Goal: Task Accomplishment & Management: Manage account settings

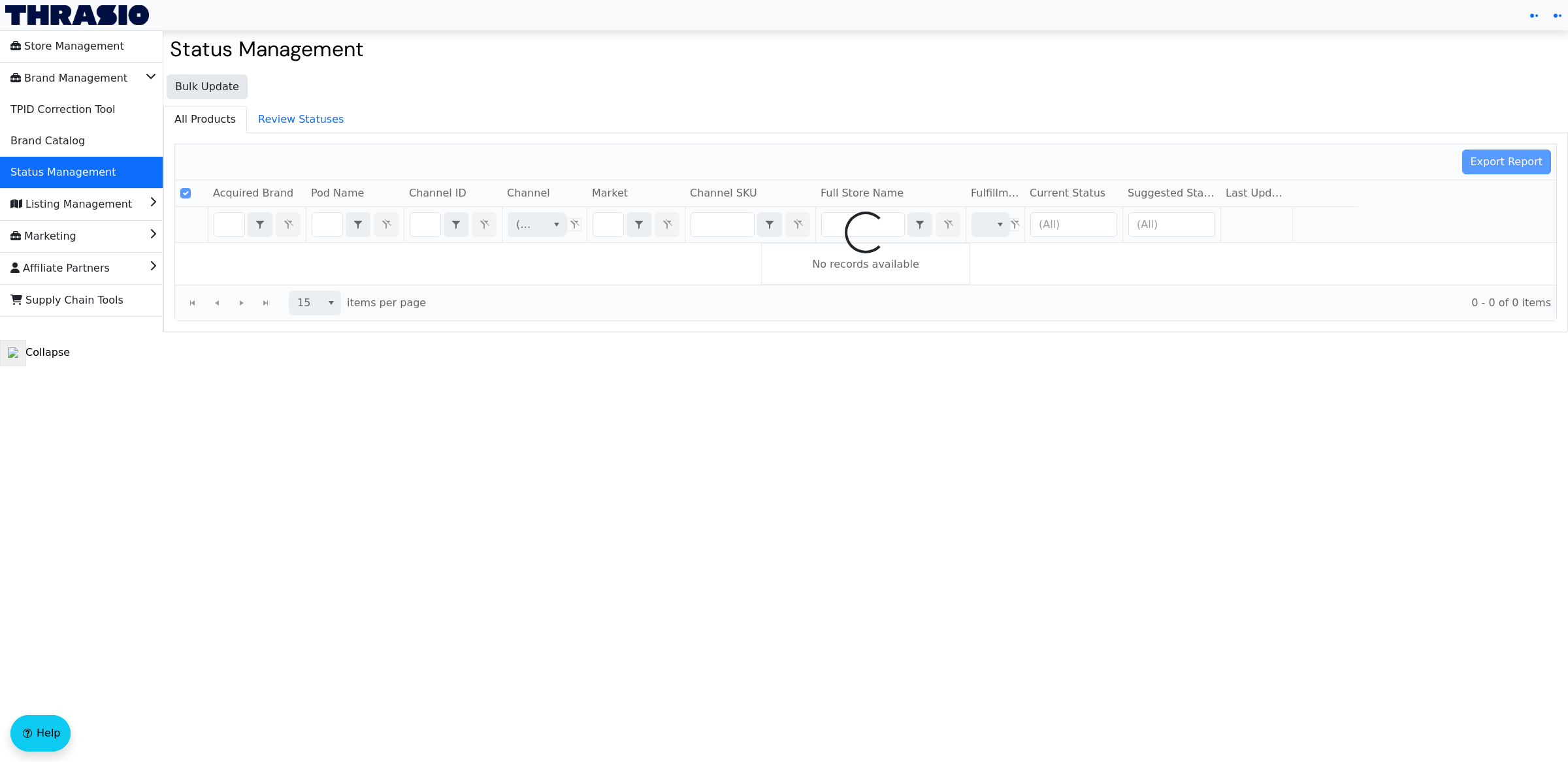
click at [233, 223] on div at bounding box center [866, 232] width 1381 height 176
click at [233, 227] on div at bounding box center [866, 232] width 1381 height 176
checkbox input "false"
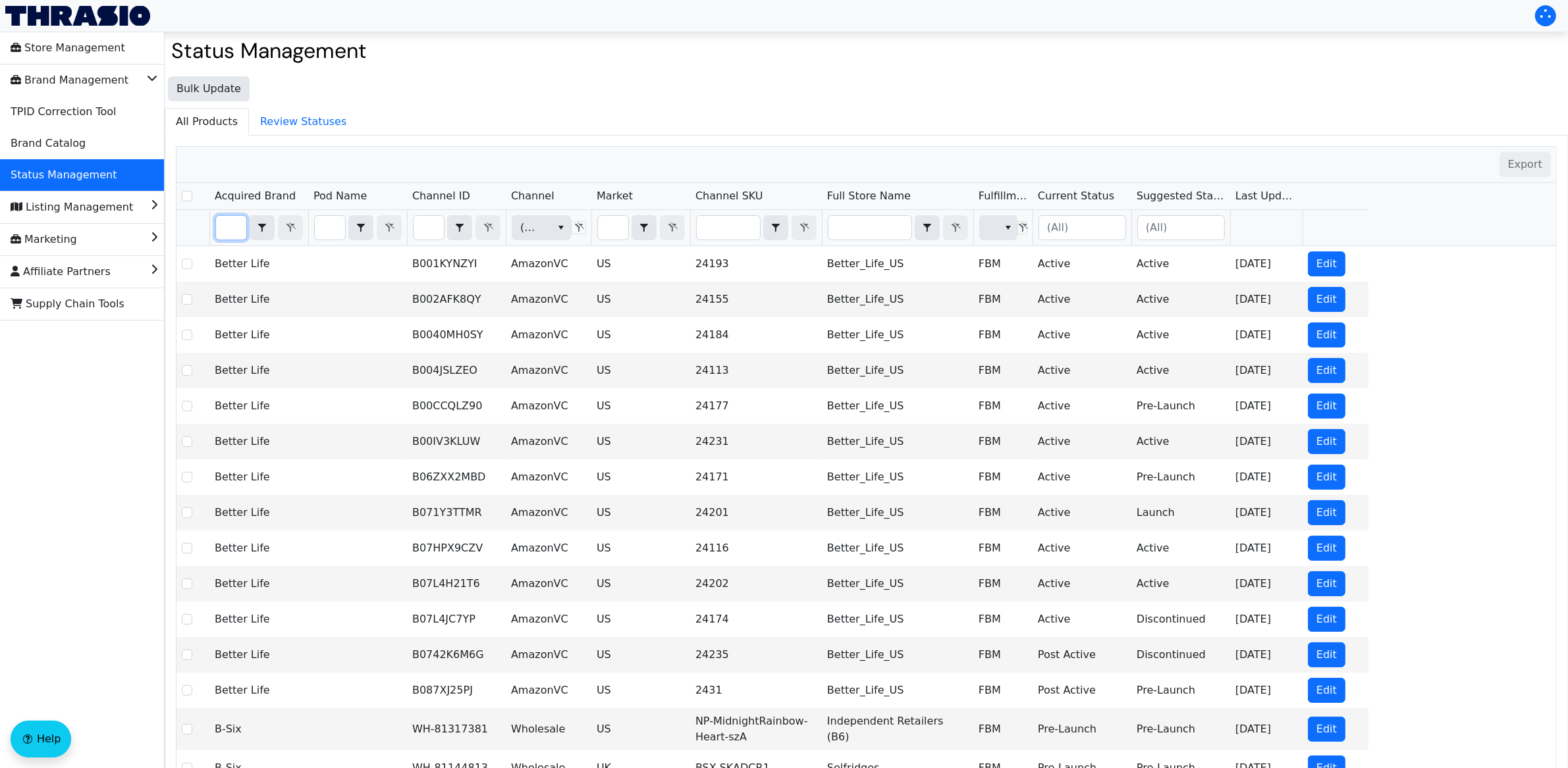
click at [239, 235] on input "Filter" at bounding box center [231, 227] width 30 height 24
type input "a"
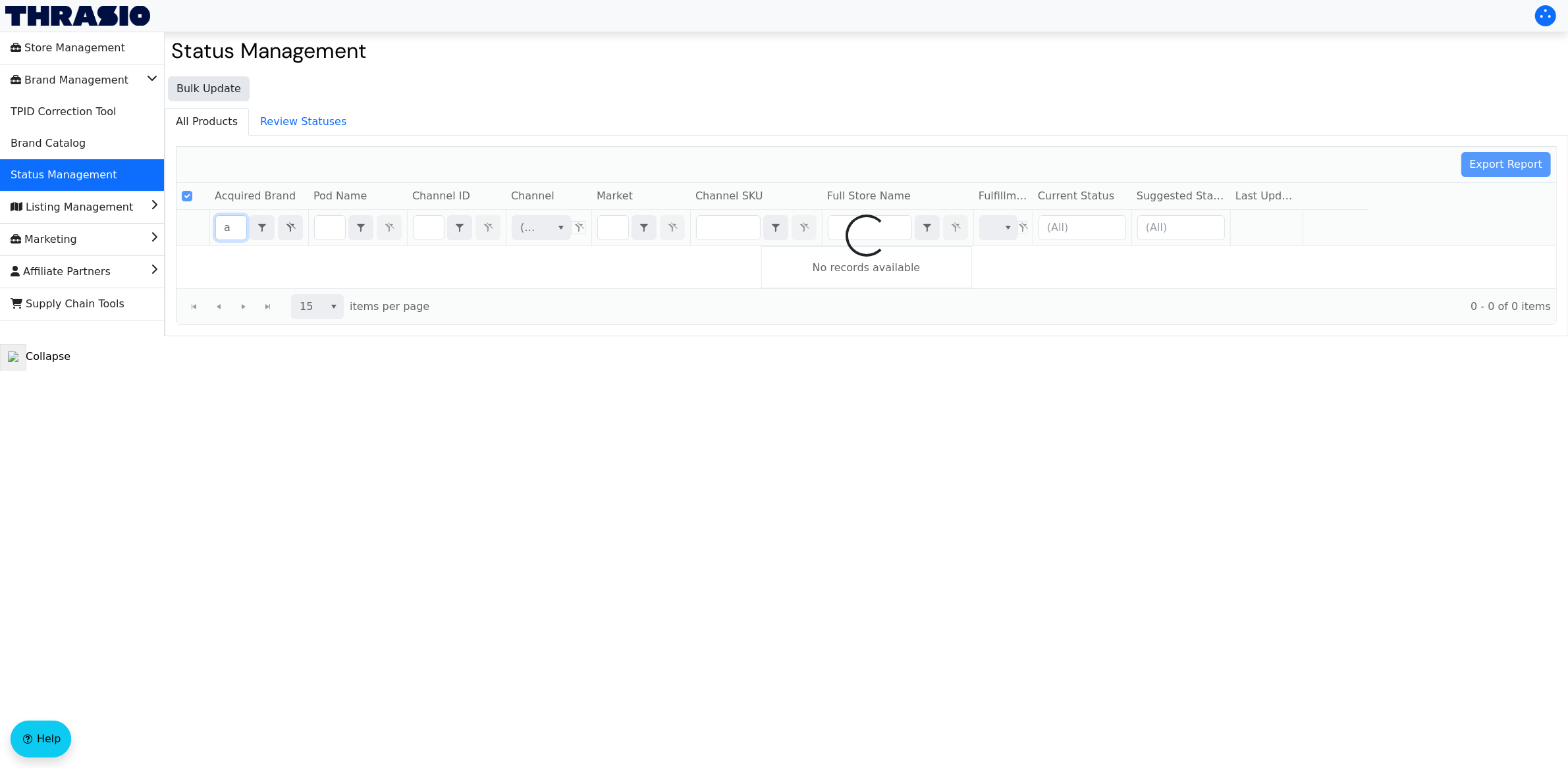
checkbox input "true"
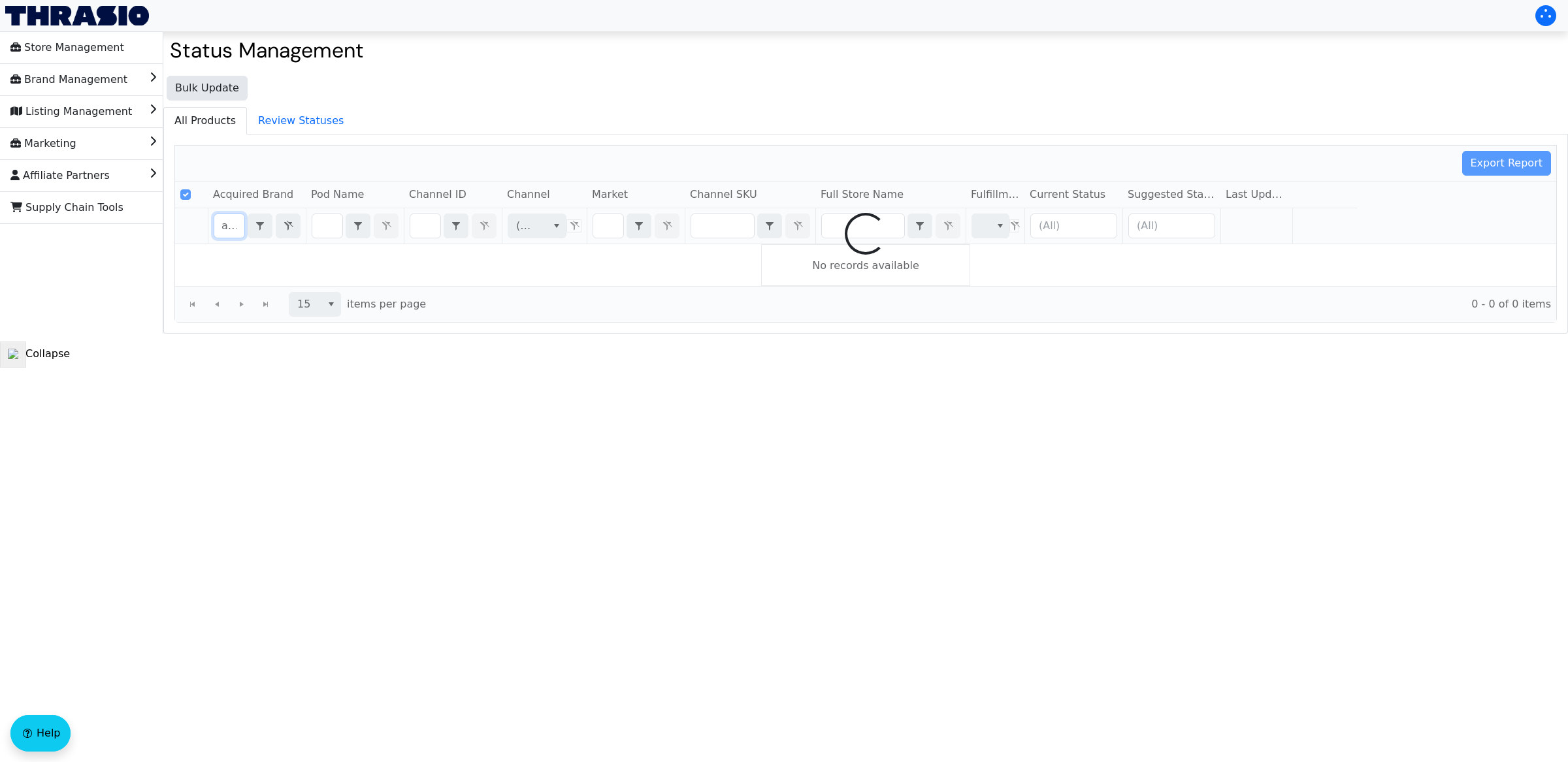
scroll to position [0, 10]
type input "angry"
checkbox input "false"
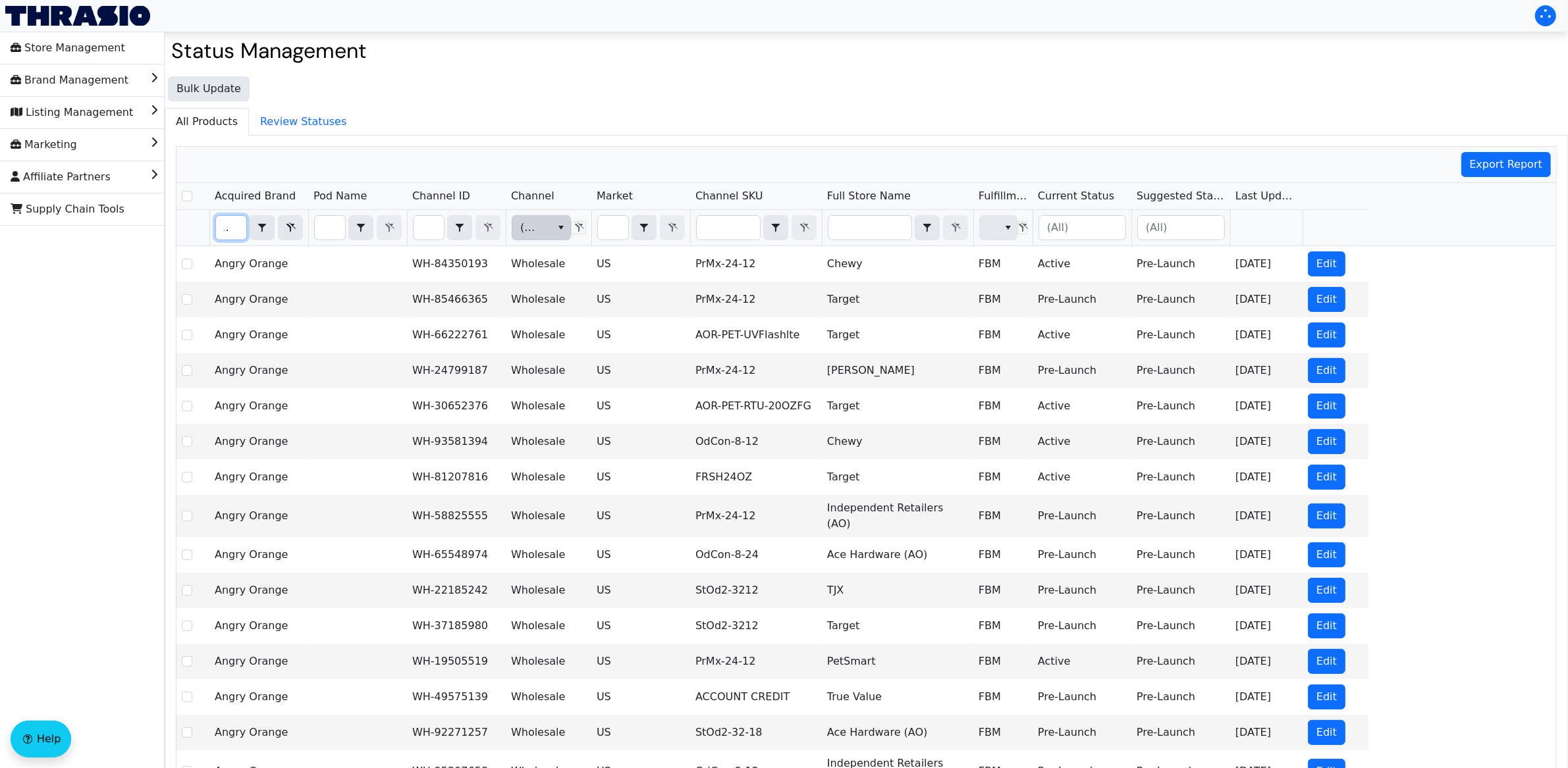
type input "angry"
click at [563, 233] on icon "select" at bounding box center [561, 227] width 11 height 11
click at [540, 280] on span "Amazon" at bounding box center [545, 275] width 43 height 16
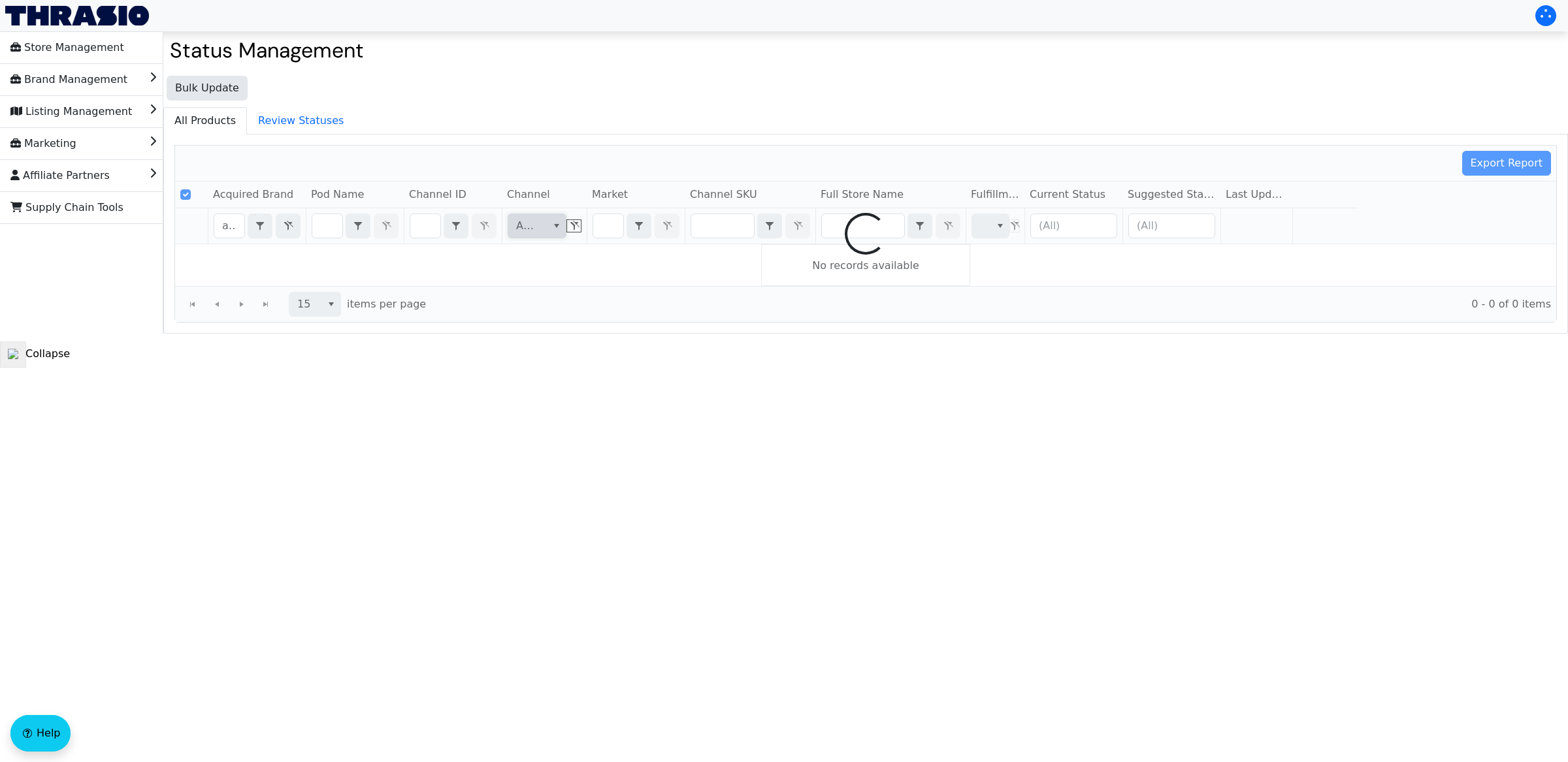
checkbox input "false"
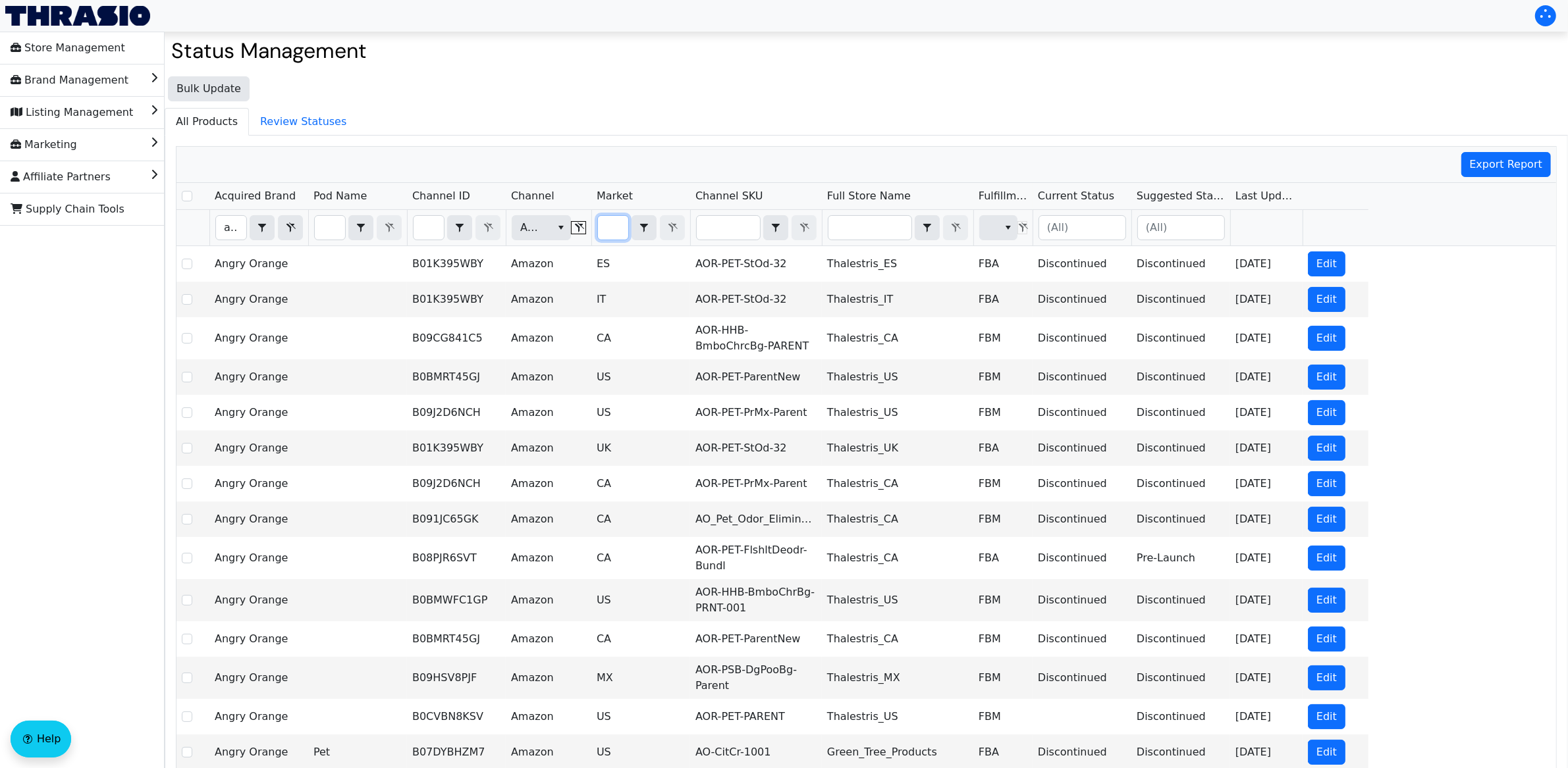
click at [609, 219] on input "Filter" at bounding box center [613, 227] width 30 height 24
type input "U"
checkbox input "true"
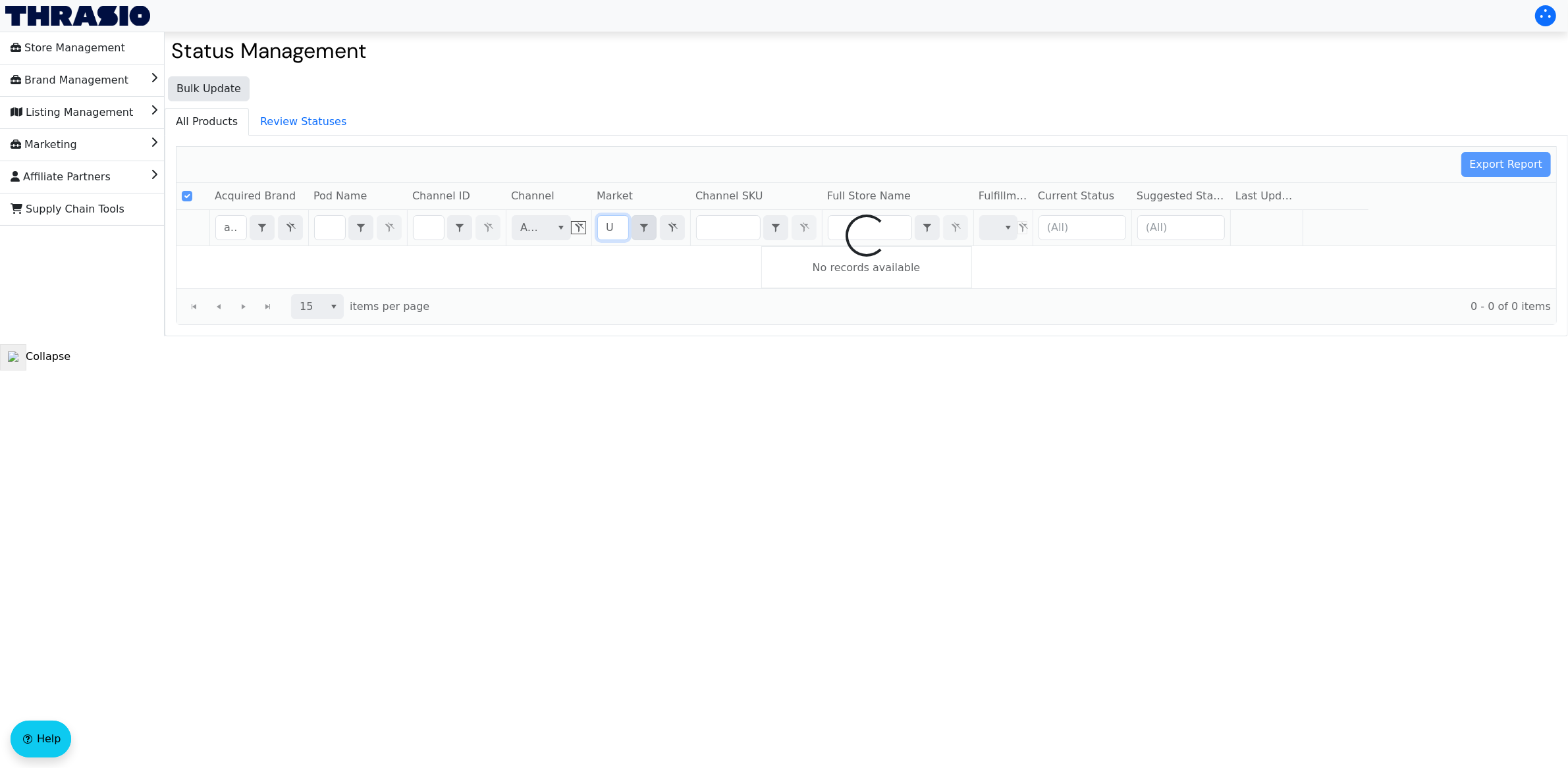
type input "US"
checkbox input "false"
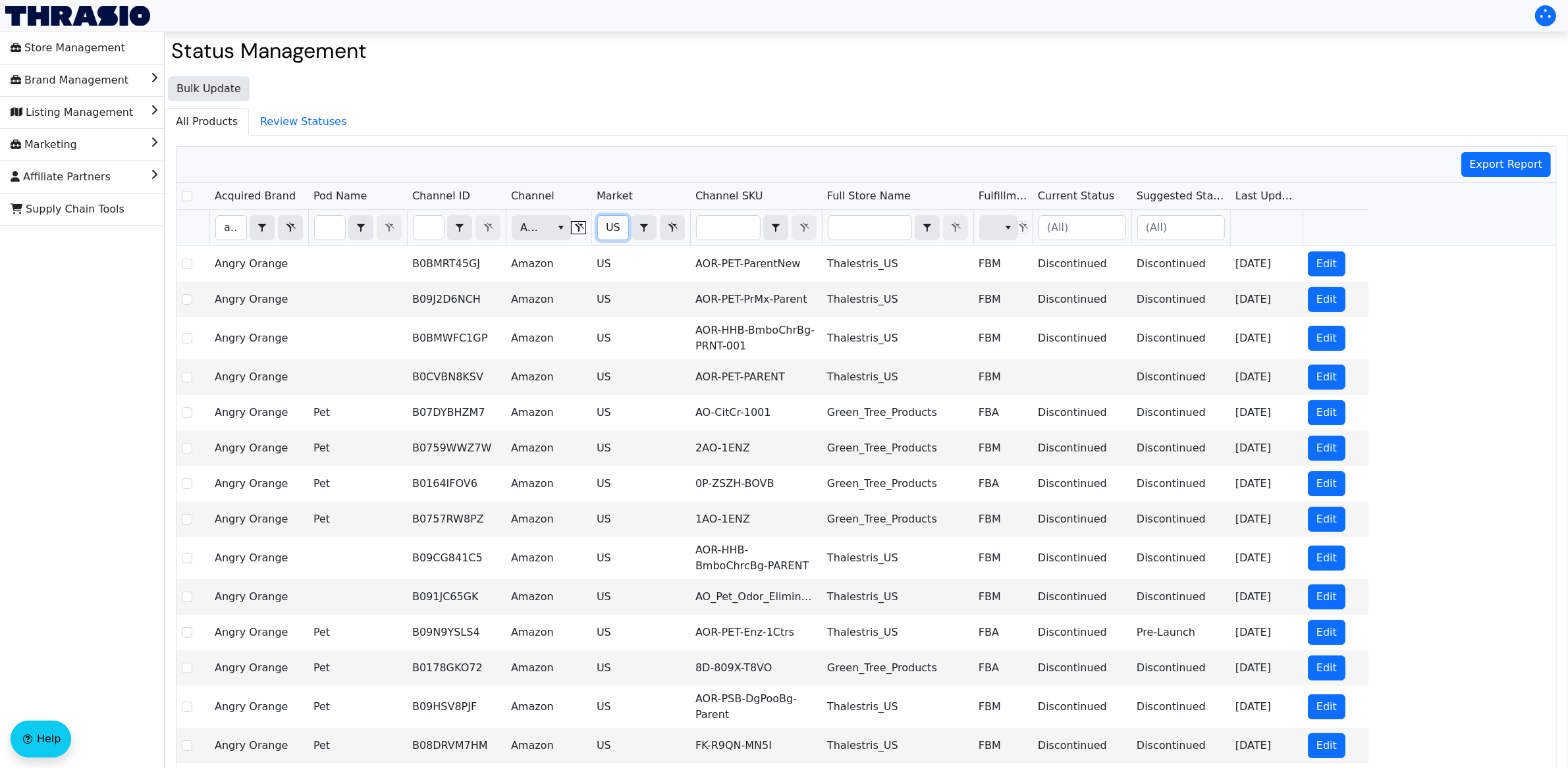
type input "US"
click at [1103, 228] on input "Filter" at bounding box center [1082, 227] width 87 height 24
click at [1091, 230] on input "Filter" at bounding box center [1082, 227] width 87 height 24
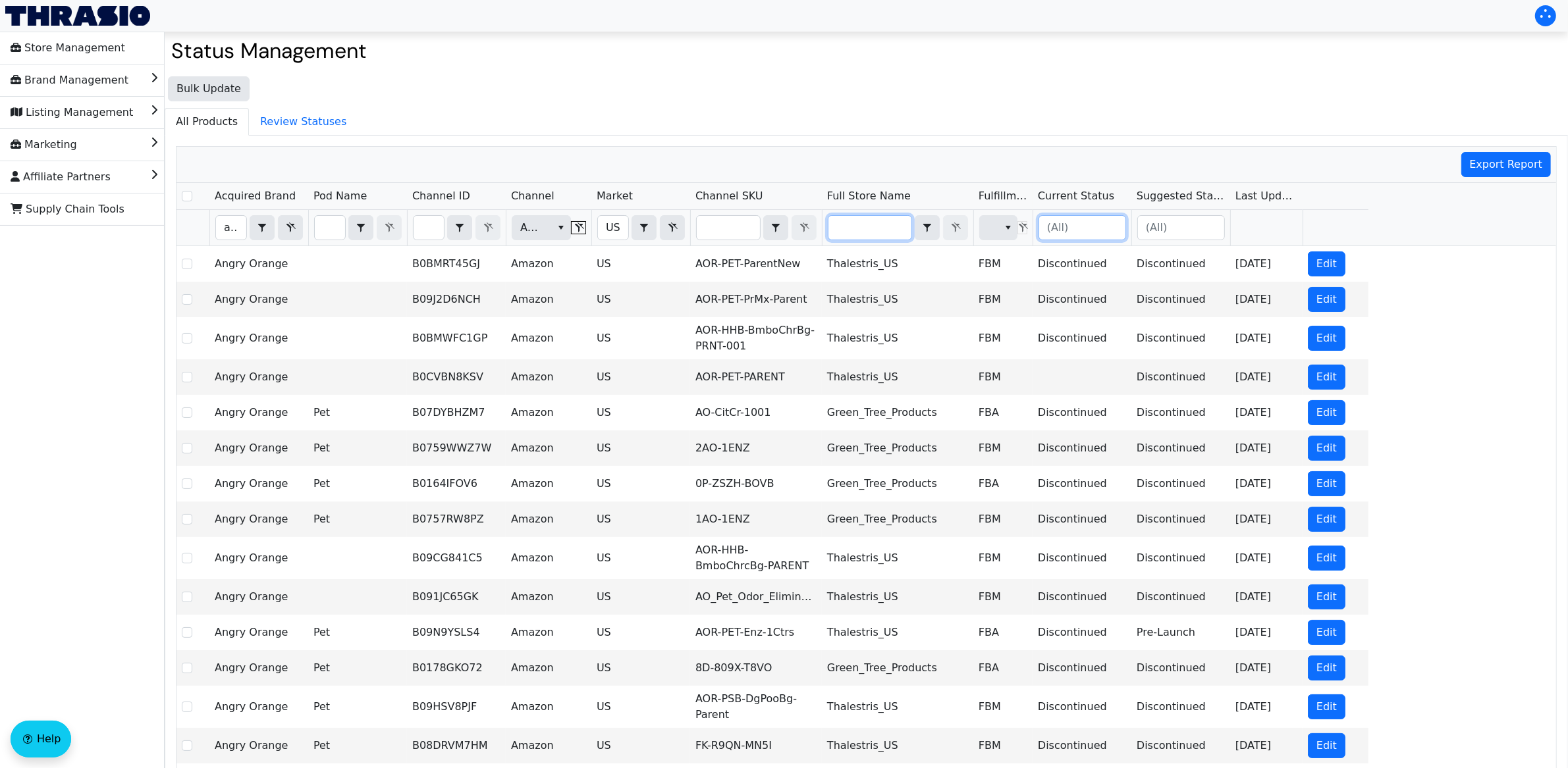
click at [870, 230] on input "Filter" at bounding box center [869, 227] width 83 height 24
type input "g"
checkbox input "true"
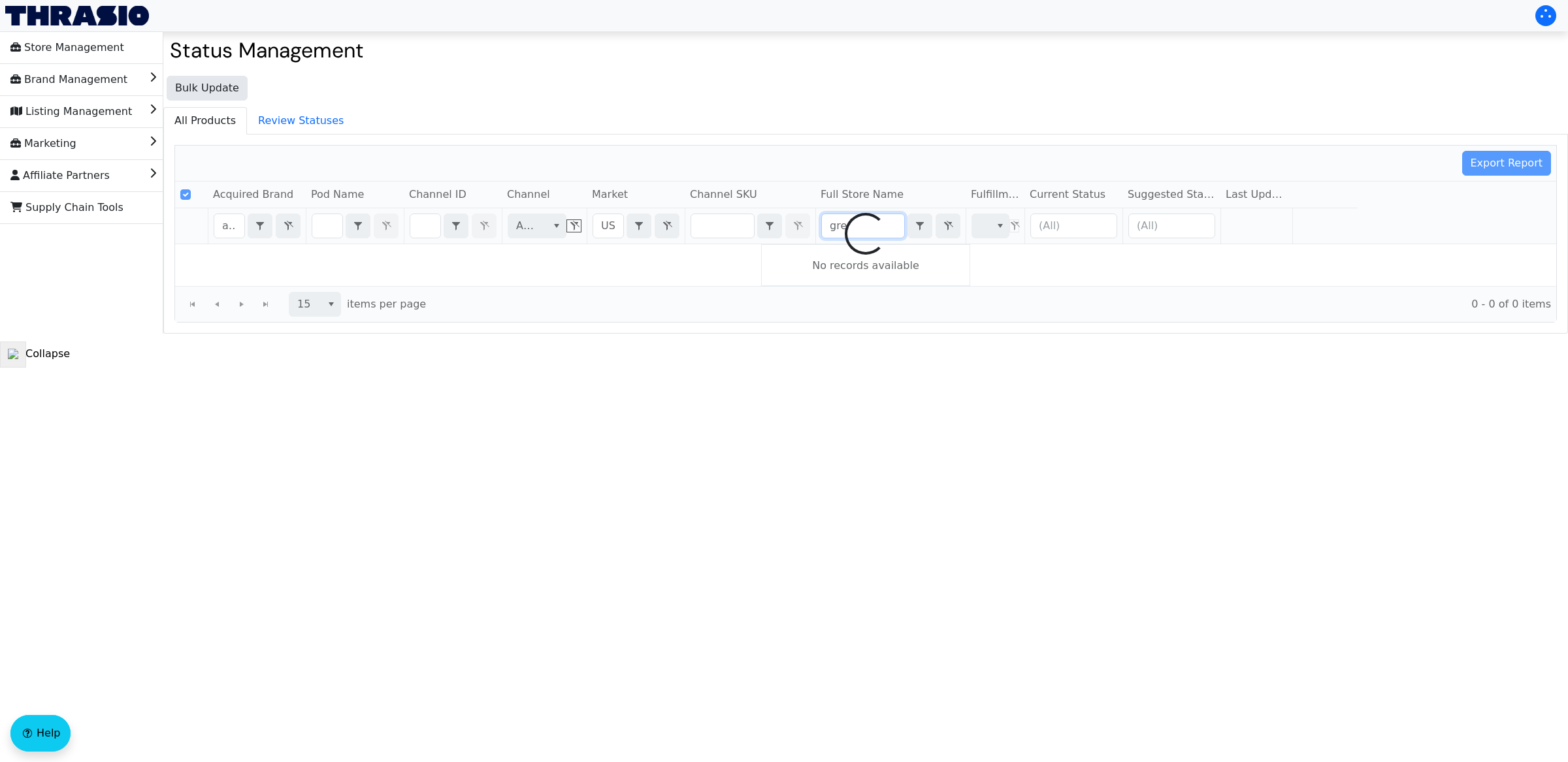
type input "gree"
checkbox input "false"
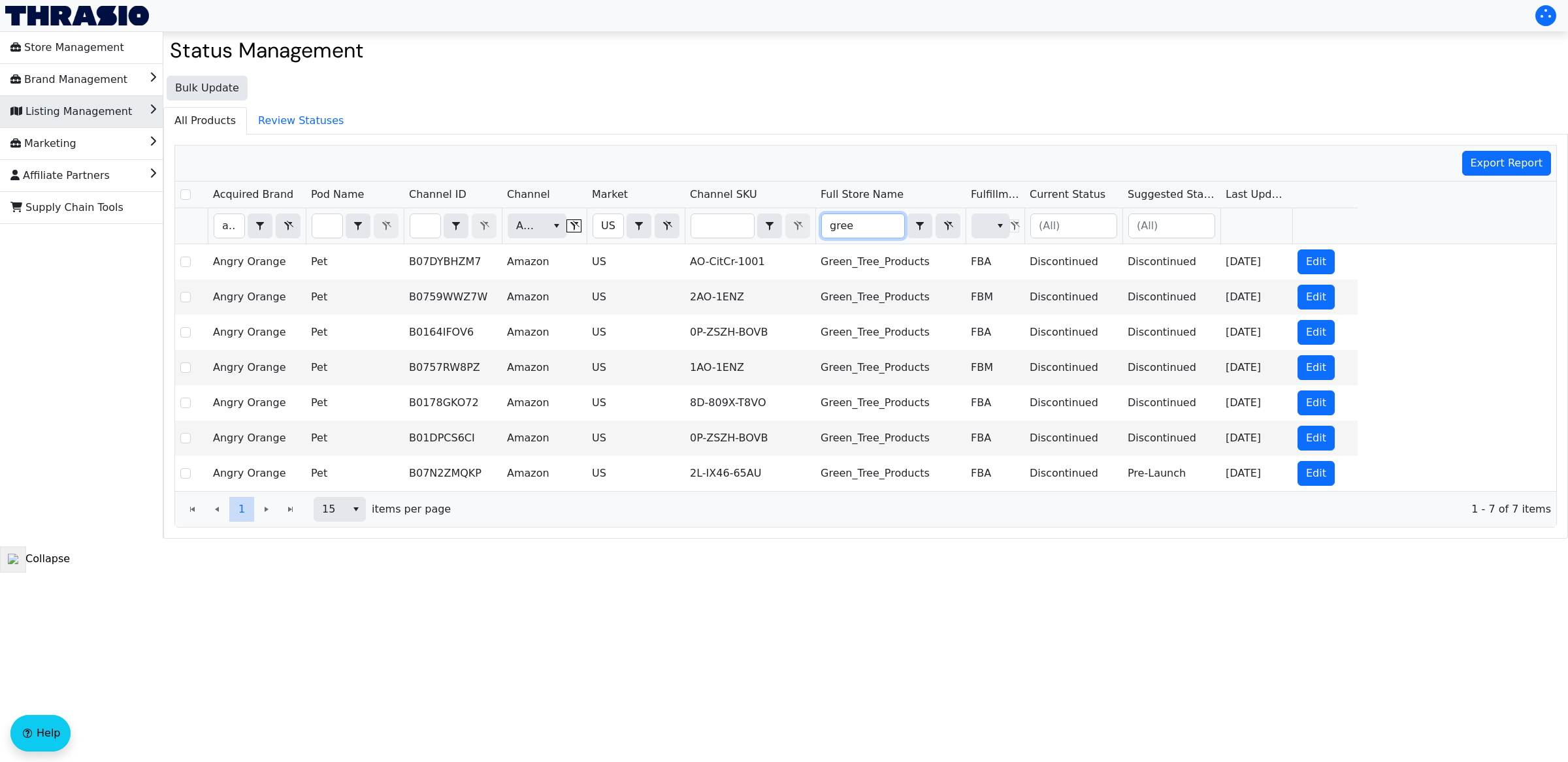
type input "gree"
drag, startPoint x: 861, startPoint y: 230, endPoint x: 799, endPoint y: 234, distance: 62.1
click at [799, 234] on tr "angry Contains Amazon US Contains gree Contains (All)" at bounding box center [766, 226] width 1182 height 36
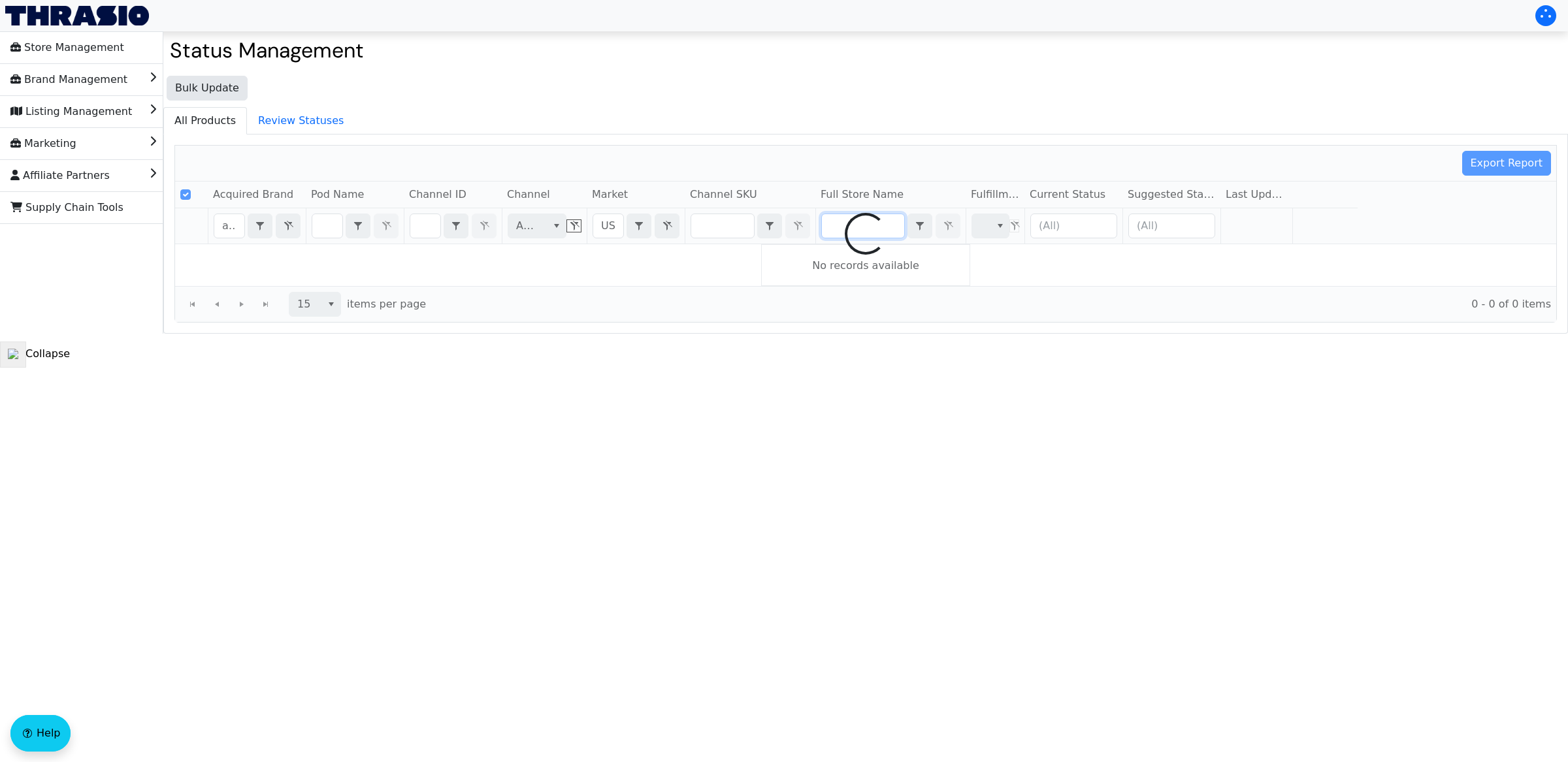
checkbox input "false"
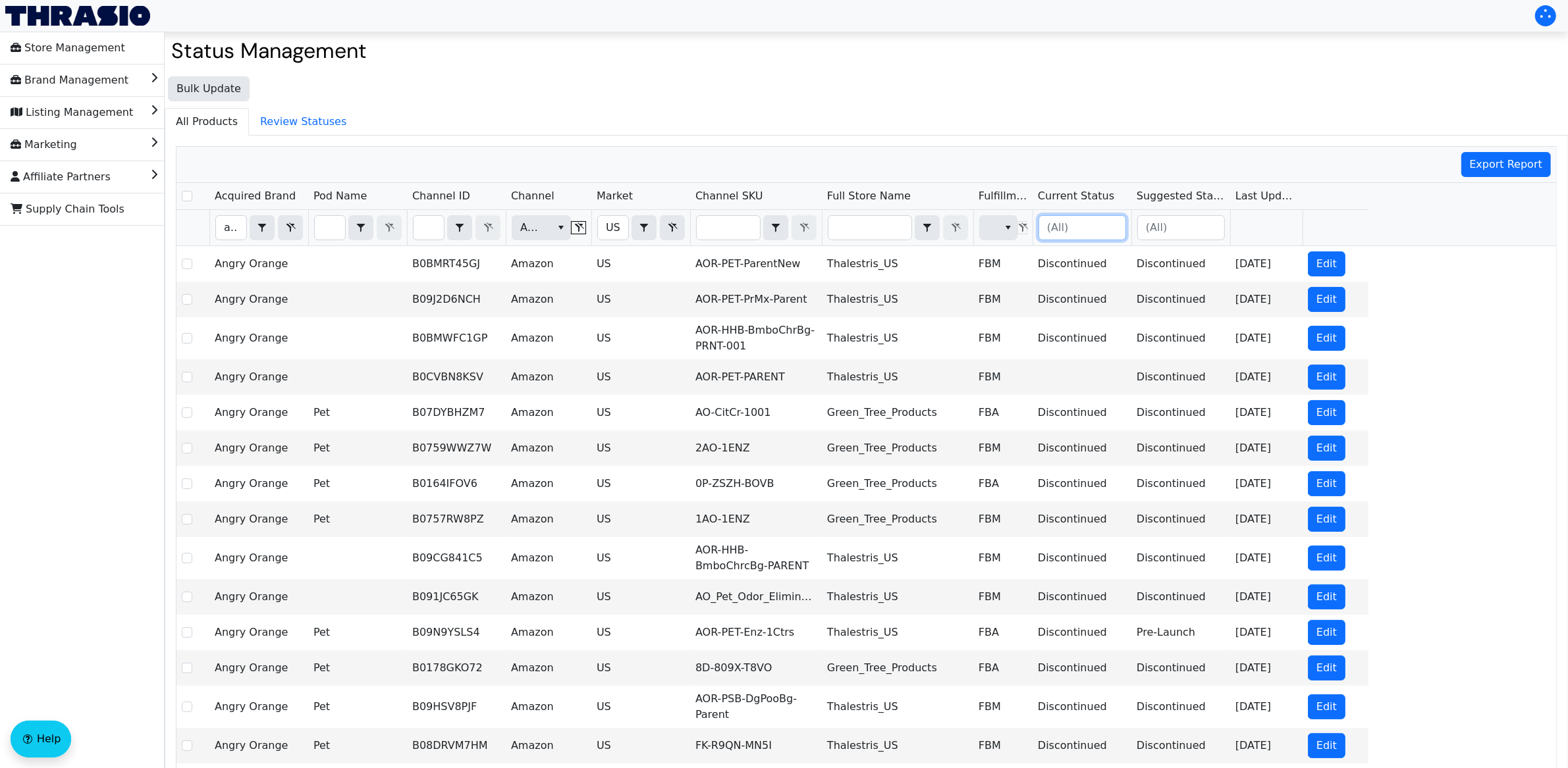
click at [1086, 231] on input "Filter" at bounding box center [1082, 227] width 87 height 24
click at [1077, 303] on span "Active" at bounding box center [1066, 295] width 33 height 16
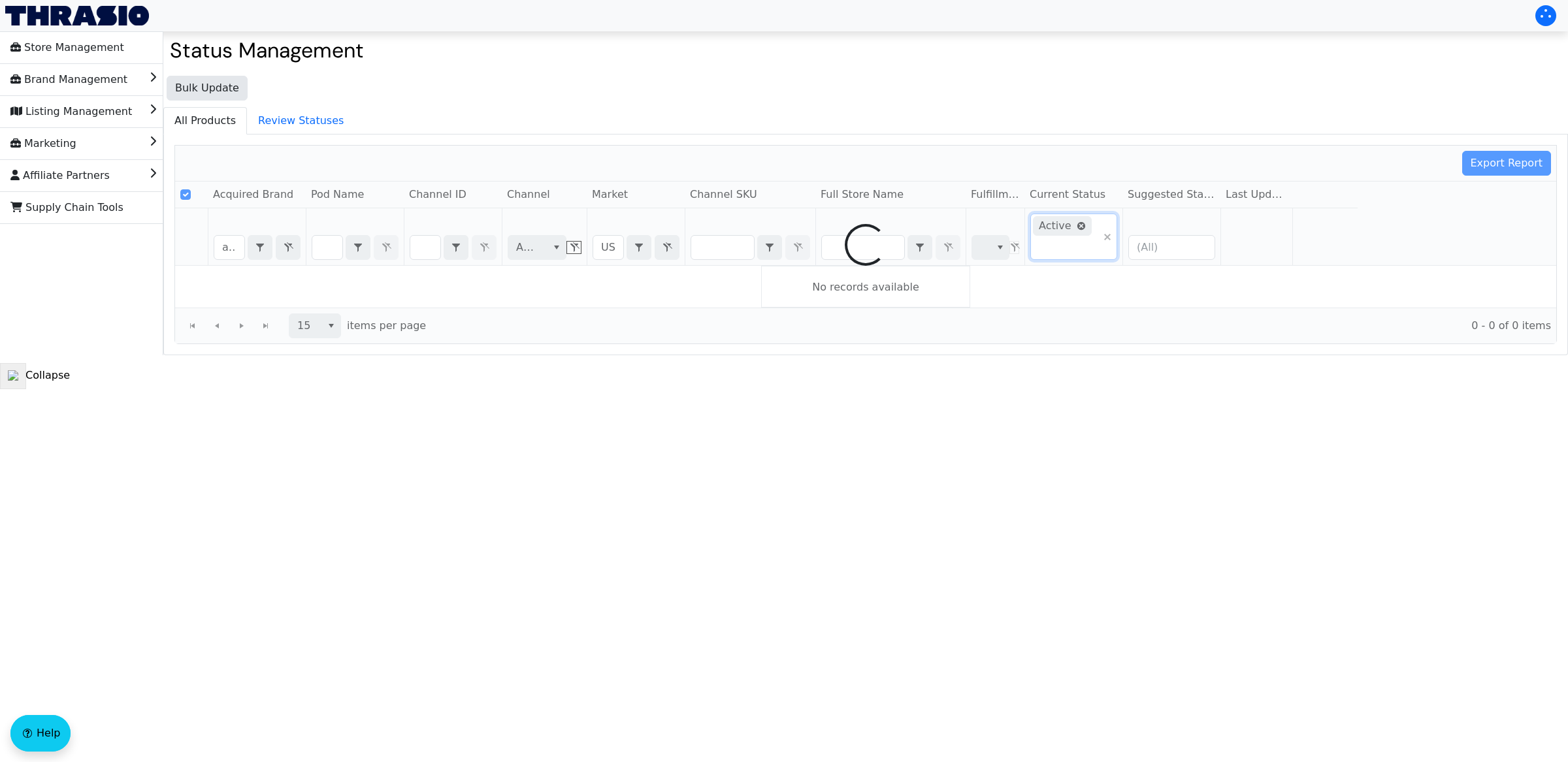
checkbox input "false"
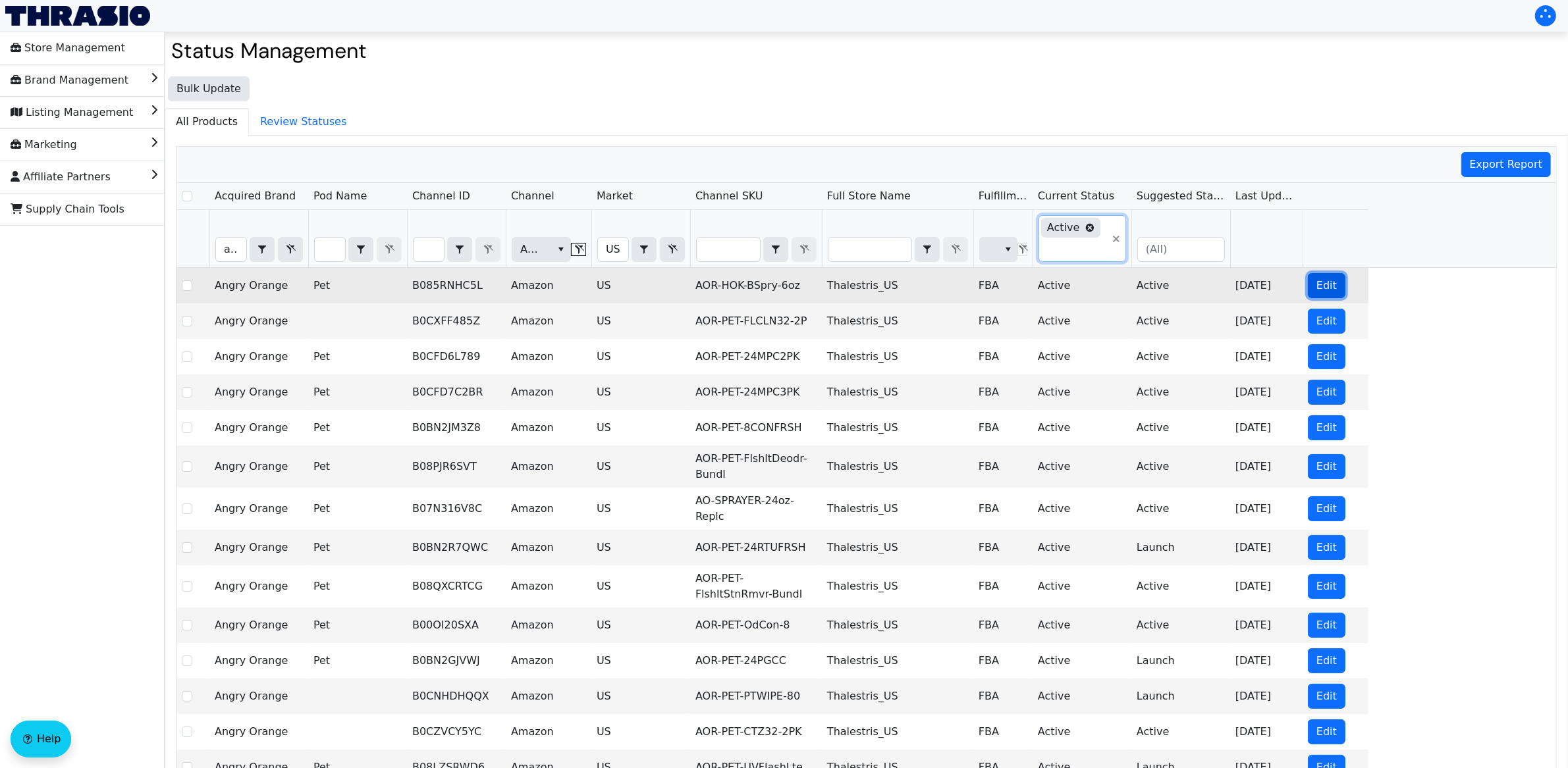
click at [1324, 293] on span "Edit" at bounding box center [1326, 285] width 21 height 16
checkbox input "true"
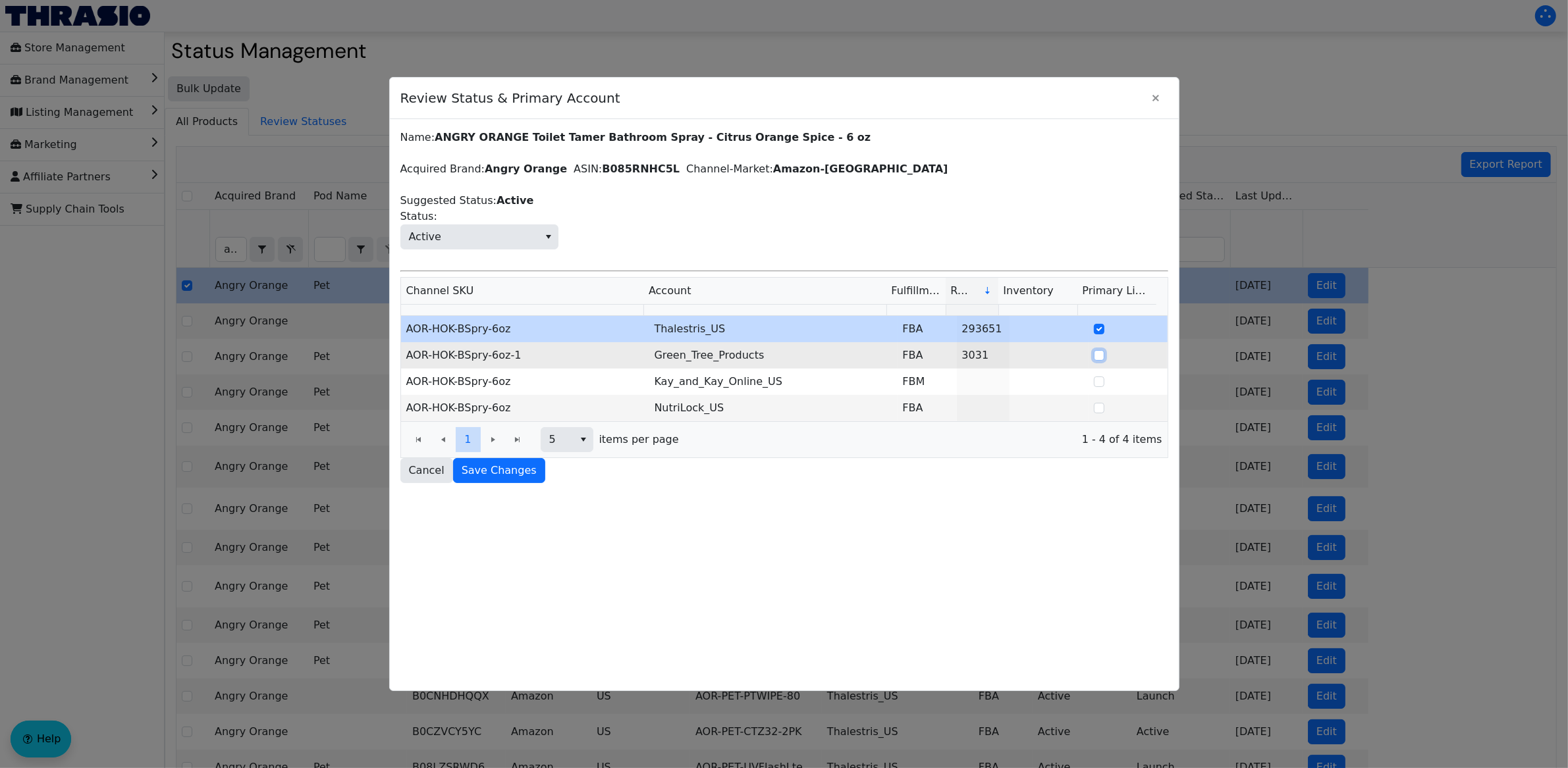
click at [1094, 359] on input "Select Row" at bounding box center [1099, 356] width 11 height 11
checkbox input "true"
checkbox input "false"
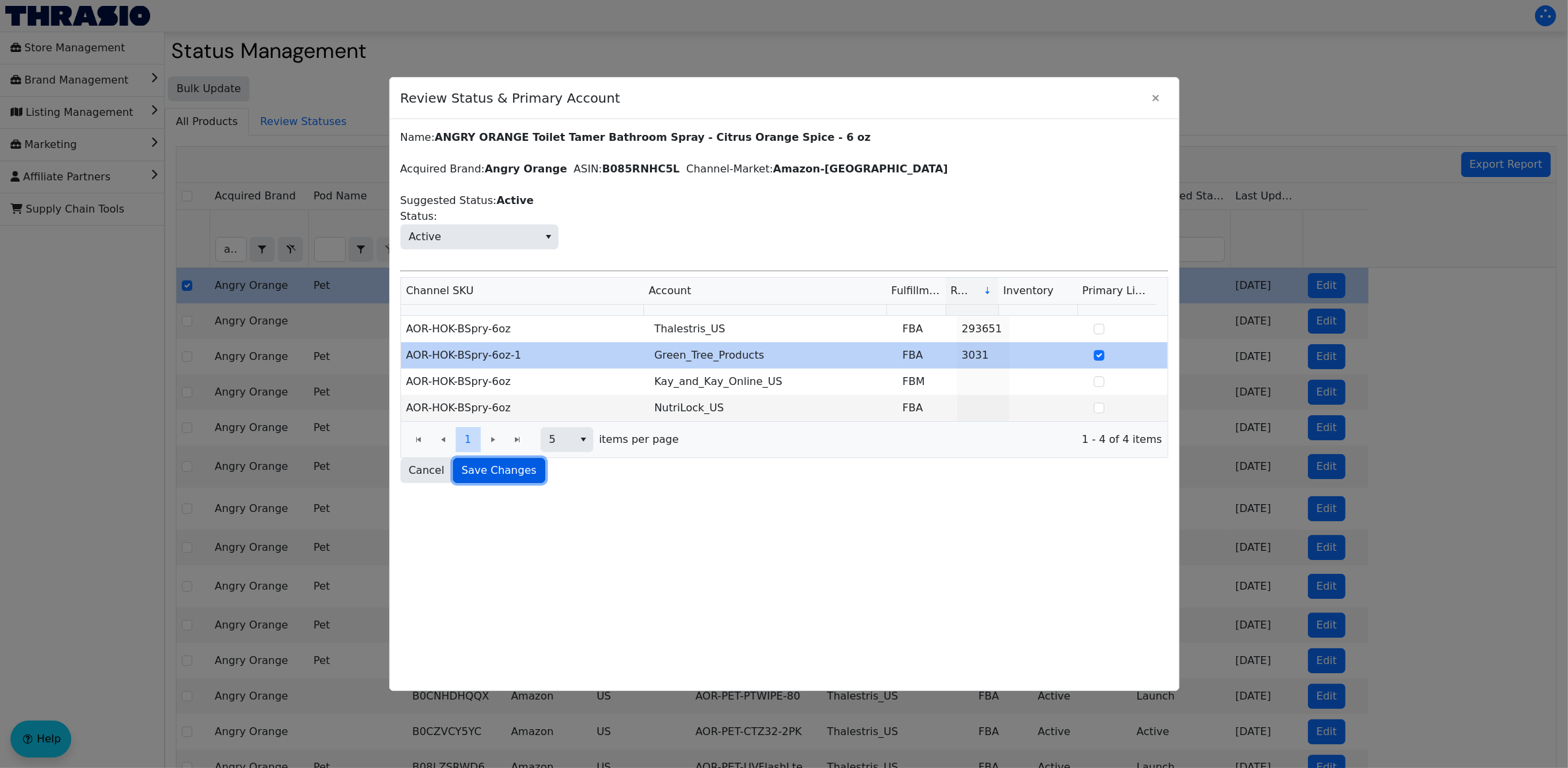
click at [503, 475] on span "Save Changes" at bounding box center [499, 471] width 75 height 16
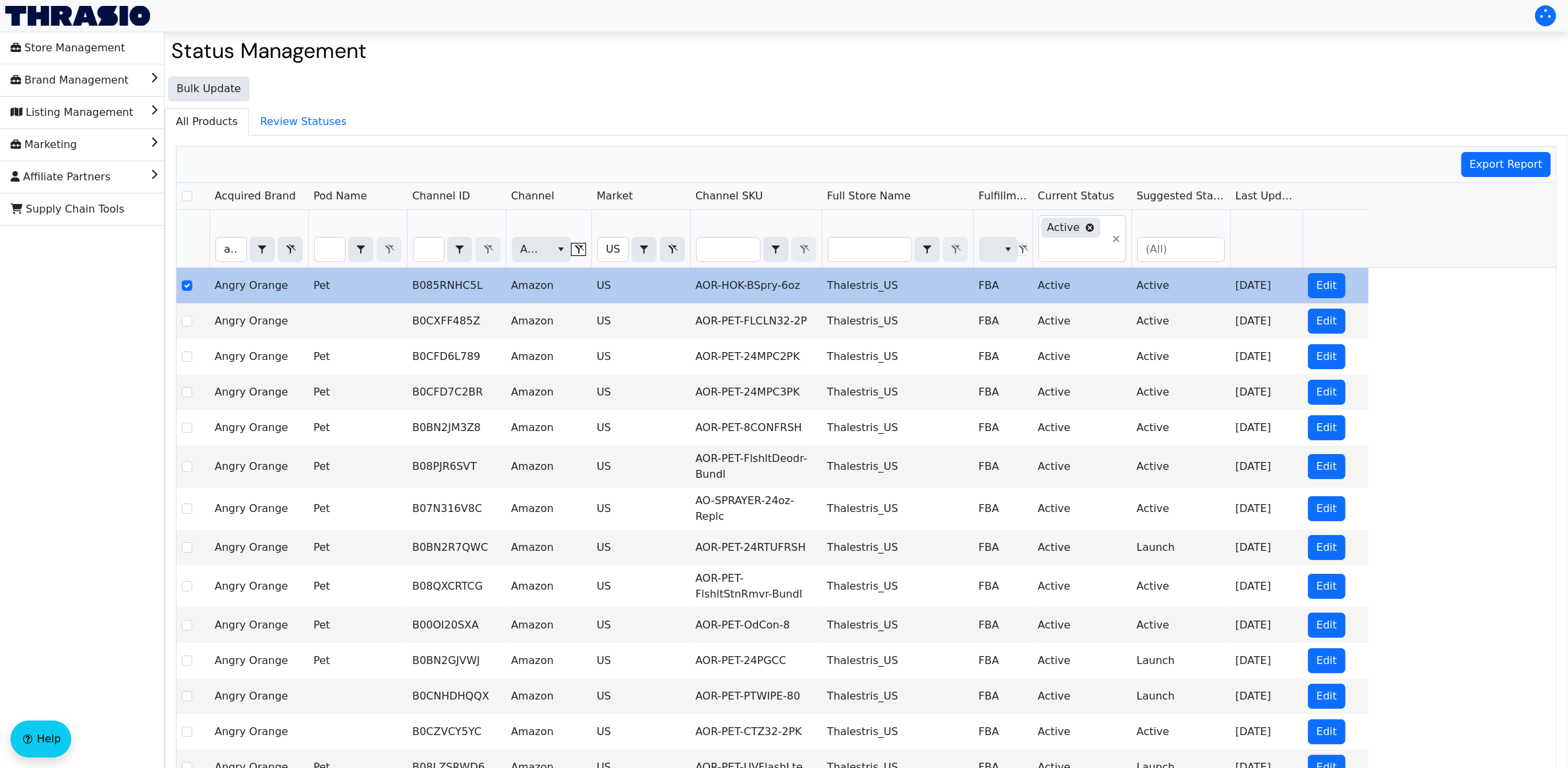
click at [1149, 96] on div "Bulk Update All Products Review Statuses Export Report Acquired Brand Pod Name …" at bounding box center [866, 469] width 1403 height 799
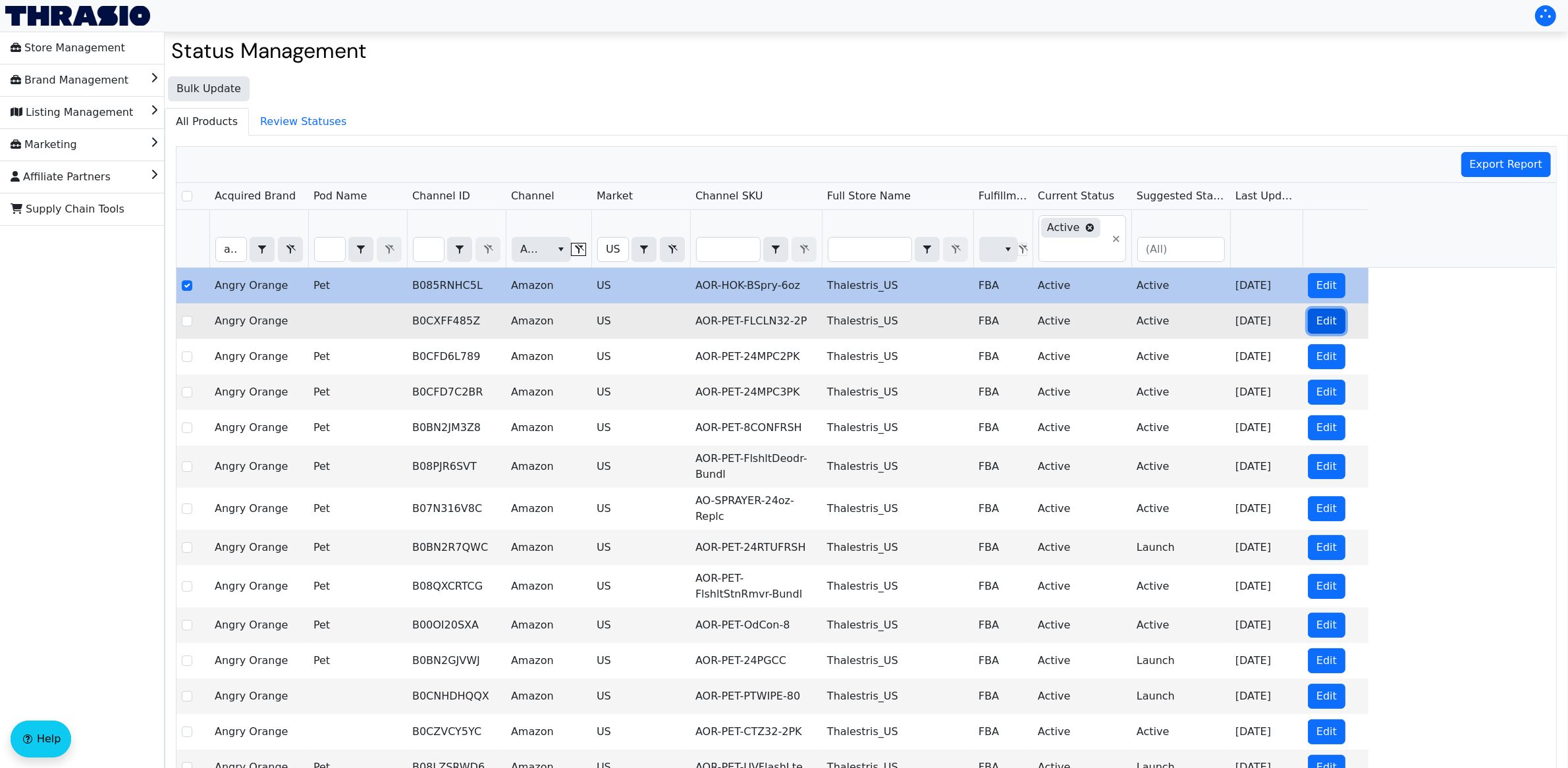
click at [1316, 323] on span "Edit" at bounding box center [1326, 321] width 21 height 16
checkbox input "false"
checkbox input "true"
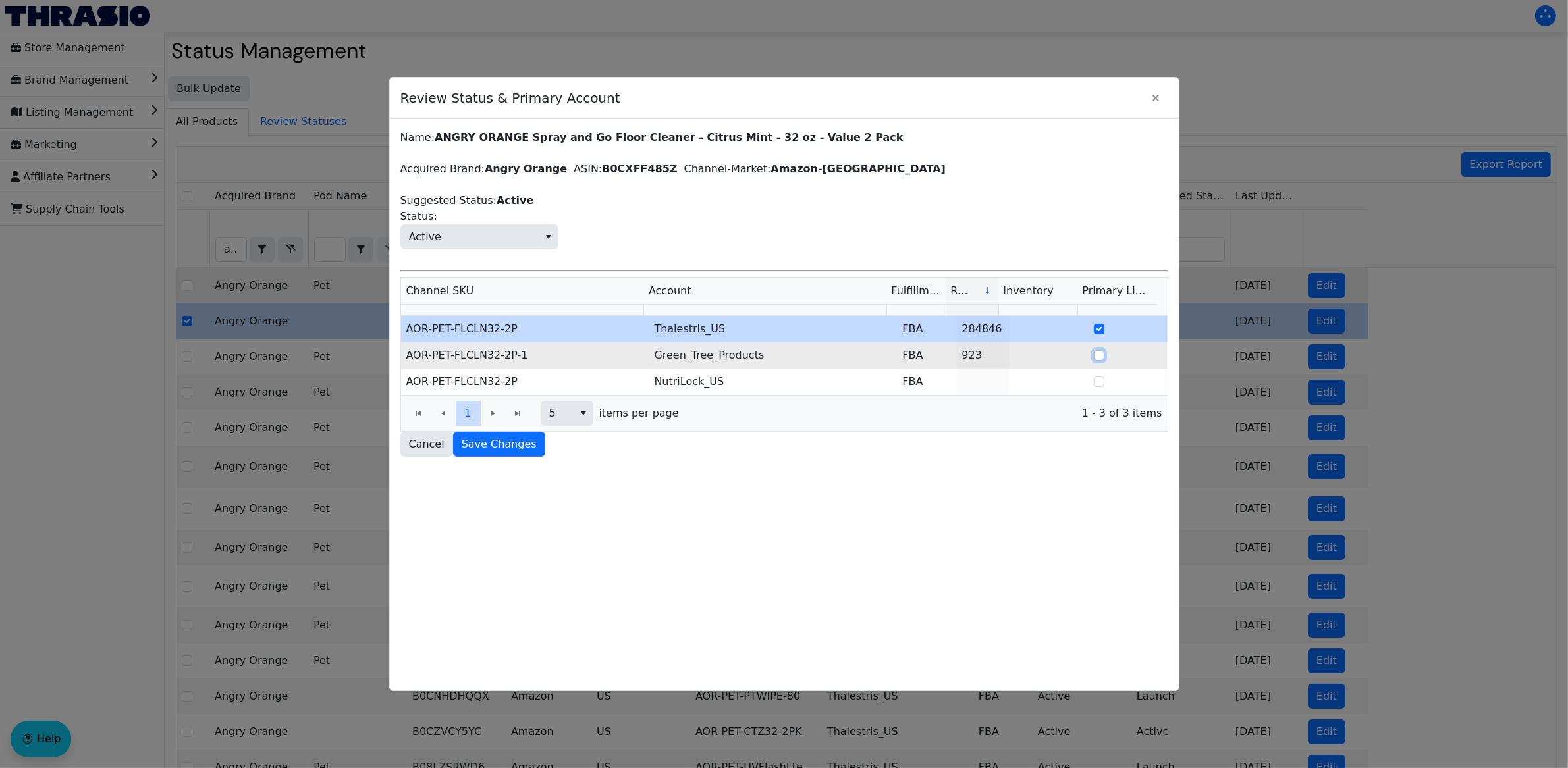
click at [1094, 355] on input "Select Row" at bounding box center [1099, 356] width 11 height 11
checkbox input "true"
checkbox input "false"
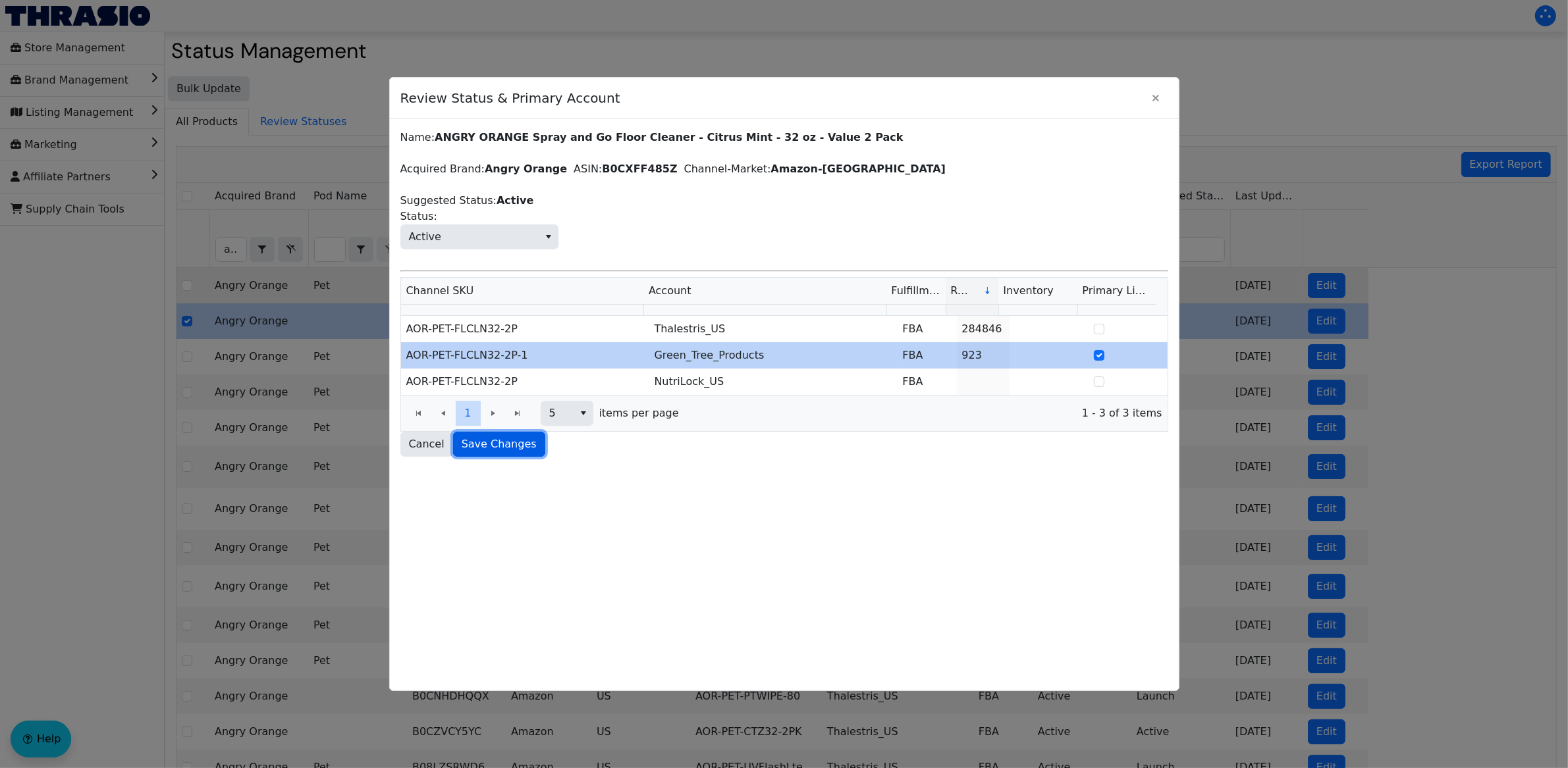
click at [484, 442] on span "Save Changes" at bounding box center [499, 444] width 75 height 16
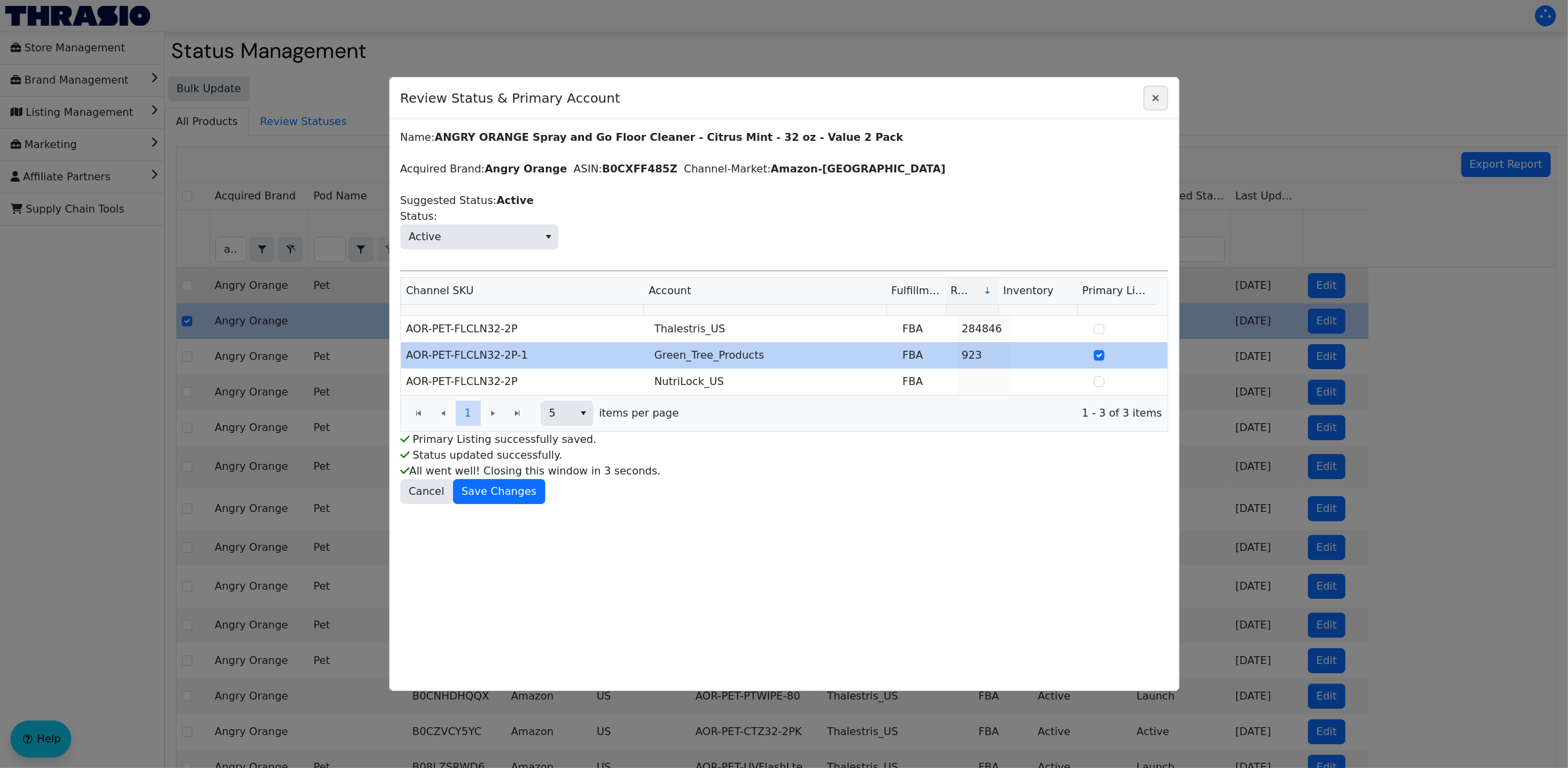
click at [1149, 95] on icon "Close" at bounding box center [1156, 98] width 16 height 11
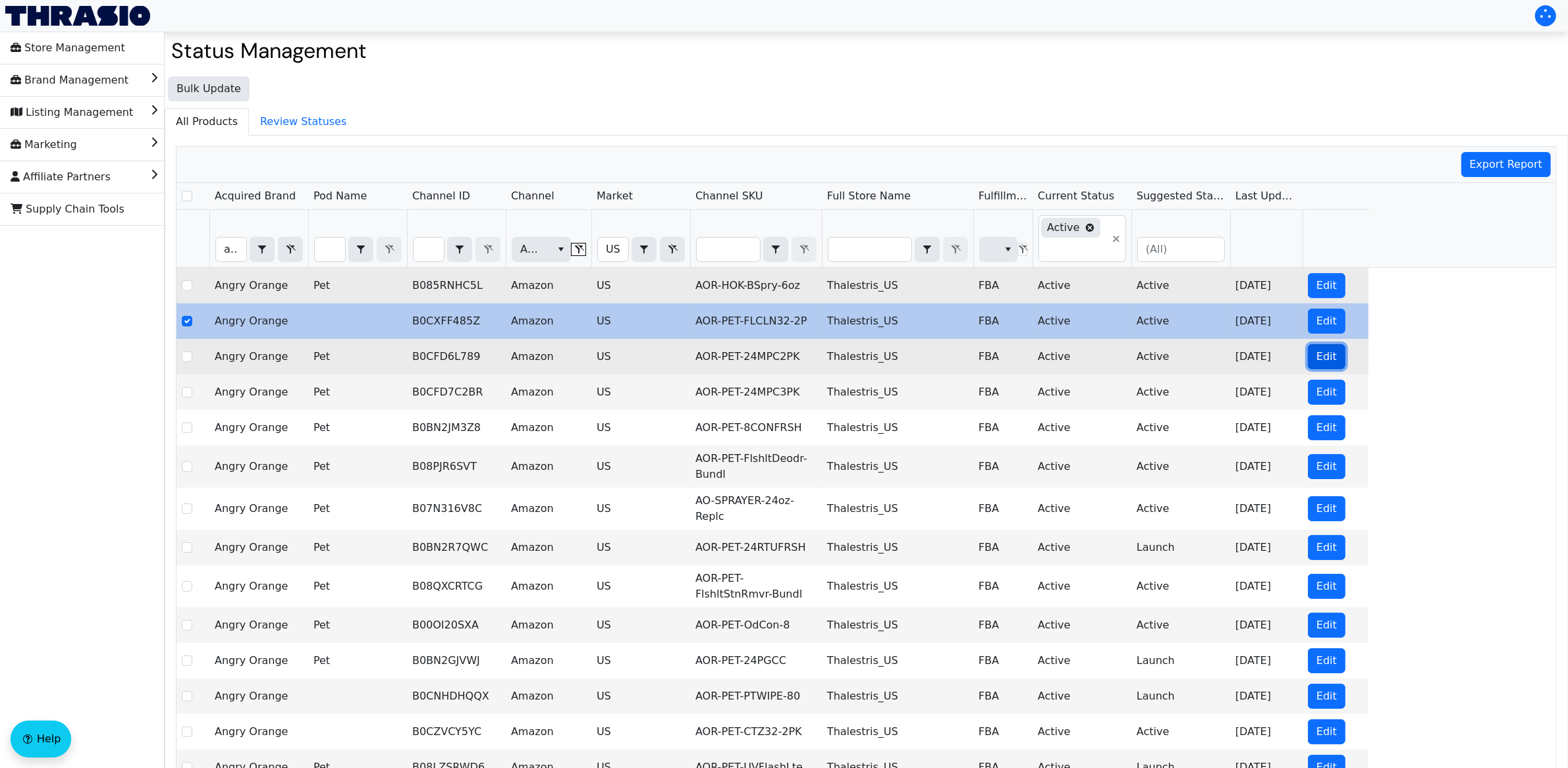
click at [1320, 360] on span "Edit" at bounding box center [1326, 357] width 21 height 16
checkbox input "false"
checkbox input "true"
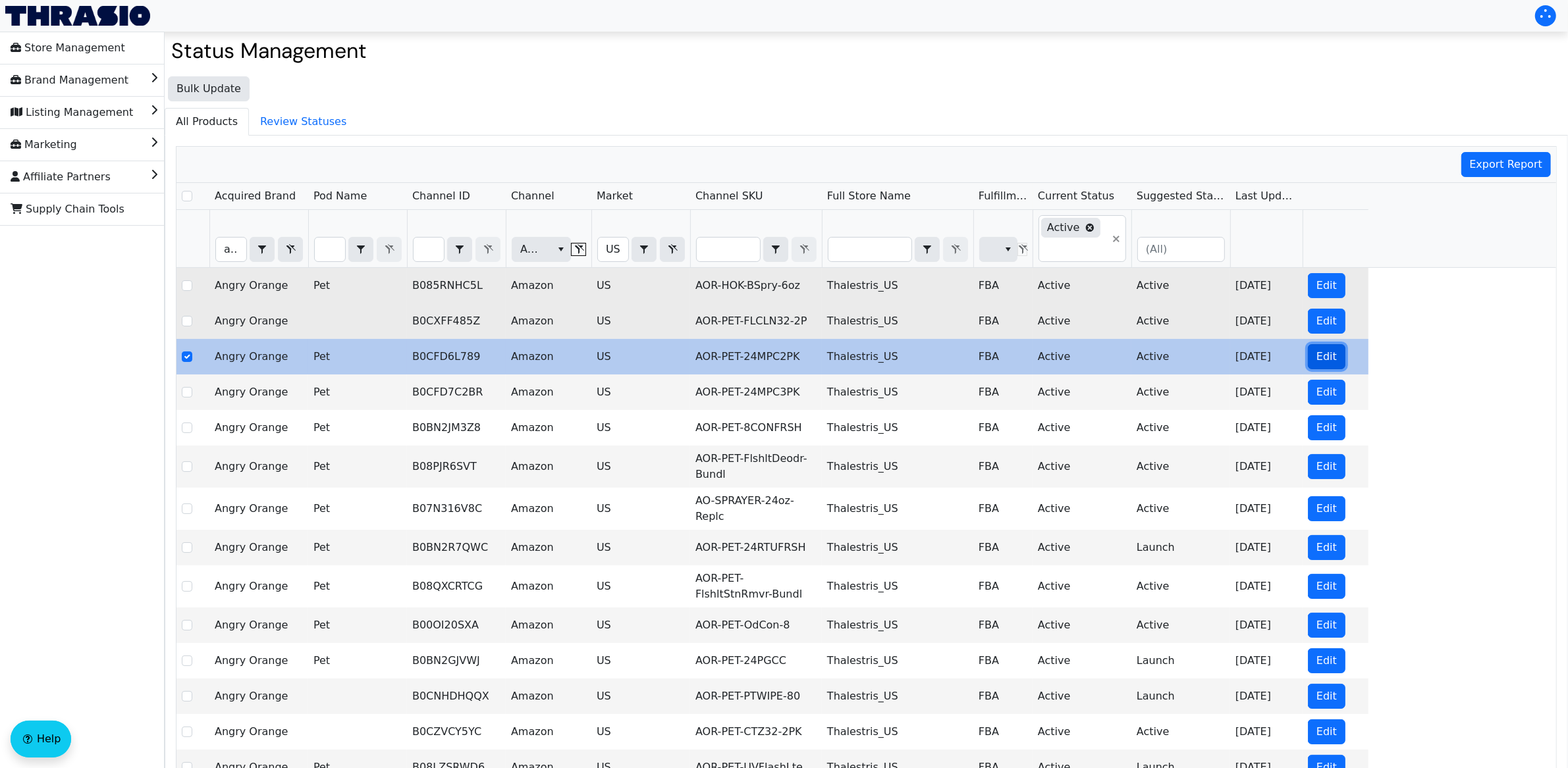
click at [1332, 364] on span "Edit" at bounding box center [1326, 357] width 21 height 16
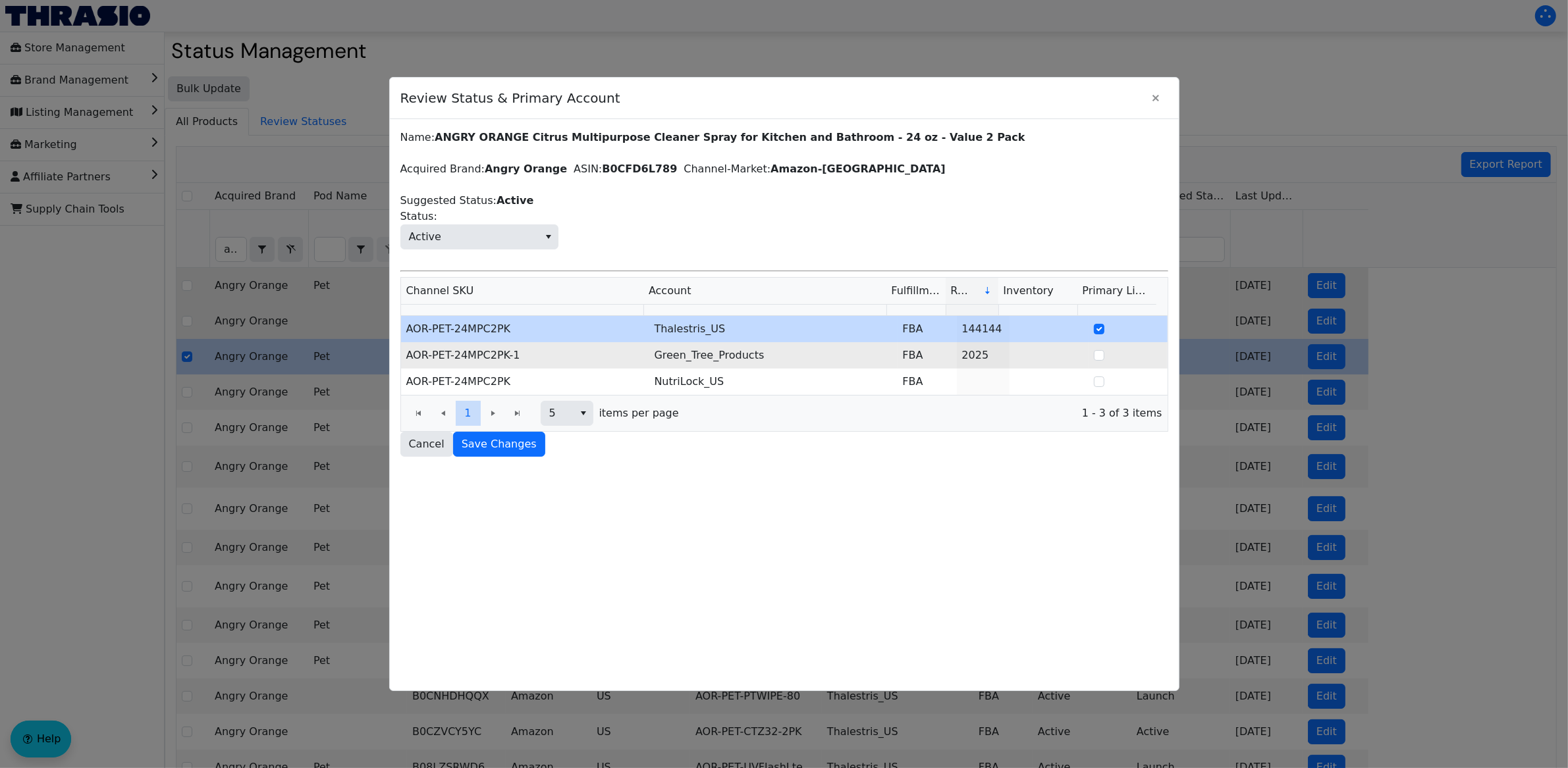
click at [1091, 353] on td at bounding box center [1128, 356] width 79 height 27
click at [1094, 355] on input "Select Row" at bounding box center [1099, 356] width 11 height 11
checkbox input "true"
checkbox input "false"
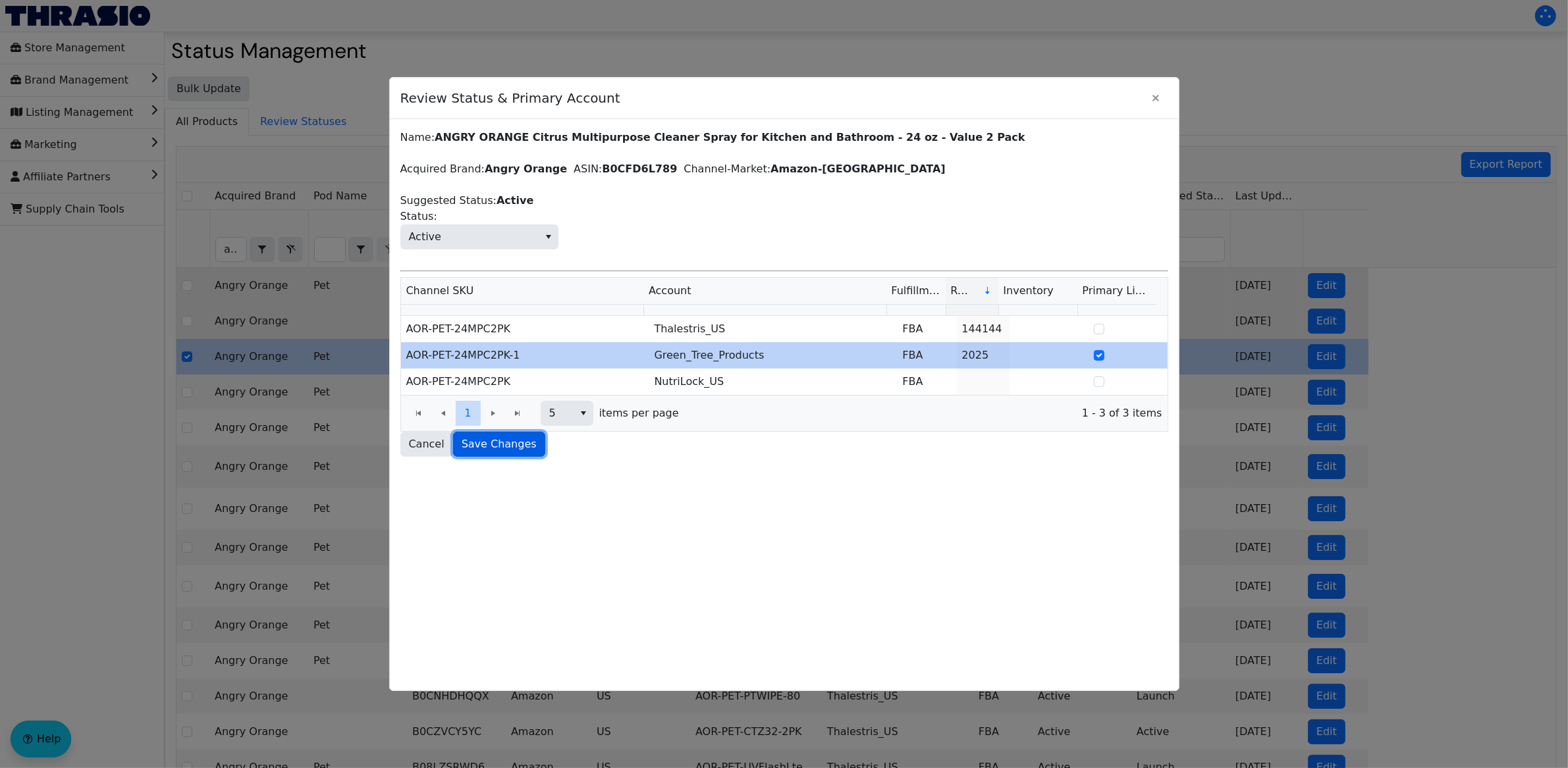
click at [496, 449] on span "Save Changes" at bounding box center [499, 444] width 75 height 16
click at [1156, 95] on icon "Close" at bounding box center [1156, 98] width 16 height 11
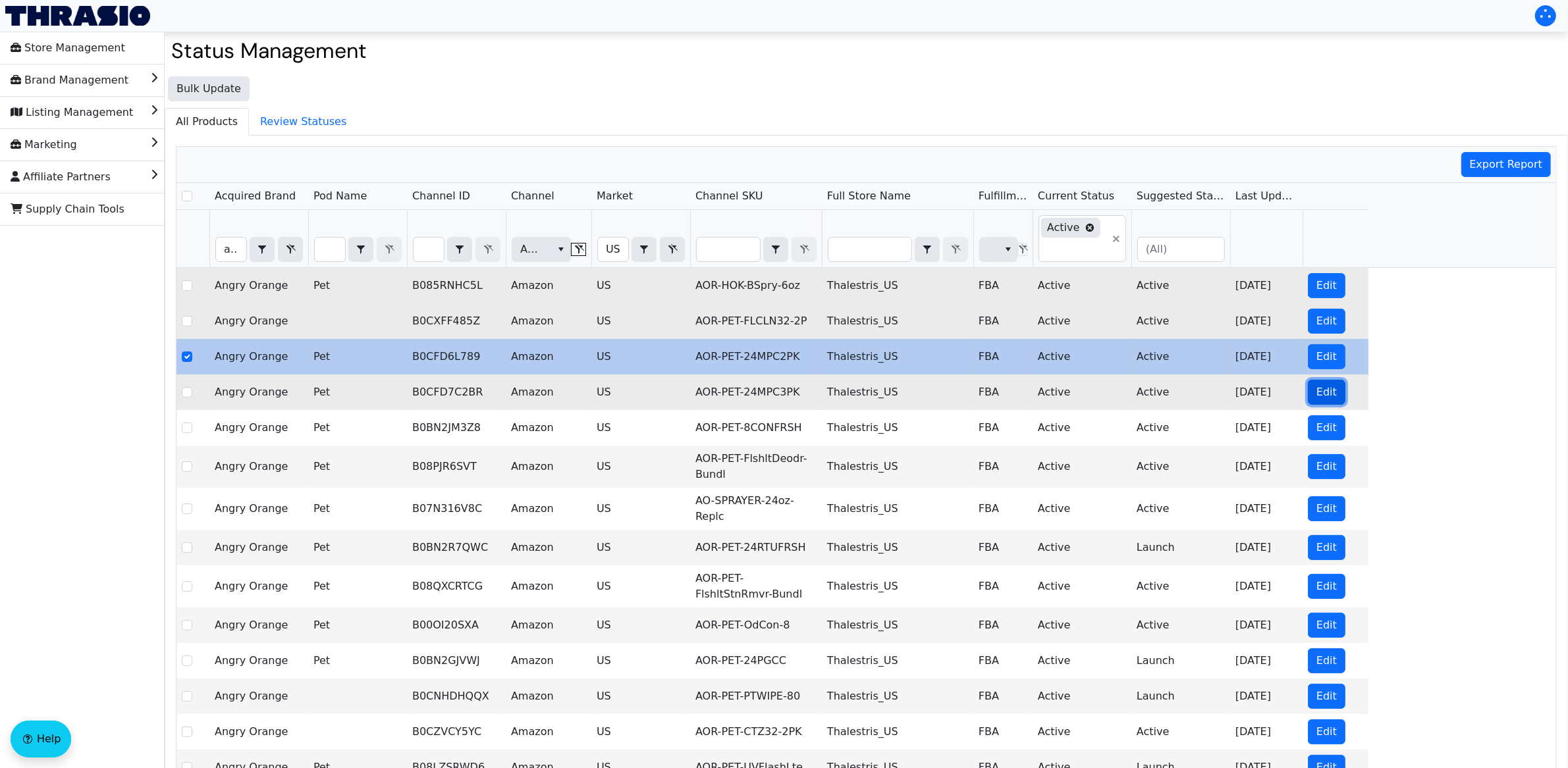
click at [1318, 389] on span "Edit" at bounding box center [1326, 392] width 21 height 16
checkbox input "false"
checkbox input "true"
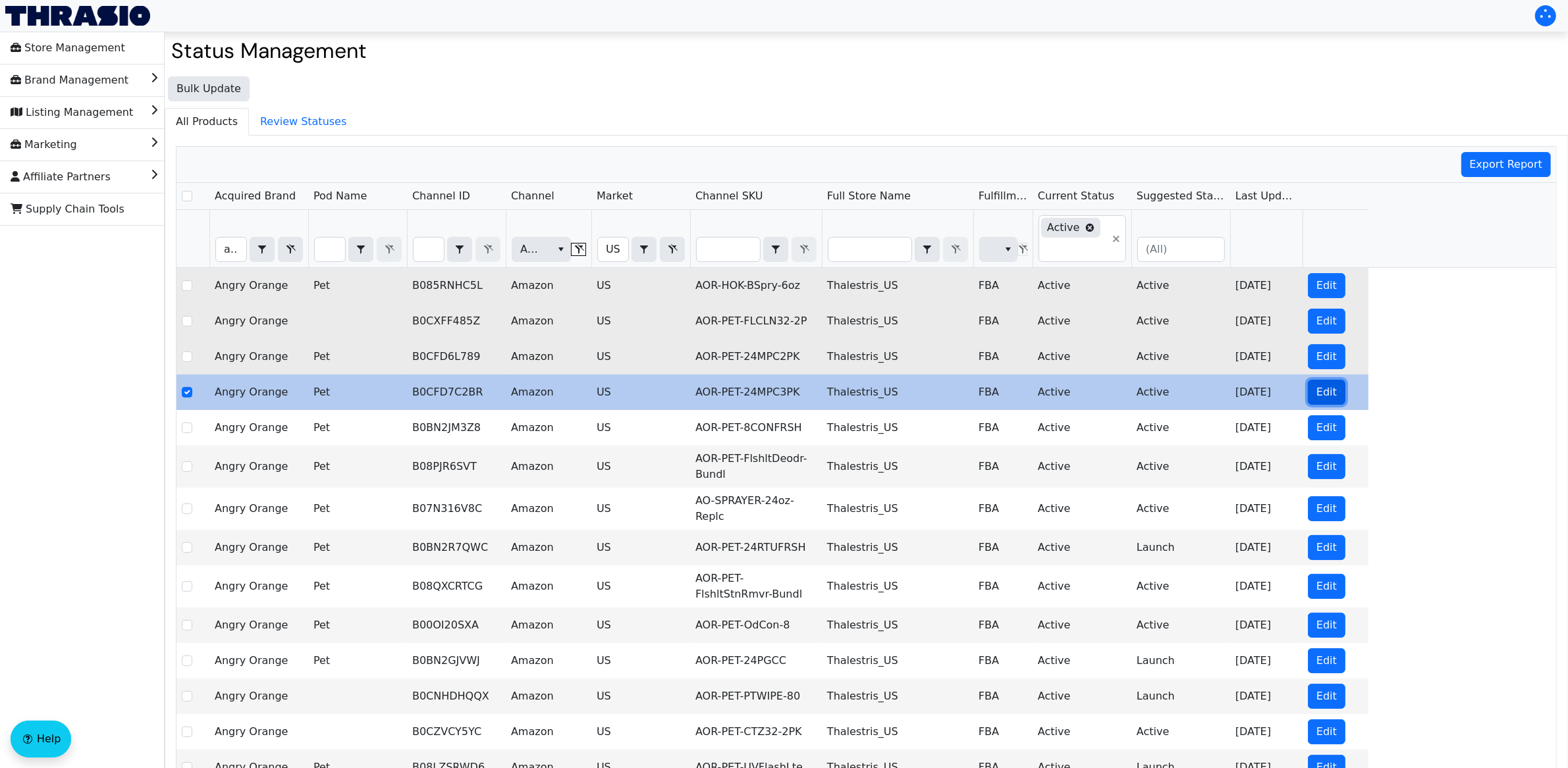
click at [1316, 401] on span "Edit" at bounding box center [1326, 392] width 21 height 16
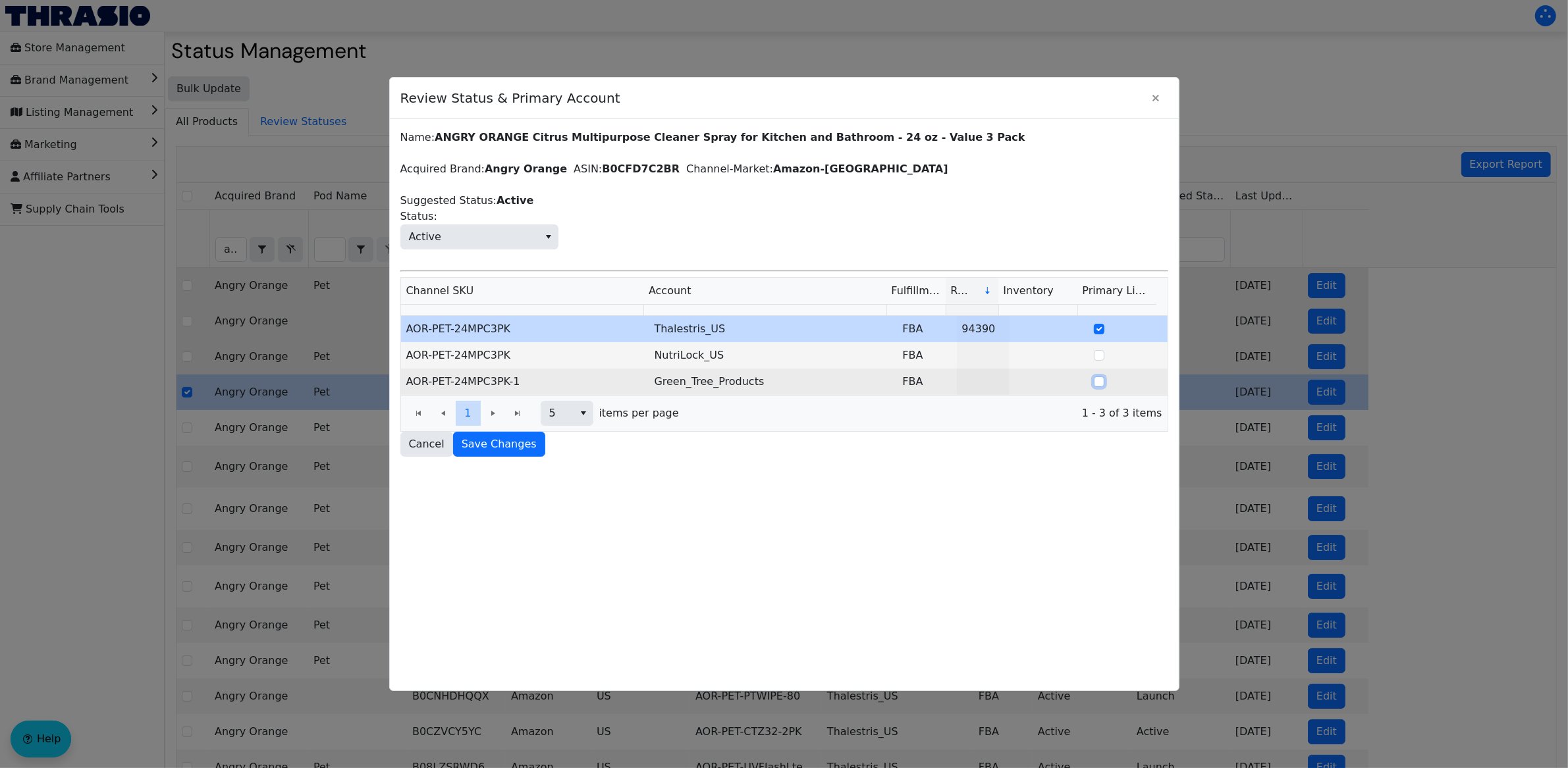
click at [1094, 385] on input "Select Row" at bounding box center [1099, 382] width 11 height 11
checkbox input "true"
checkbox input "false"
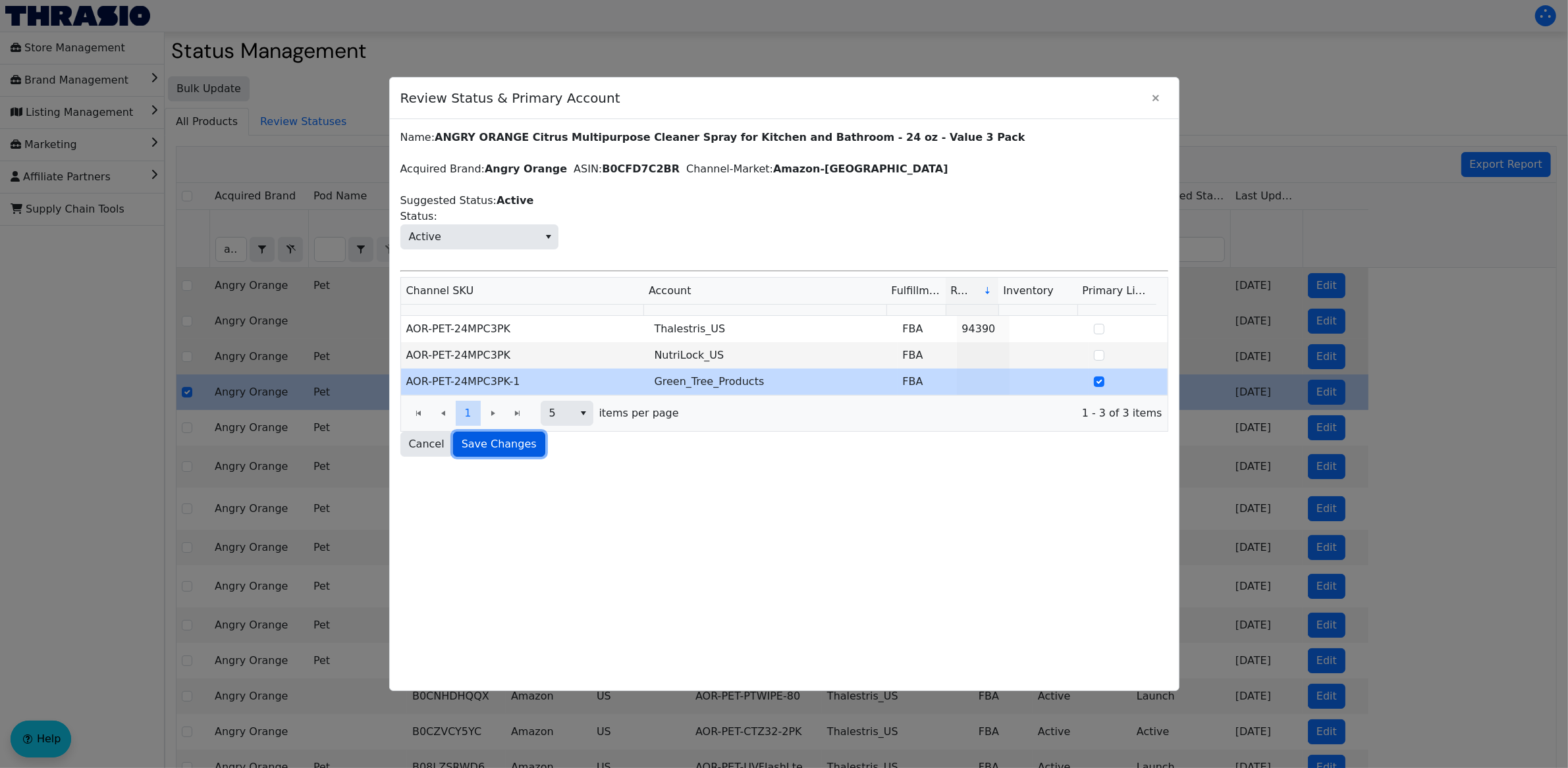
click at [516, 447] on span "Save Changes" at bounding box center [499, 444] width 75 height 16
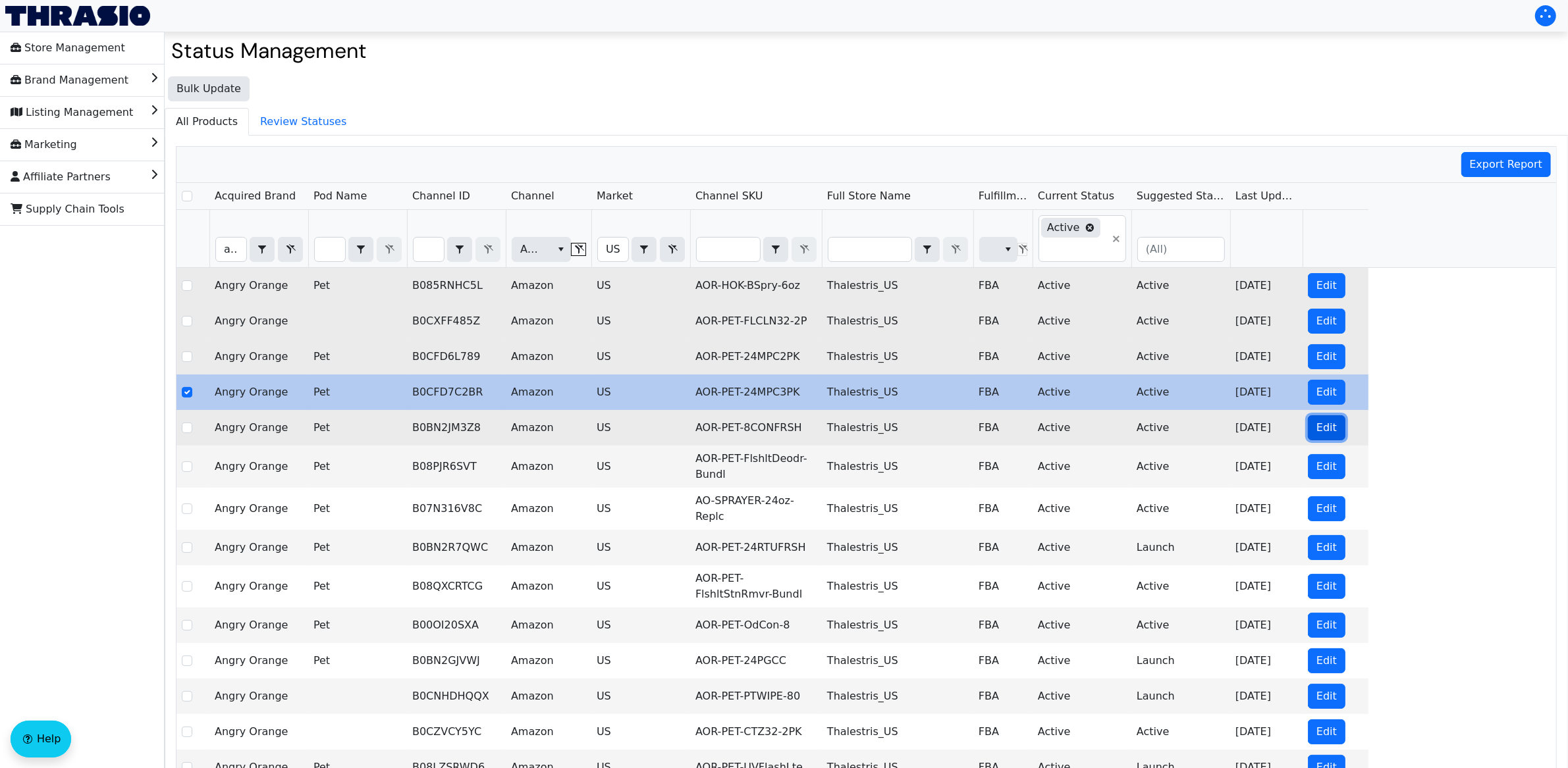
click at [1323, 427] on span "Edit" at bounding box center [1326, 428] width 21 height 16
checkbox input "false"
checkbox input "true"
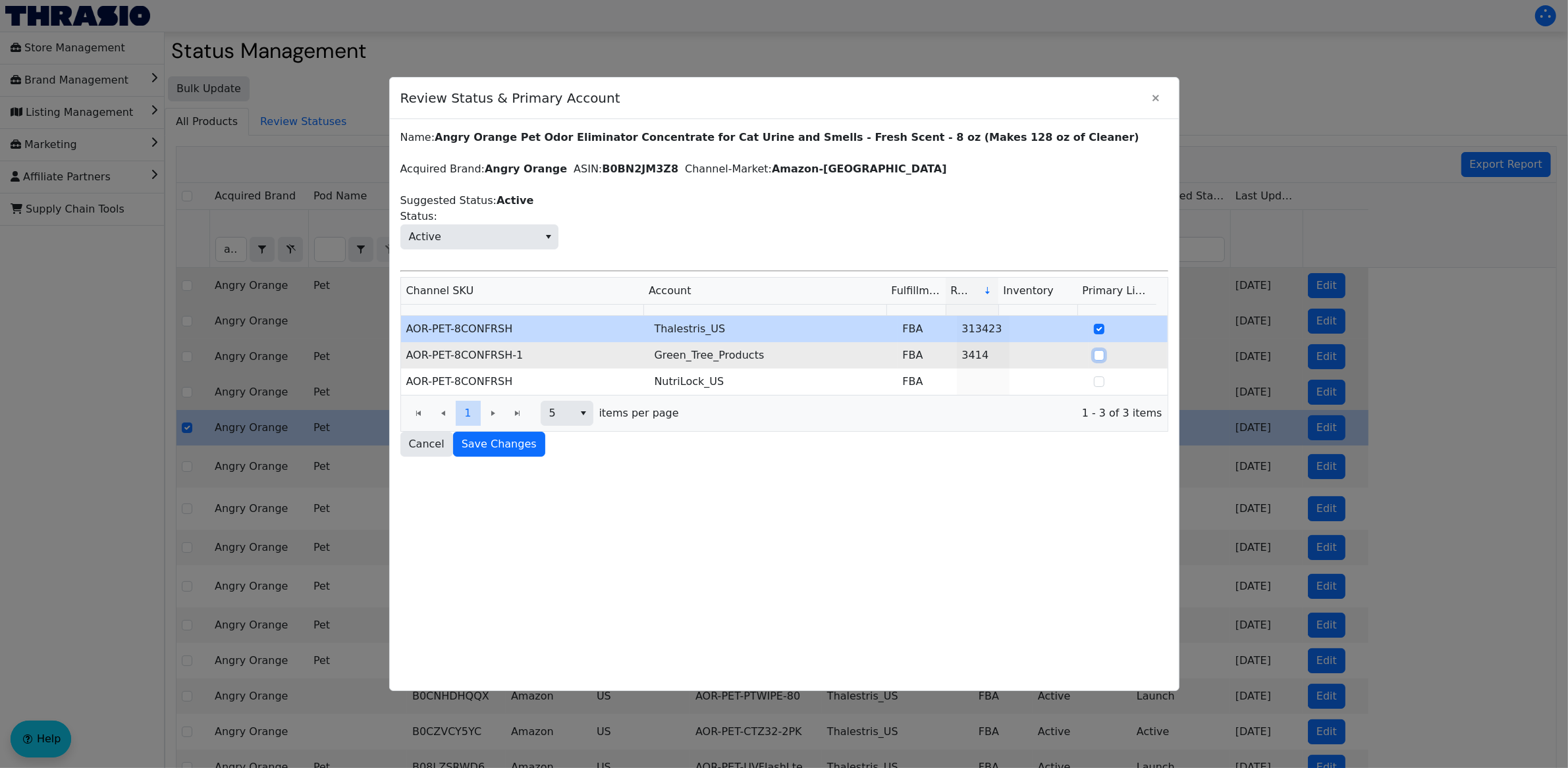
click at [1094, 358] on input "Select Row" at bounding box center [1099, 356] width 11 height 11
checkbox input "true"
checkbox input "false"
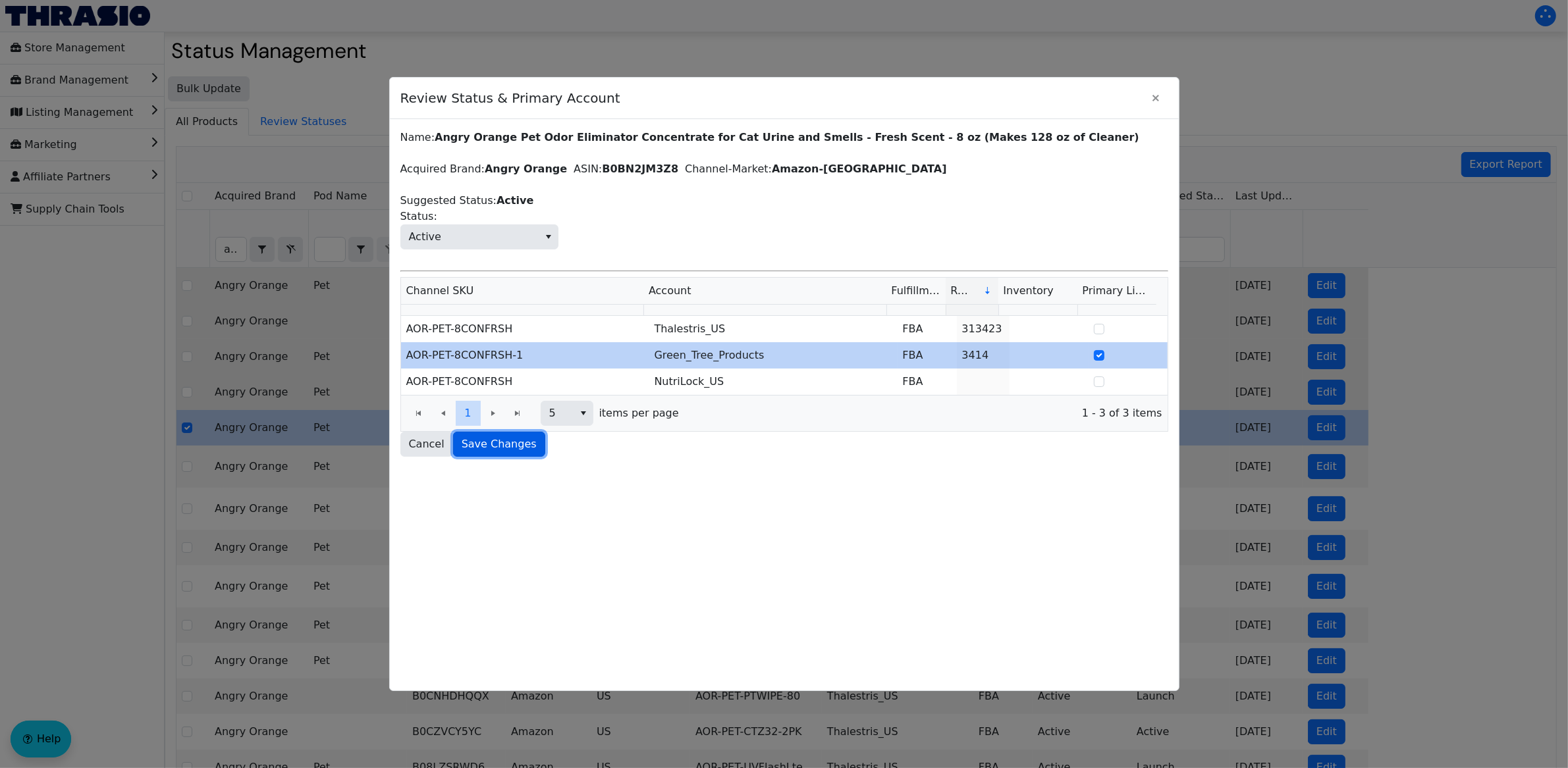
click at [505, 445] on span "Save Changes" at bounding box center [499, 444] width 75 height 16
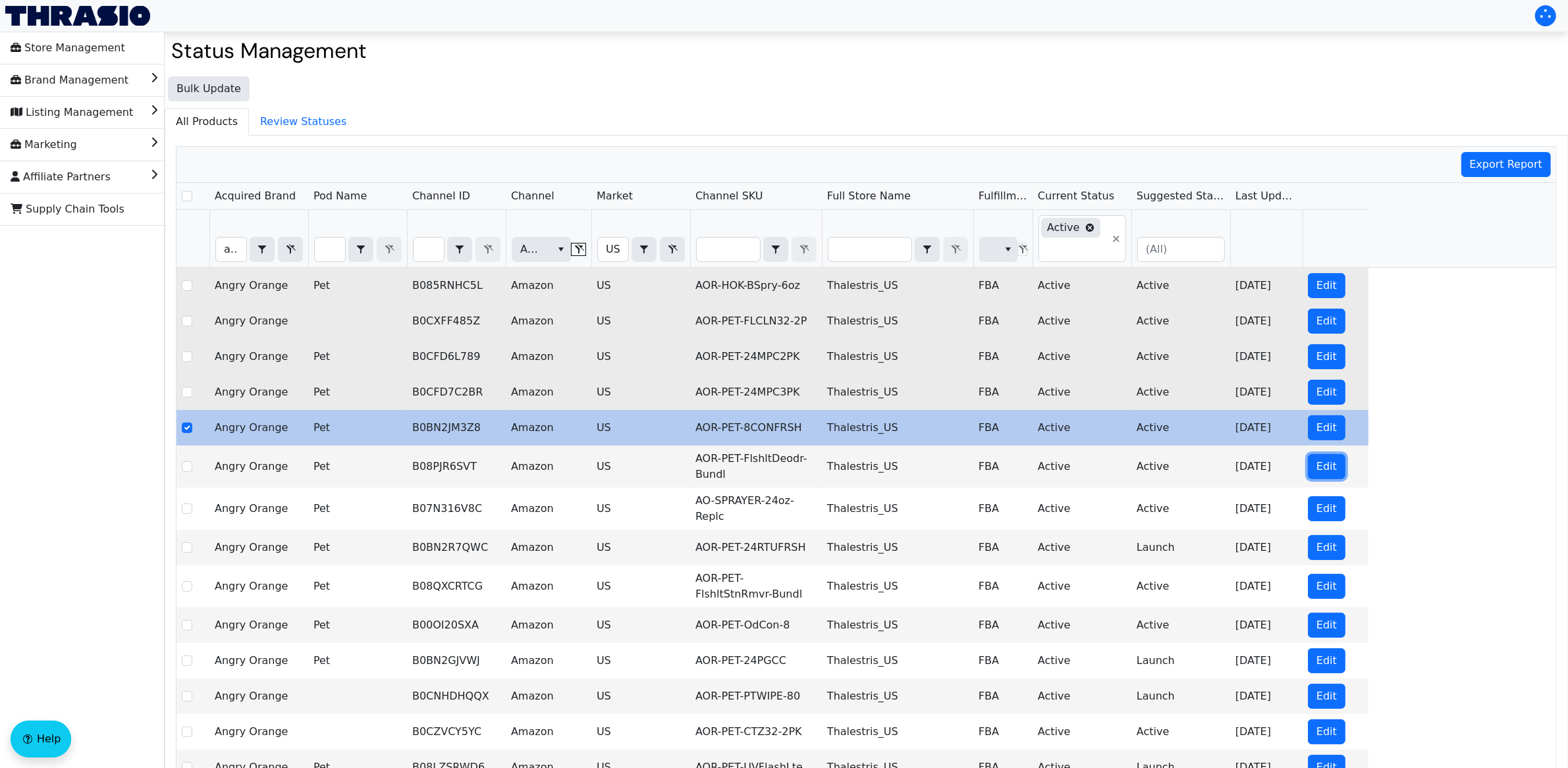
click at [1329, 475] on span "Edit" at bounding box center [1326, 467] width 21 height 16
checkbox input "false"
checkbox input "true"
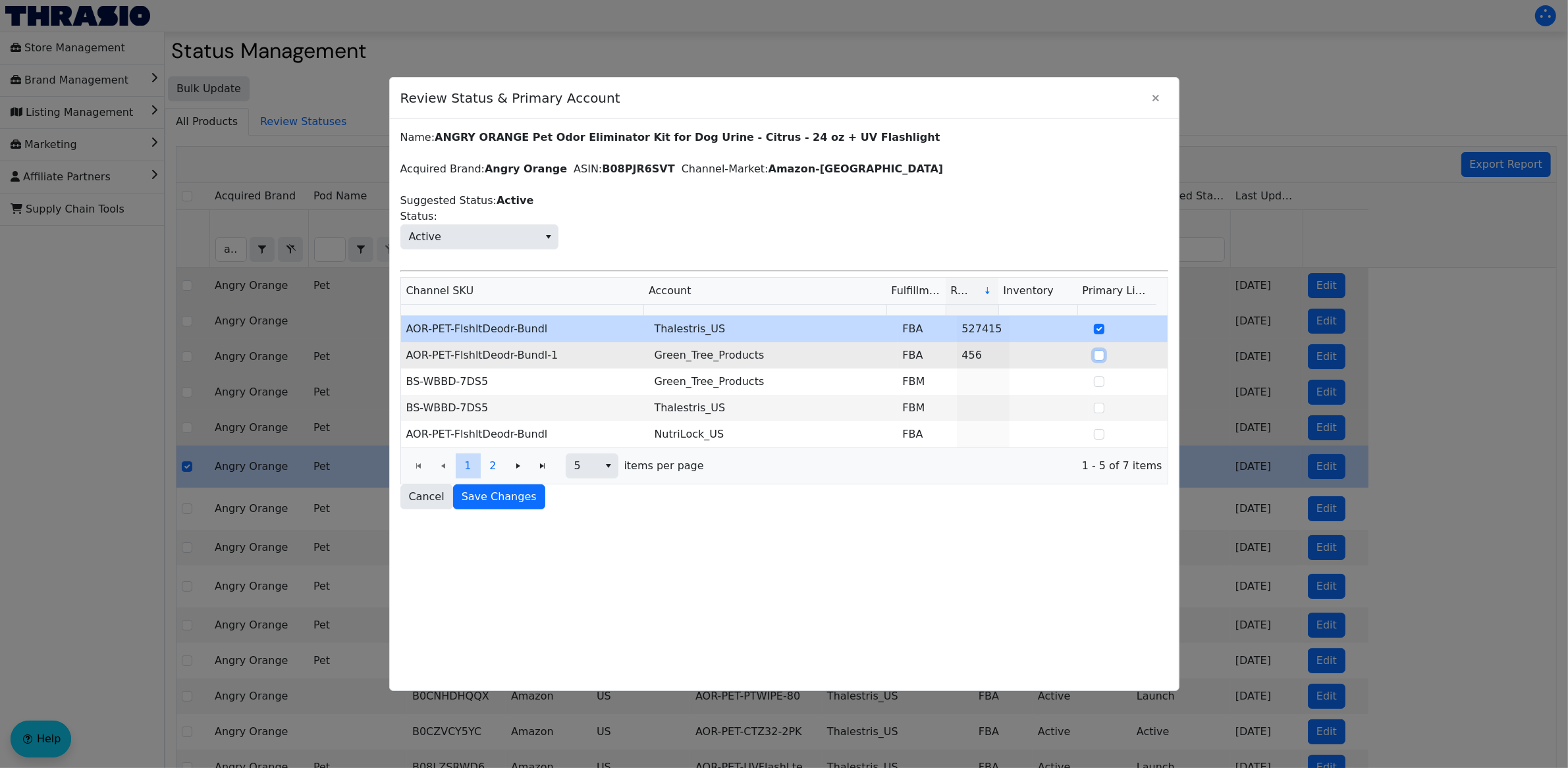
click at [1094, 359] on input "Select Row" at bounding box center [1099, 356] width 11 height 11
checkbox input "true"
checkbox input "false"
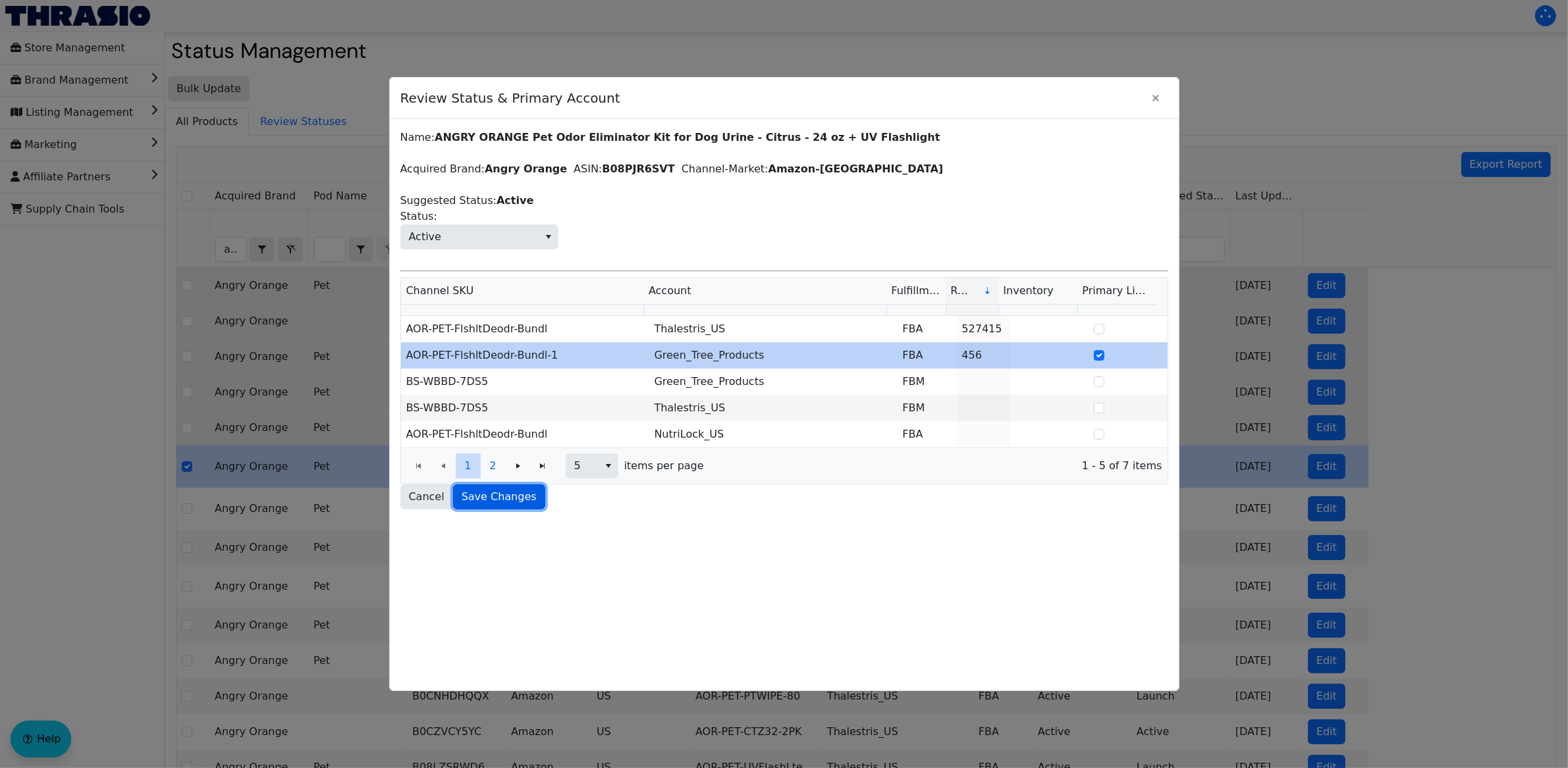
click at [503, 505] on span "Save Changes" at bounding box center [499, 497] width 75 height 16
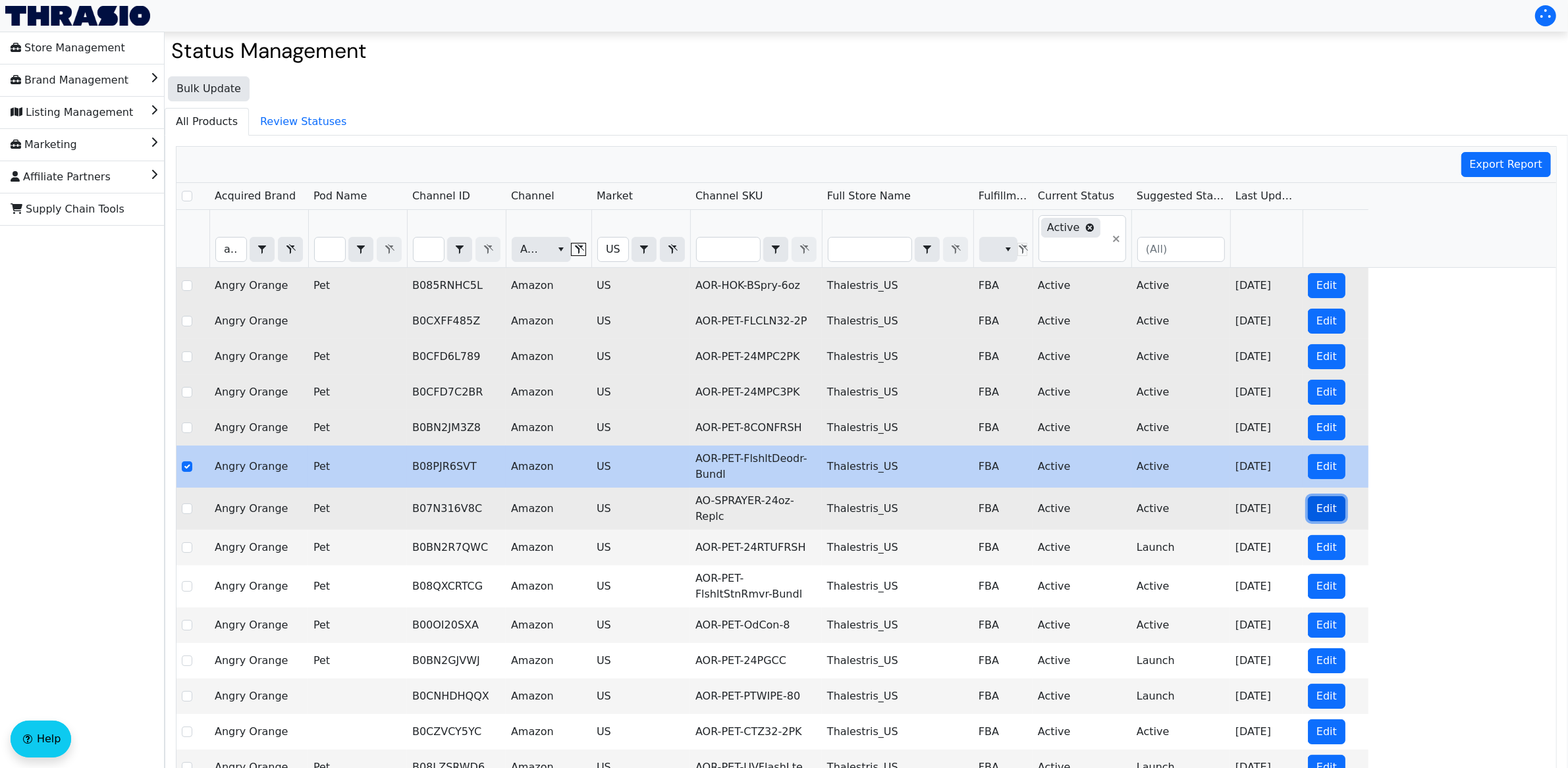
click at [1335, 518] on button "Edit" at bounding box center [1326, 508] width 37 height 25
checkbox input "false"
checkbox input "true"
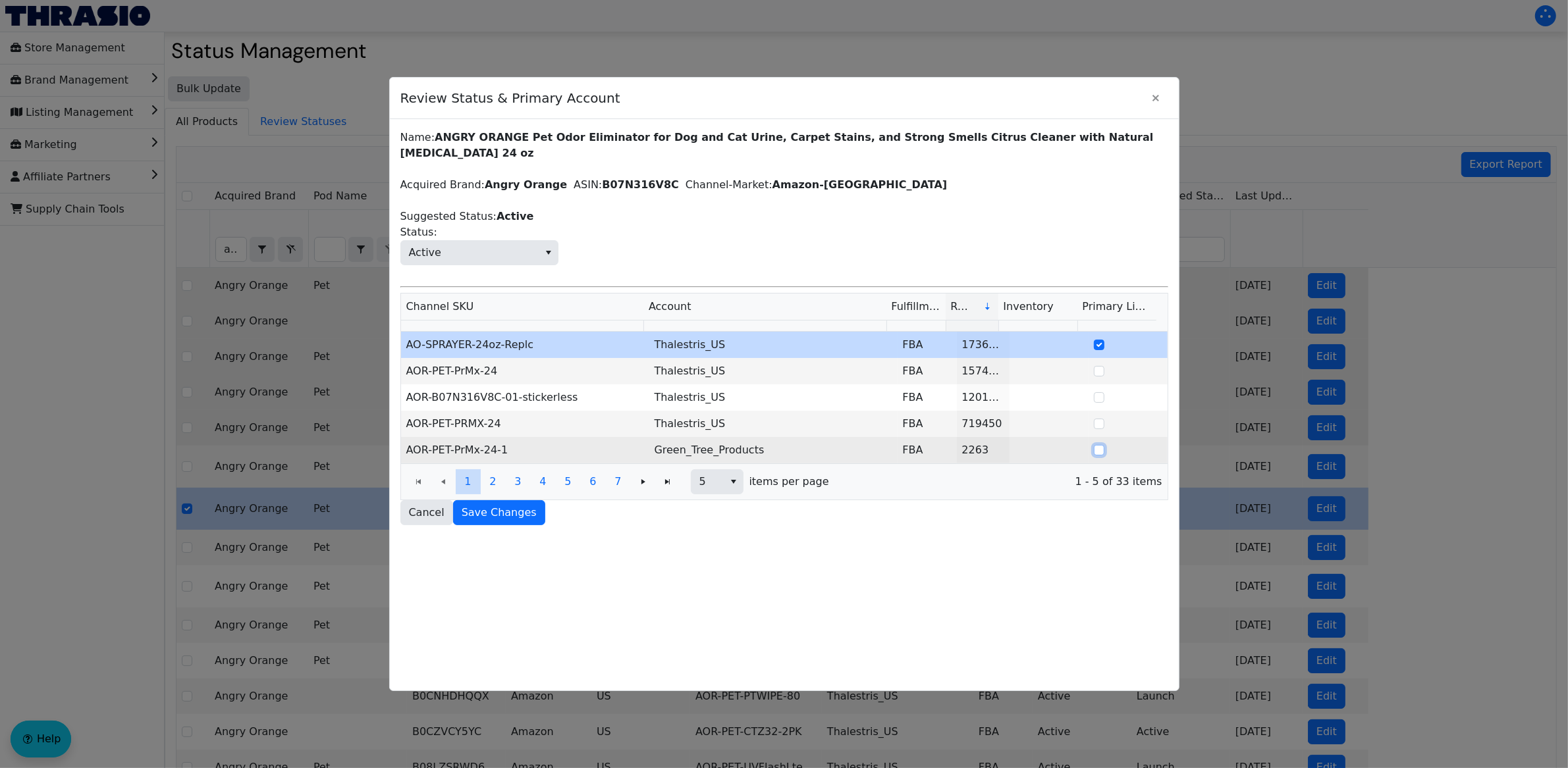
click at [1094, 445] on input "Select Row" at bounding box center [1099, 450] width 11 height 11
checkbox input "true"
checkbox input "false"
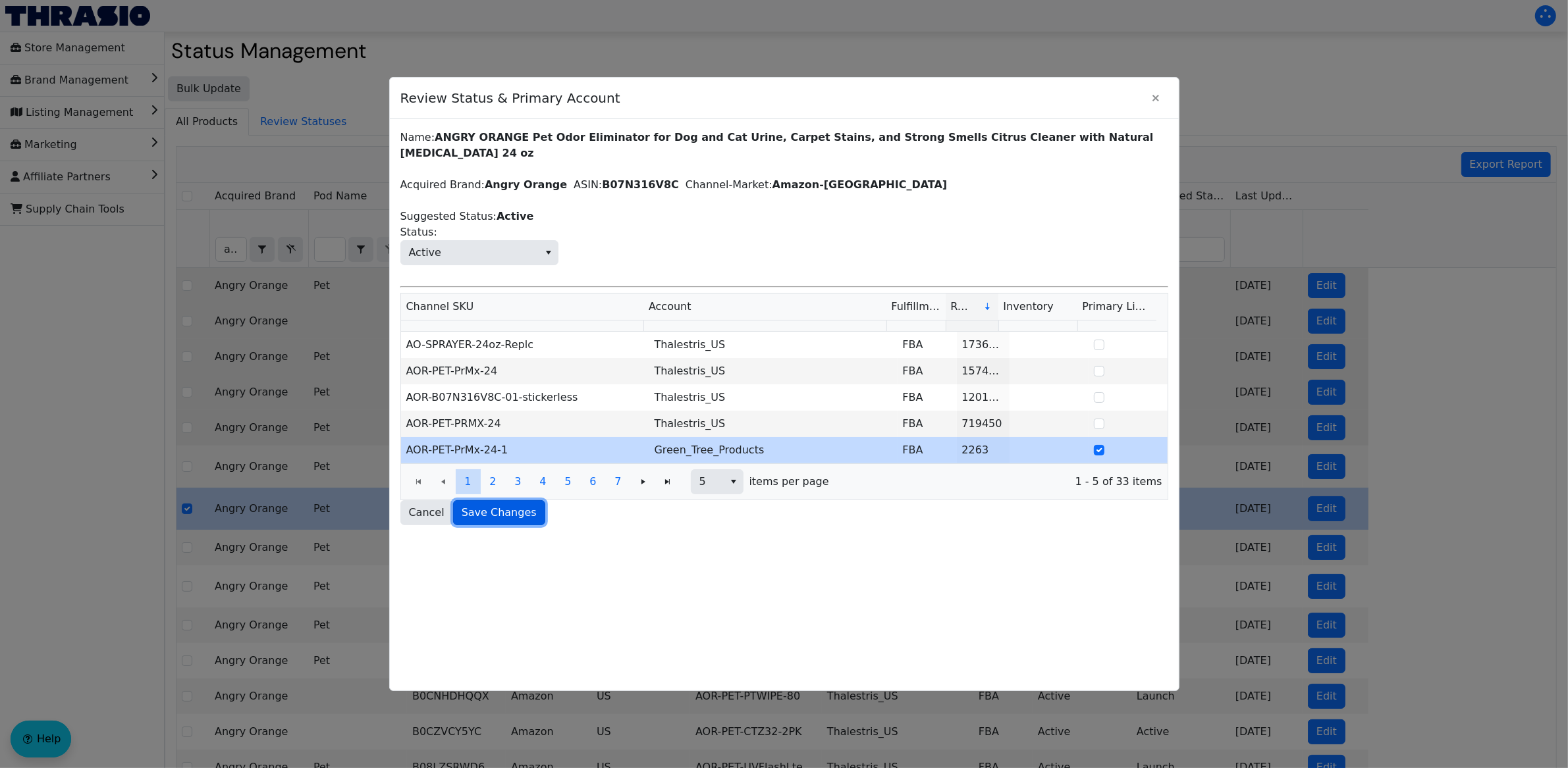
click at [520, 505] on span "Save Changes" at bounding box center [499, 513] width 75 height 16
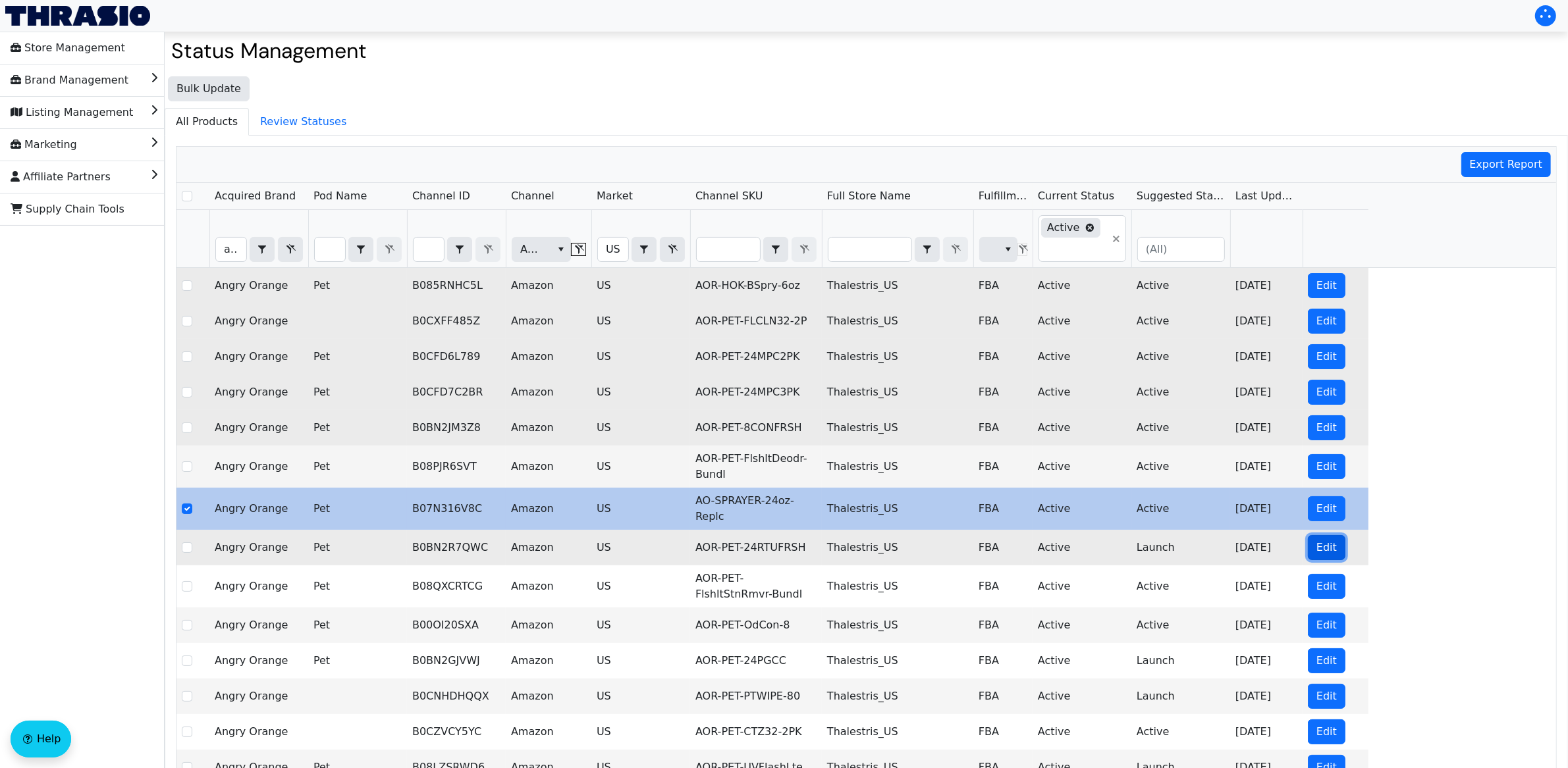
click at [1330, 556] on span "Edit" at bounding box center [1326, 548] width 21 height 16
checkbox input "false"
checkbox input "true"
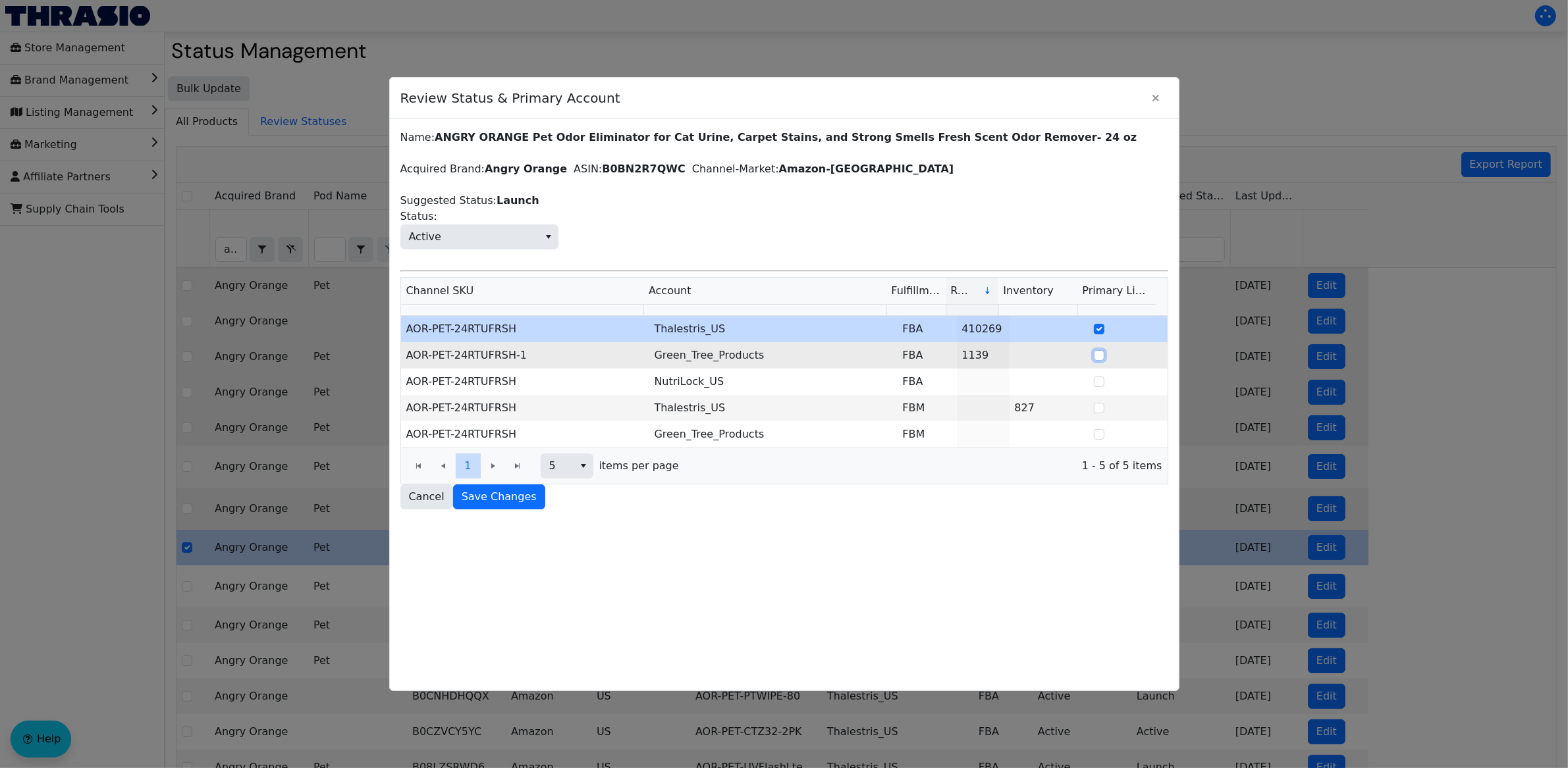
click at [1094, 358] on input "Select Row" at bounding box center [1099, 356] width 11 height 11
checkbox input "true"
checkbox input "false"
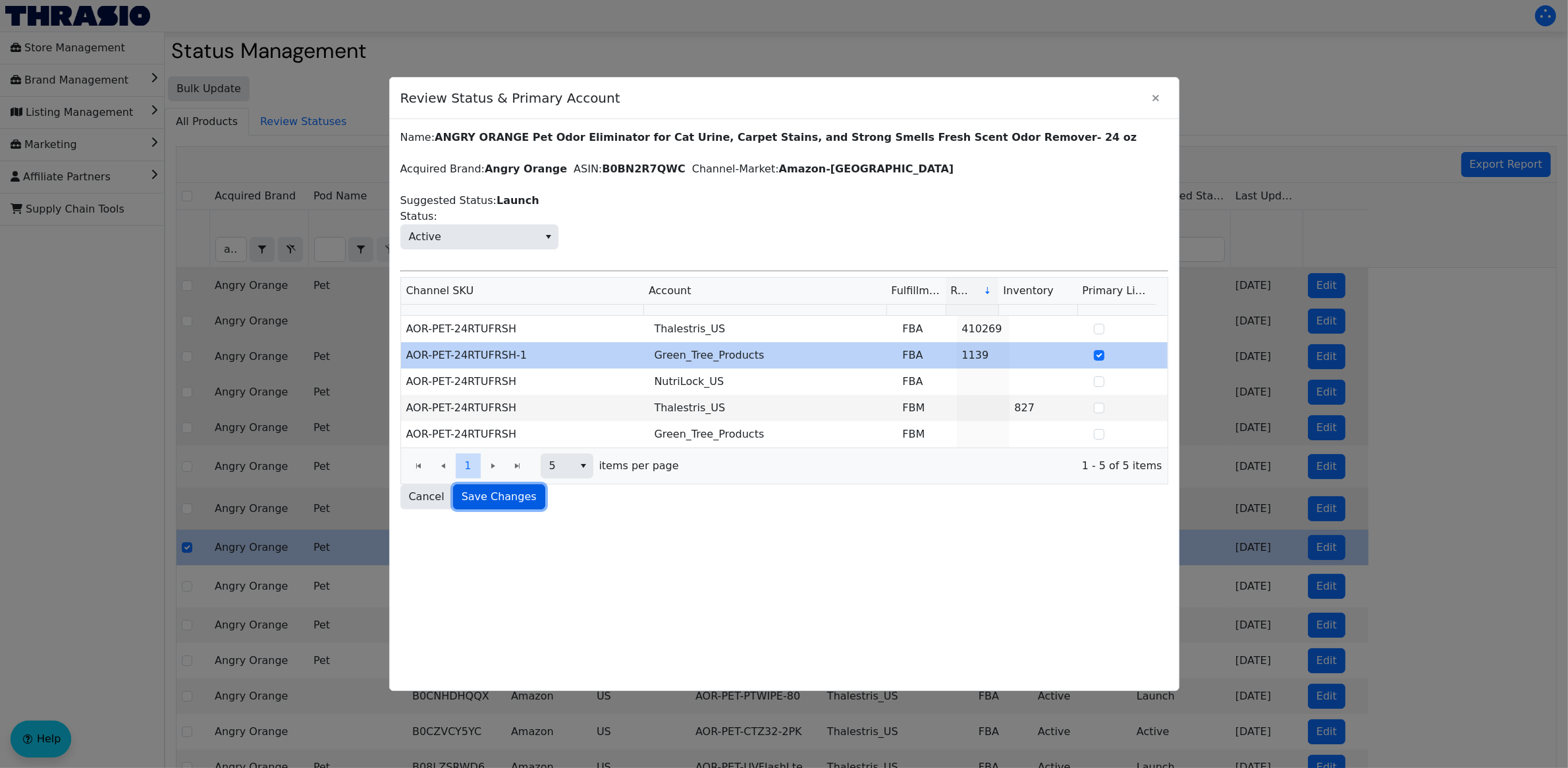
click at [527, 496] on span "Save Changes" at bounding box center [499, 497] width 75 height 16
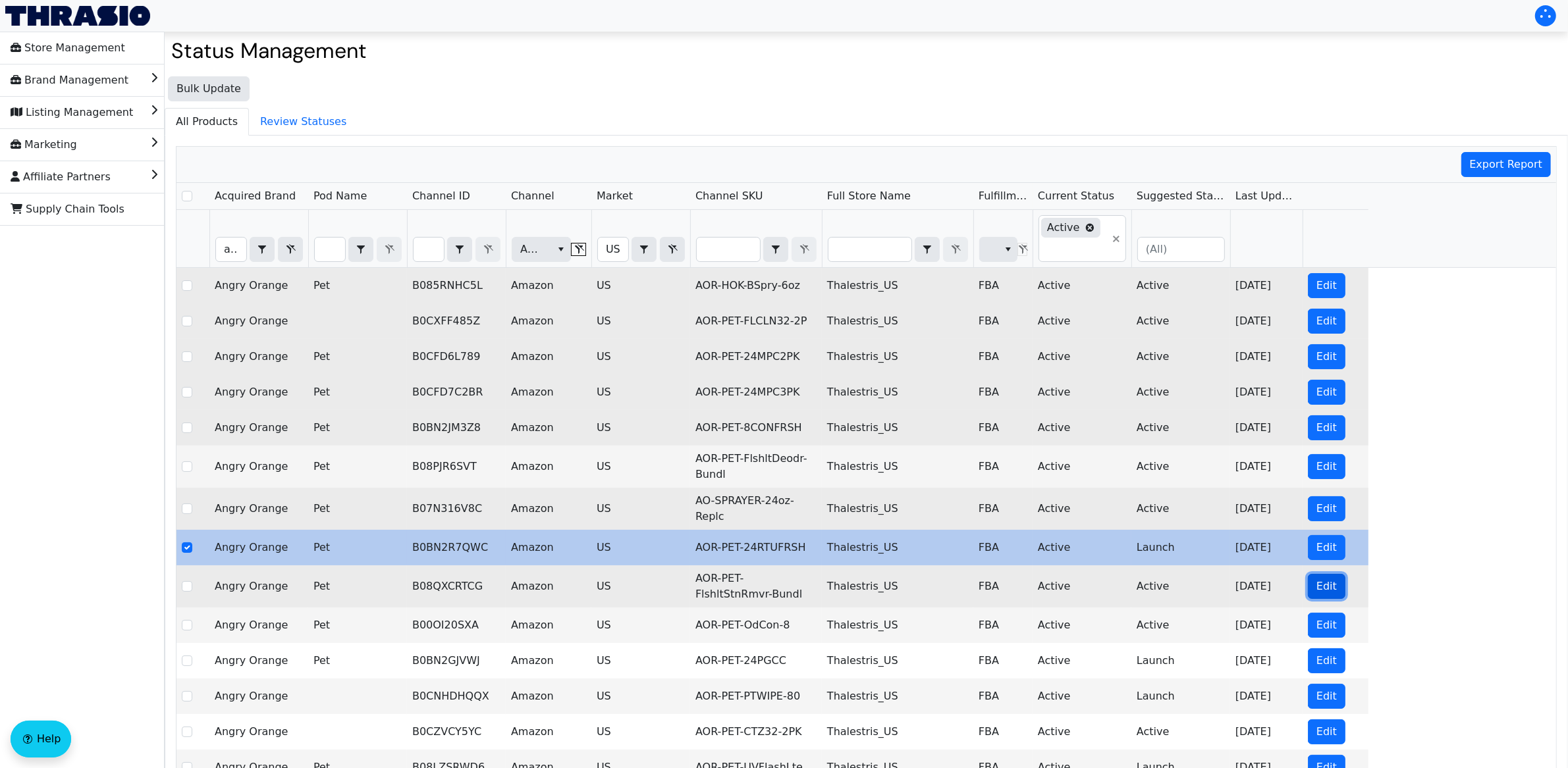
click at [1331, 594] on span "Edit" at bounding box center [1326, 587] width 21 height 16
checkbox input "false"
checkbox input "true"
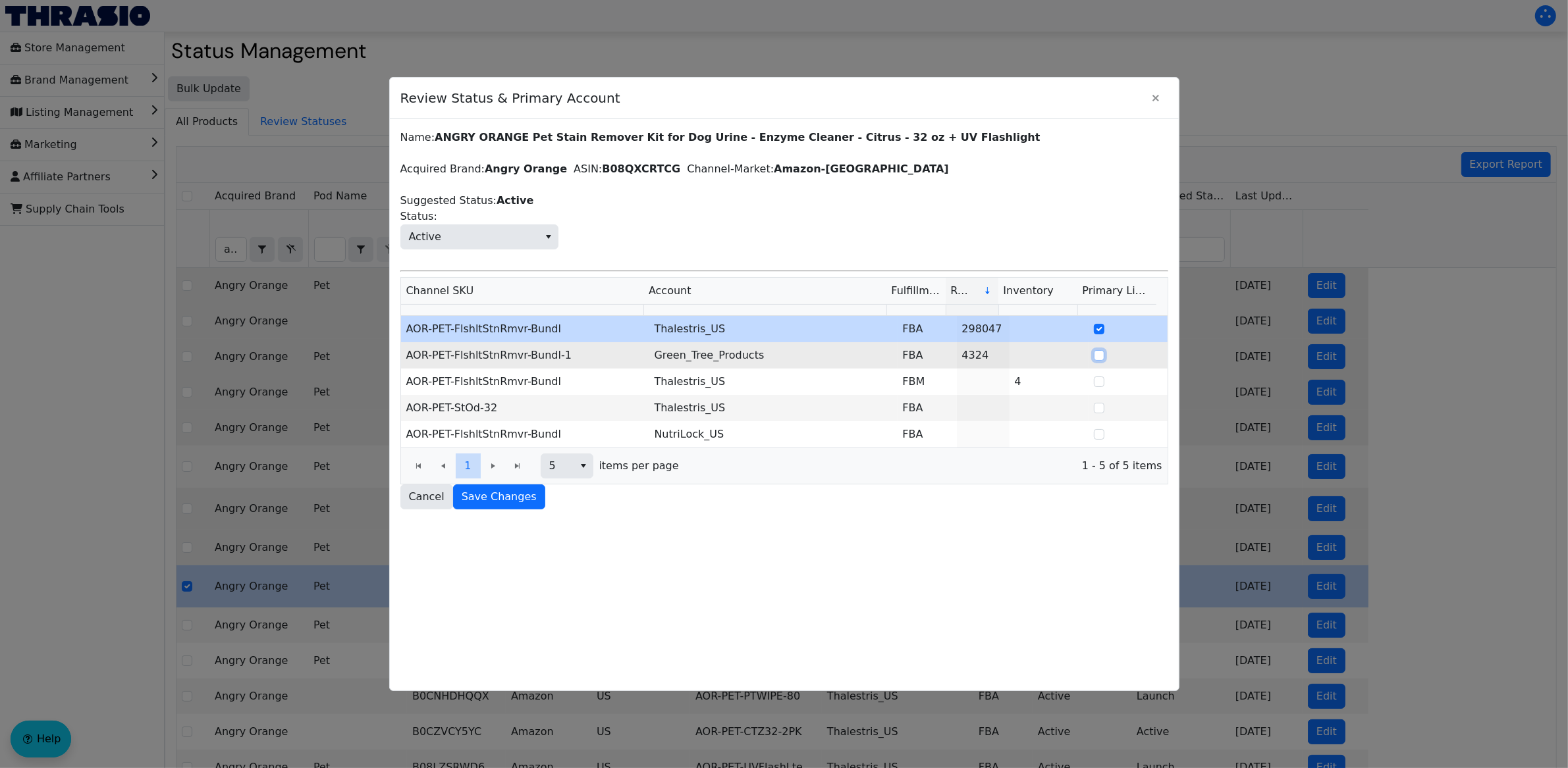
click at [1094, 357] on input "Select Row" at bounding box center [1099, 356] width 11 height 11
checkbox input "true"
checkbox input "false"
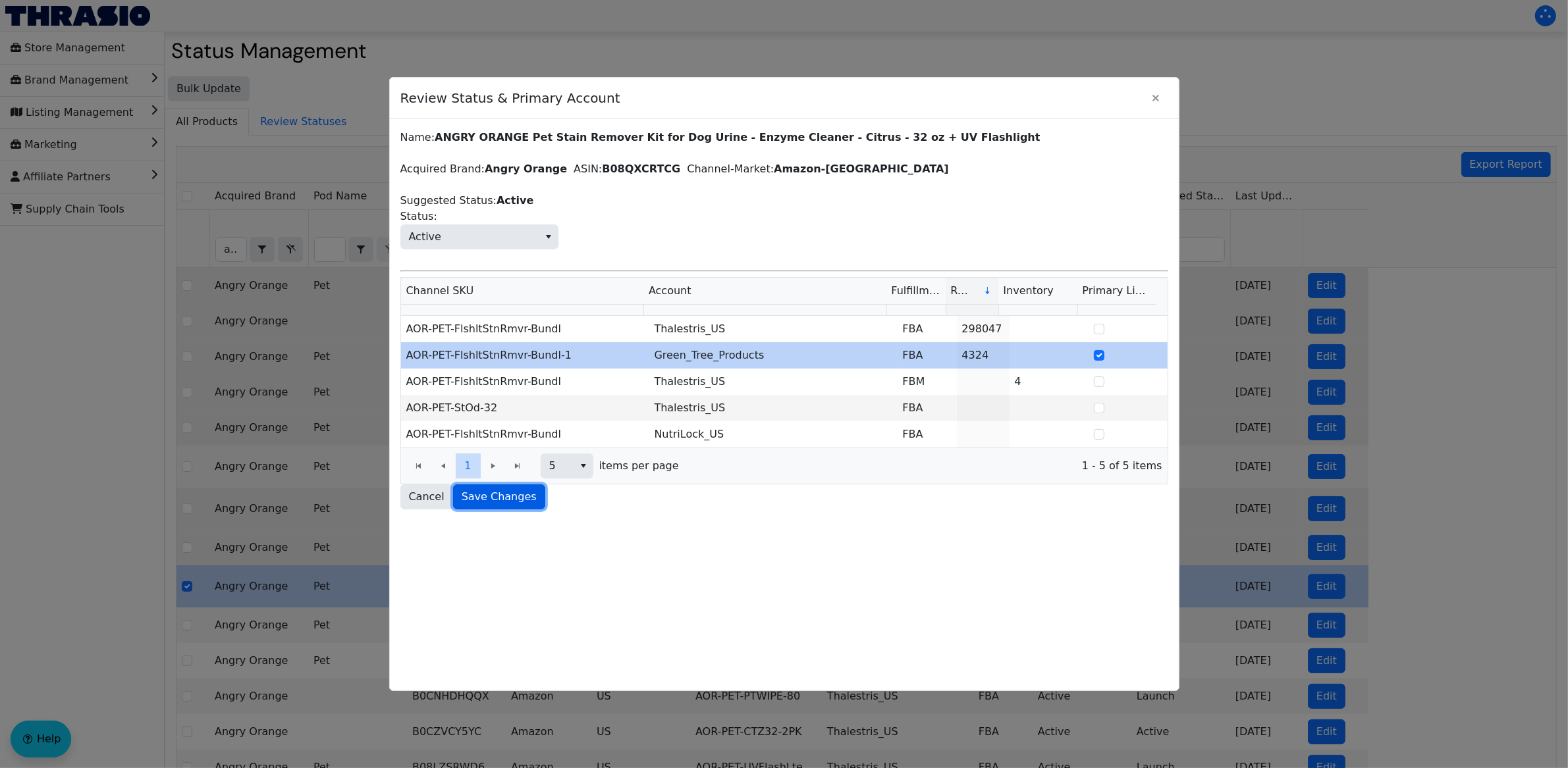
click at [510, 509] on button "Save Changes" at bounding box center [499, 497] width 92 height 25
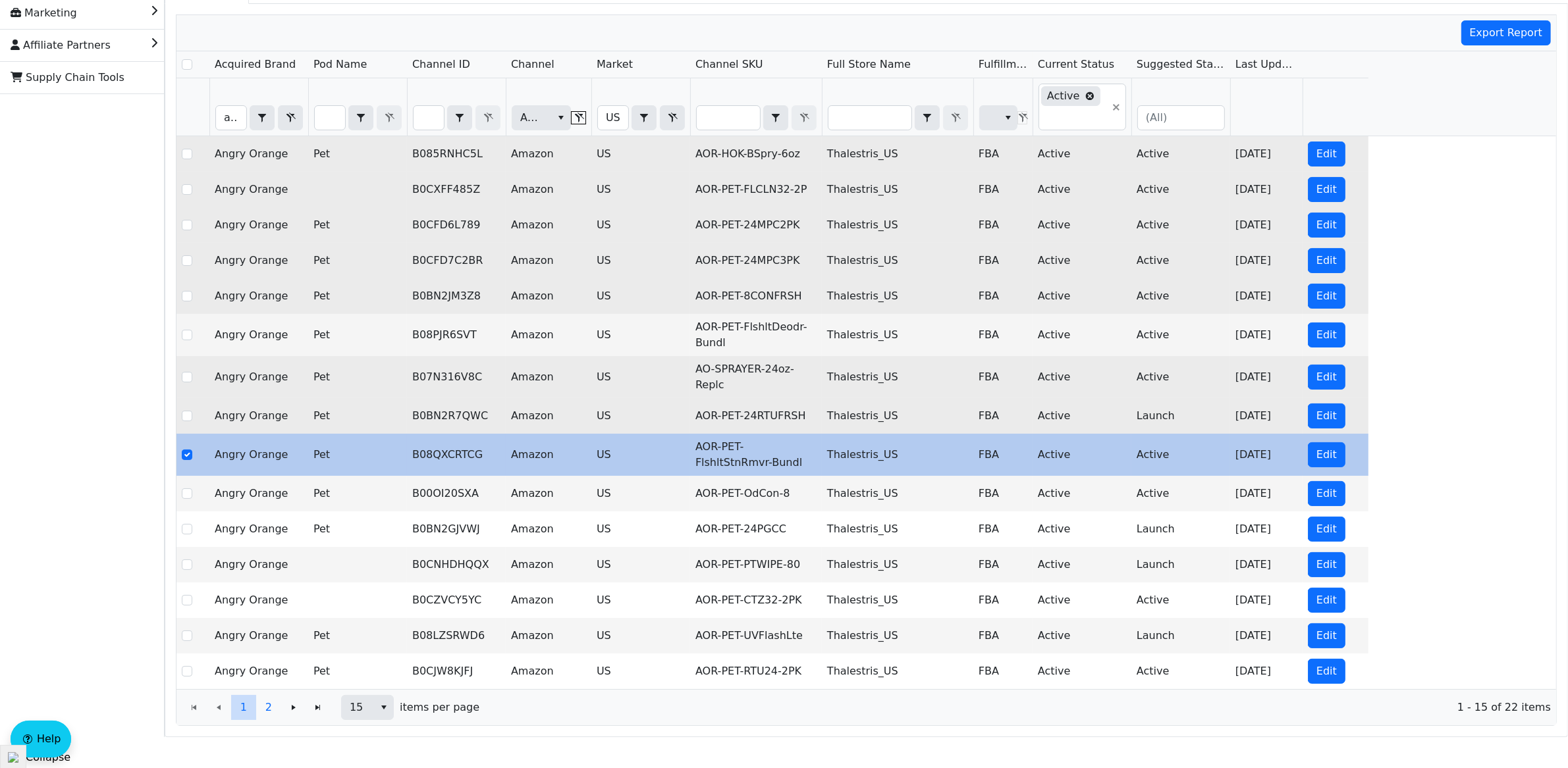
scroll to position [138, 0]
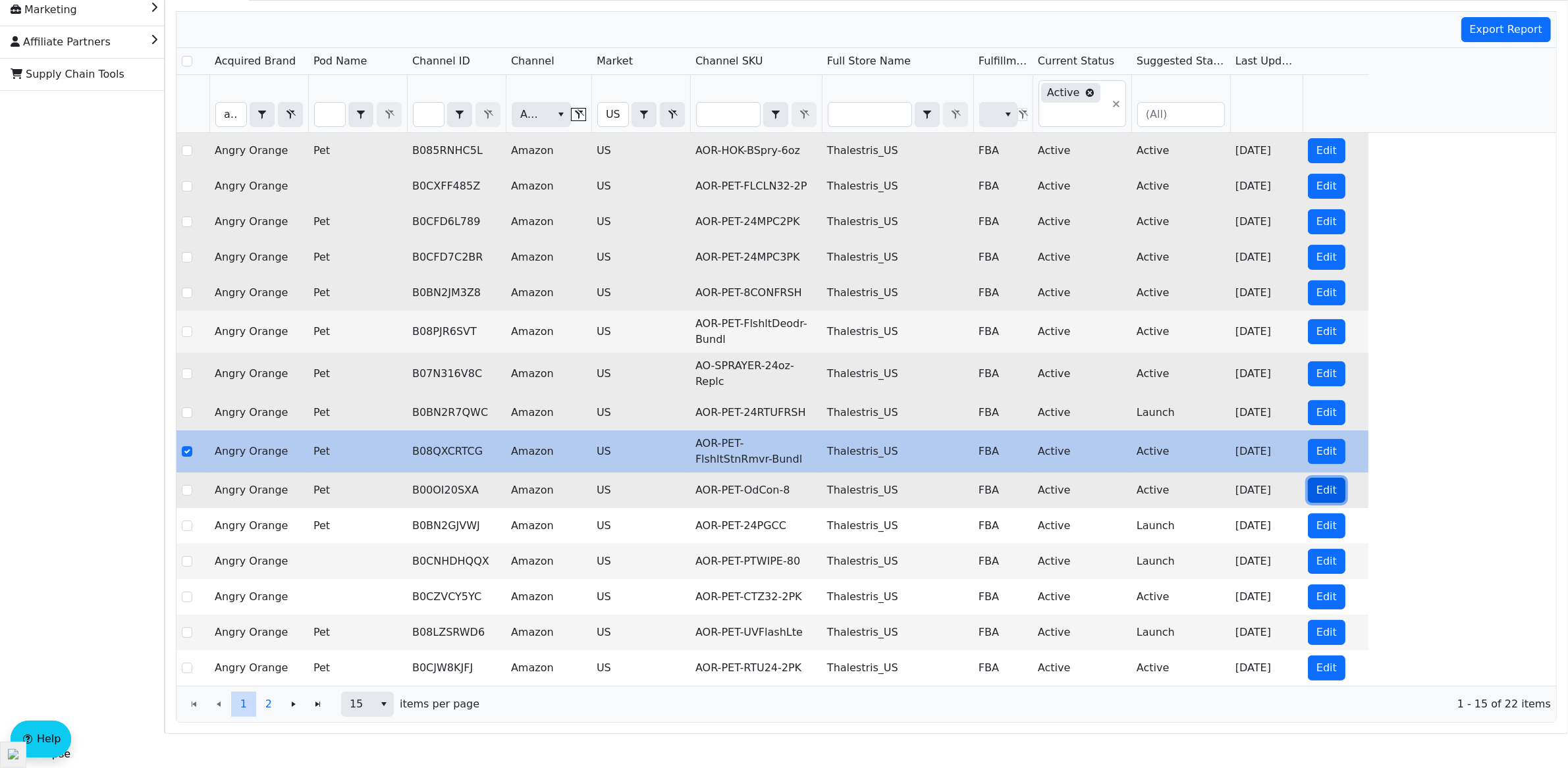
click at [1324, 495] on span "Edit" at bounding box center [1326, 491] width 21 height 16
checkbox input "false"
checkbox input "true"
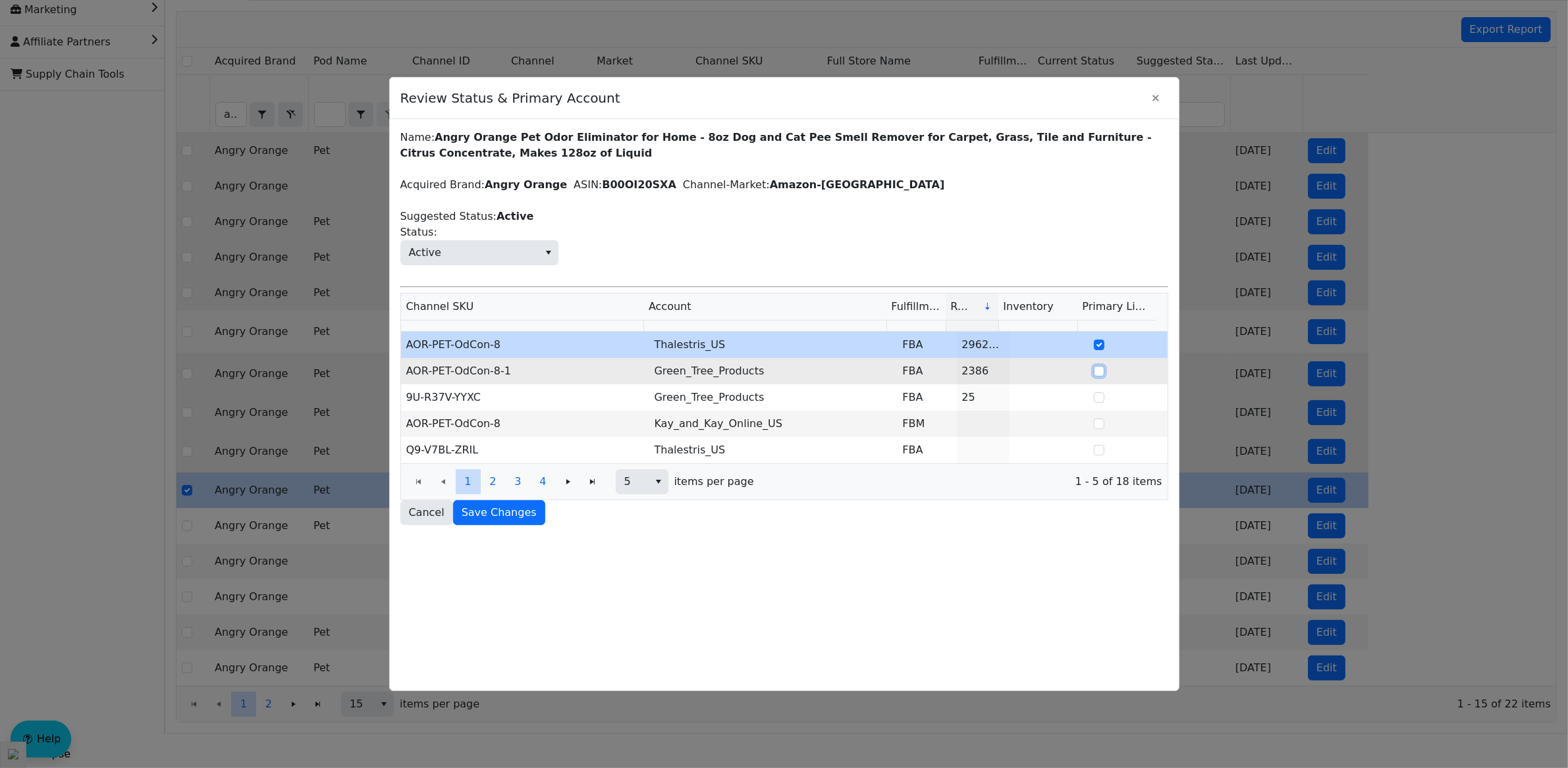
click at [1094, 376] on input "Select Row" at bounding box center [1099, 371] width 11 height 11
checkbox input "true"
checkbox input "false"
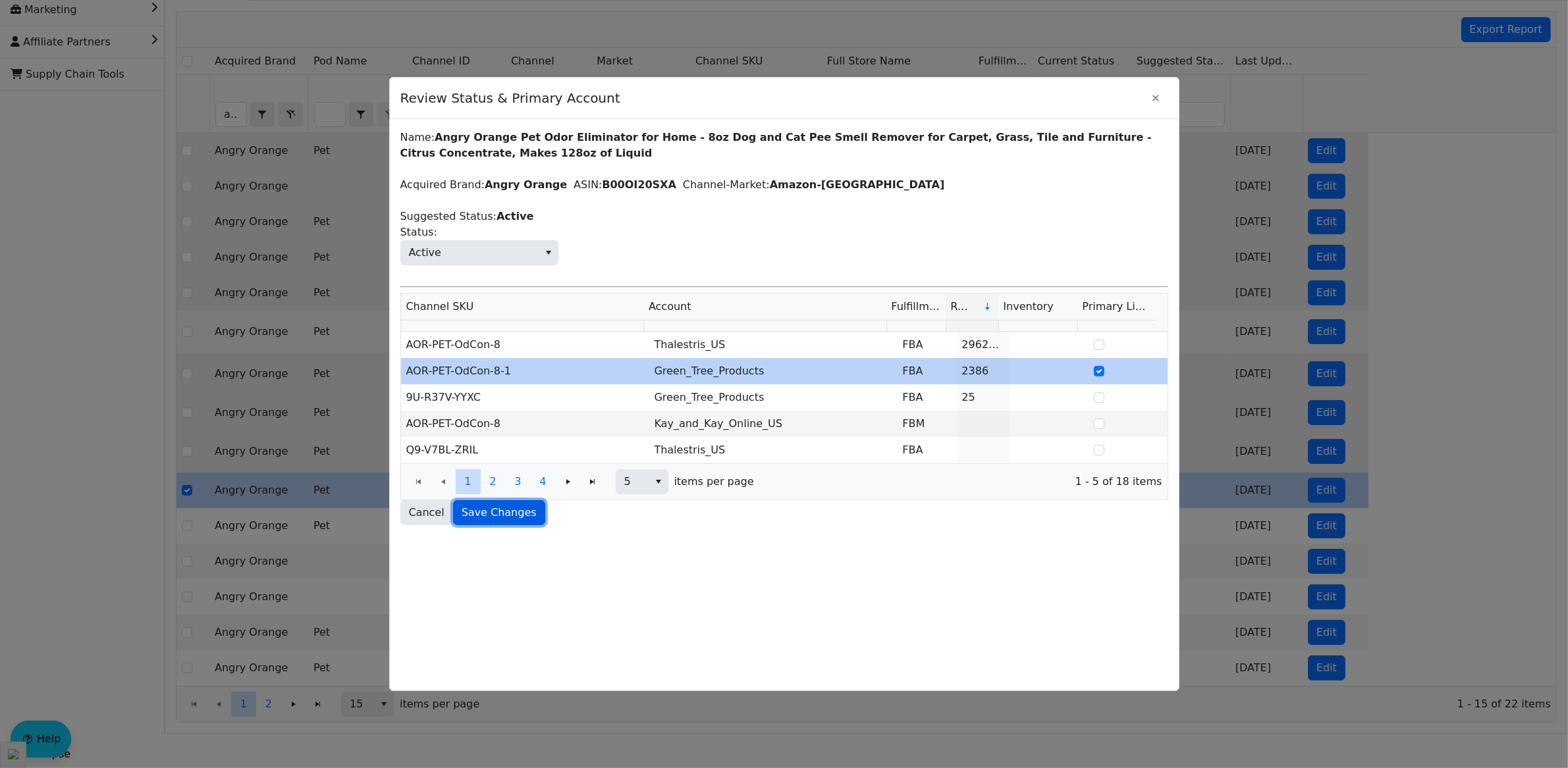
click at [531, 521] on button "Save Changes" at bounding box center [499, 513] width 92 height 25
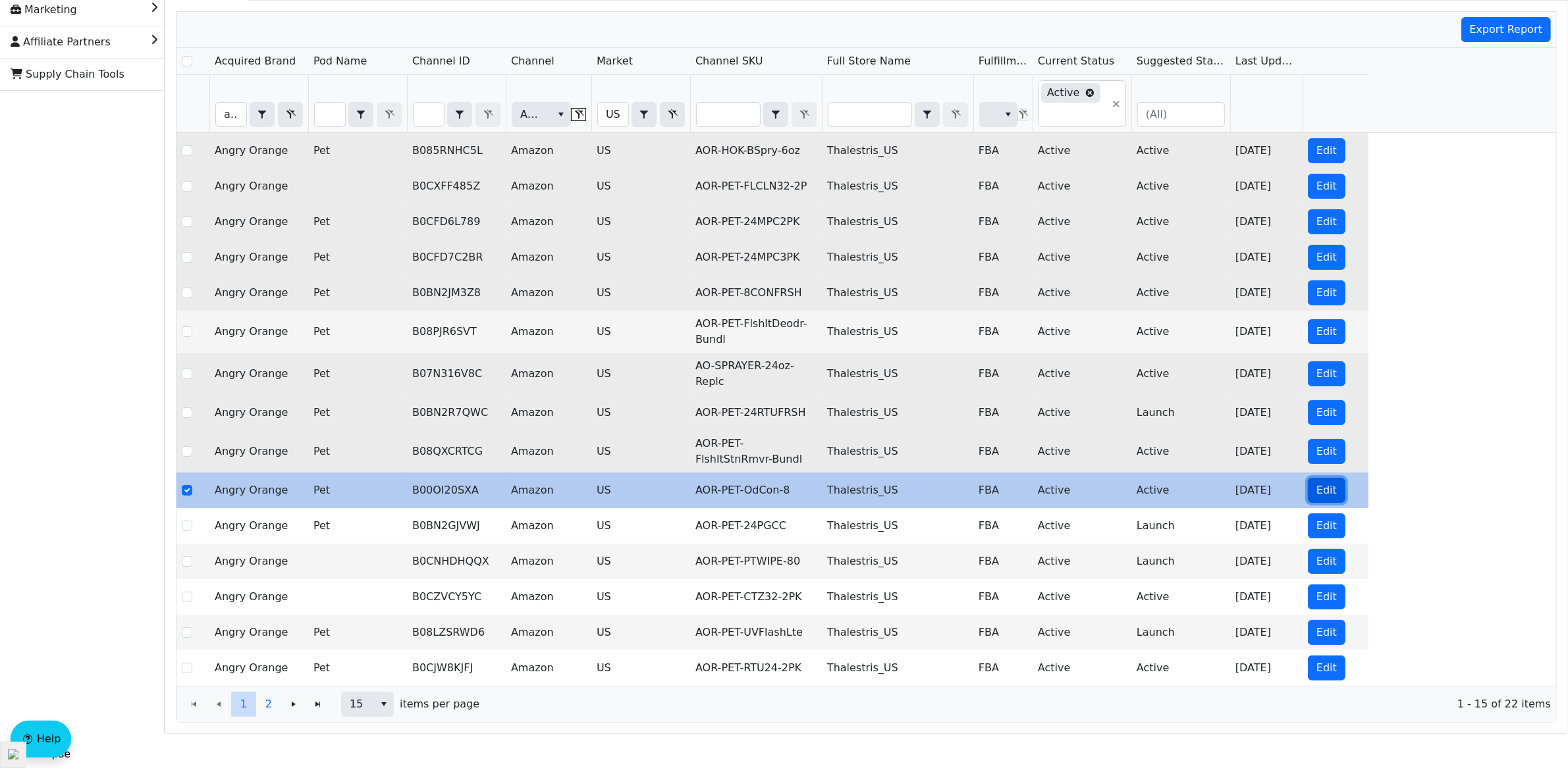
click at [1325, 494] on span "Edit" at bounding box center [1326, 491] width 21 height 16
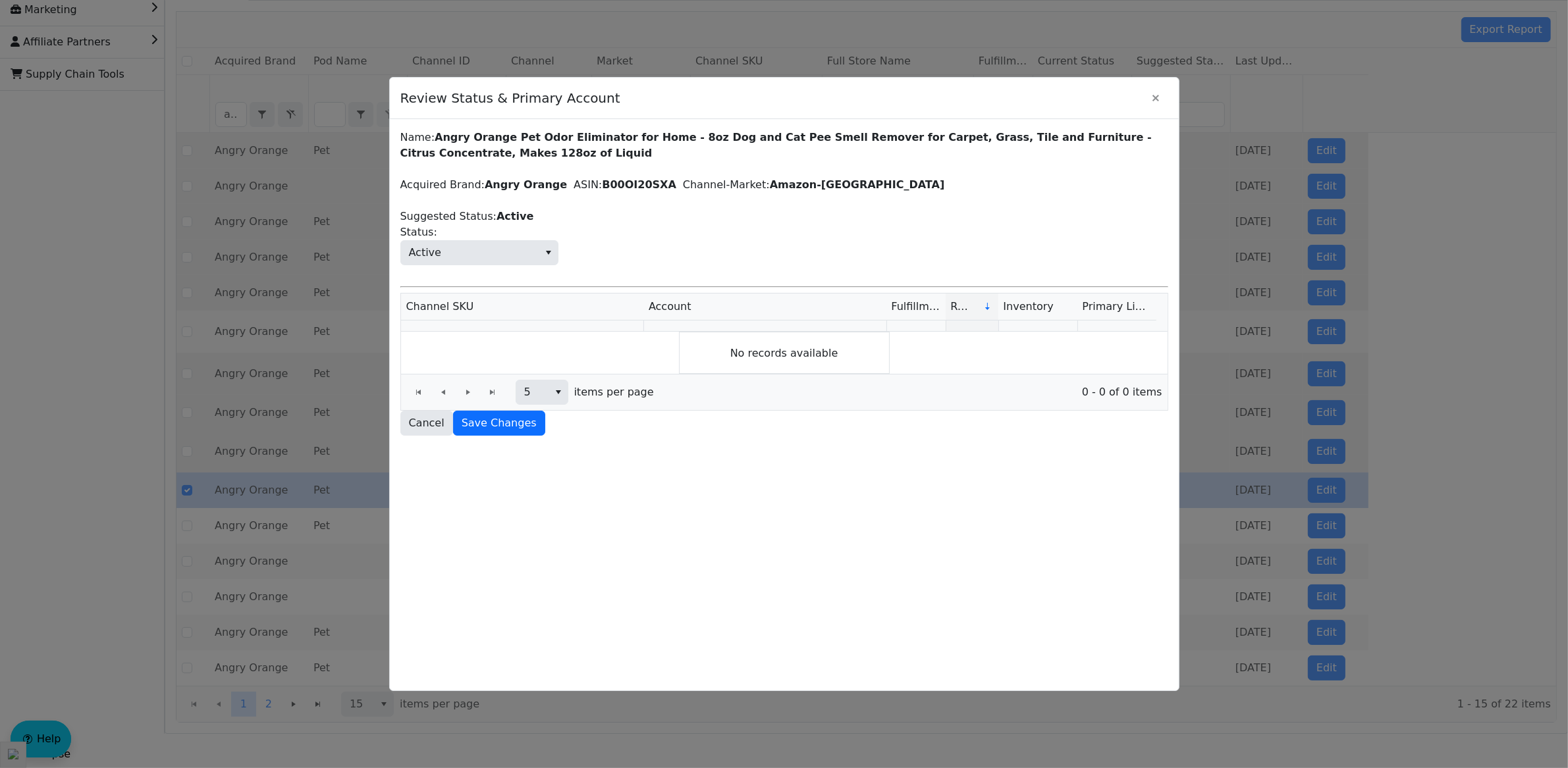
click at [800, 441] on div "Name: Angry Orange Pet Odor Eliminator for Home - 8oz Dog and Cat Pee Smell Rem…" at bounding box center [784, 405] width 789 height 572
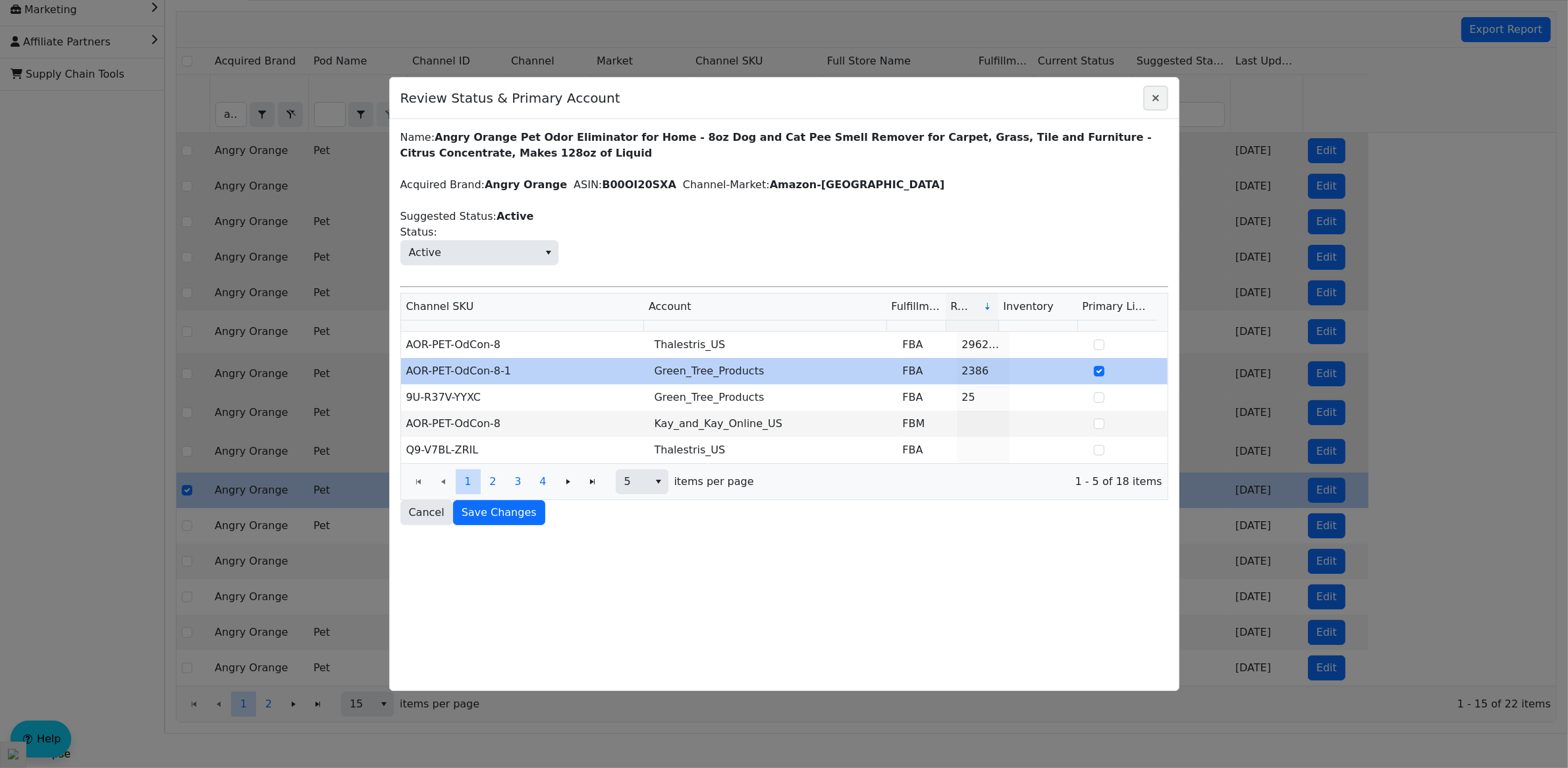
click at [1152, 99] on icon "Close" at bounding box center [1156, 98] width 16 height 11
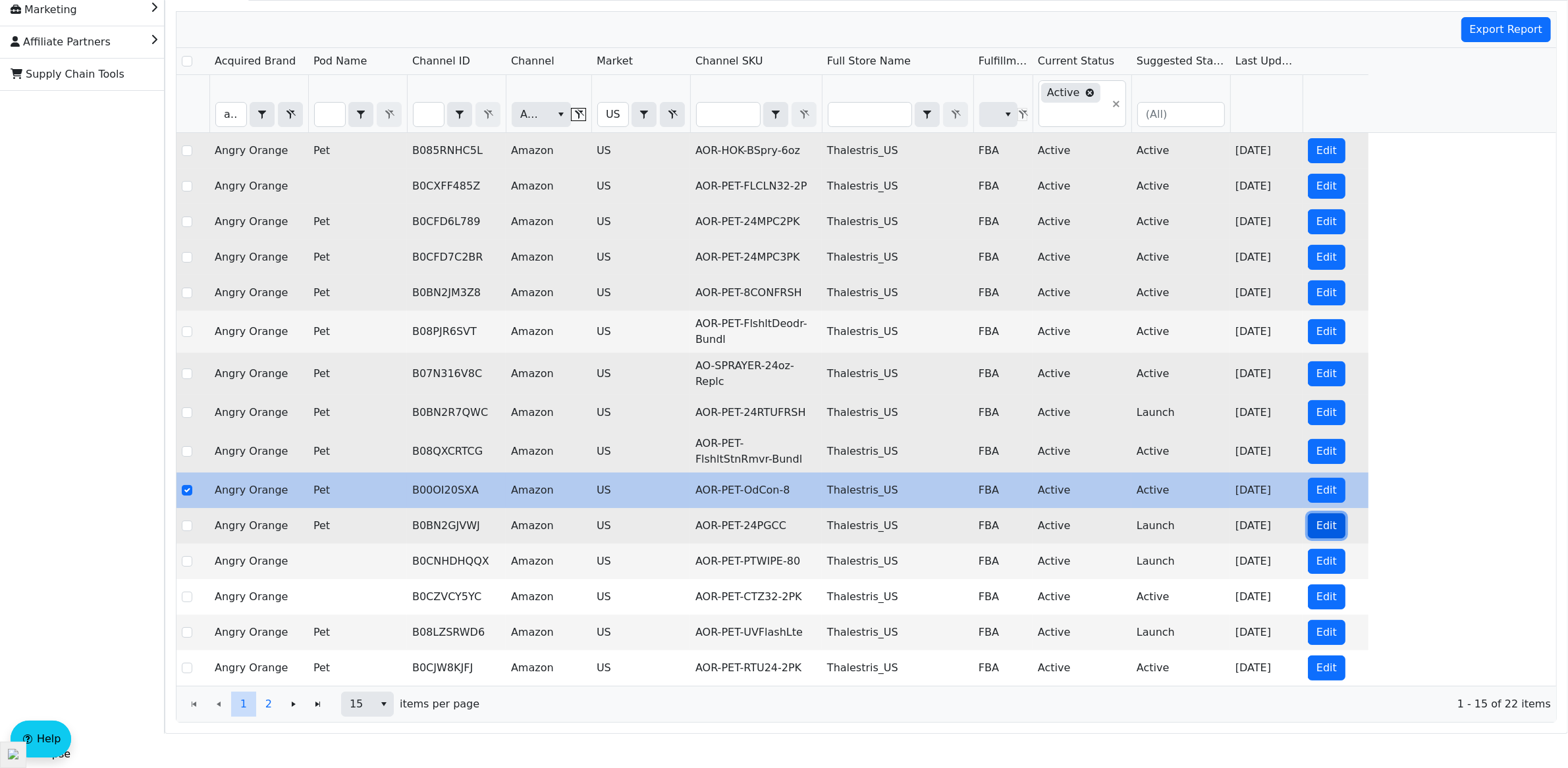
click at [1323, 523] on span "Edit" at bounding box center [1326, 526] width 21 height 16
checkbox input "false"
checkbox input "true"
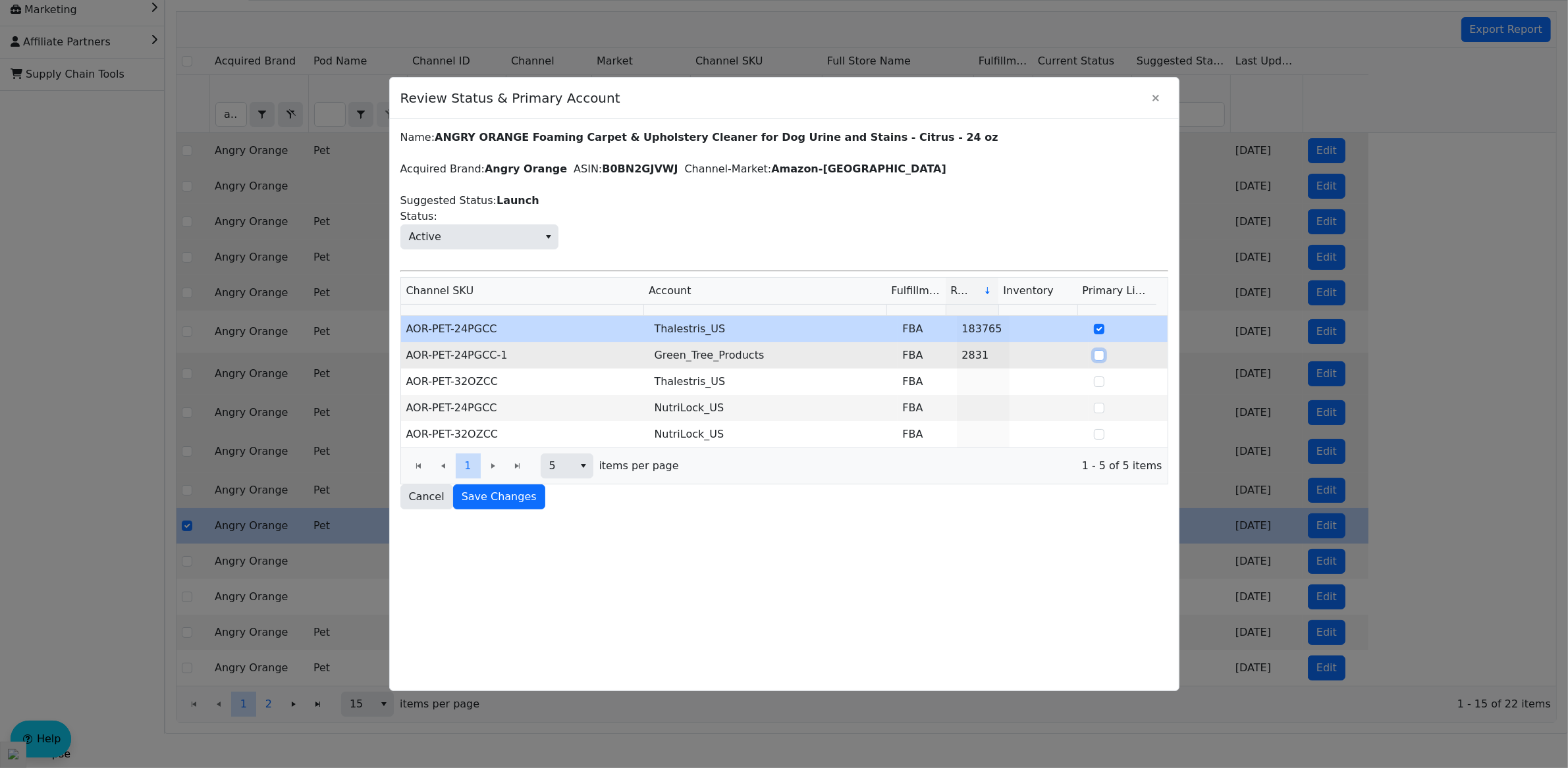
click at [1094, 359] on input "Select Row" at bounding box center [1099, 356] width 11 height 11
checkbox input "true"
checkbox input "false"
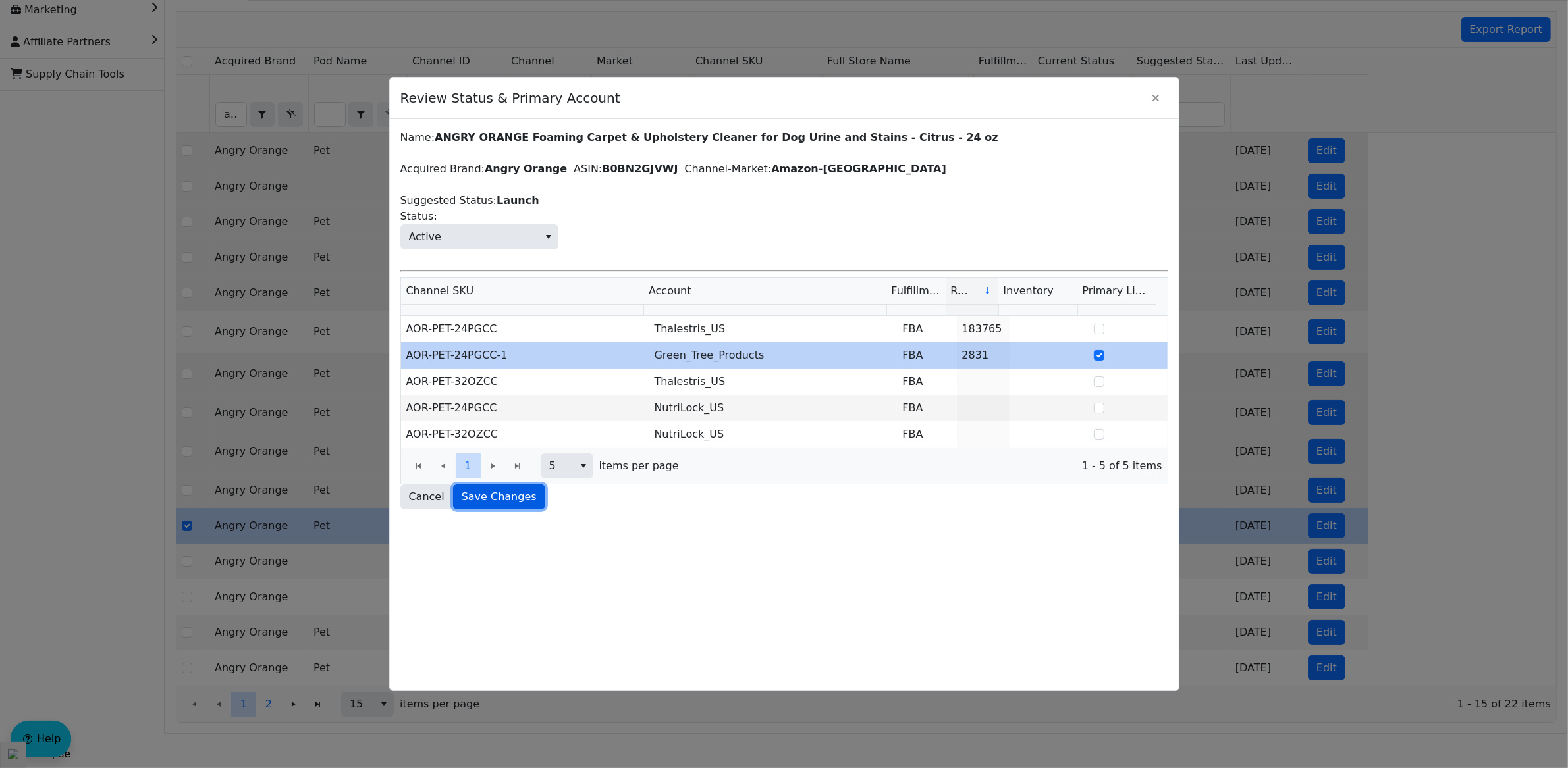
click at [454, 498] on button "Save Changes" at bounding box center [499, 497] width 92 height 25
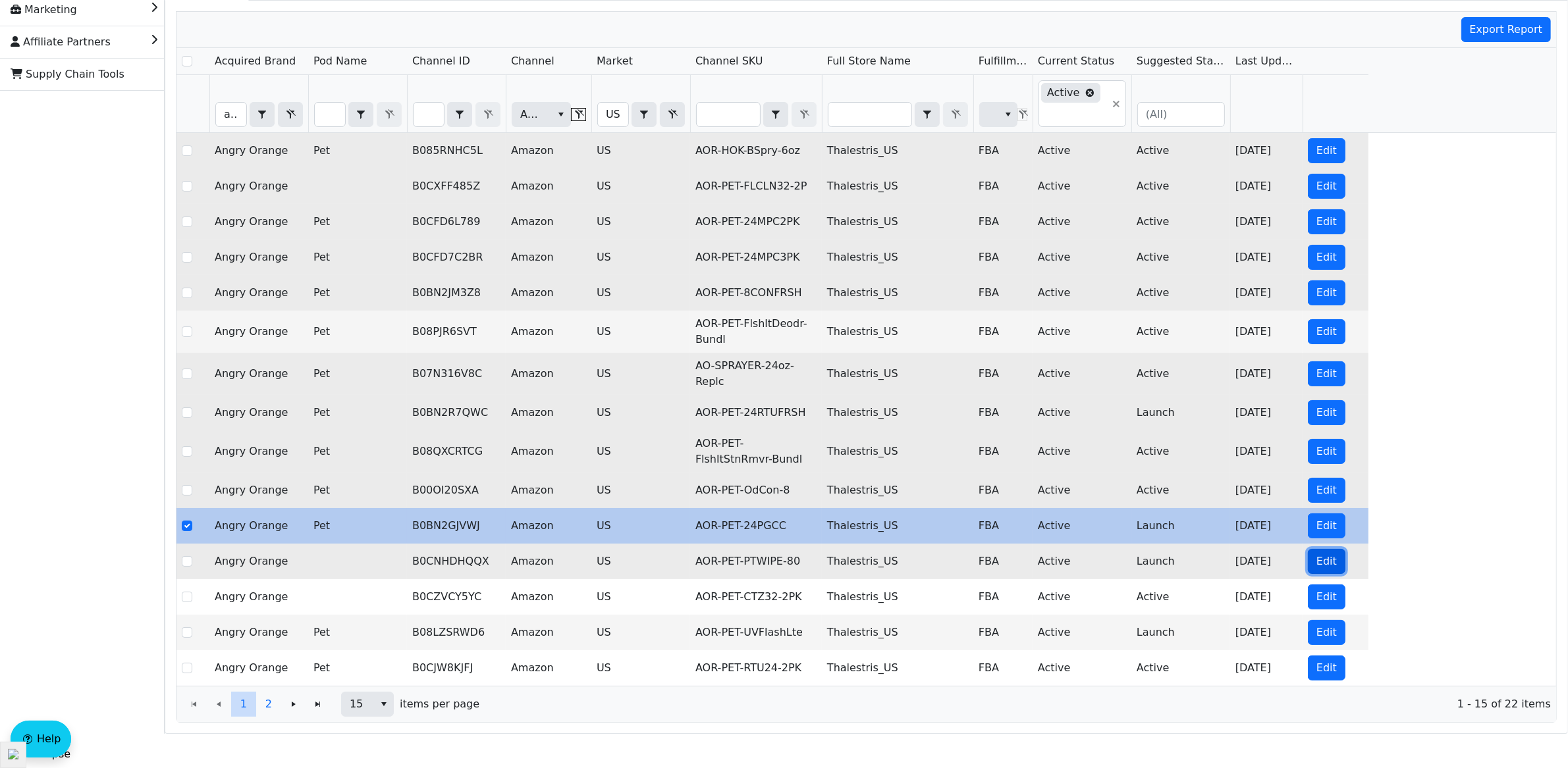
click at [1339, 565] on button "Edit" at bounding box center [1326, 561] width 37 height 25
checkbox input "false"
checkbox input "true"
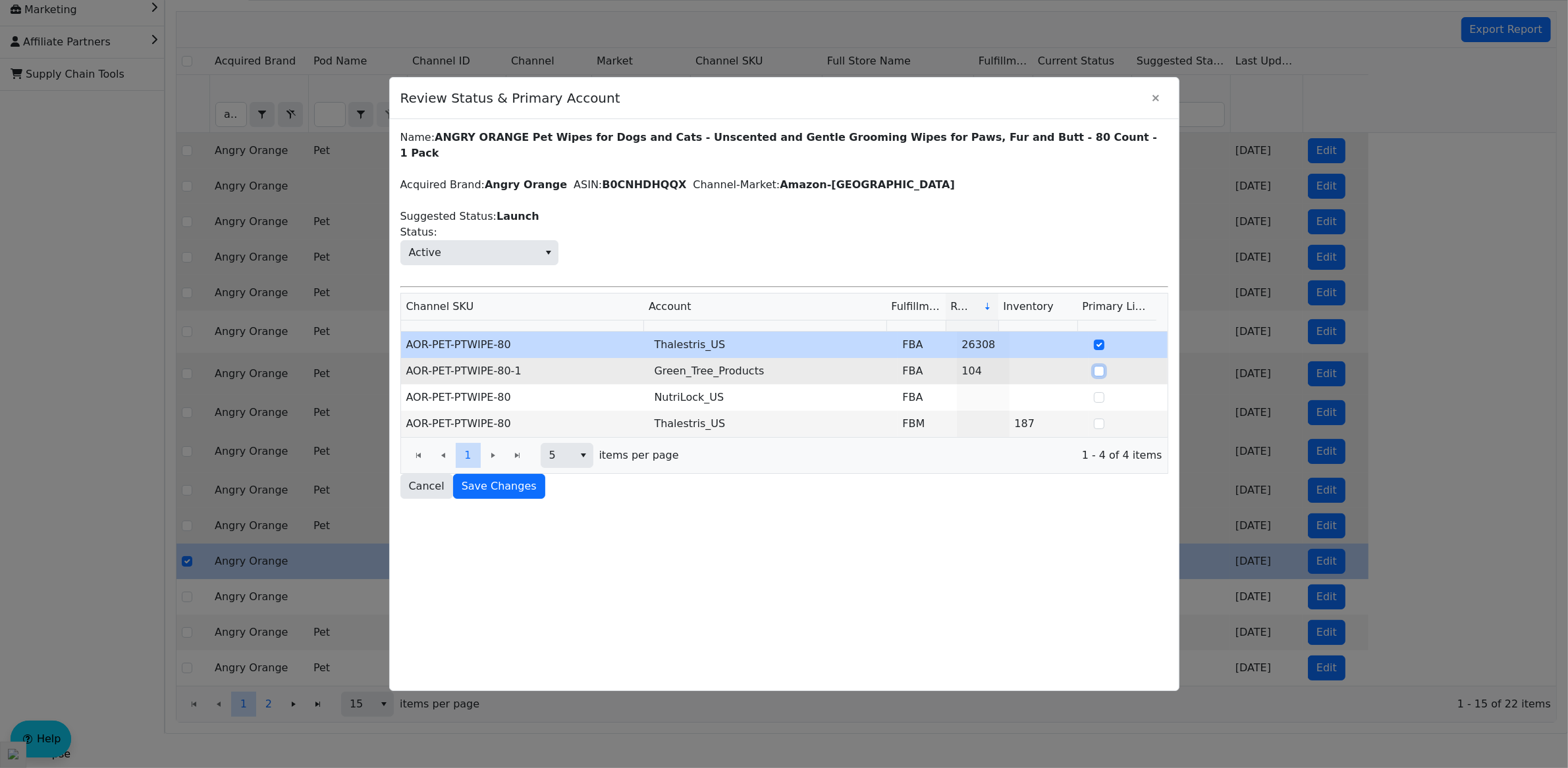
click at [1094, 366] on input "Select Row" at bounding box center [1099, 371] width 11 height 11
checkbox input "true"
checkbox input "false"
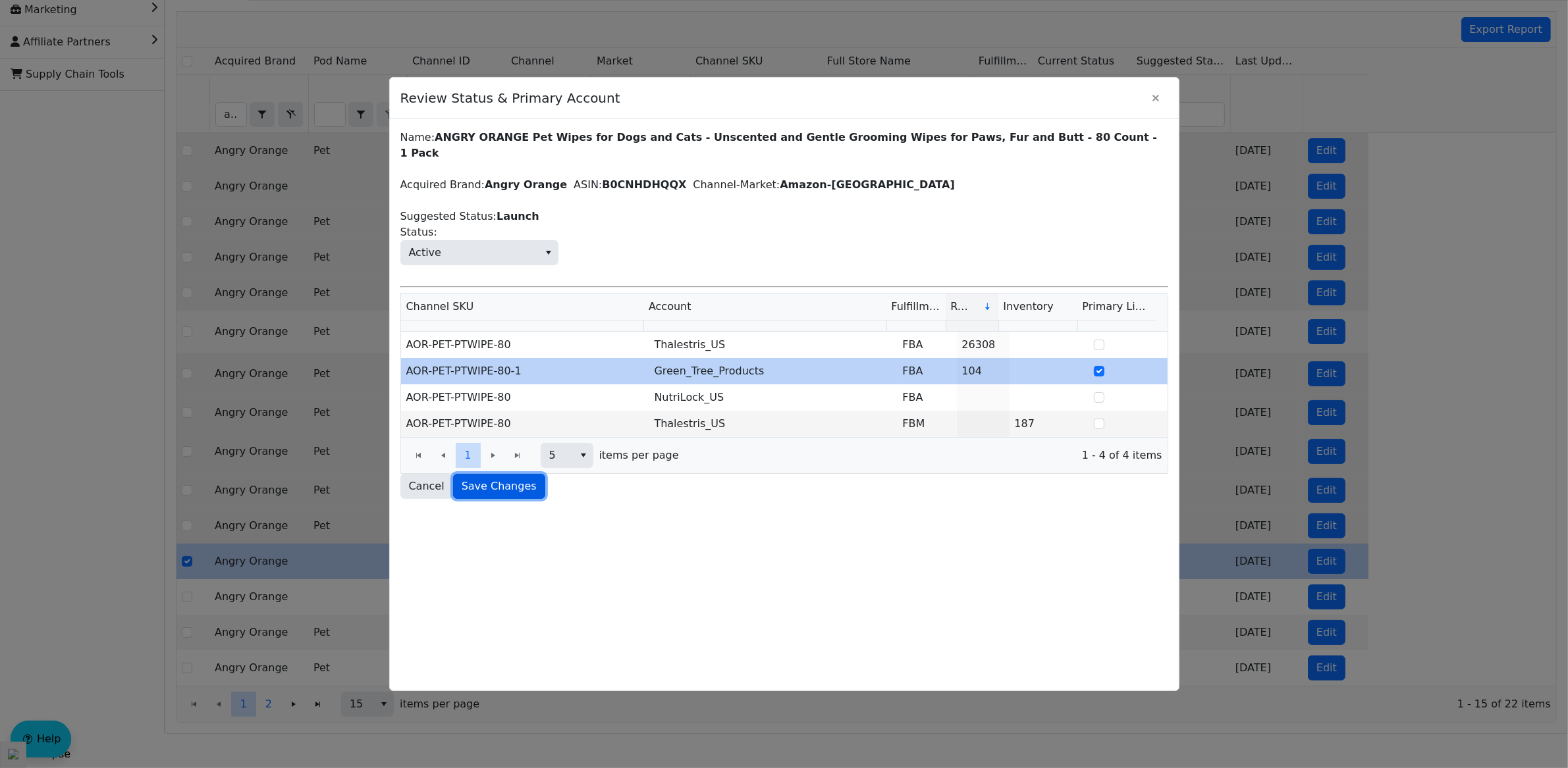
click at [463, 478] on span "Save Changes" at bounding box center [499, 486] width 75 height 16
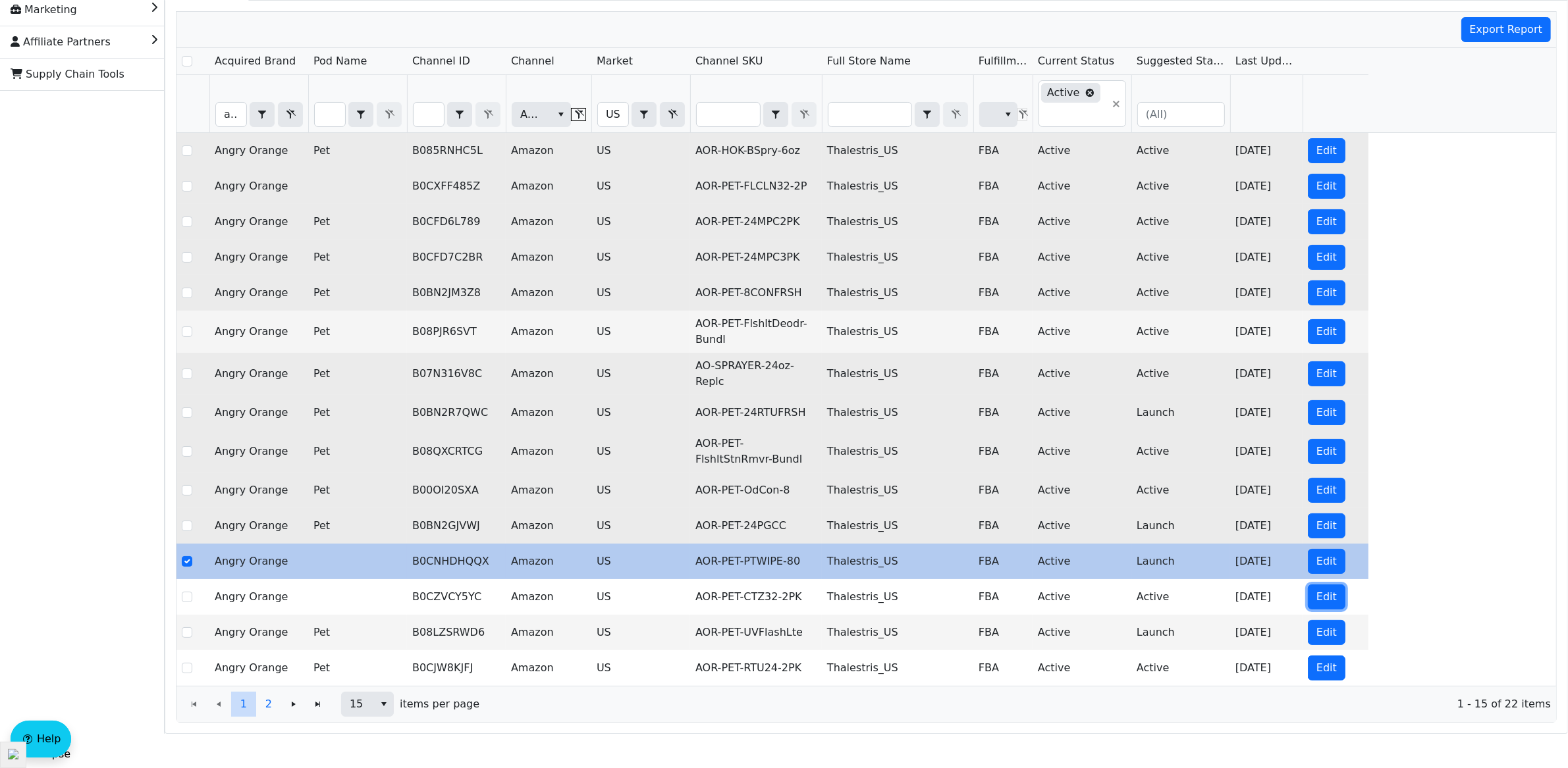
click at [1327, 599] on span "Edit" at bounding box center [1326, 597] width 21 height 16
checkbox input "false"
checkbox input "true"
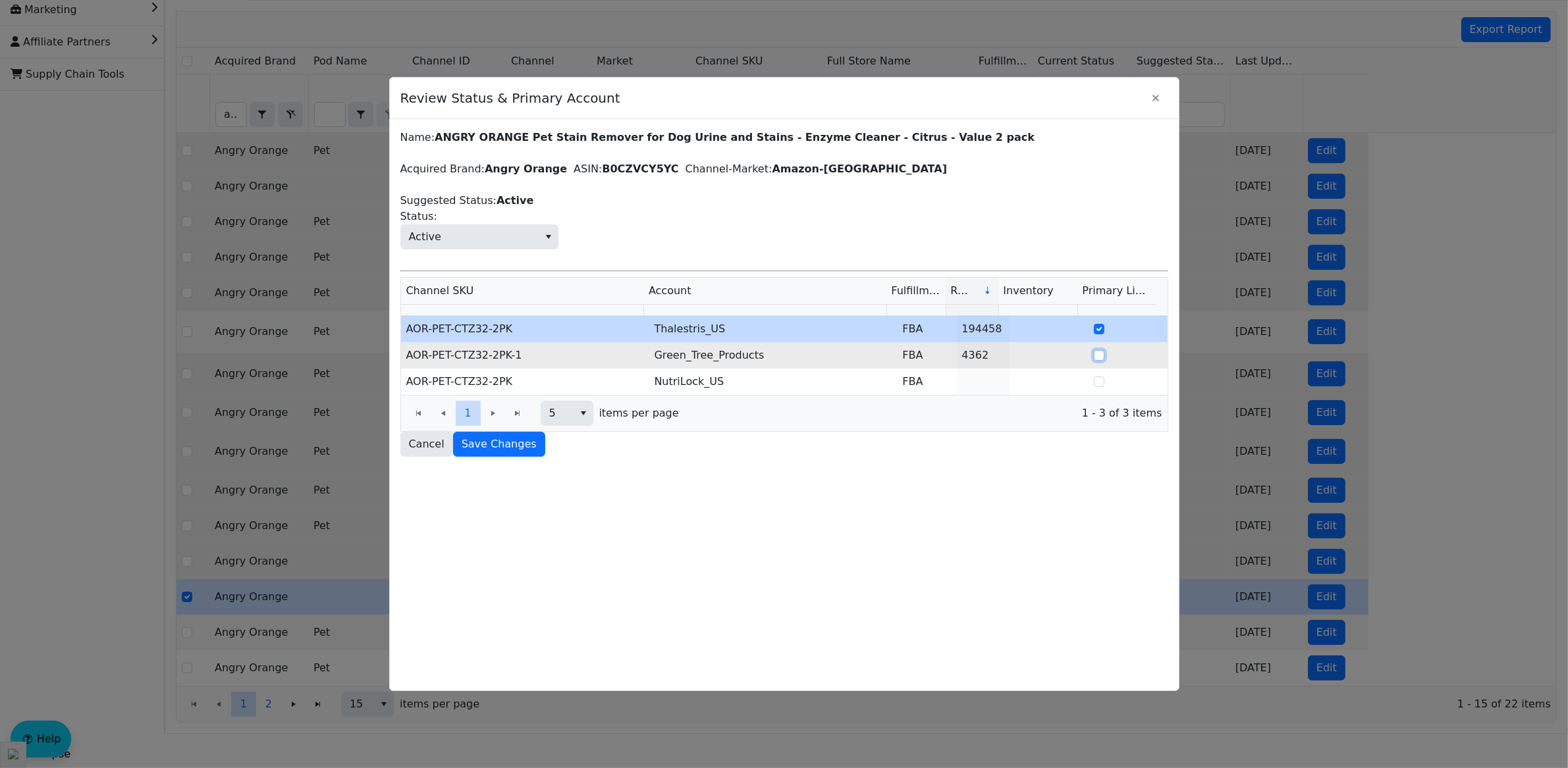
click at [1094, 359] on input "Select Row" at bounding box center [1099, 356] width 11 height 11
checkbox input "true"
checkbox input "false"
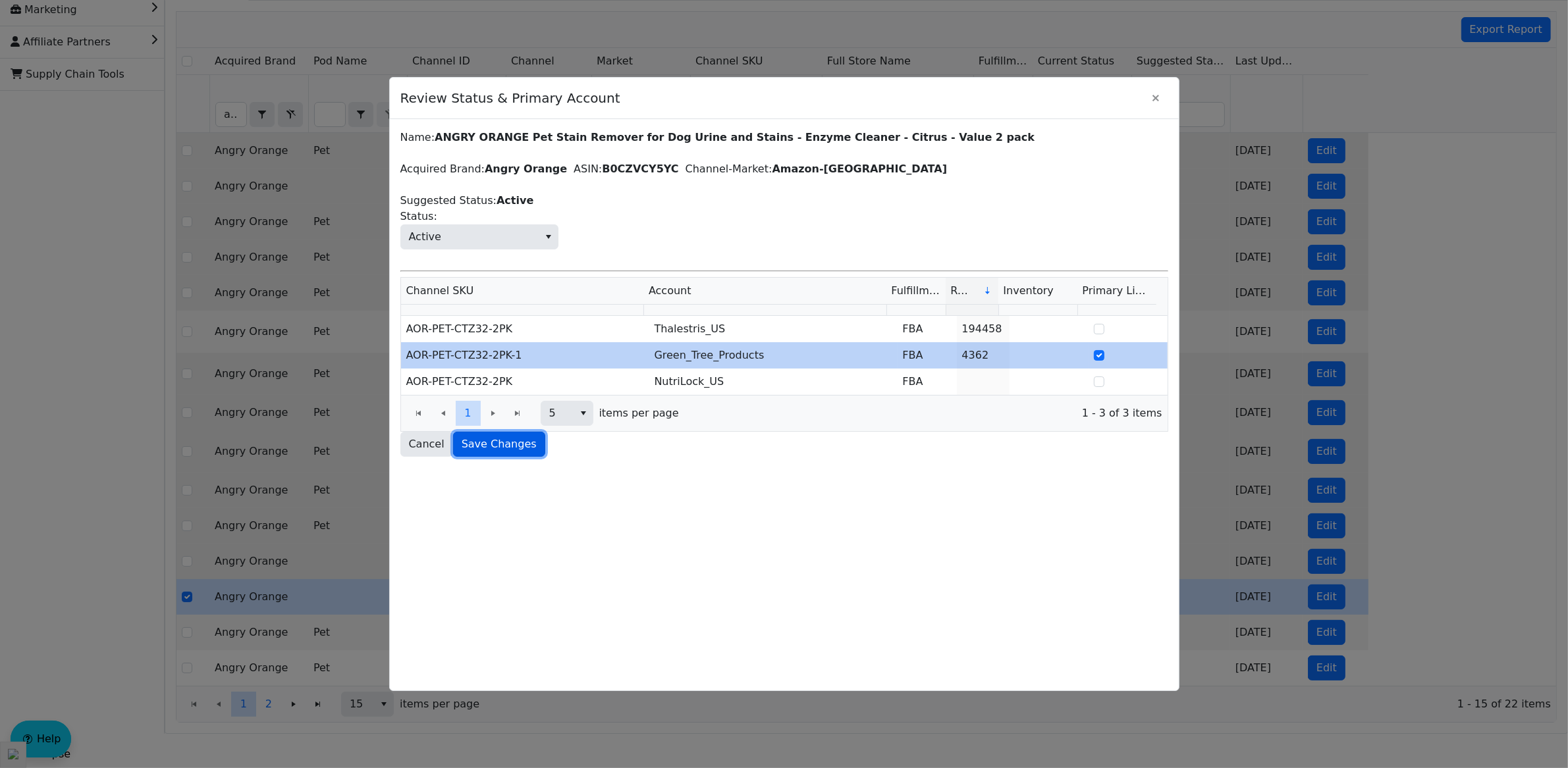
click at [509, 457] on button "Save Changes" at bounding box center [499, 444] width 92 height 25
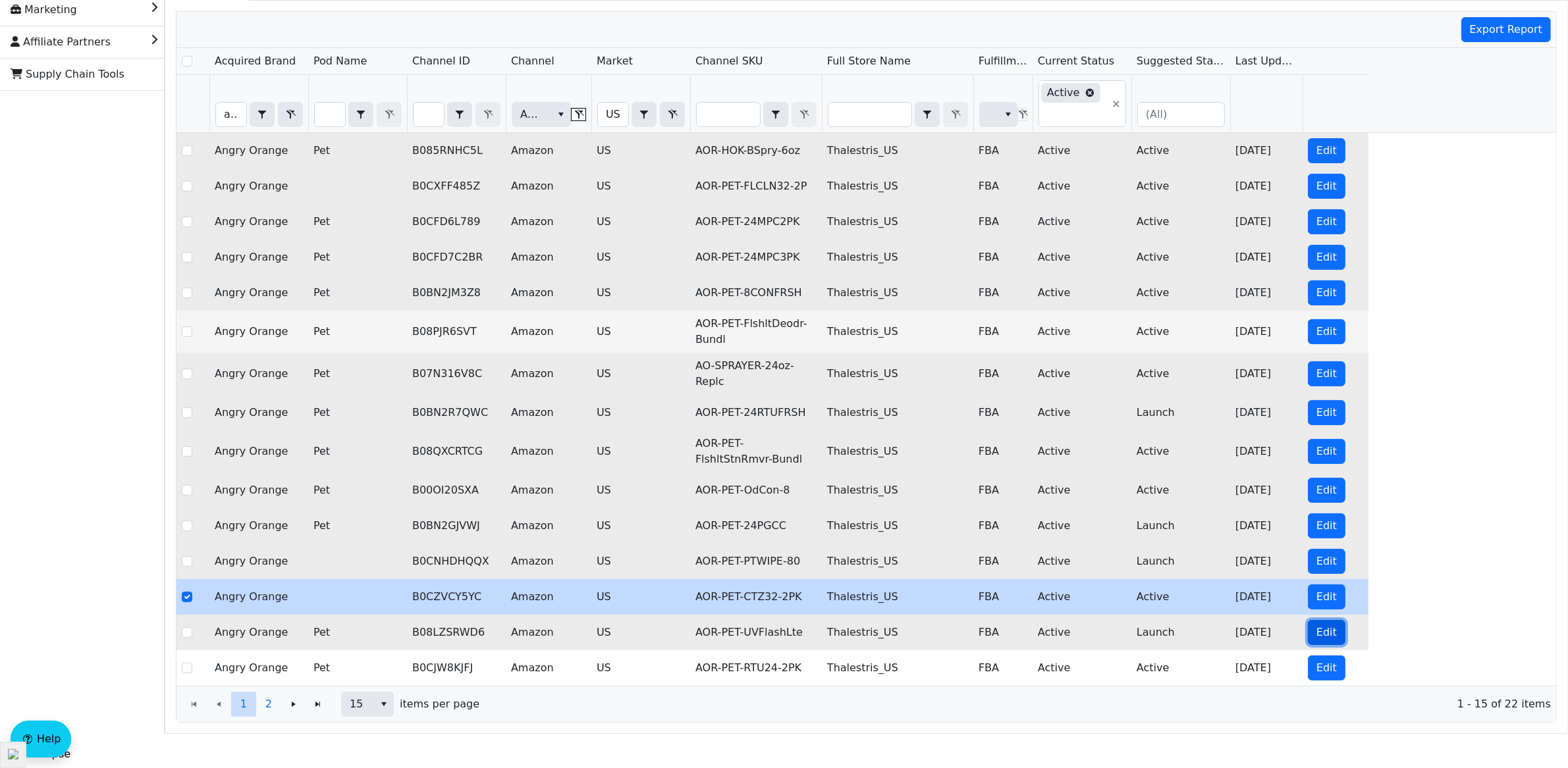
click at [1327, 639] on span "Edit" at bounding box center [1326, 632] width 21 height 16
checkbox input "false"
checkbox input "true"
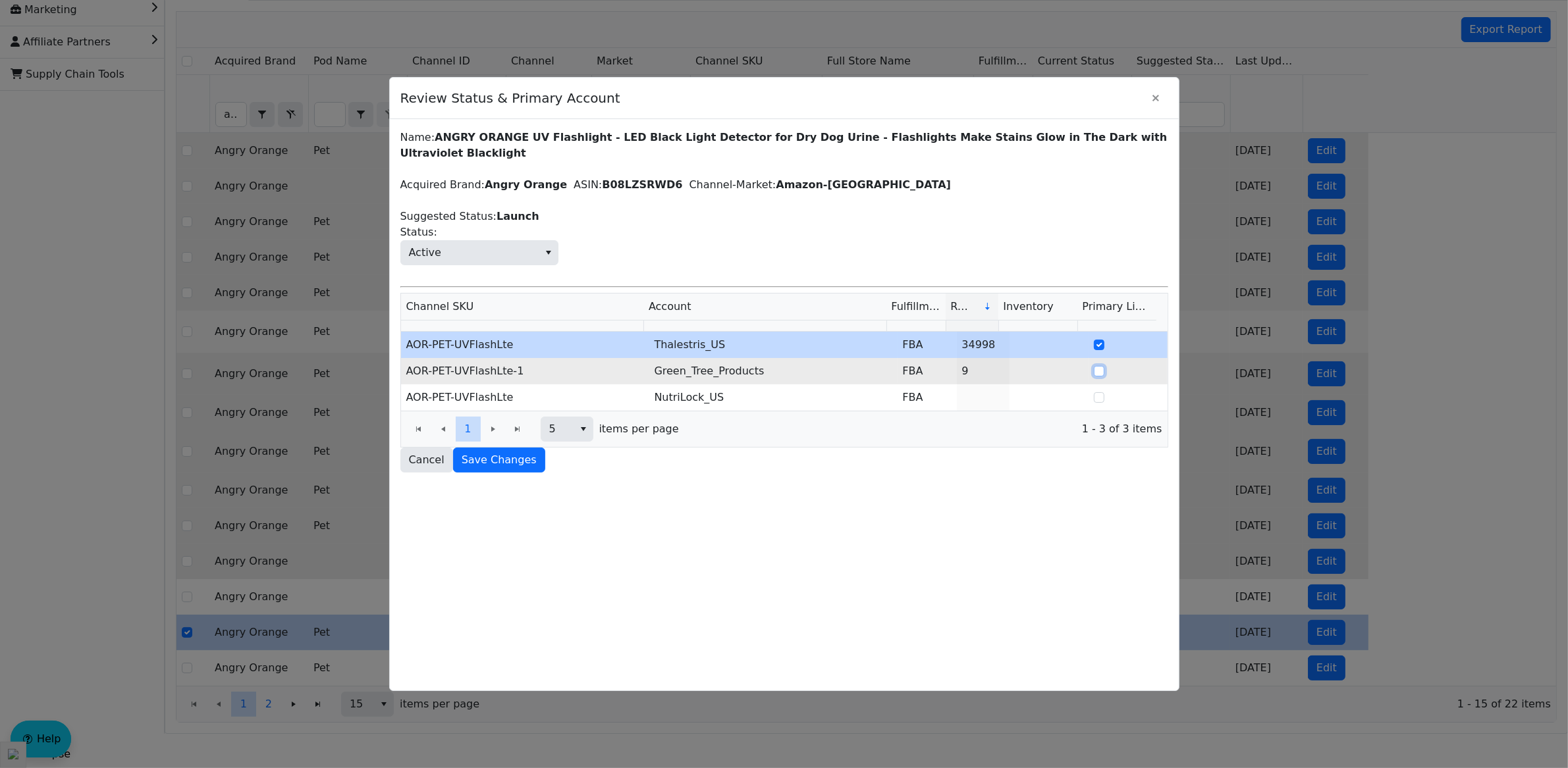
click at [1094, 376] on input "Select Row" at bounding box center [1099, 371] width 11 height 11
checkbox input "true"
checkbox input "false"
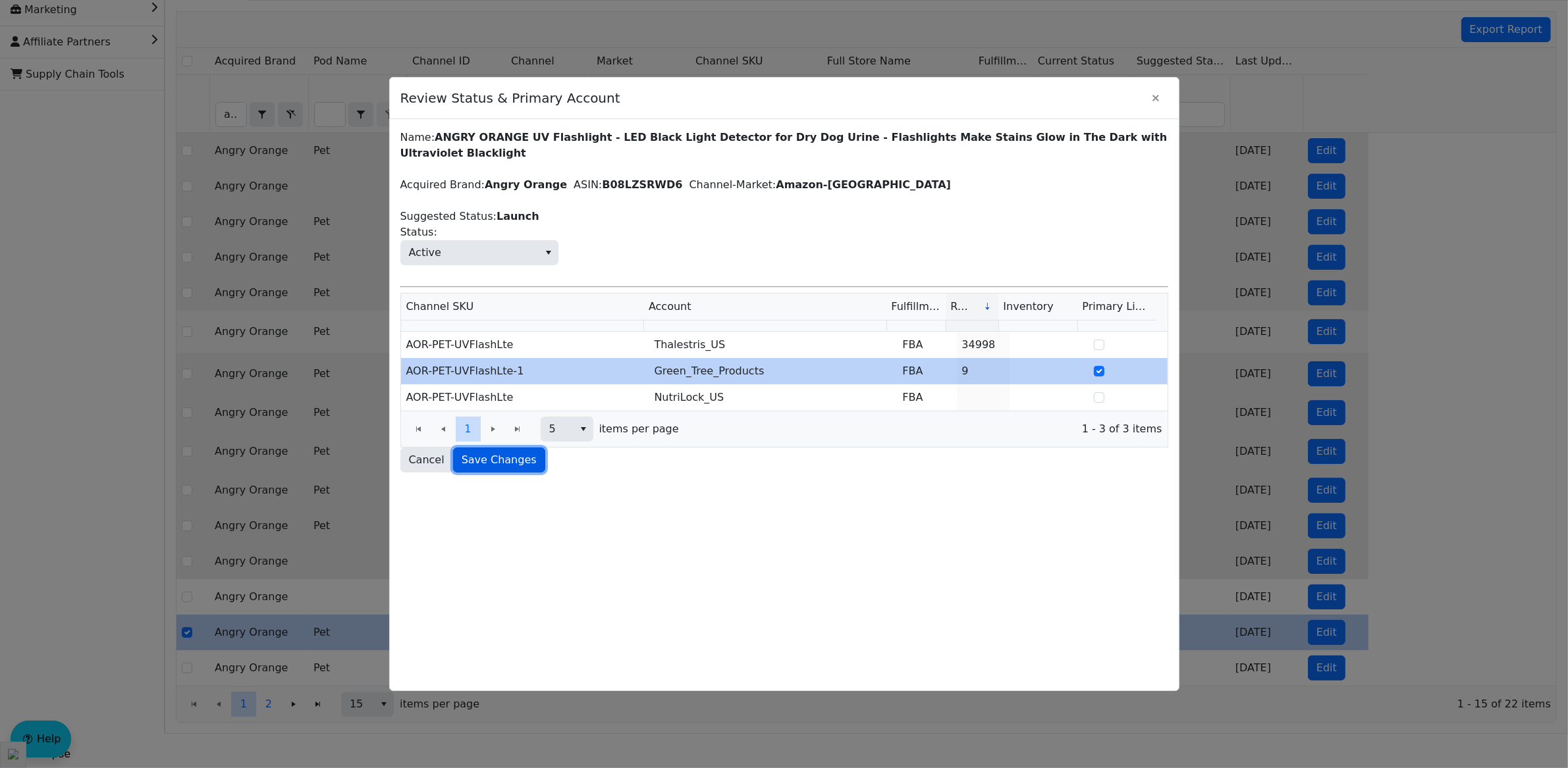
click at [499, 464] on span "Save Changes" at bounding box center [499, 460] width 75 height 16
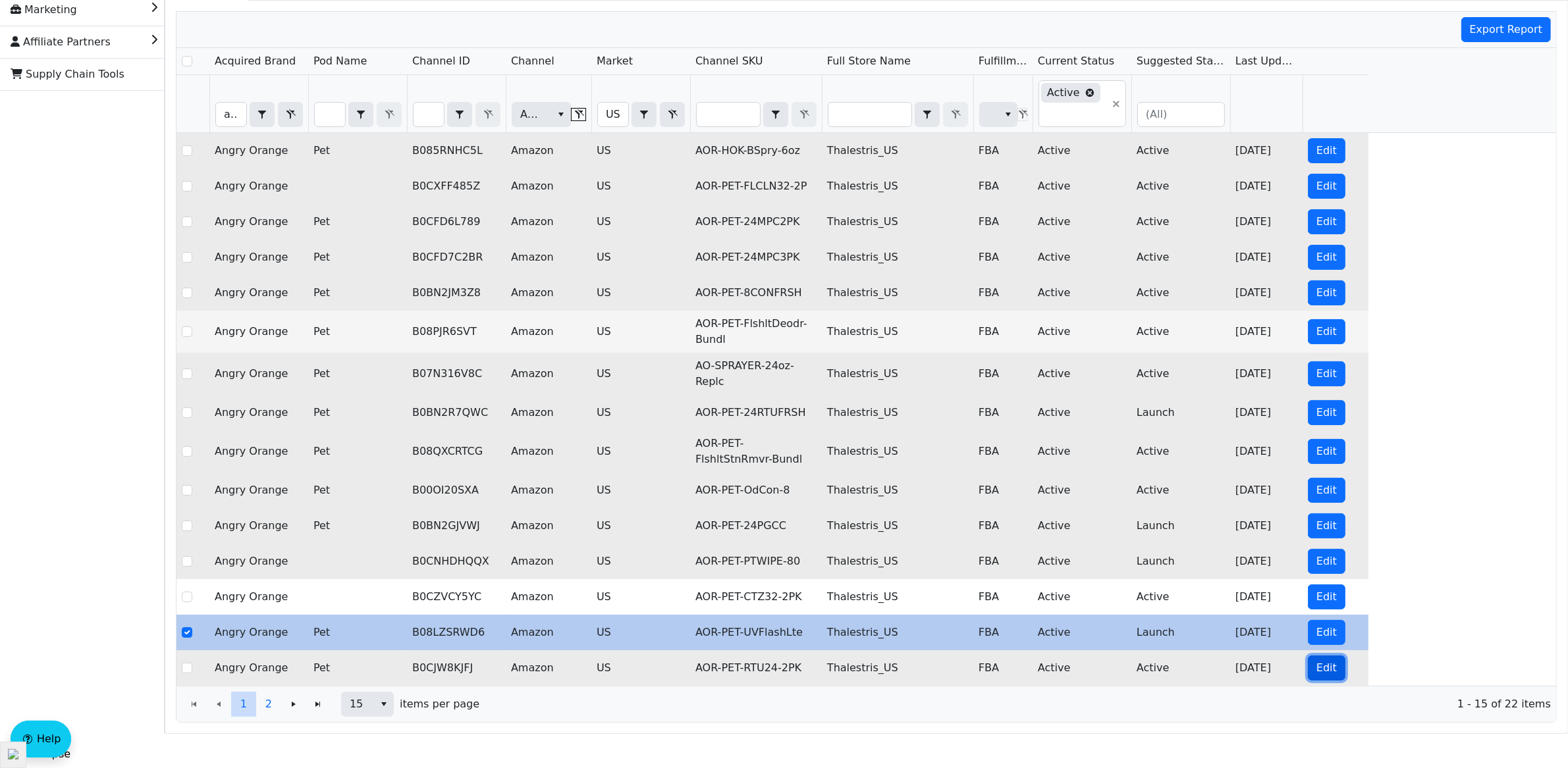
click at [1327, 674] on span "Edit" at bounding box center [1326, 668] width 21 height 16
checkbox input "false"
checkbox input "true"
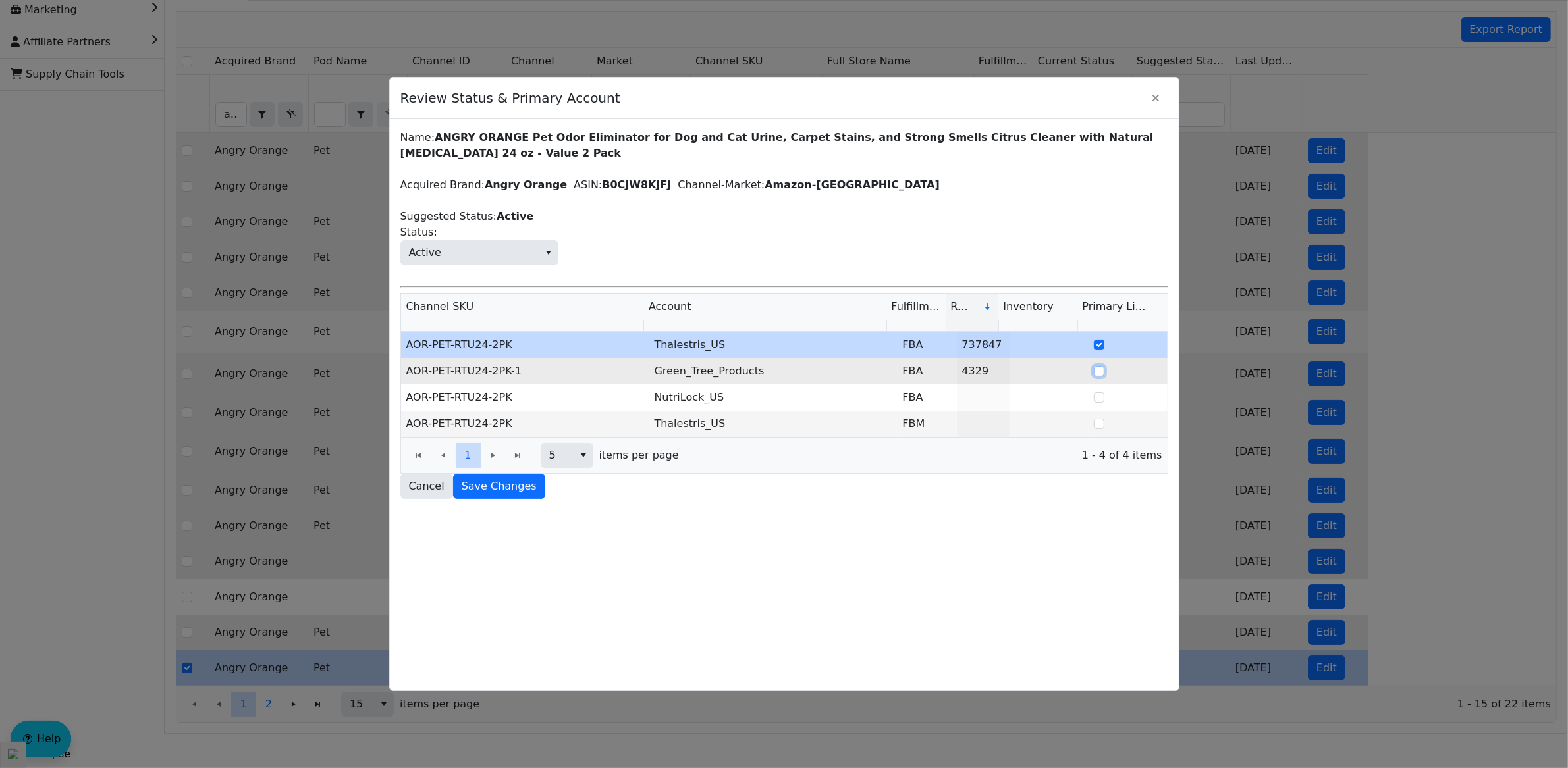
click at [1094, 375] on input "Select Row" at bounding box center [1099, 371] width 11 height 11
checkbox input "true"
checkbox input "false"
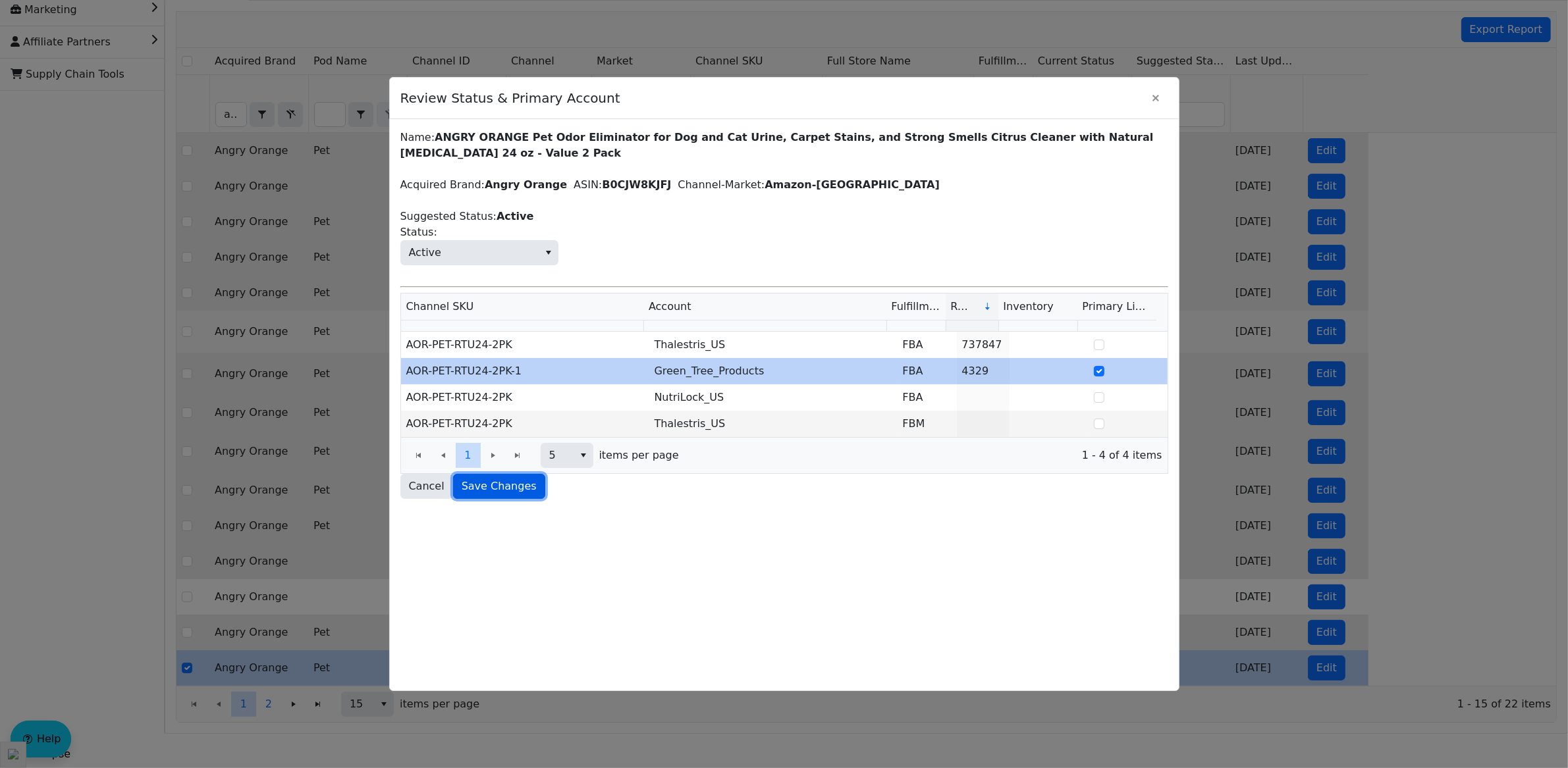
click at [501, 496] on button "Save Changes" at bounding box center [499, 486] width 92 height 25
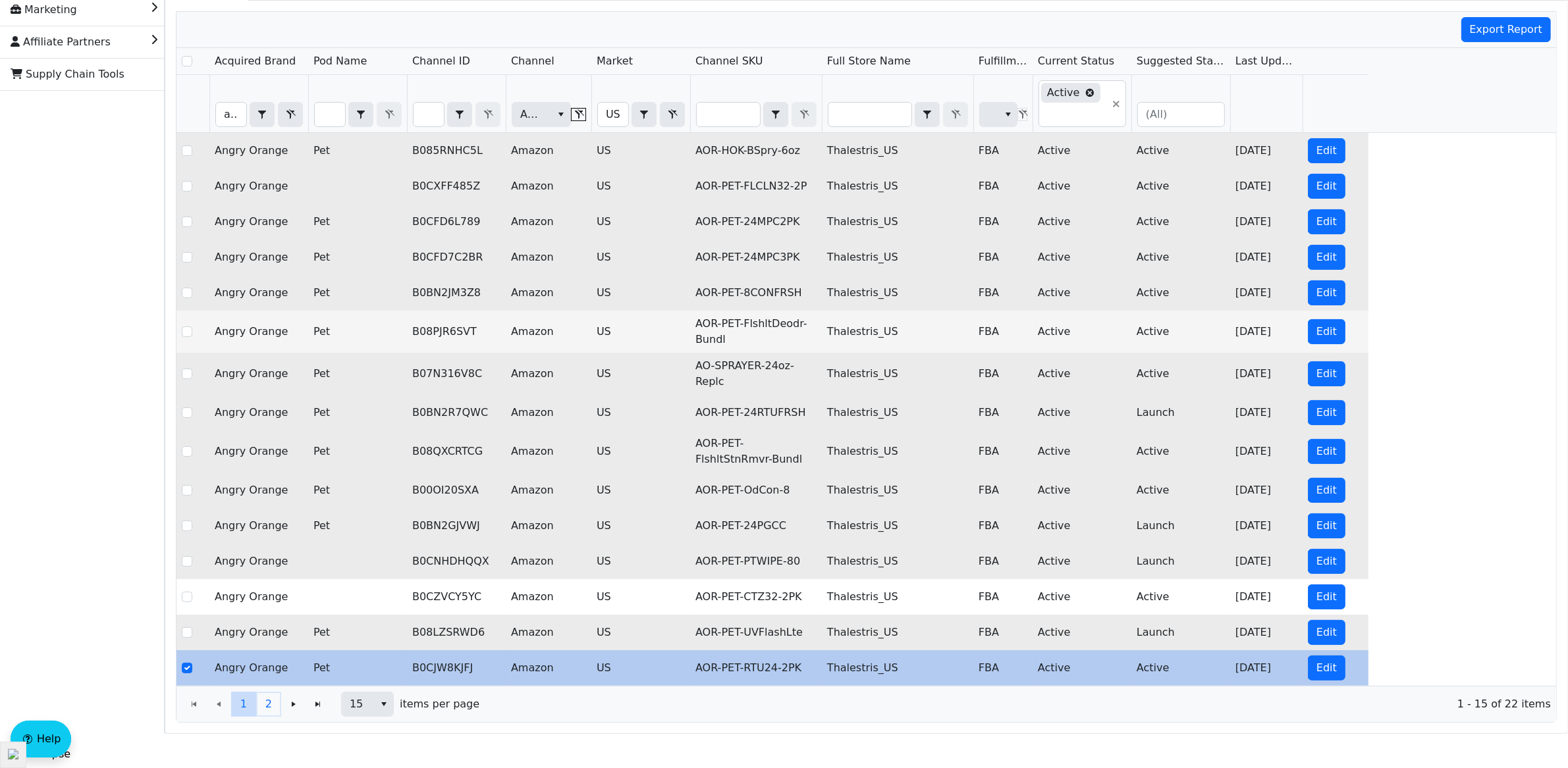
click at [270, 709] on span "2" at bounding box center [268, 705] width 6 height 16
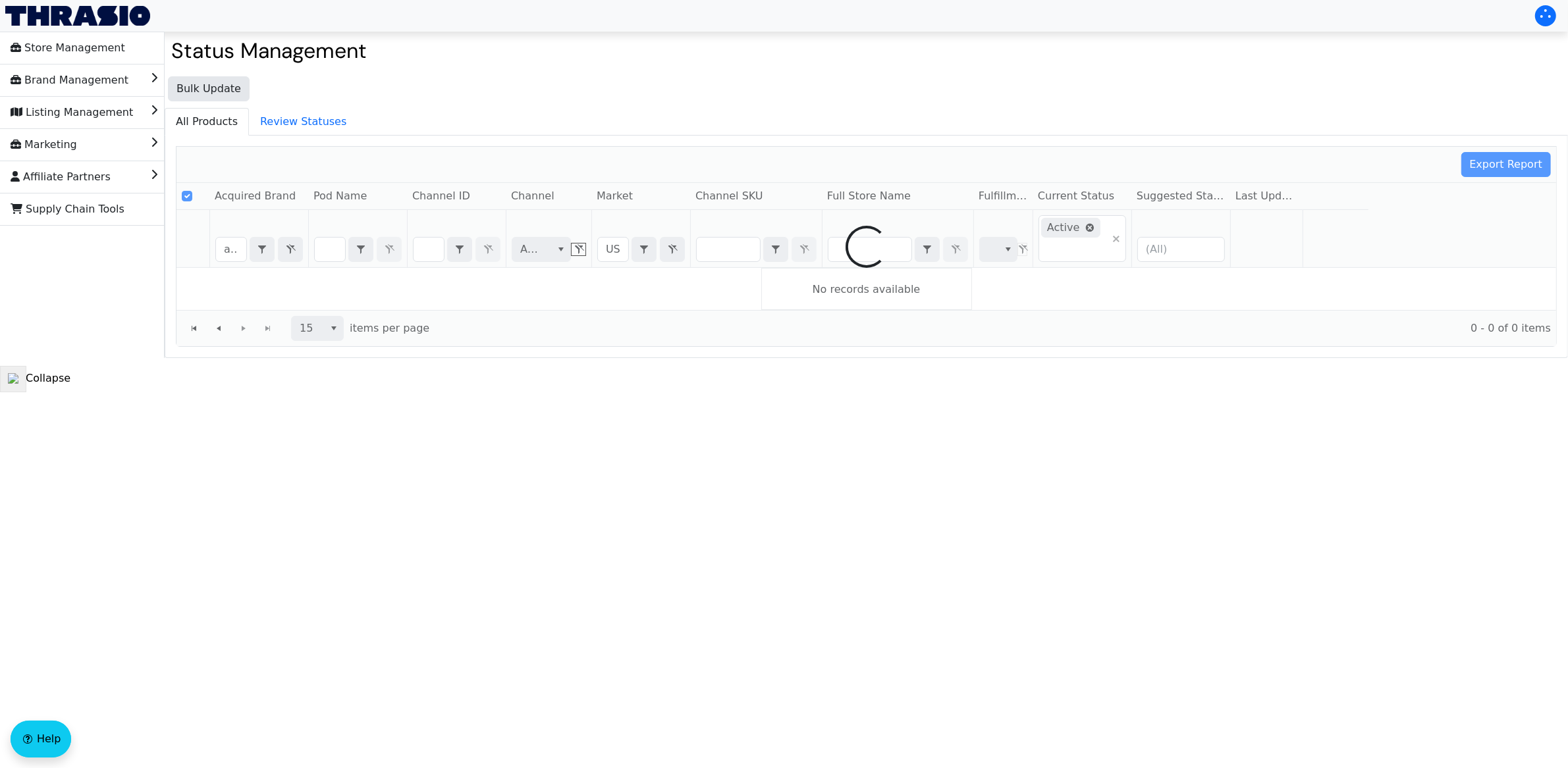
scroll to position [0, 0]
checkbox input "false"
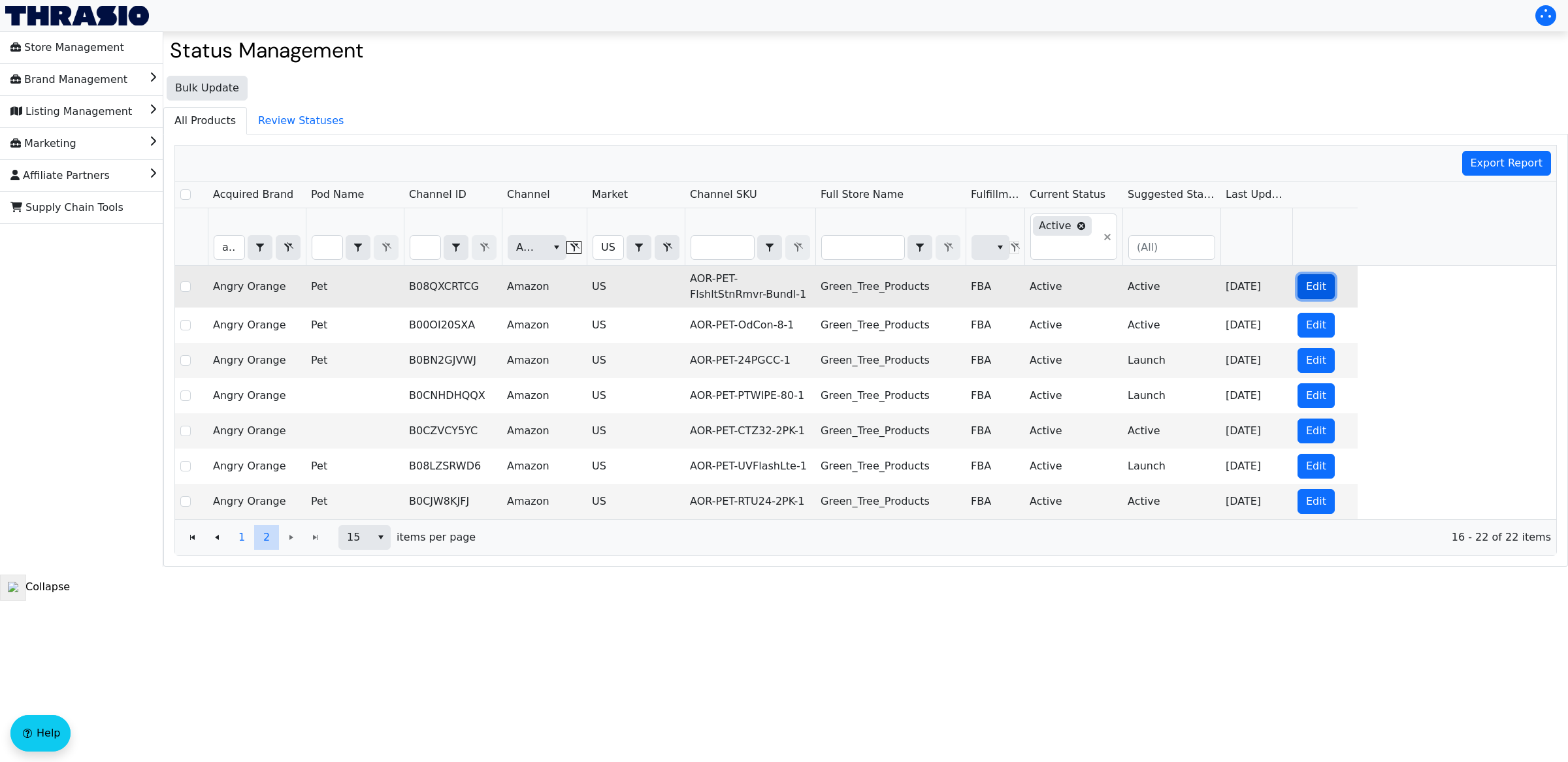
click at [1309, 297] on button "Edit" at bounding box center [1316, 287] width 37 height 25
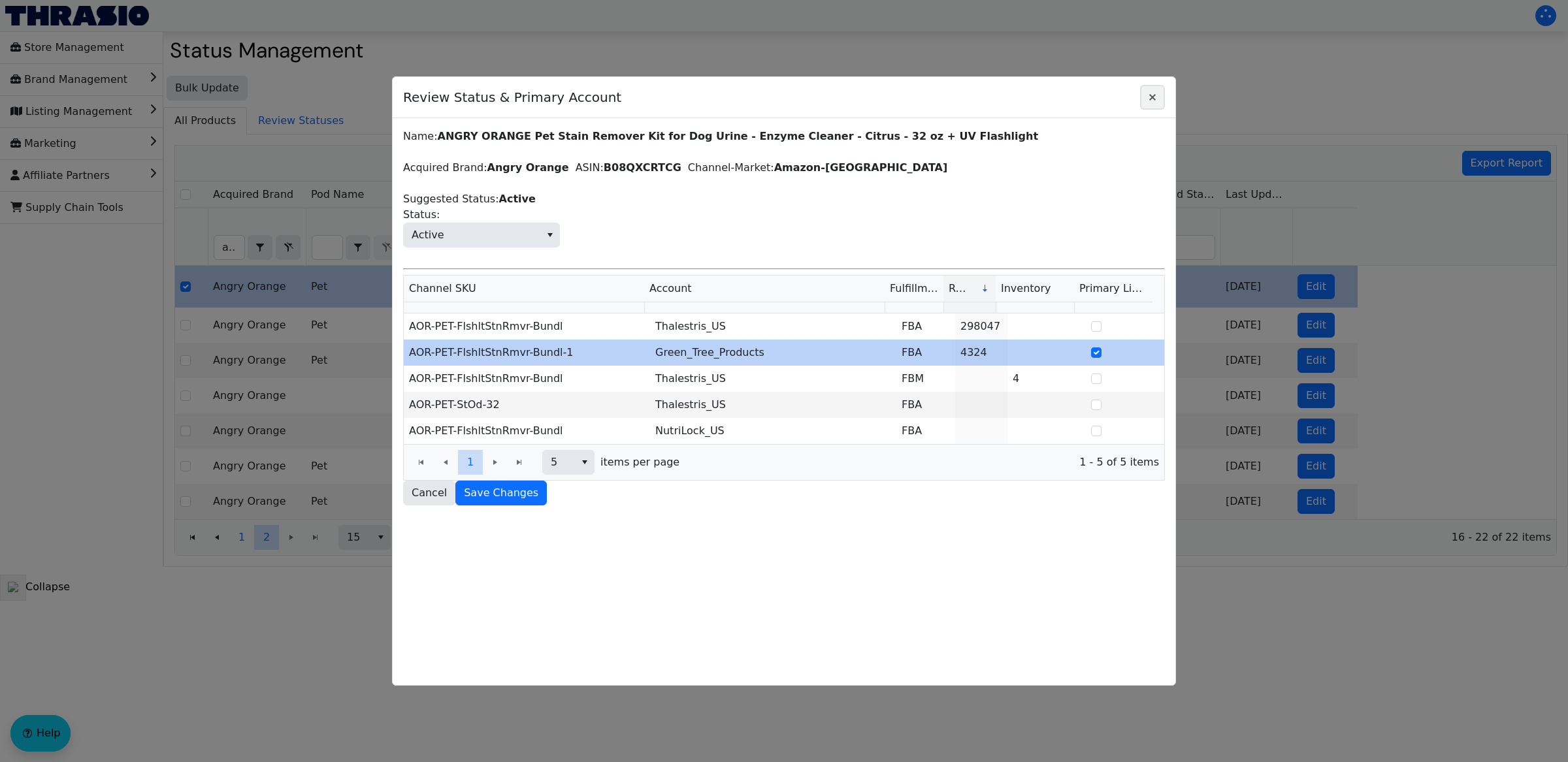
click at [1150, 101] on icon "Close" at bounding box center [1153, 97] width 16 height 11
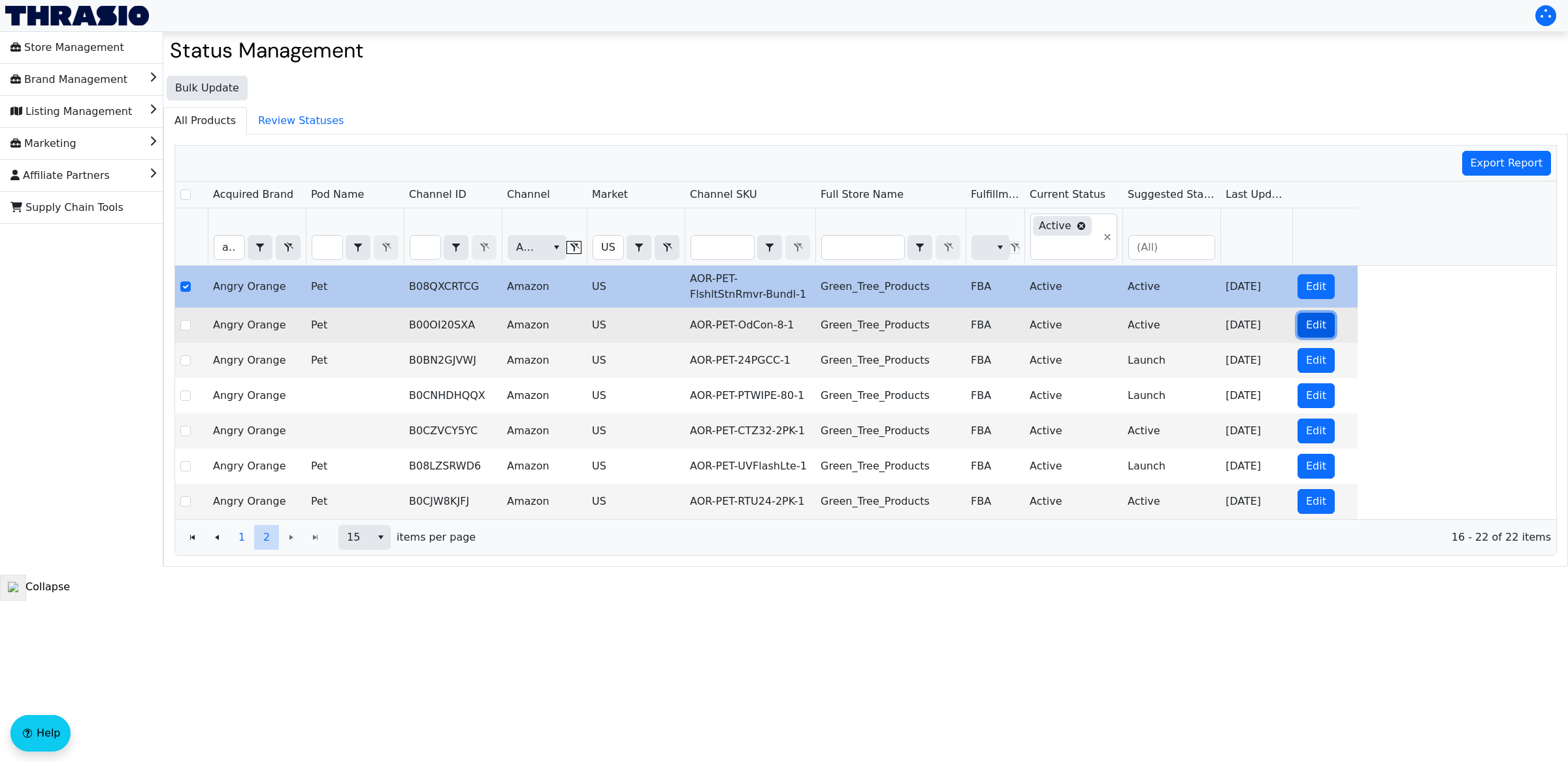
click at [1309, 327] on span "Edit" at bounding box center [1316, 326] width 20 height 16
checkbox input "false"
checkbox input "true"
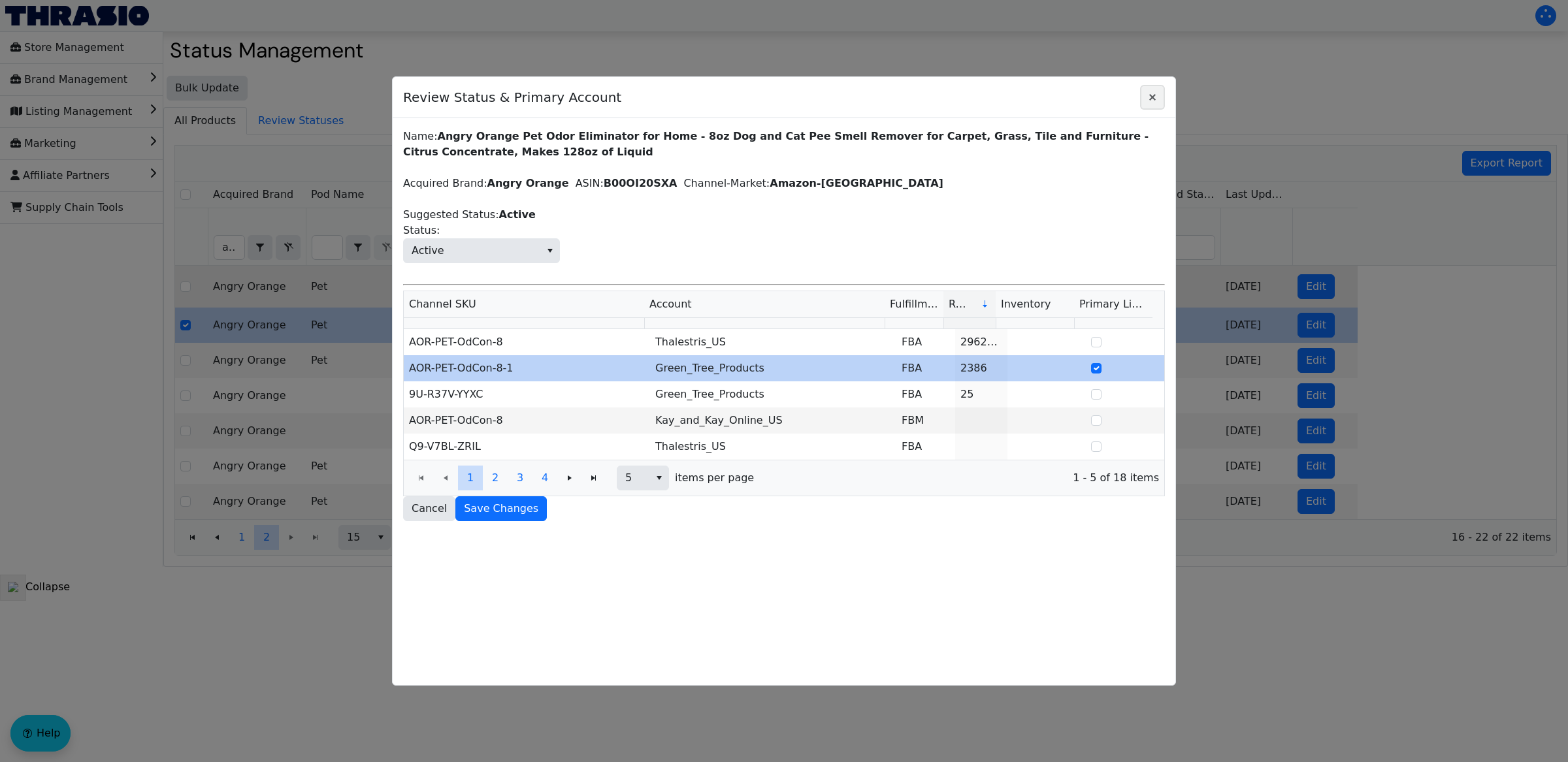
click at [1150, 101] on icon "Close" at bounding box center [1153, 97] width 16 height 11
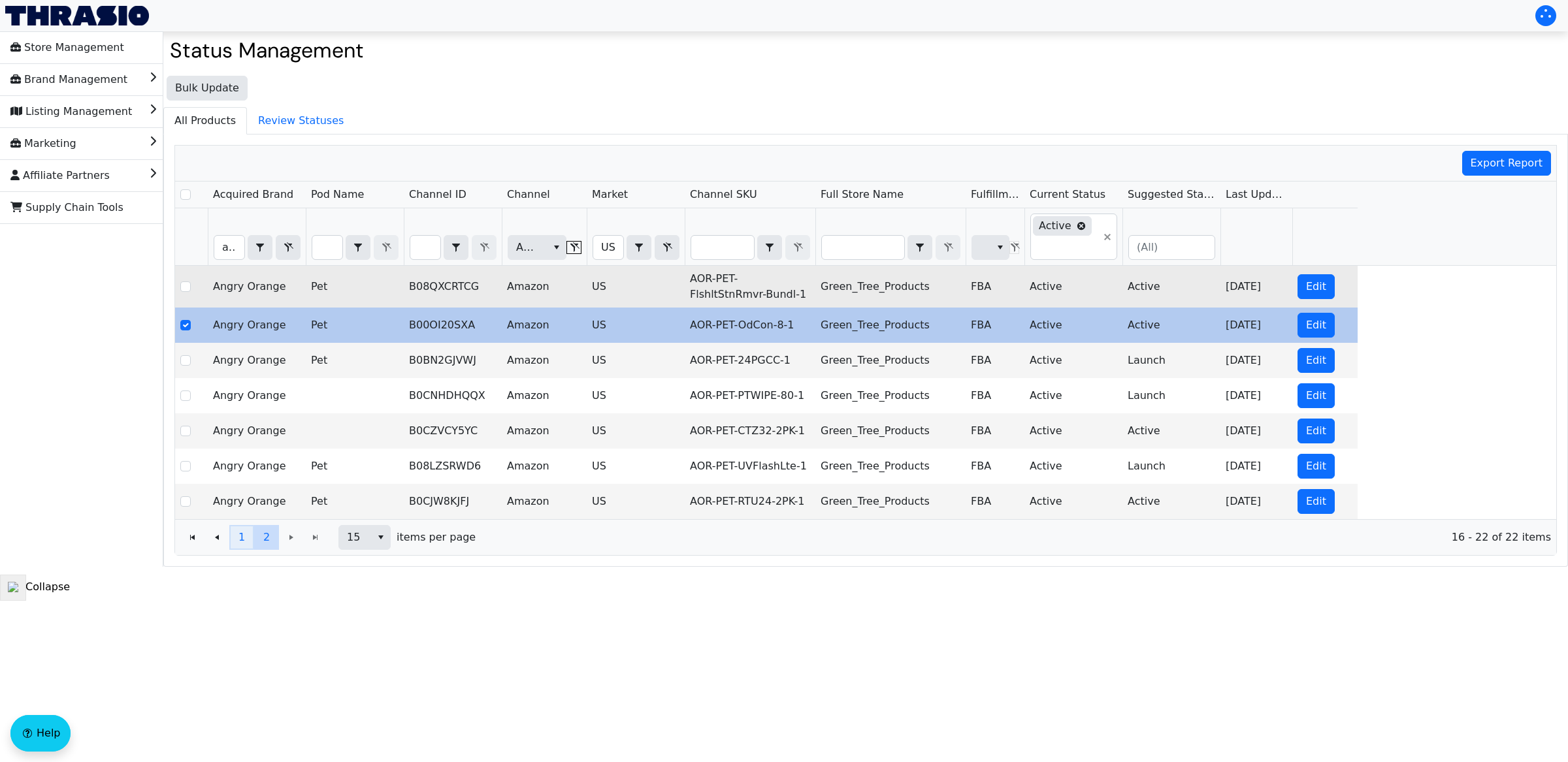
click at [243, 539] on span "1" at bounding box center [241, 537] width 6 height 16
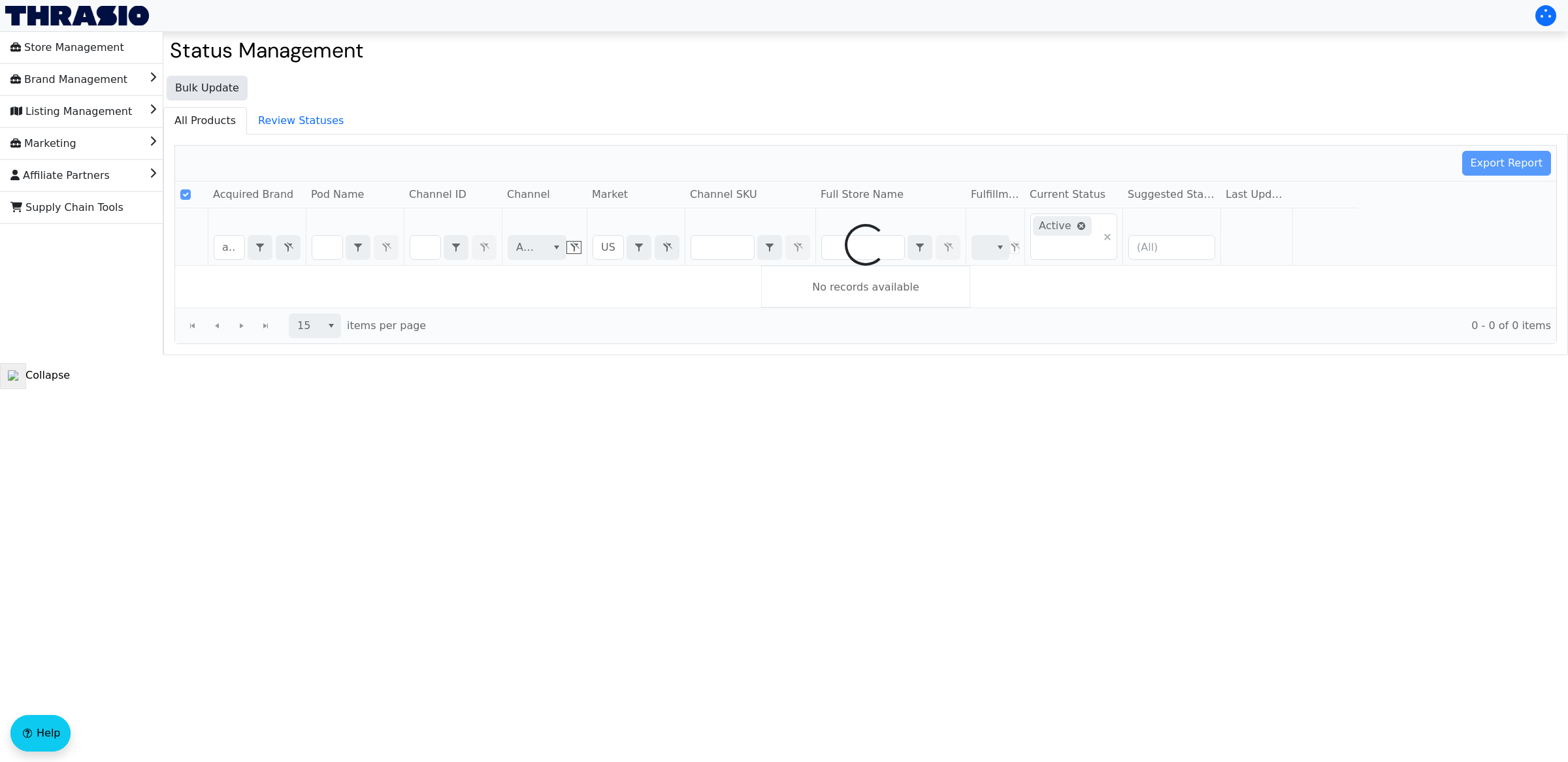
checkbox input "false"
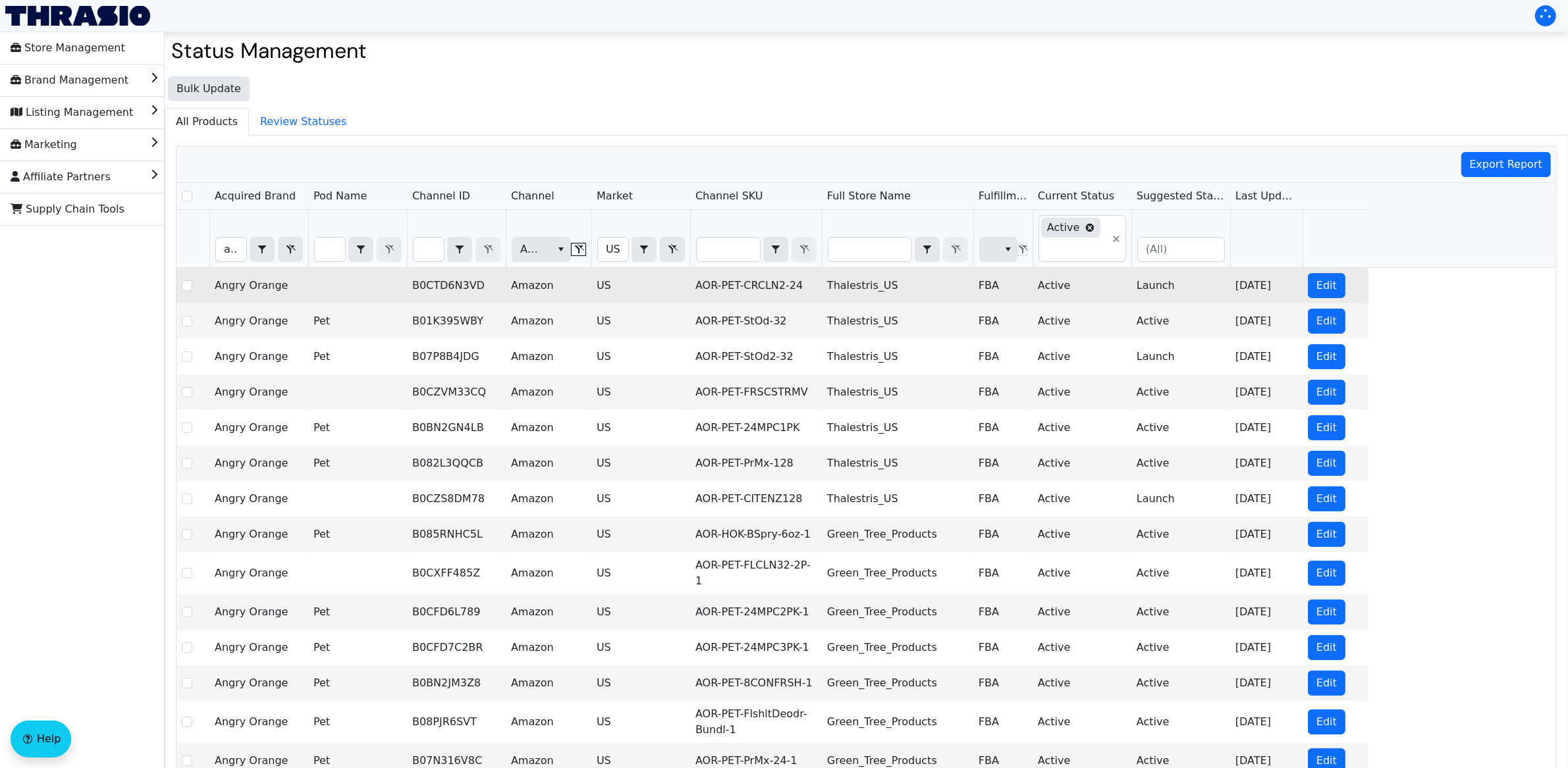
click at [1327, 273] on td "Edit" at bounding box center [1335, 285] width 66 height 36
click at [1324, 285] on span "Edit" at bounding box center [1326, 285] width 21 height 16
checkbox input "true"
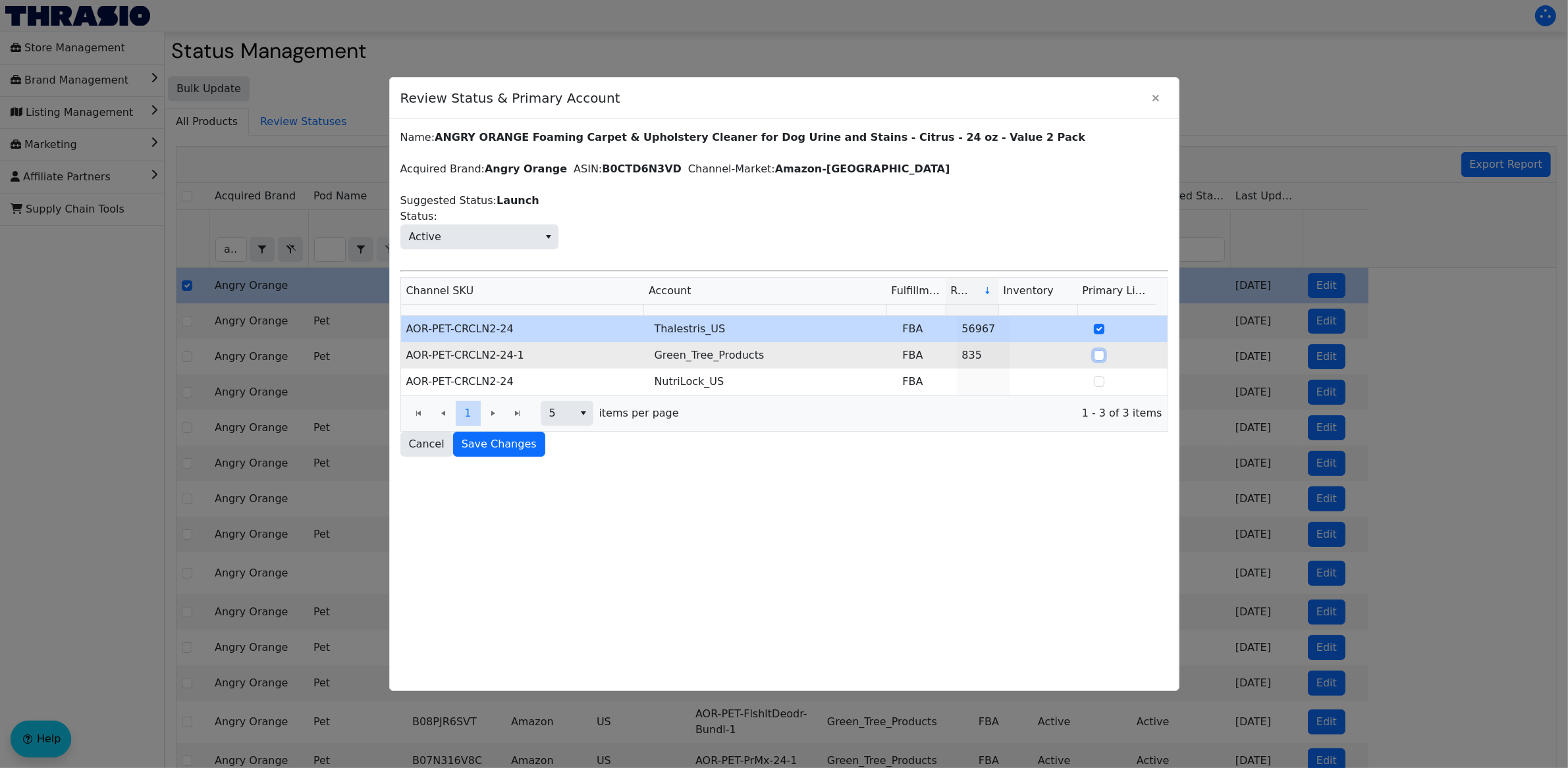
click at [1094, 356] on input "Select Row" at bounding box center [1099, 356] width 11 height 11
checkbox input "true"
checkbox input "false"
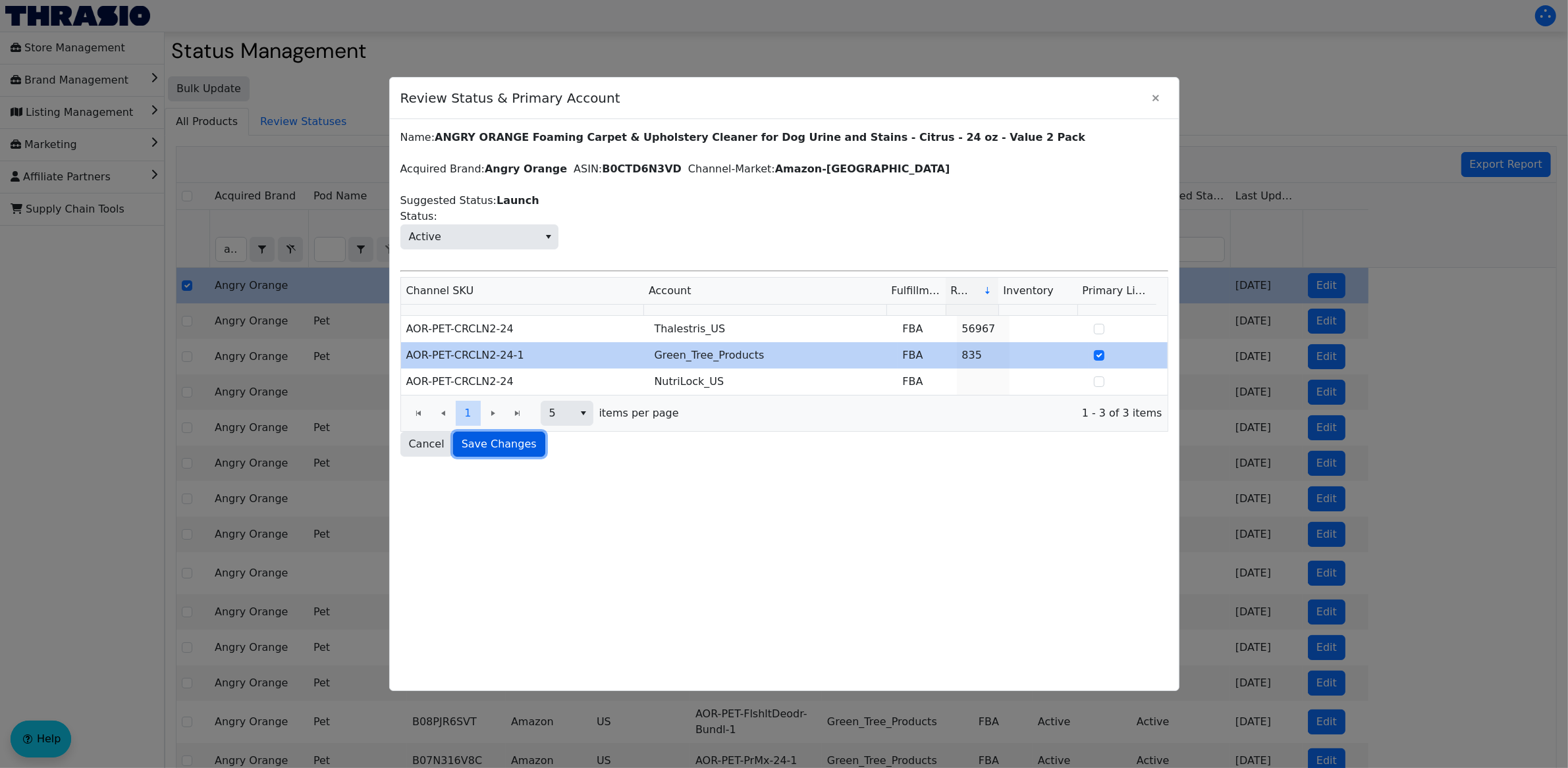
click at [492, 446] on span "Save Changes" at bounding box center [499, 444] width 75 height 16
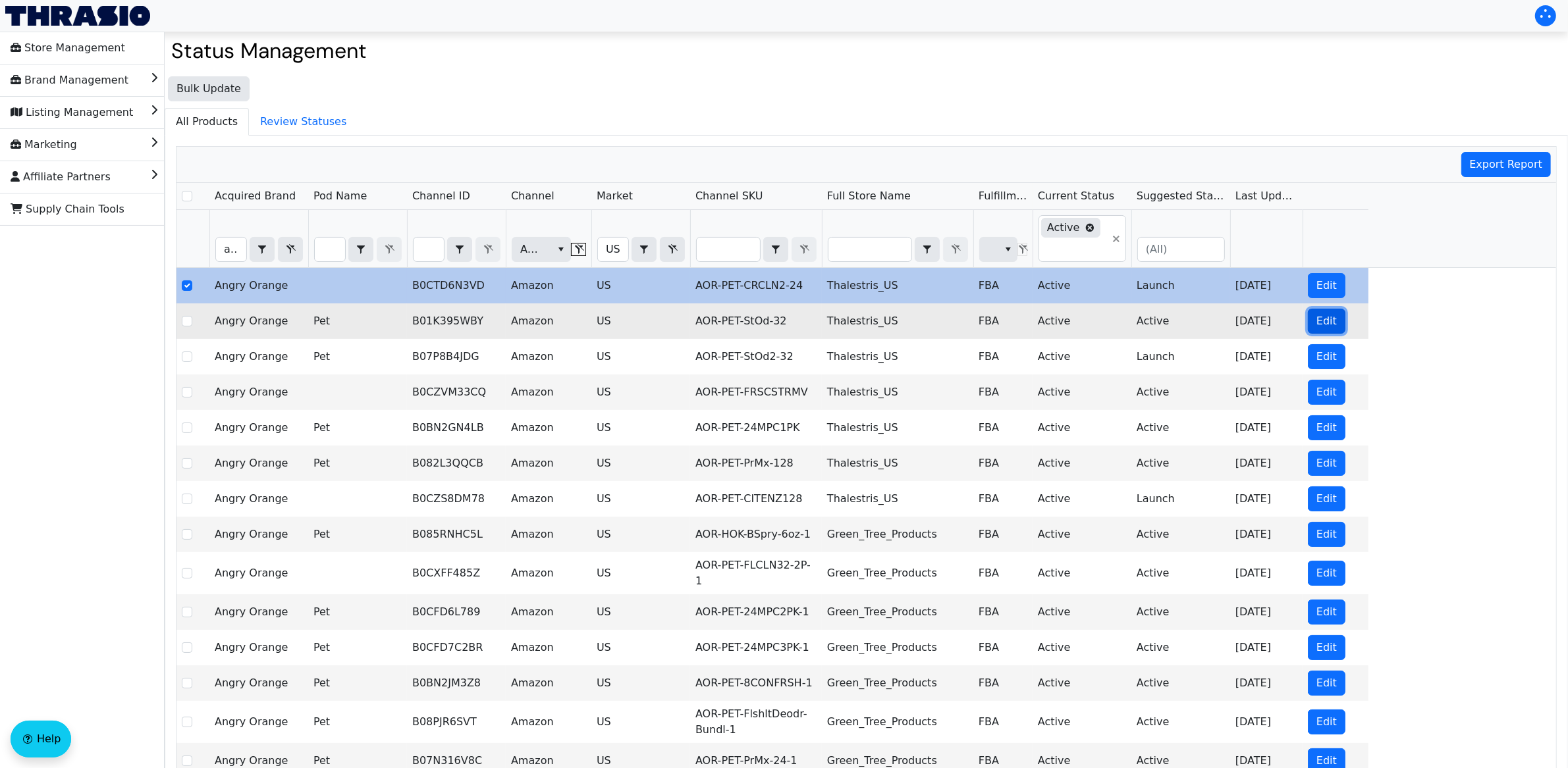
click at [1330, 326] on span "Edit" at bounding box center [1326, 321] width 21 height 16
checkbox input "false"
checkbox input "true"
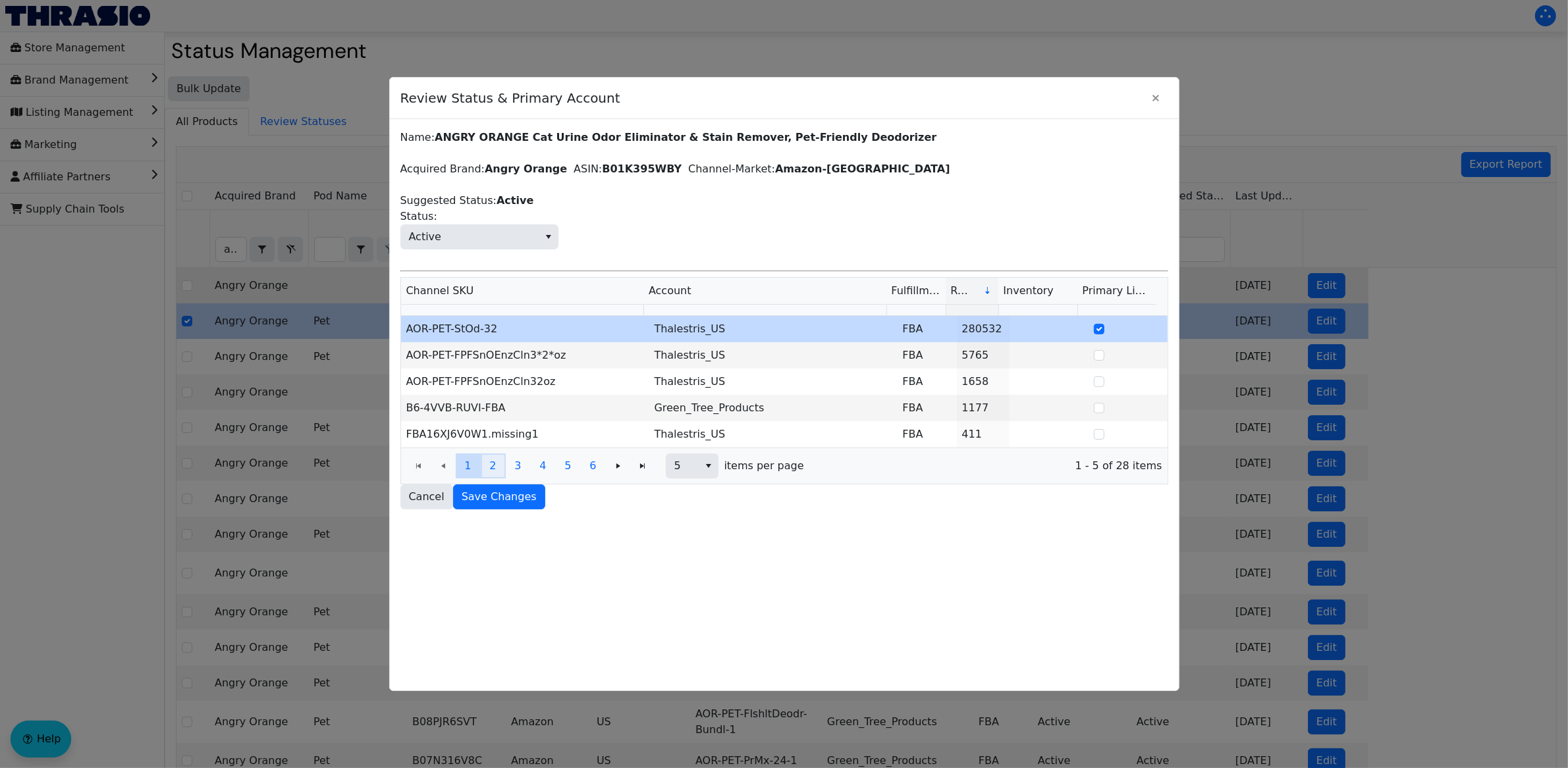
click at [494, 470] on span "2" at bounding box center [492, 467] width 6 height 16
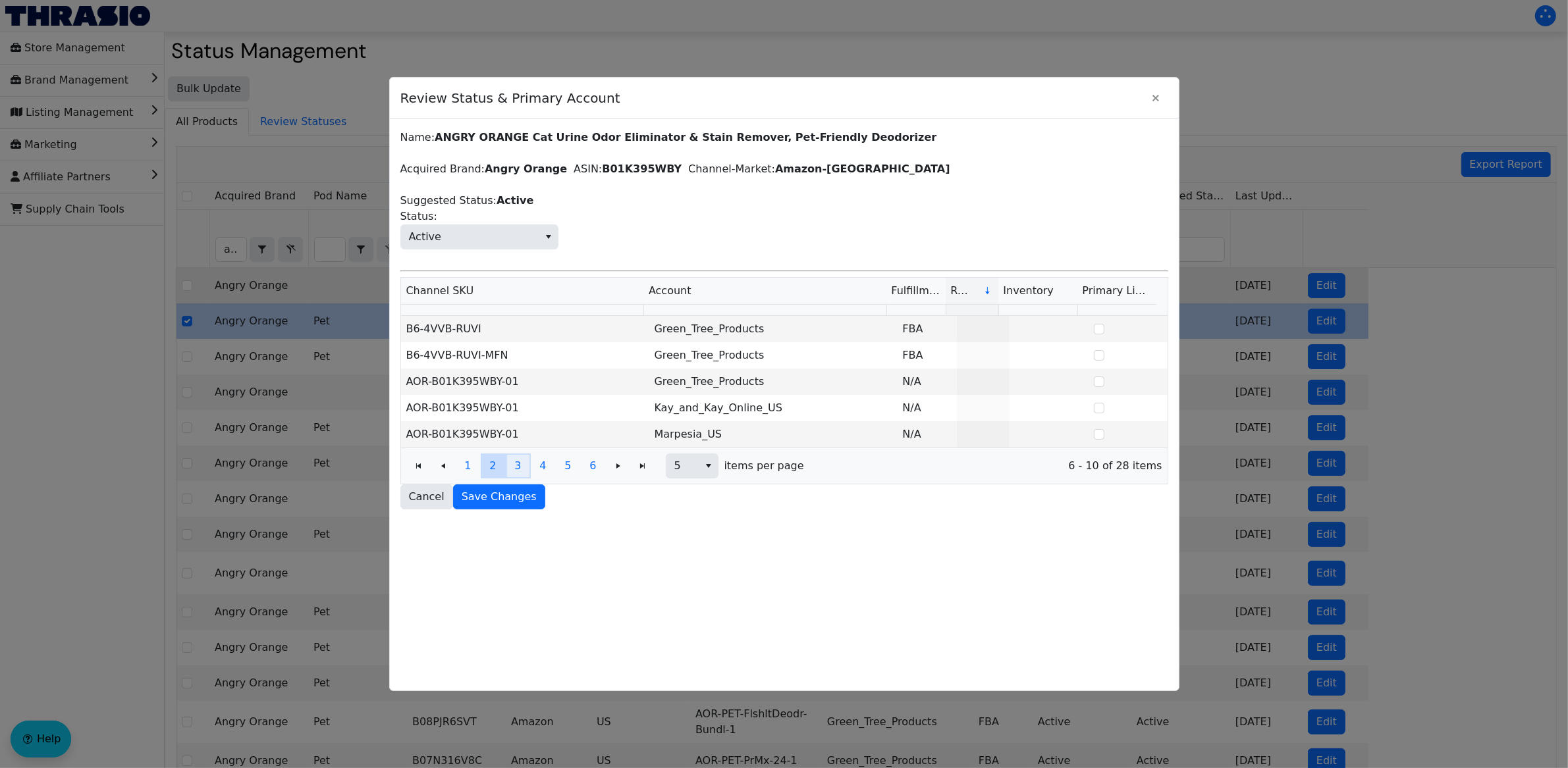
click at [514, 467] on button "3" at bounding box center [519, 466] width 25 height 25
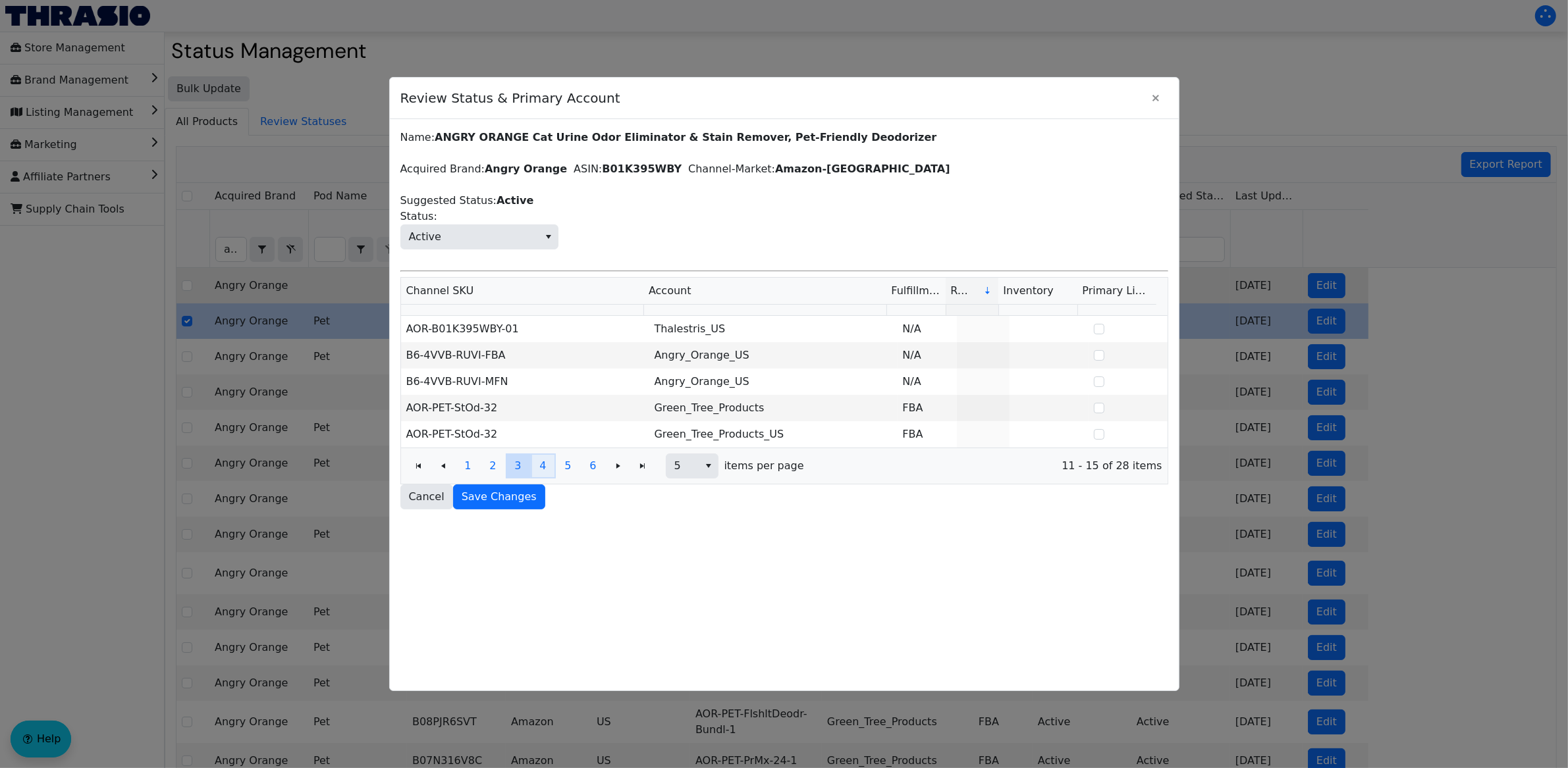
click at [534, 470] on button "4" at bounding box center [543, 466] width 25 height 25
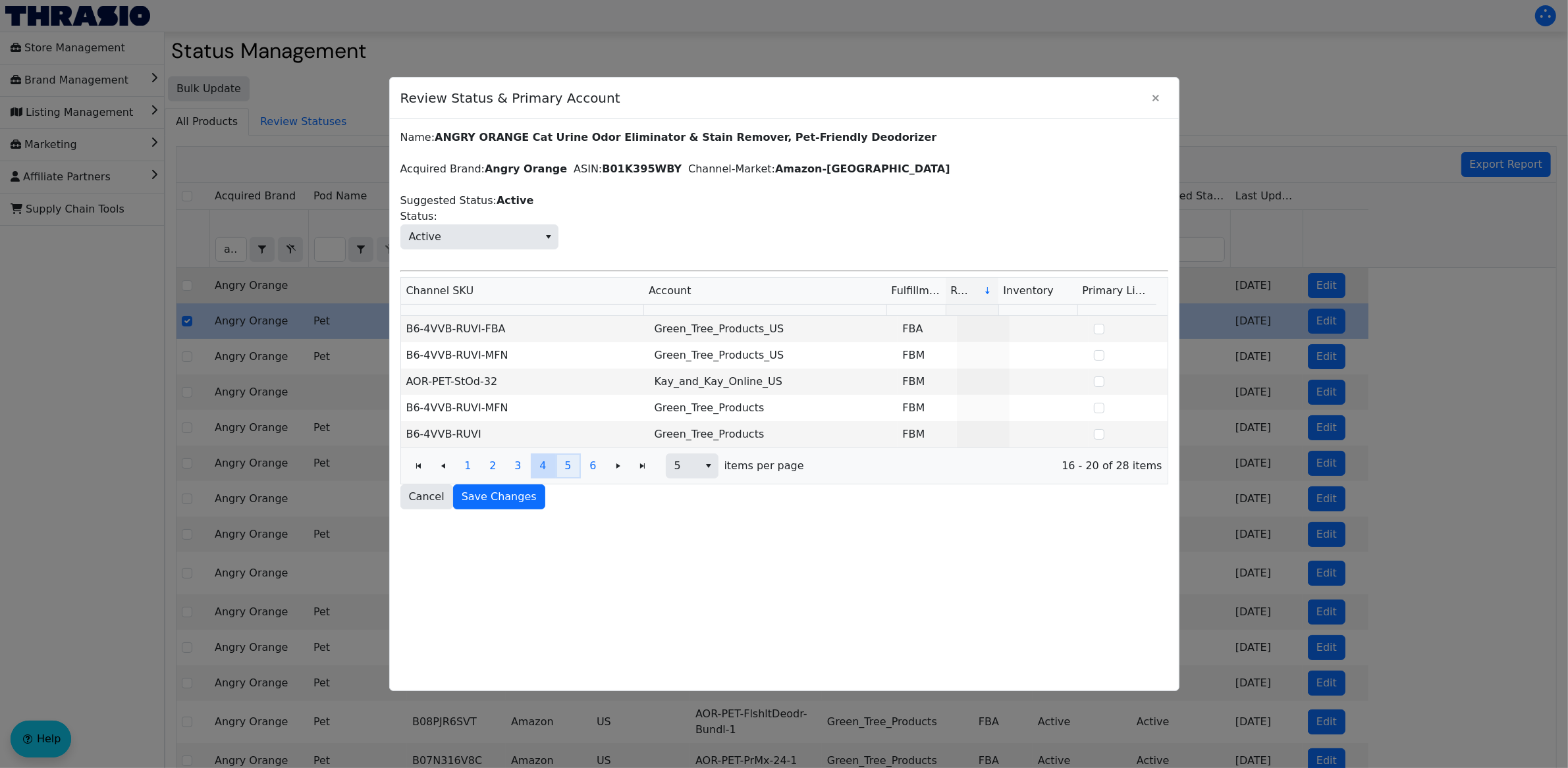
click at [571, 473] on span "5" at bounding box center [567, 467] width 6 height 16
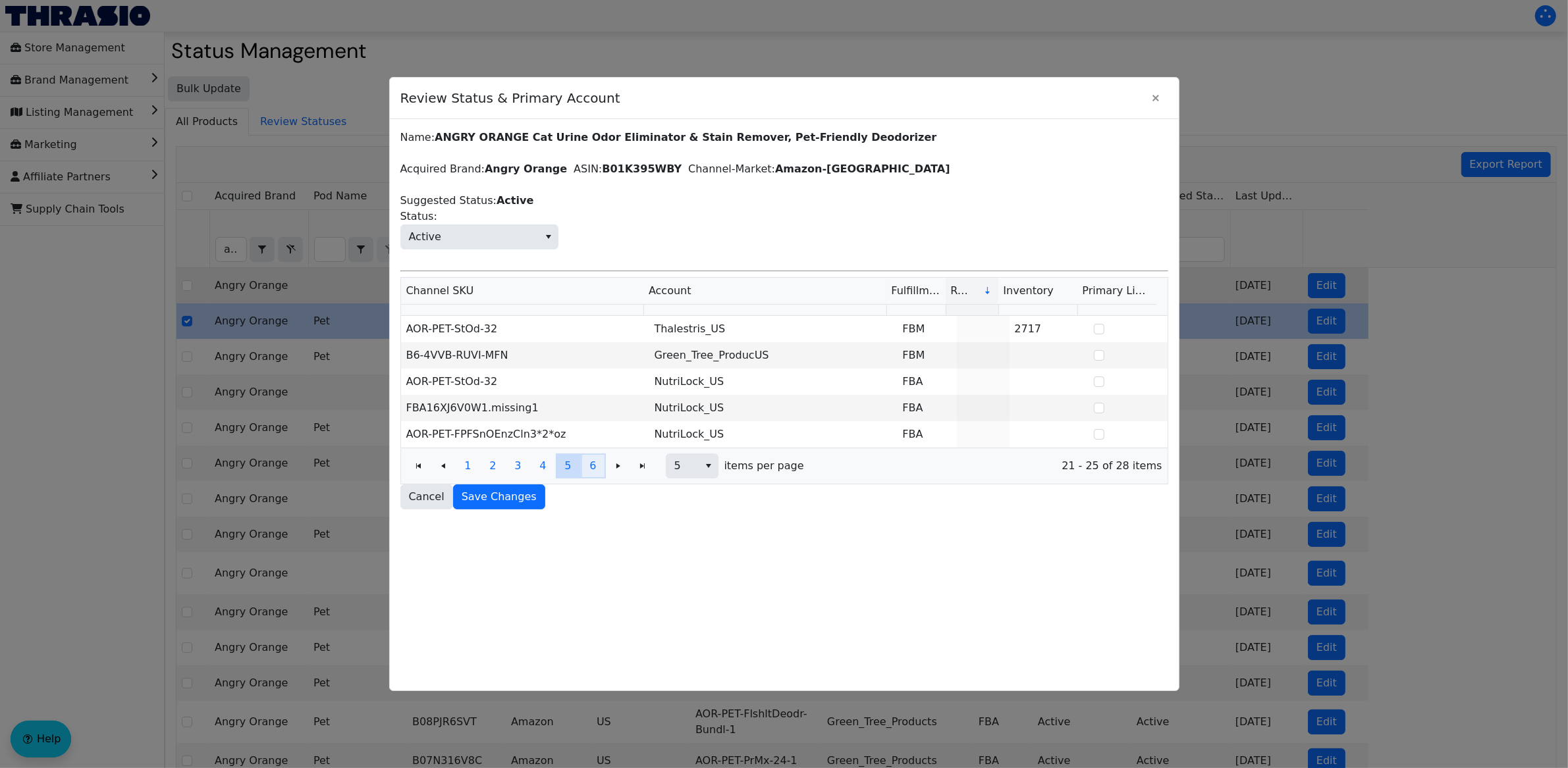
click at [593, 474] on span "6" at bounding box center [592, 467] width 6 height 16
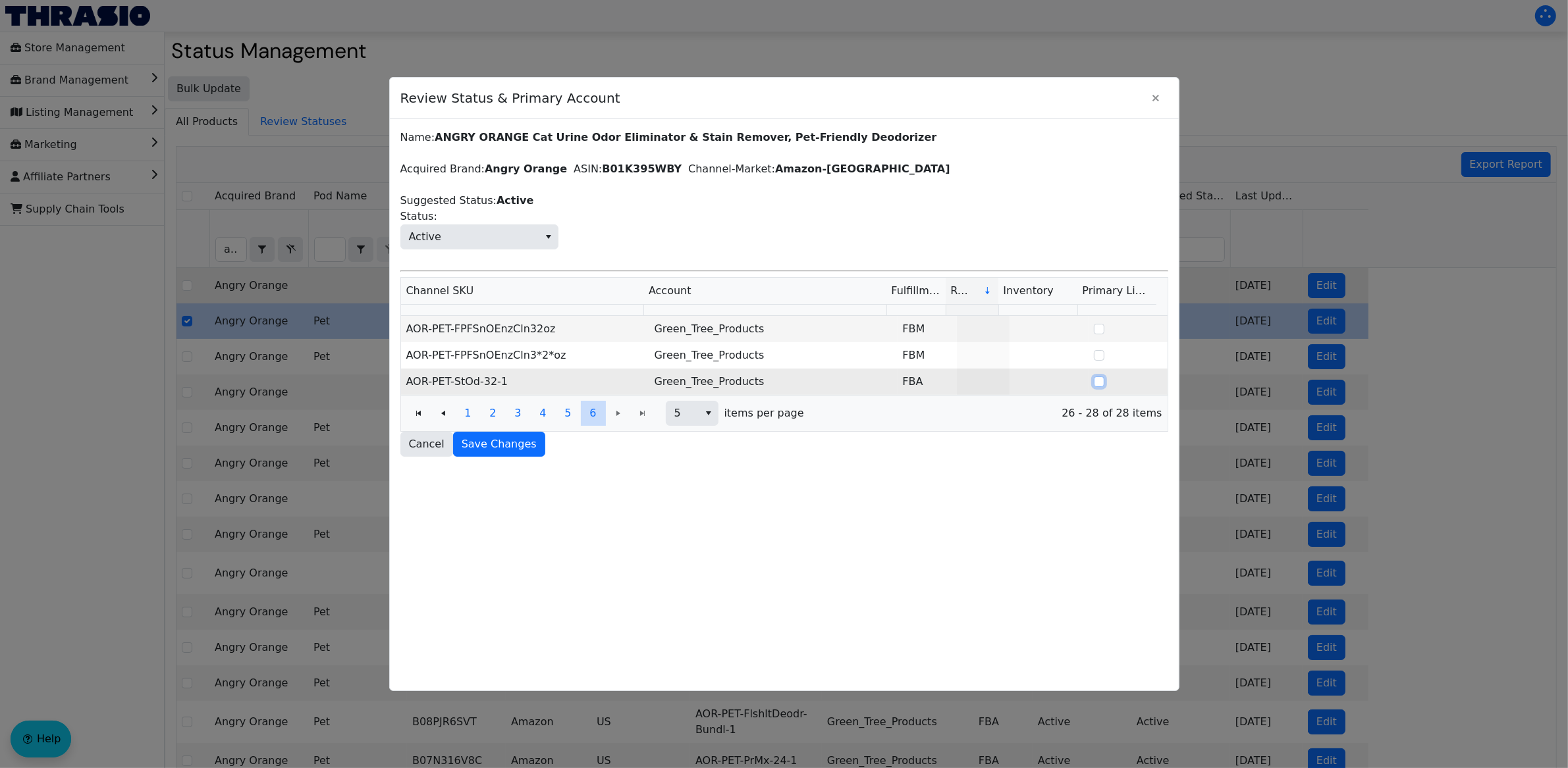
click at [1094, 384] on input "Select Row" at bounding box center [1099, 382] width 11 height 11
checkbox input "true"
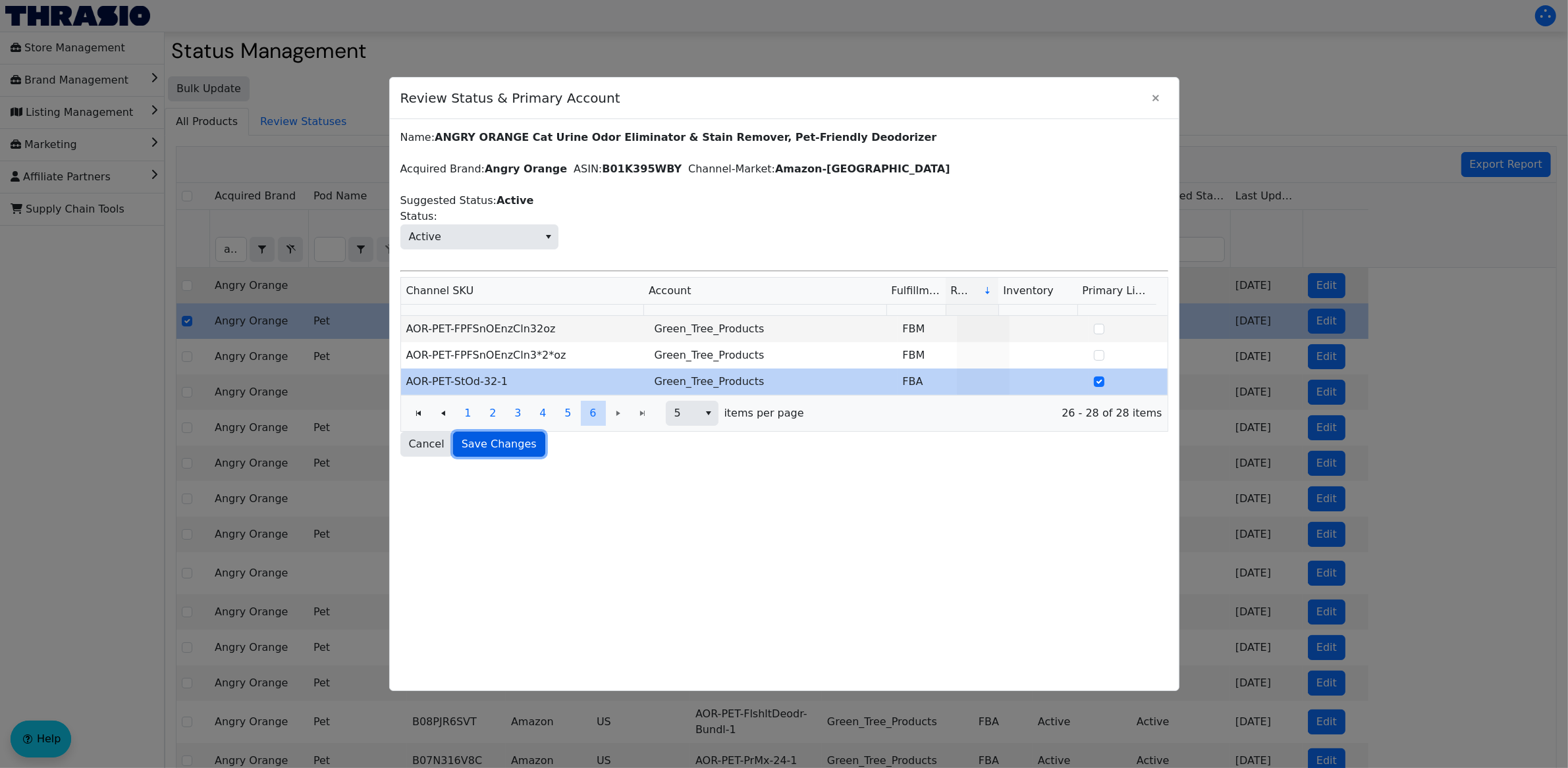
click at [485, 446] on span "Save Changes" at bounding box center [499, 444] width 75 height 16
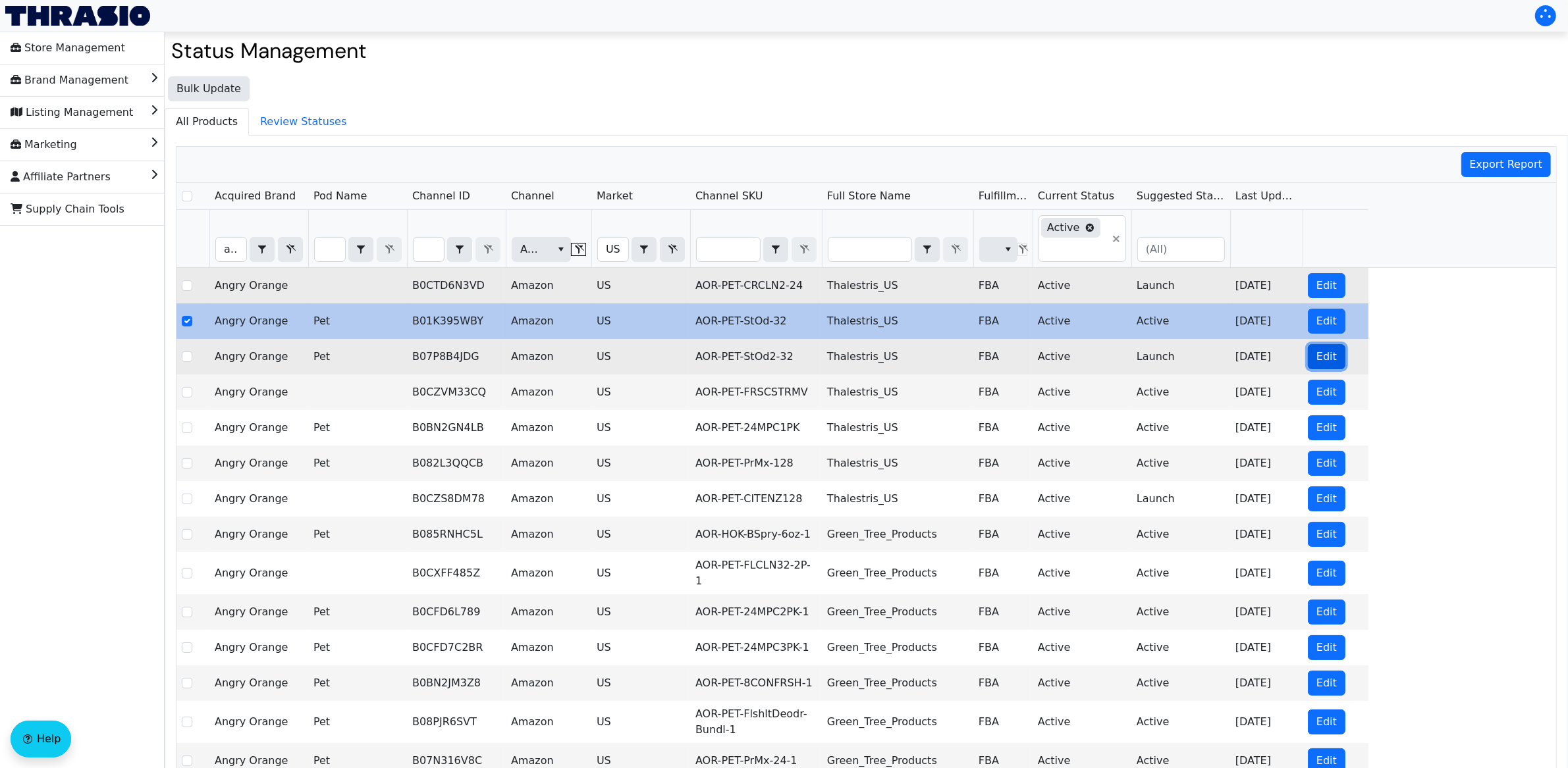
click at [1334, 359] on span "Edit" at bounding box center [1326, 357] width 21 height 16
checkbox input "false"
checkbox input "true"
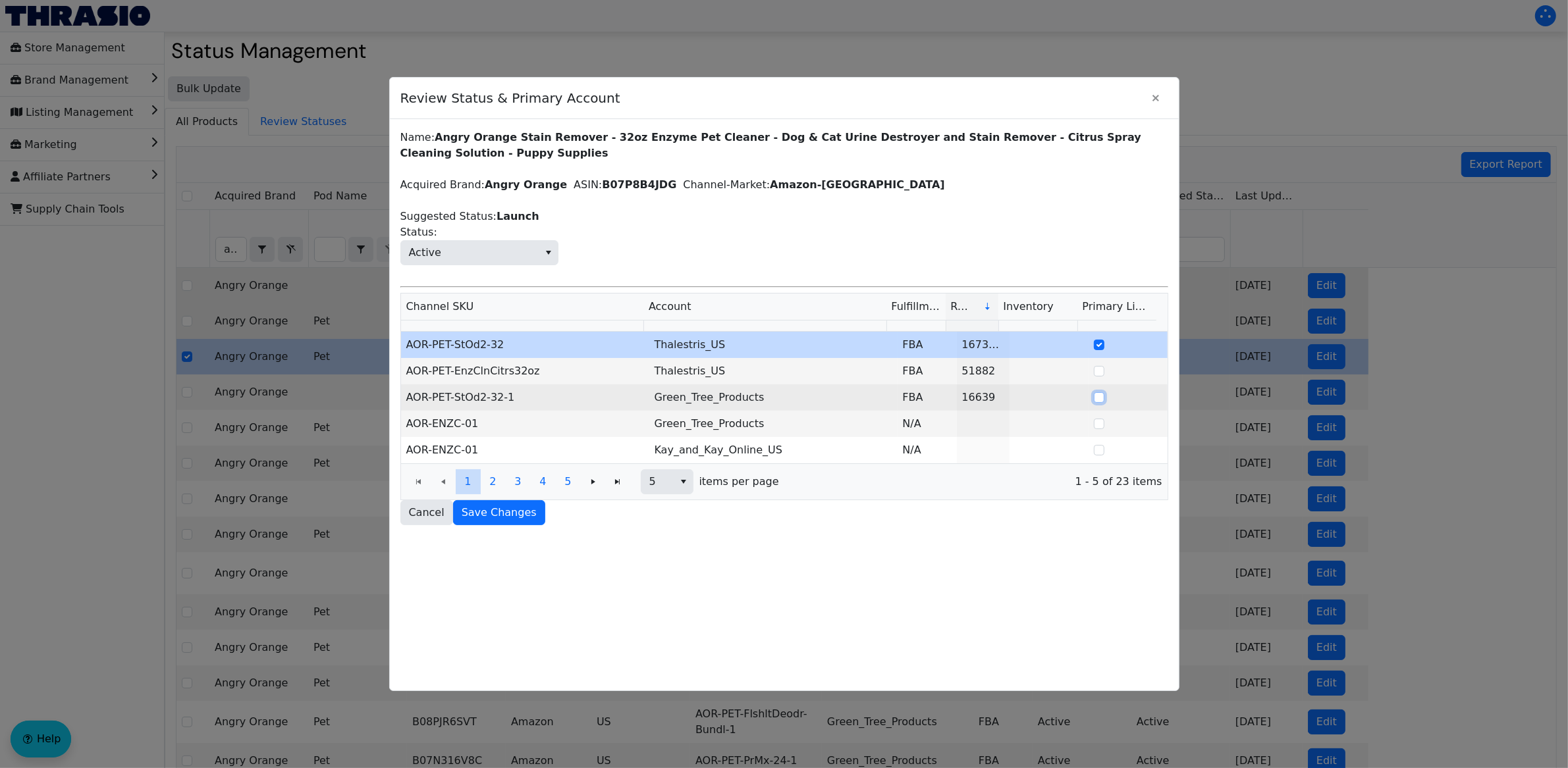
click at [1094, 402] on input "Select Row" at bounding box center [1099, 398] width 11 height 11
checkbox input "true"
checkbox input "false"
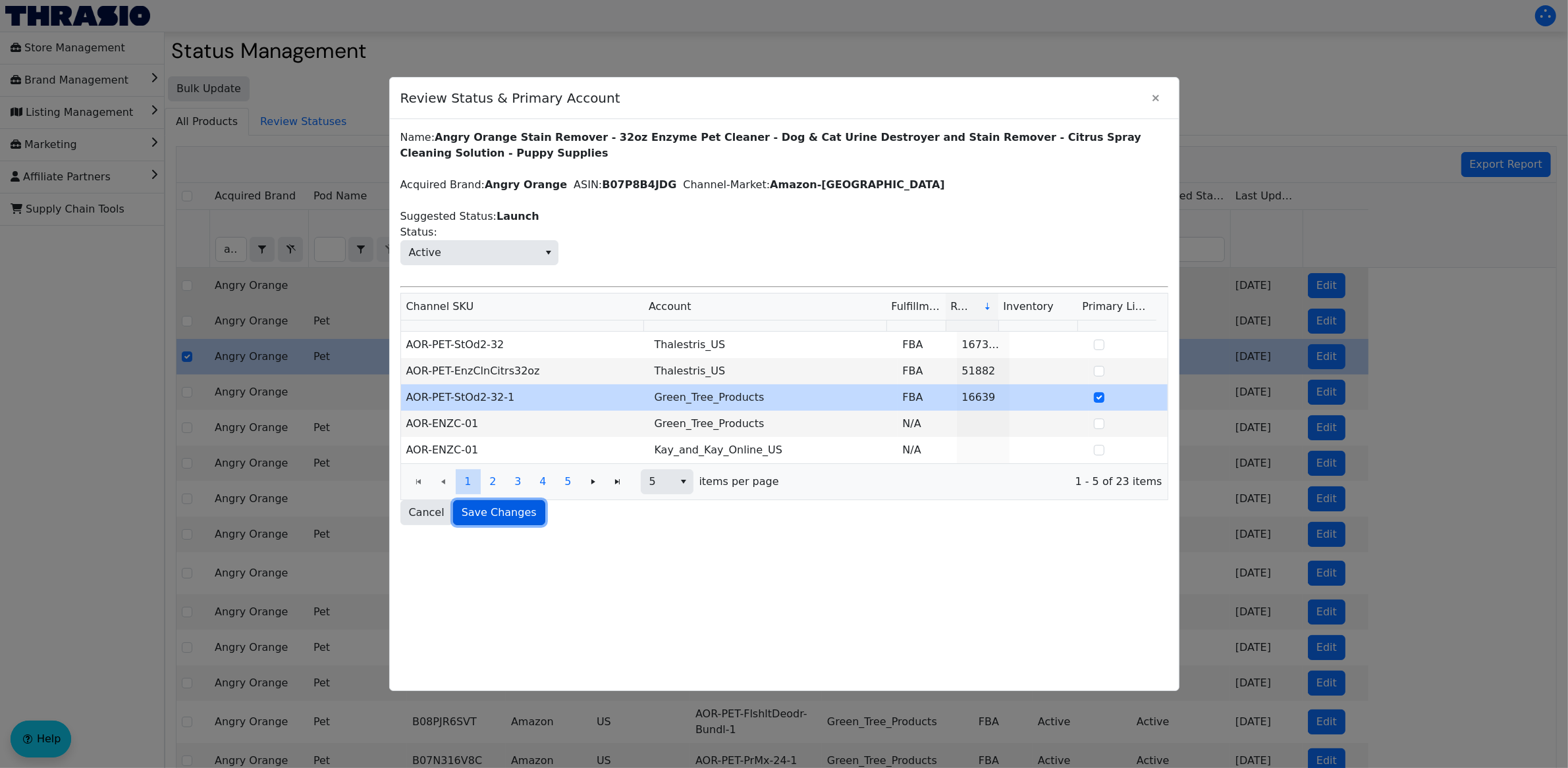
click at [496, 516] on span "Save Changes" at bounding box center [499, 513] width 75 height 16
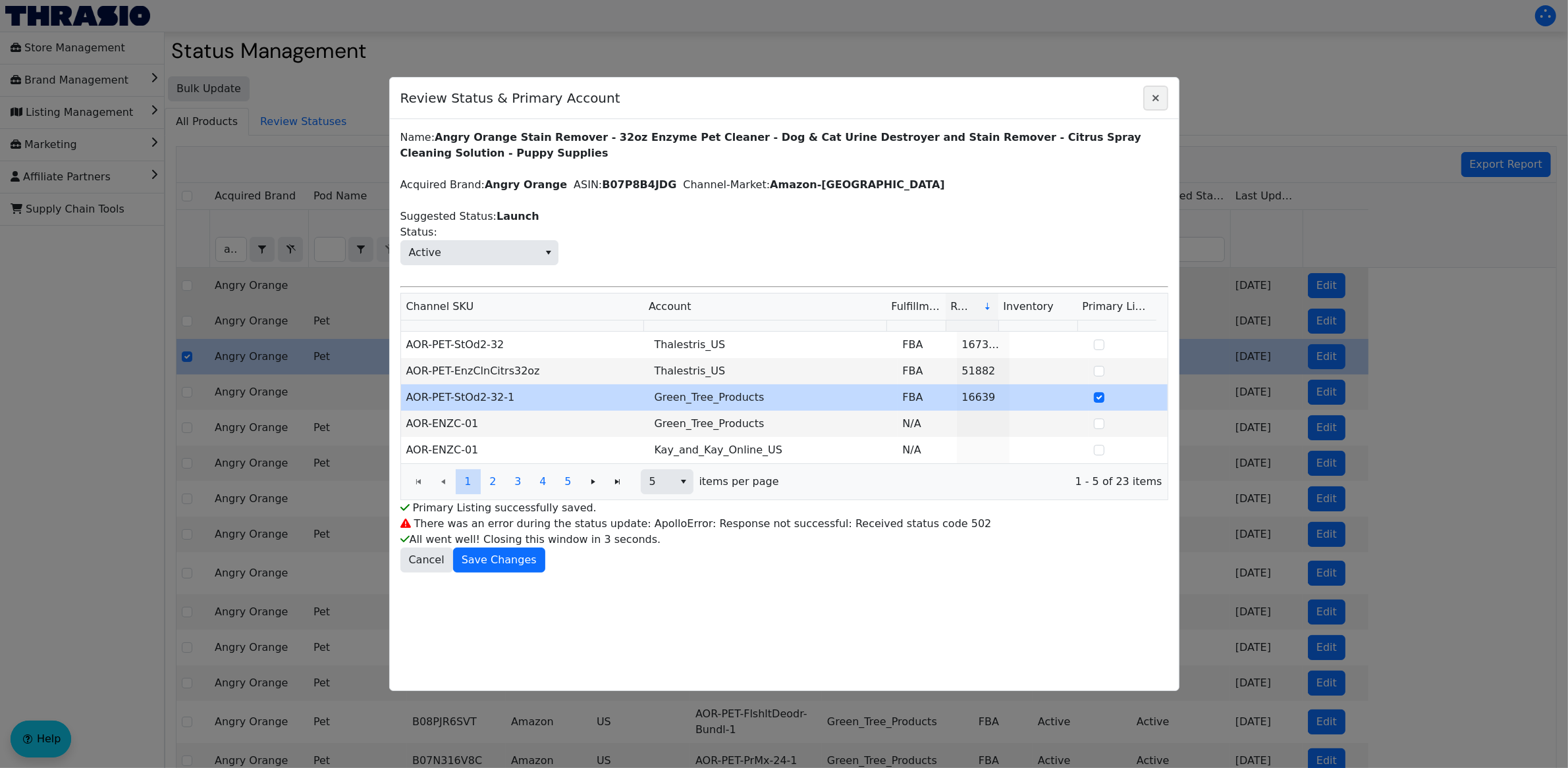
click at [1155, 95] on icon "Close" at bounding box center [1156, 98] width 16 height 11
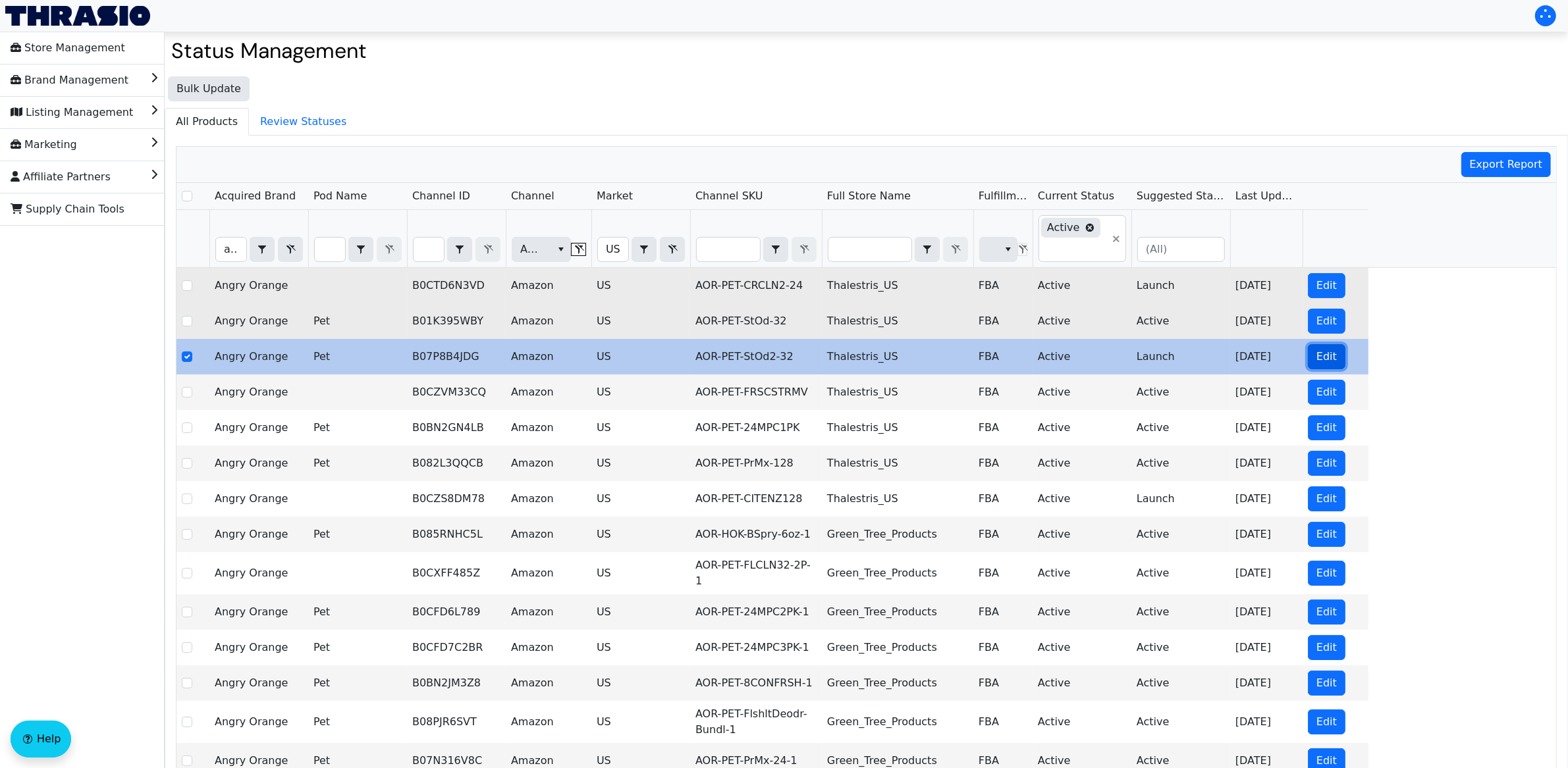
click at [1318, 352] on span "Edit" at bounding box center [1326, 357] width 21 height 16
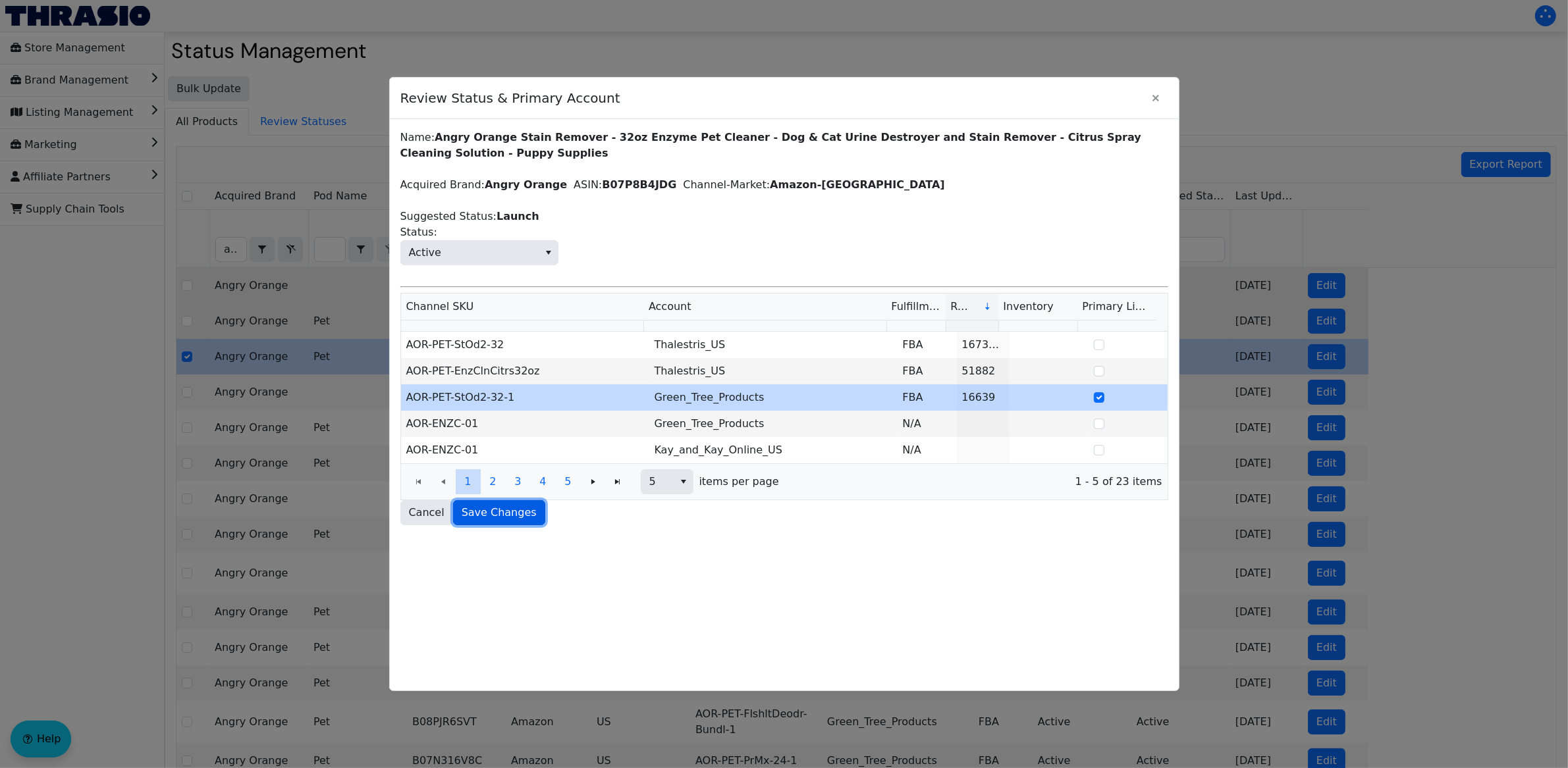
click at [478, 514] on span "Save Changes" at bounding box center [499, 513] width 75 height 16
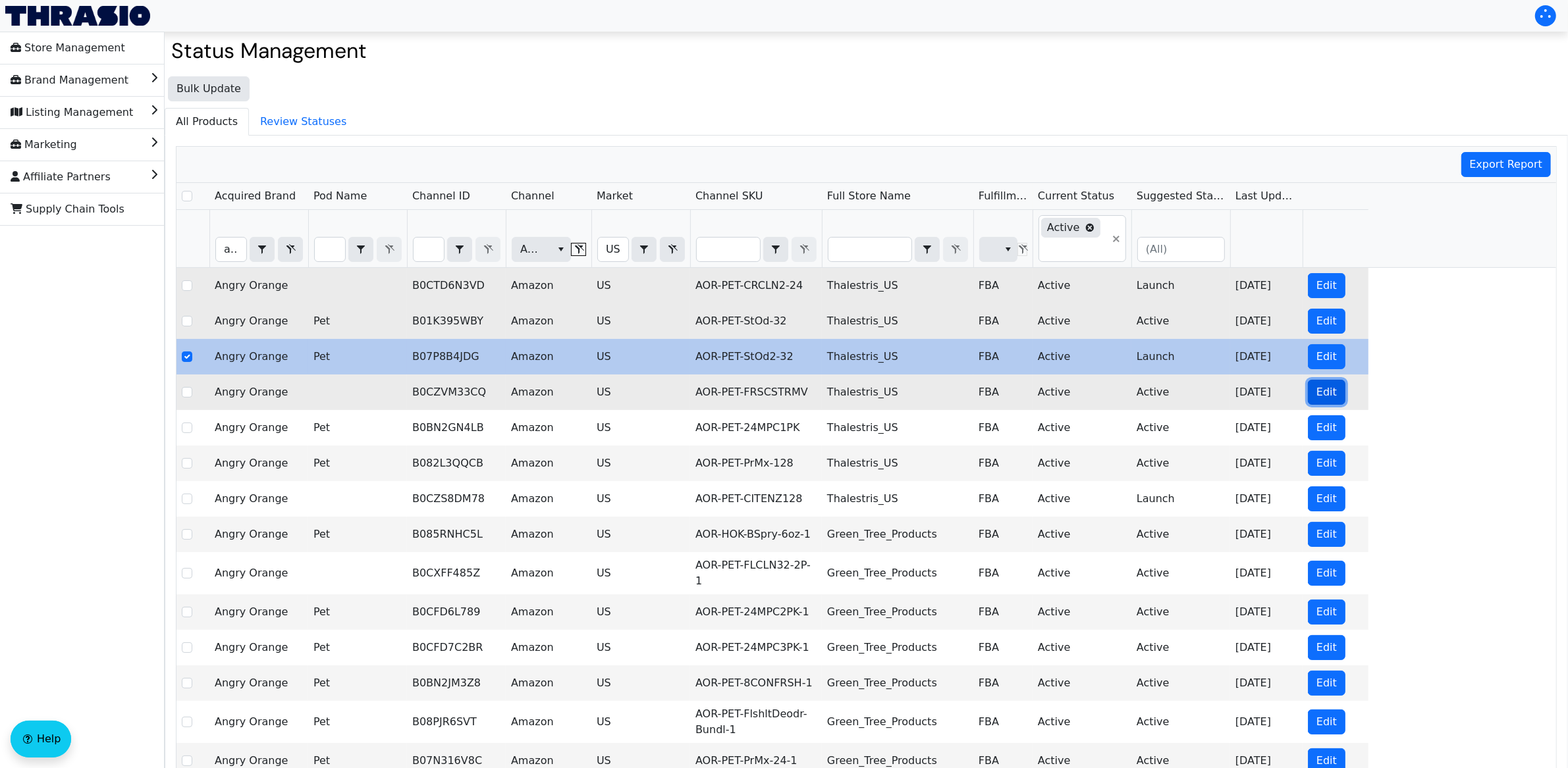
click at [1316, 396] on span "Edit" at bounding box center [1326, 392] width 21 height 16
checkbox input "false"
checkbox input "true"
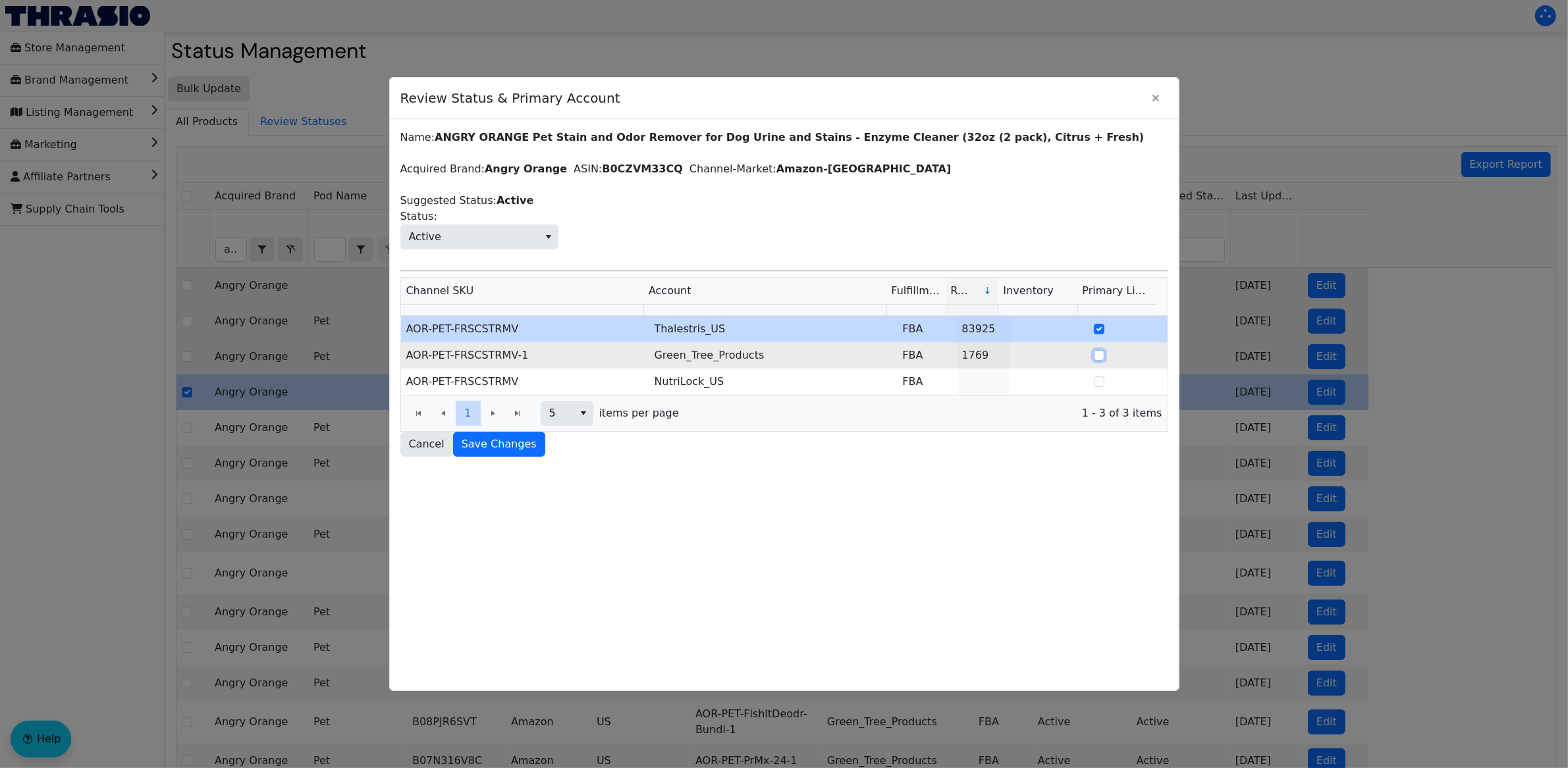
click at [1094, 357] on input "Select Row" at bounding box center [1099, 356] width 11 height 11
checkbox input "true"
checkbox input "false"
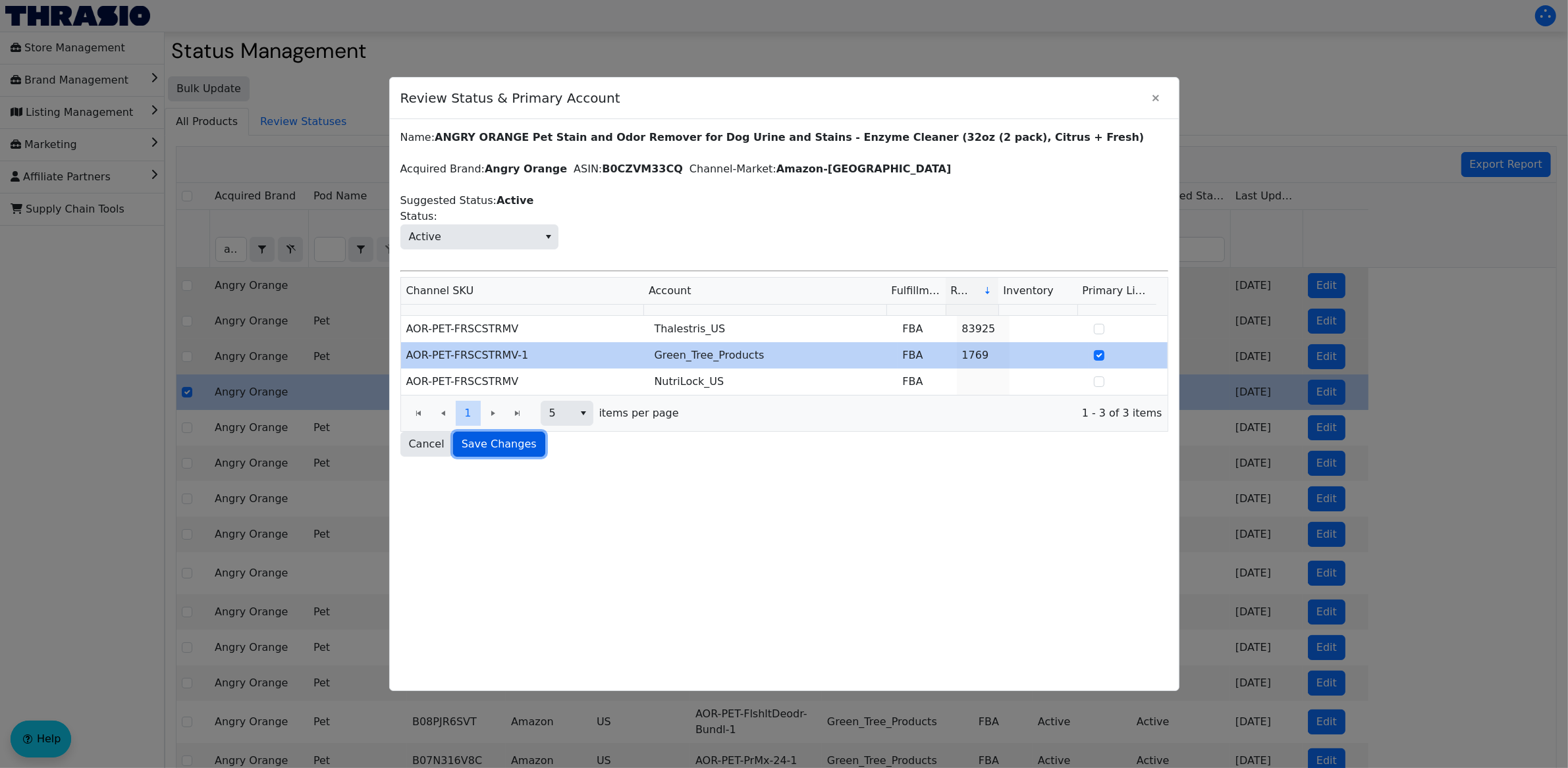
click at [484, 448] on span "Save Changes" at bounding box center [499, 444] width 75 height 16
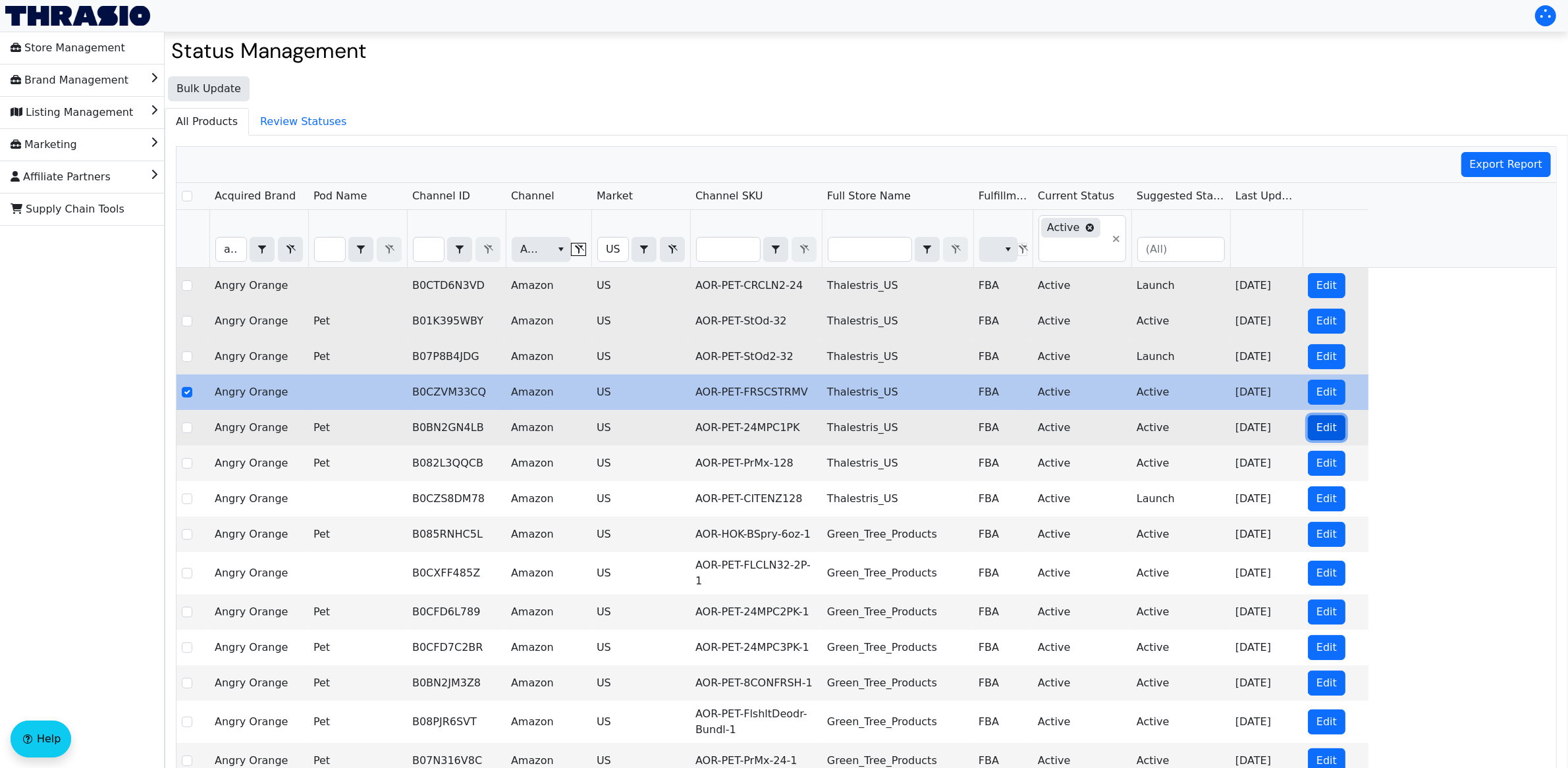
click at [1318, 433] on span "Edit" at bounding box center [1326, 428] width 21 height 16
checkbox input "false"
checkbox input "true"
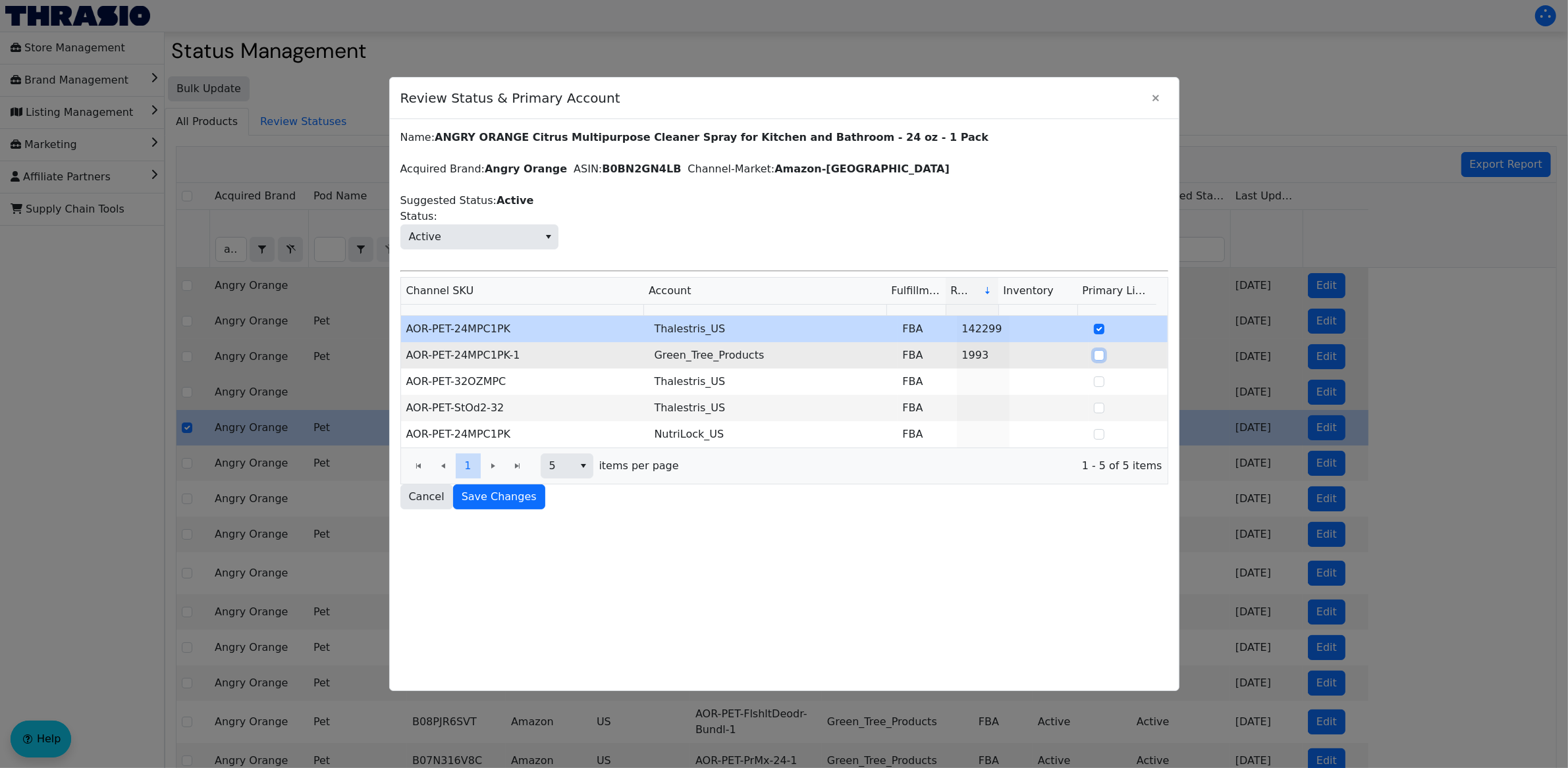
click at [1094, 360] on input "Select Row" at bounding box center [1099, 356] width 11 height 11
checkbox input "true"
checkbox input "false"
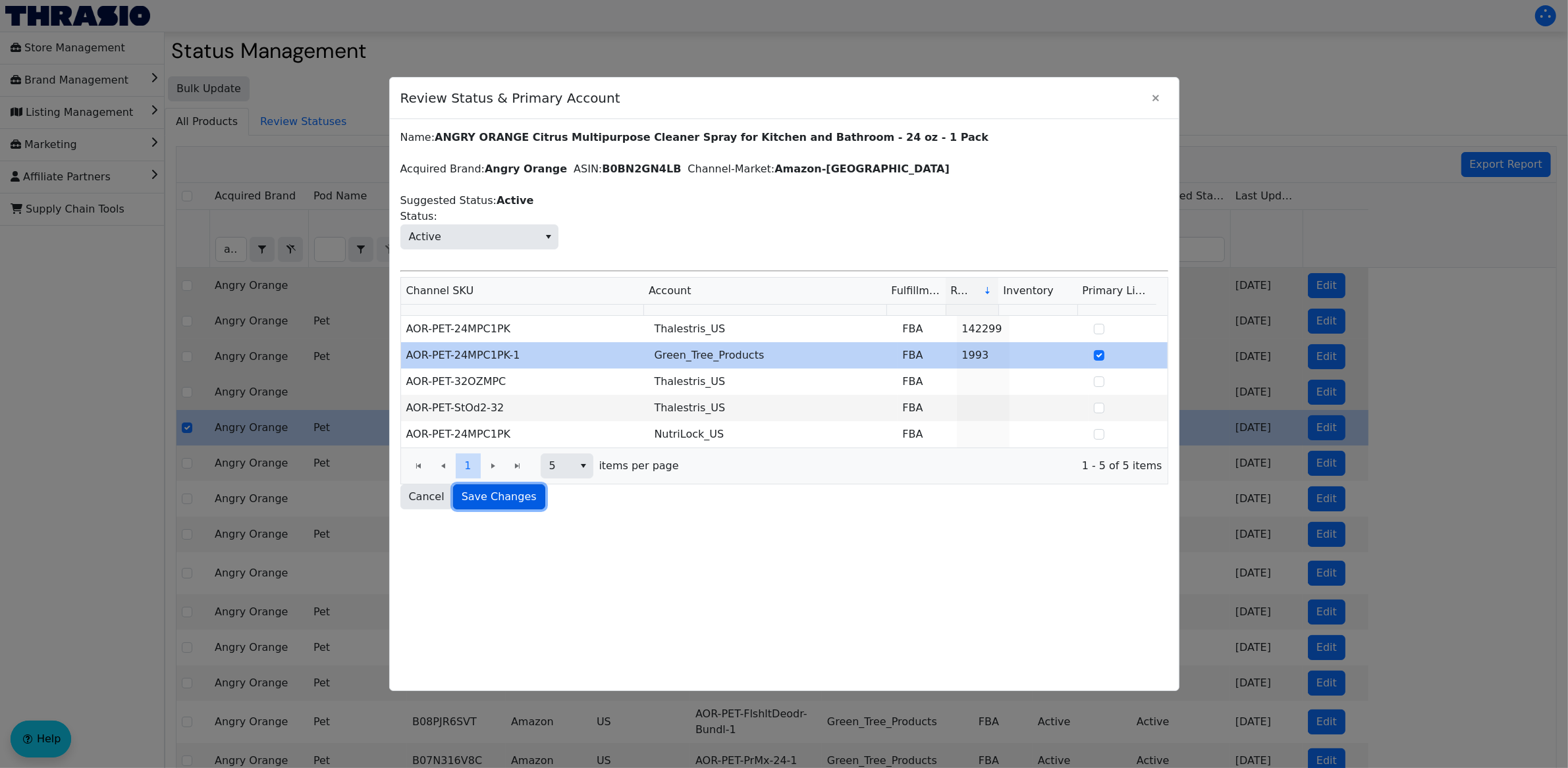
click at [499, 491] on span "Save Changes" at bounding box center [499, 497] width 75 height 16
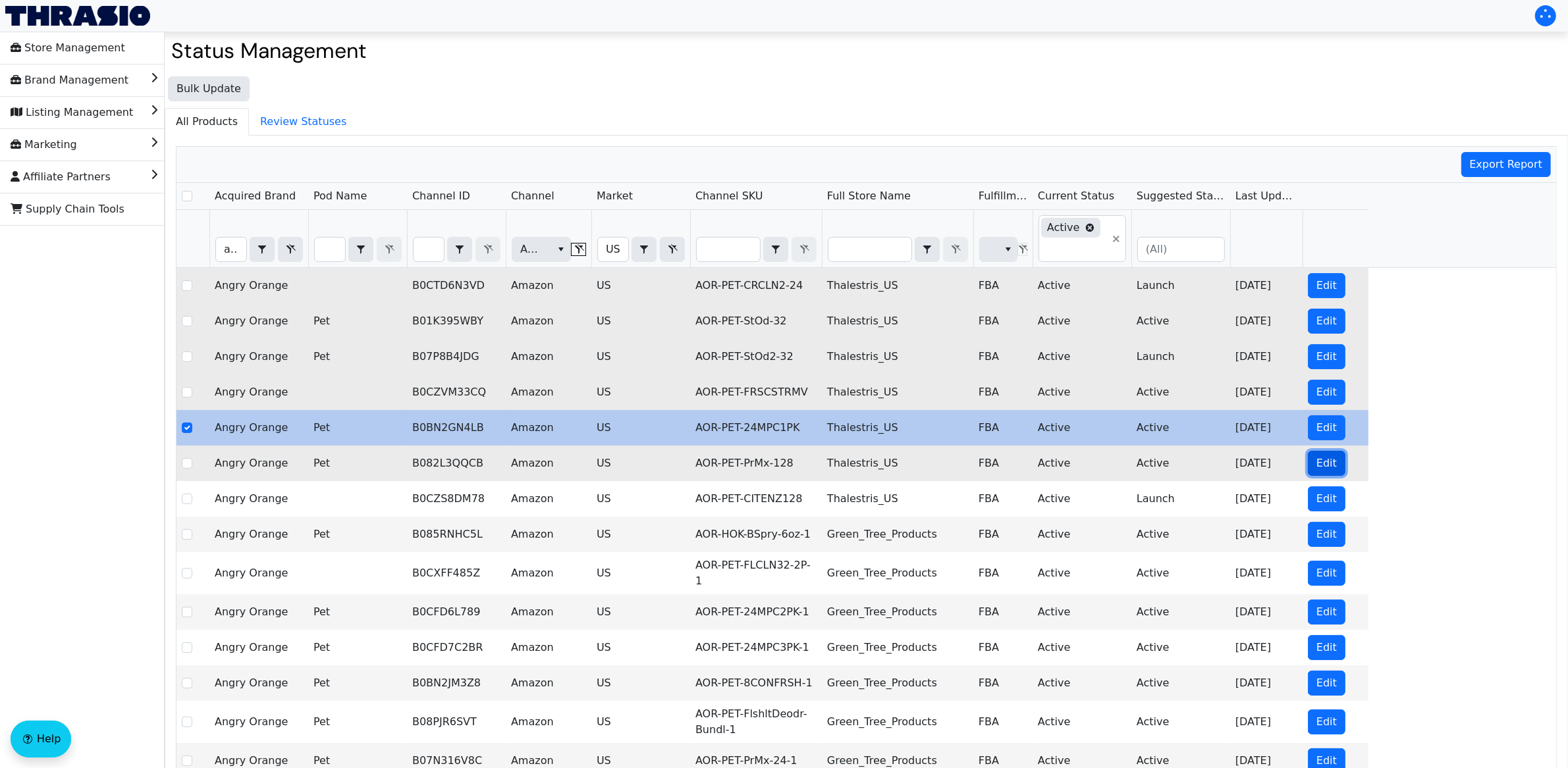
click at [1323, 467] on span "Edit" at bounding box center [1326, 464] width 21 height 16
checkbox input "false"
checkbox input "true"
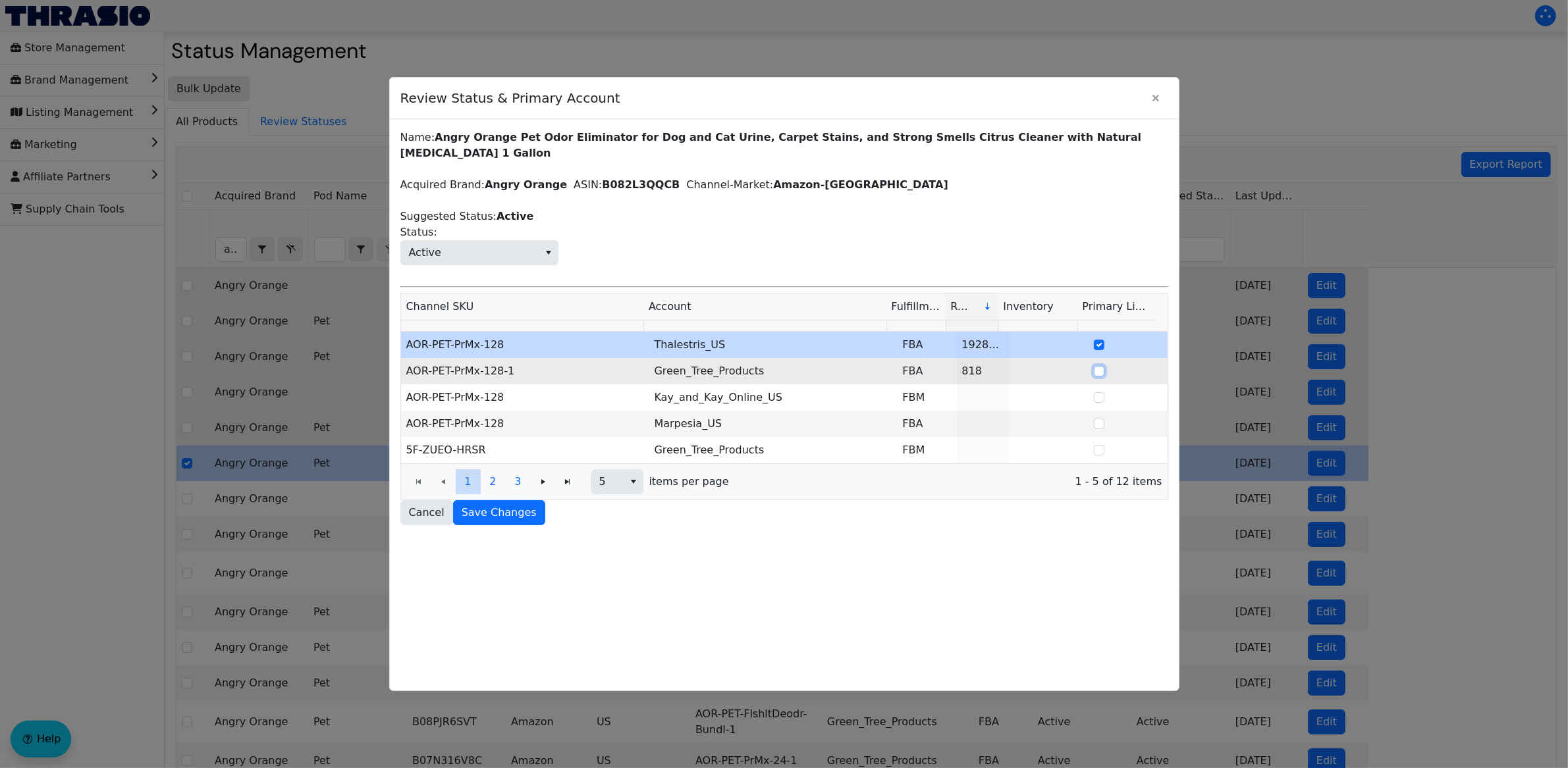
click at [1094, 366] on input "Select Row" at bounding box center [1099, 371] width 11 height 11
checkbox input "true"
checkbox input "false"
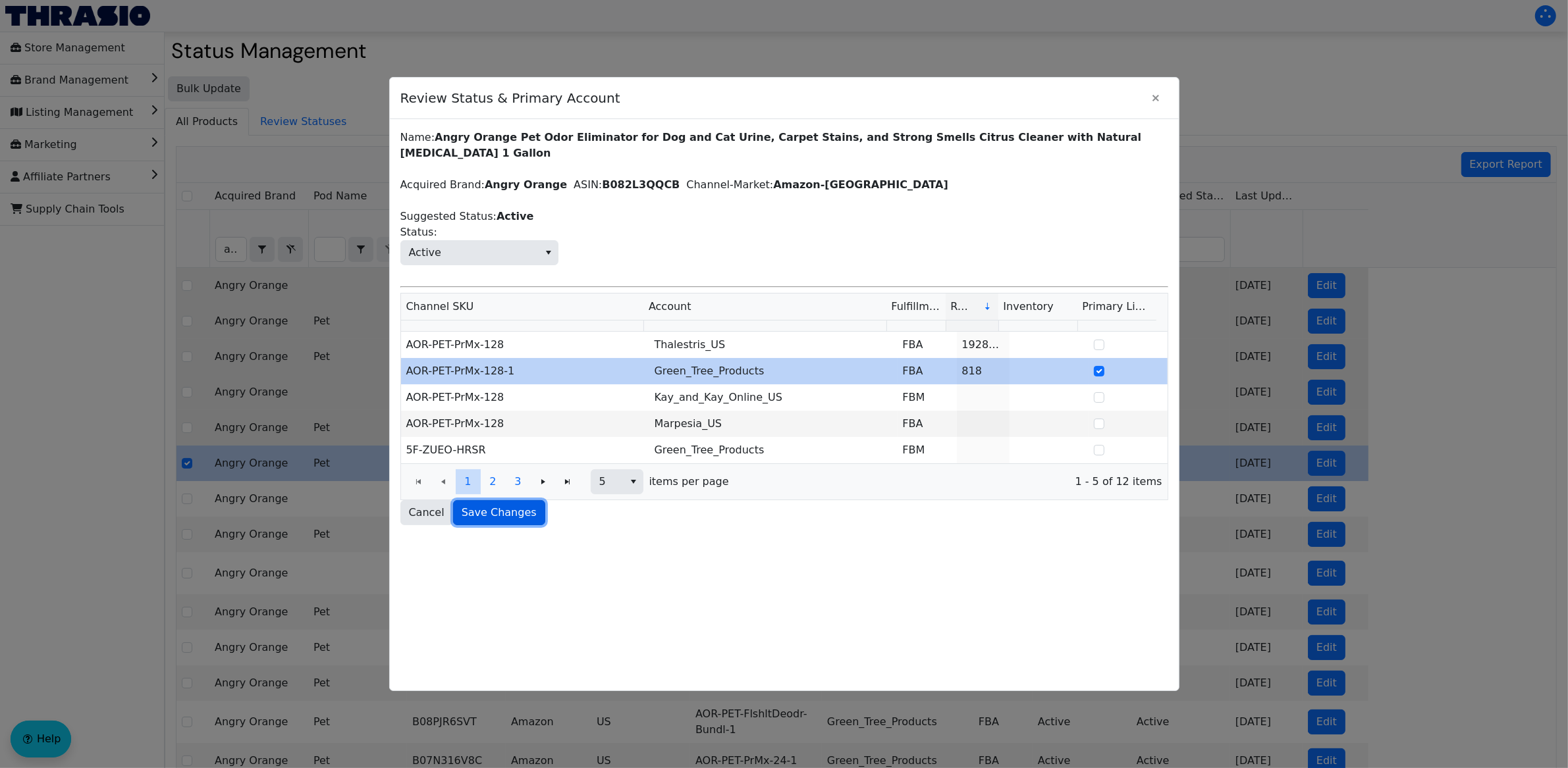
click at [510, 505] on span "Save Changes" at bounding box center [499, 513] width 75 height 16
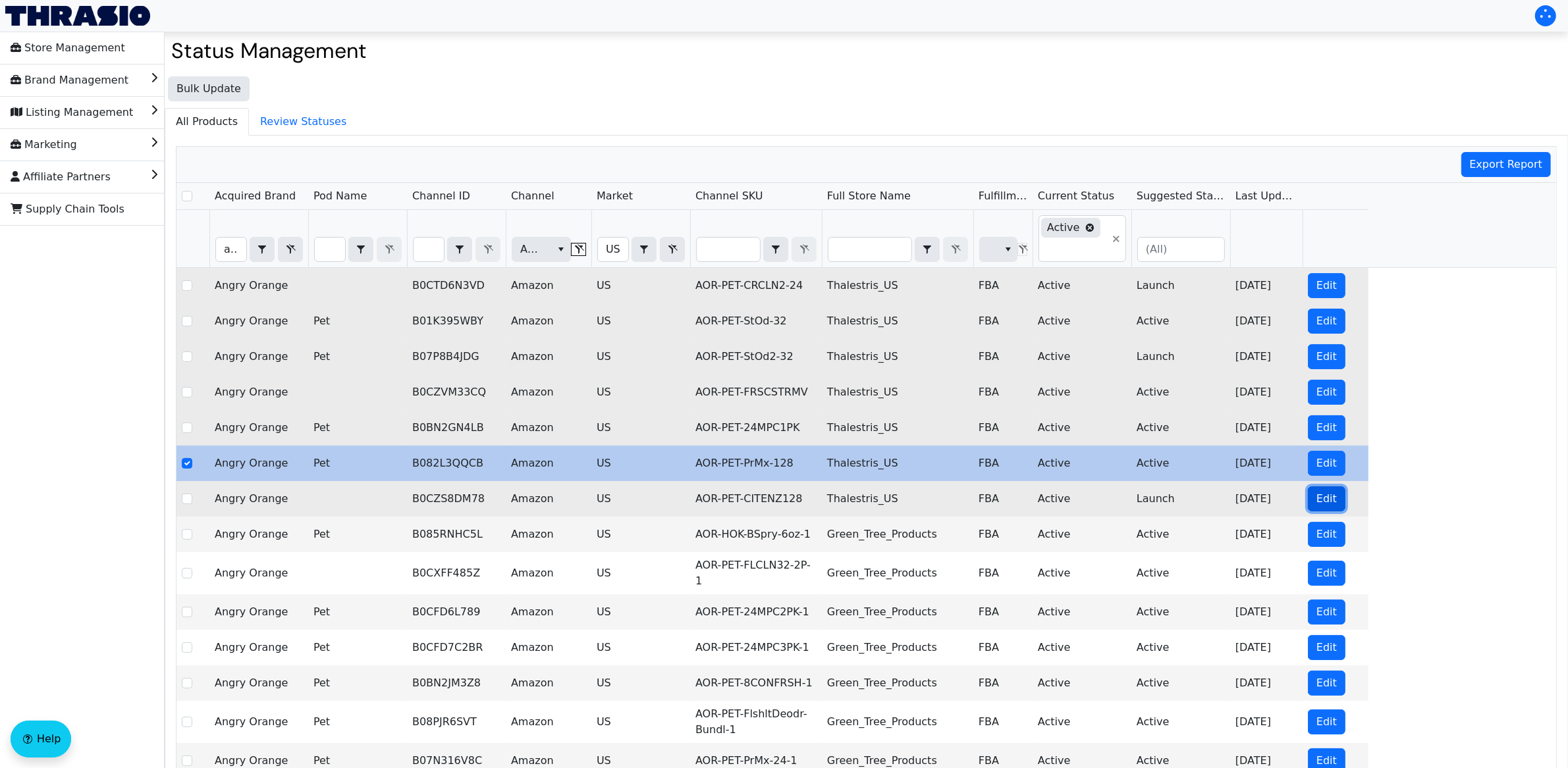
click at [1330, 506] on span "Edit" at bounding box center [1326, 499] width 21 height 16
checkbox input "false"
checkbox input "true"
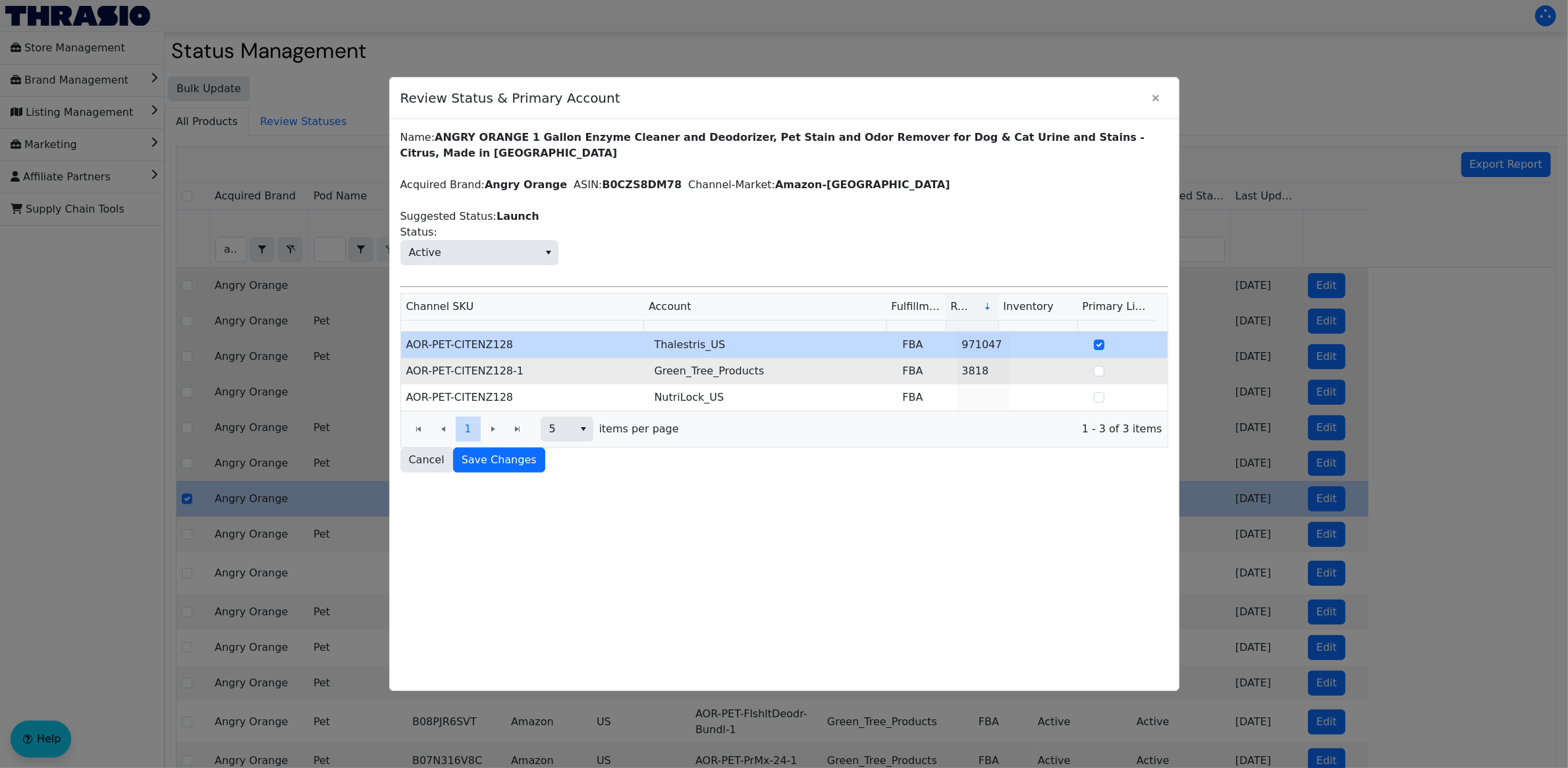
click at [1096, 363] on td at bounding box center [1128, 371] width 79 height 27
click at [1094, 366] on input "Select Row" at bounding box center [1099, 371] width 11 height 11
checkbox input "true"
checkbox input "false"
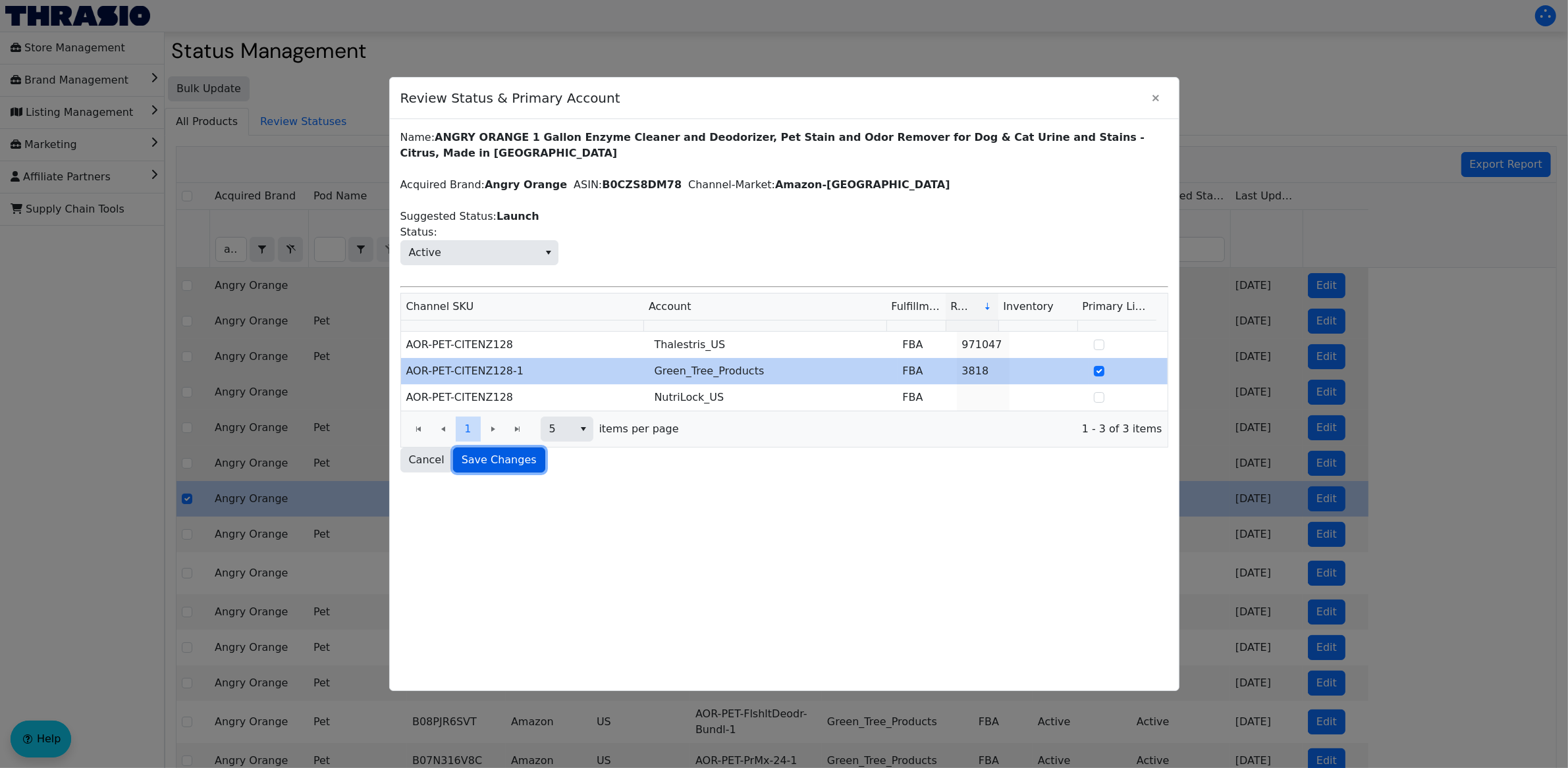
click at [512, 452] on span "Save Changes" at bounding box center [499, 460] width 75 height 16
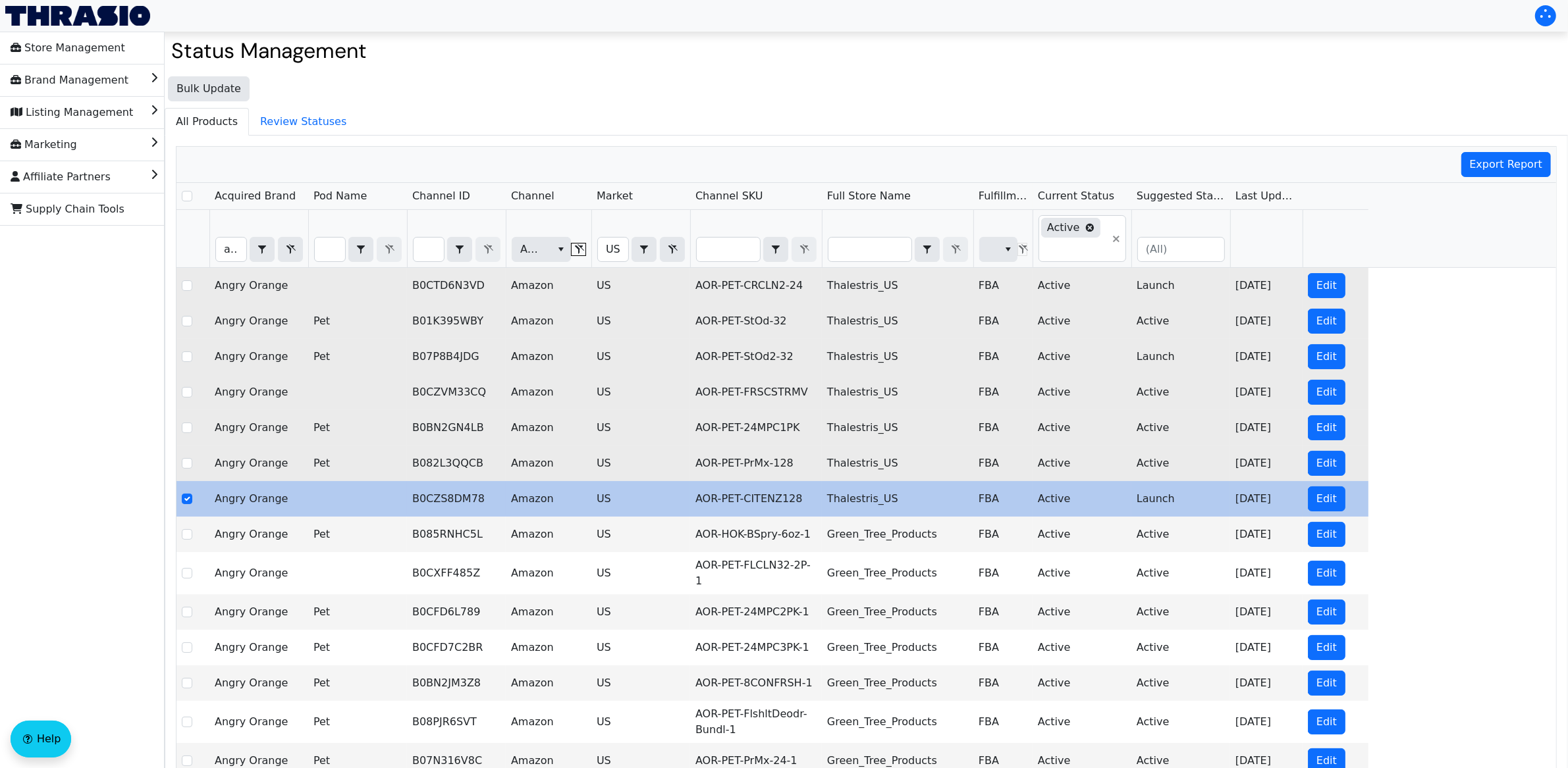
click at [1426, 466] on div "Angry Orange B0CTD6N3VD Amazon US AOR-PET-CRCLN2-24 Thalestris_US FBA Active La…" at bounding box center [867, 541] width 1380 height 546
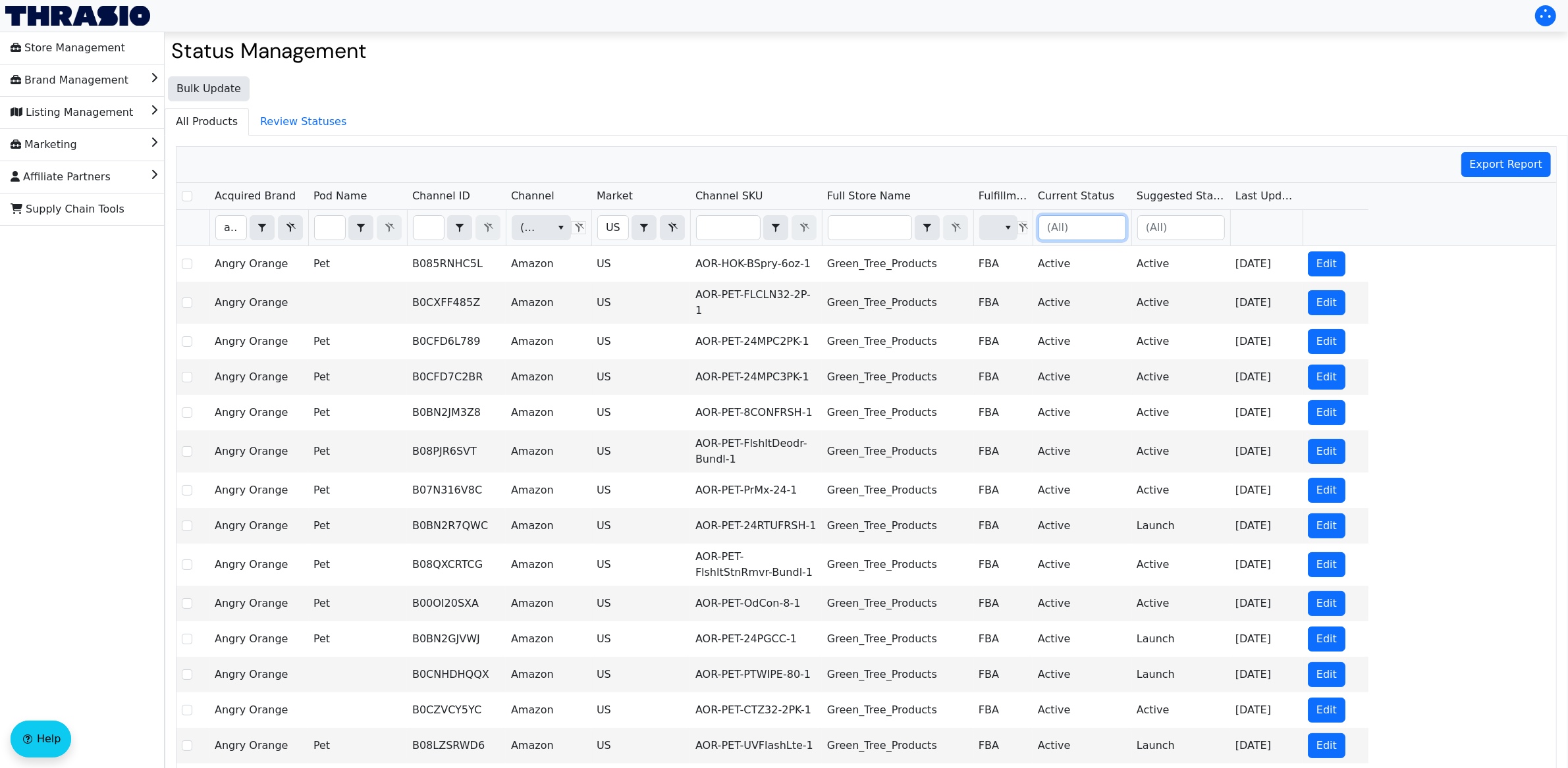
click at [1096, 235] on input "Filter" at bounding box center [1082, 227] width 87 height 24
click at [1083, 261] on span "Pre-Launch" at bounding box center [1080, 253] width 59 height 16
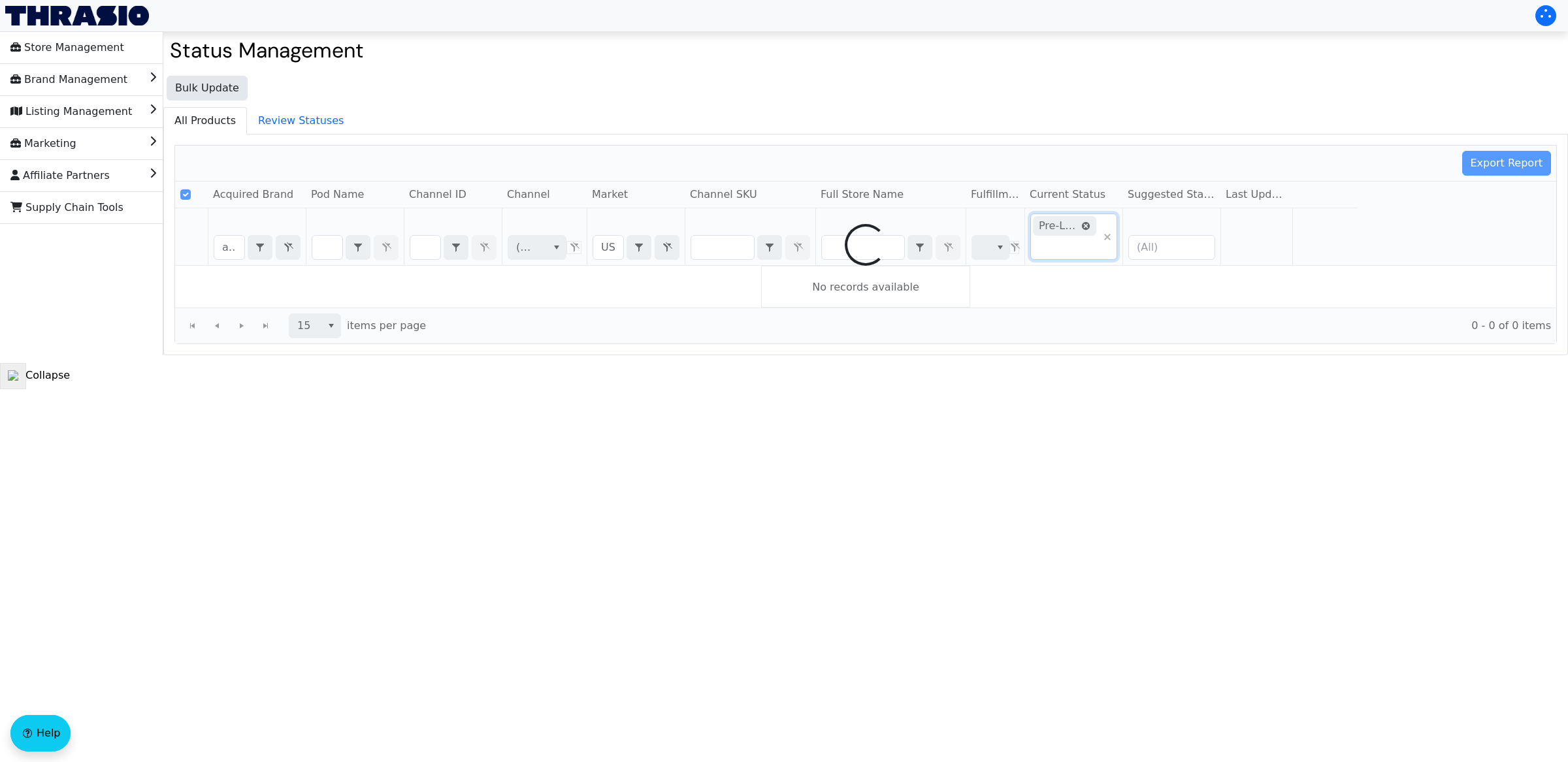
checkbox input "false"
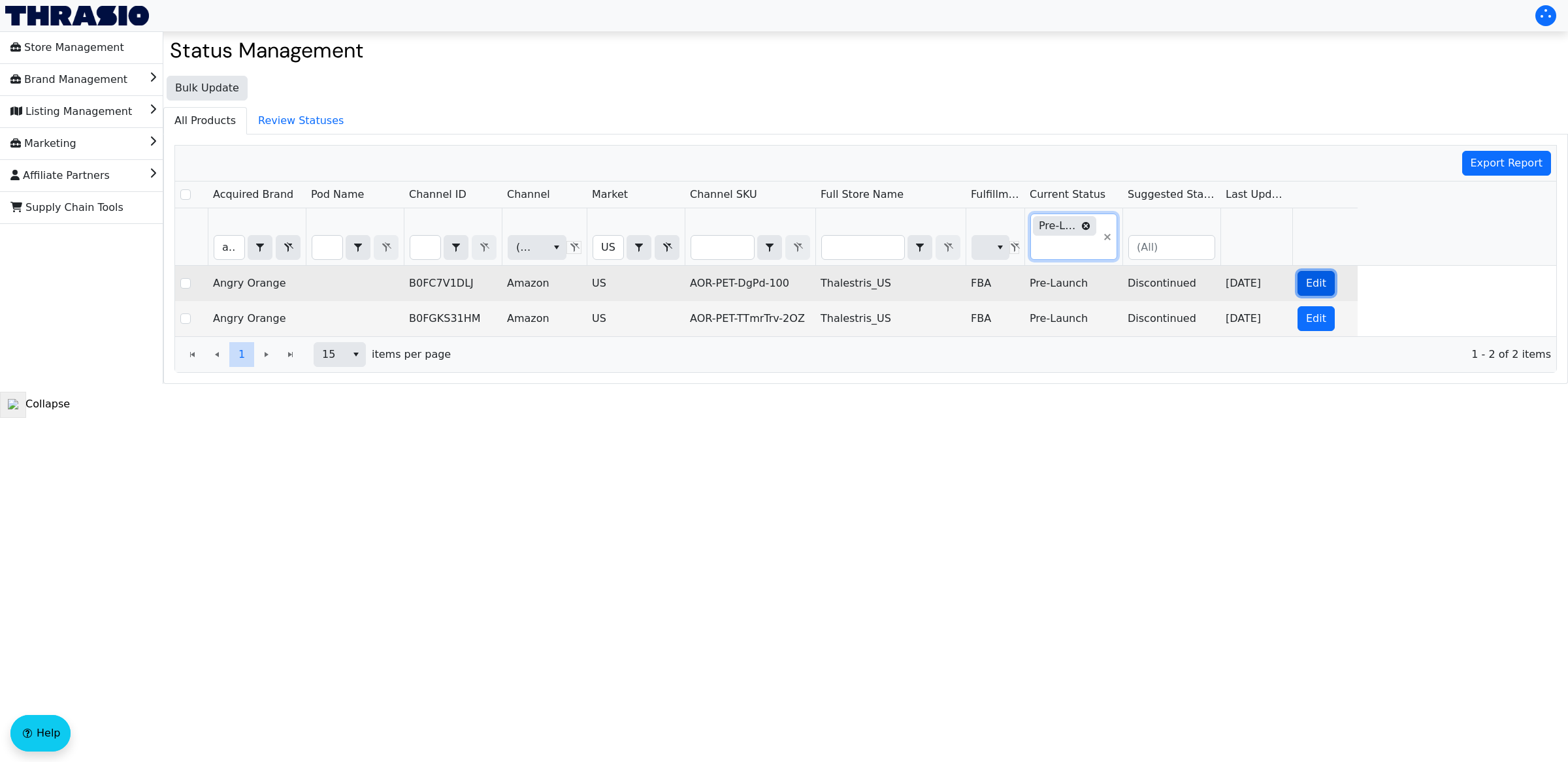
click at [1315, 291] on span "Edit" at bounding box center [1316, 283] width 20 height 16
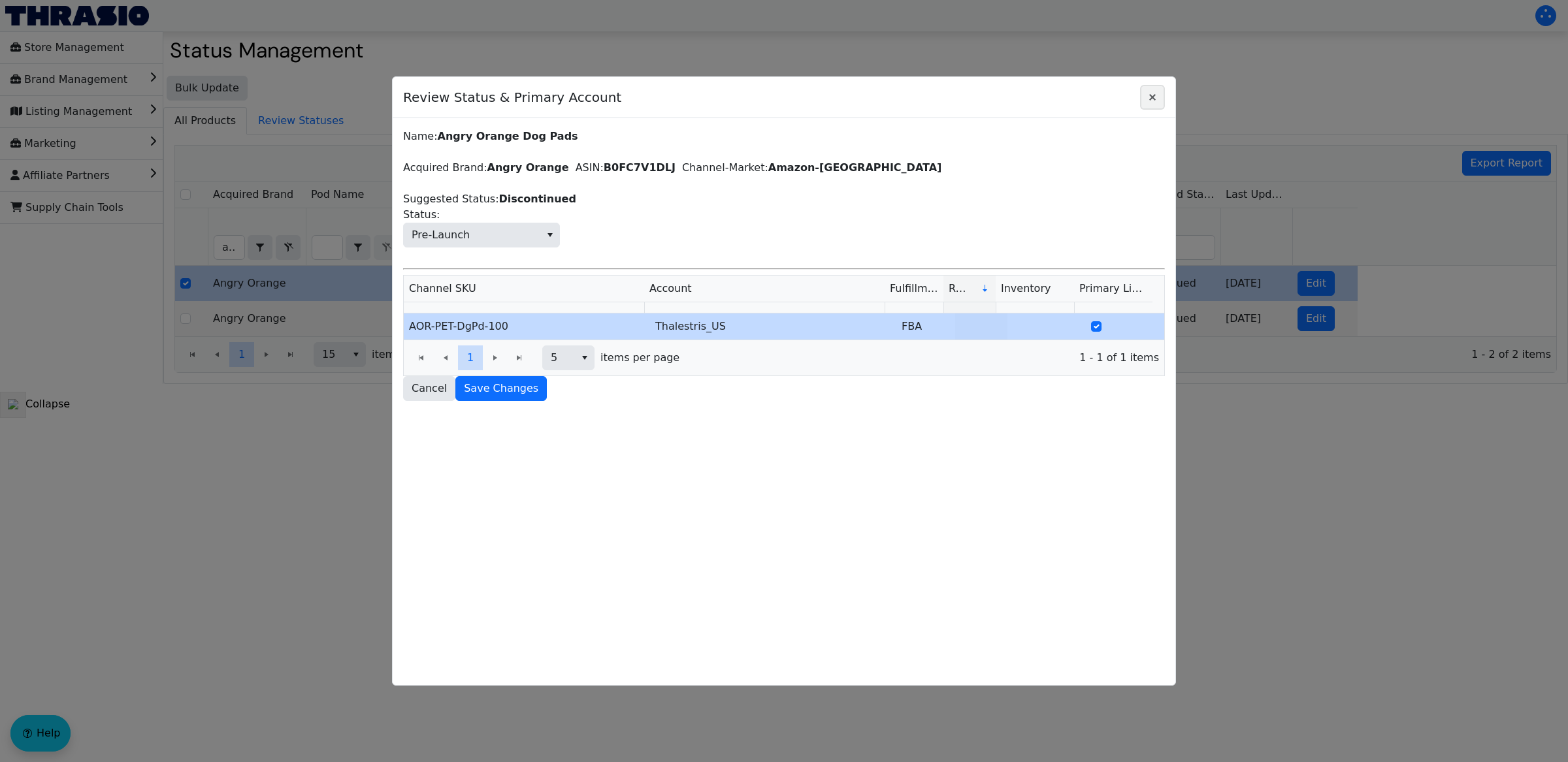
click at [1146, 100] on icon "Close" at bounding box center [1153, 97] width 16 height 11
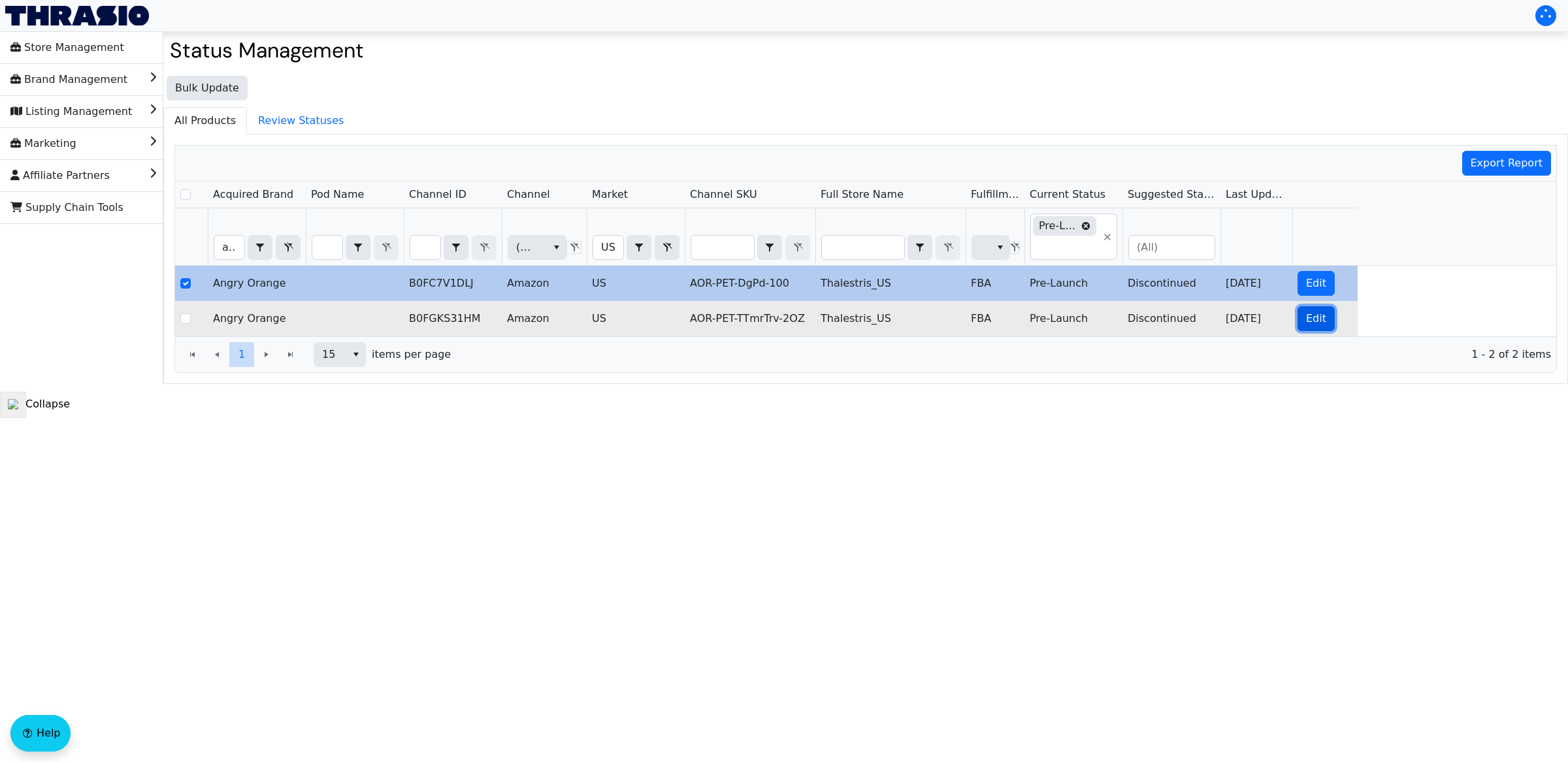
click at [1314, 322] on span "Edit" at bounding box center [1316, 319] width 20 height 16
checkbox input "false"
checkbox input "true"
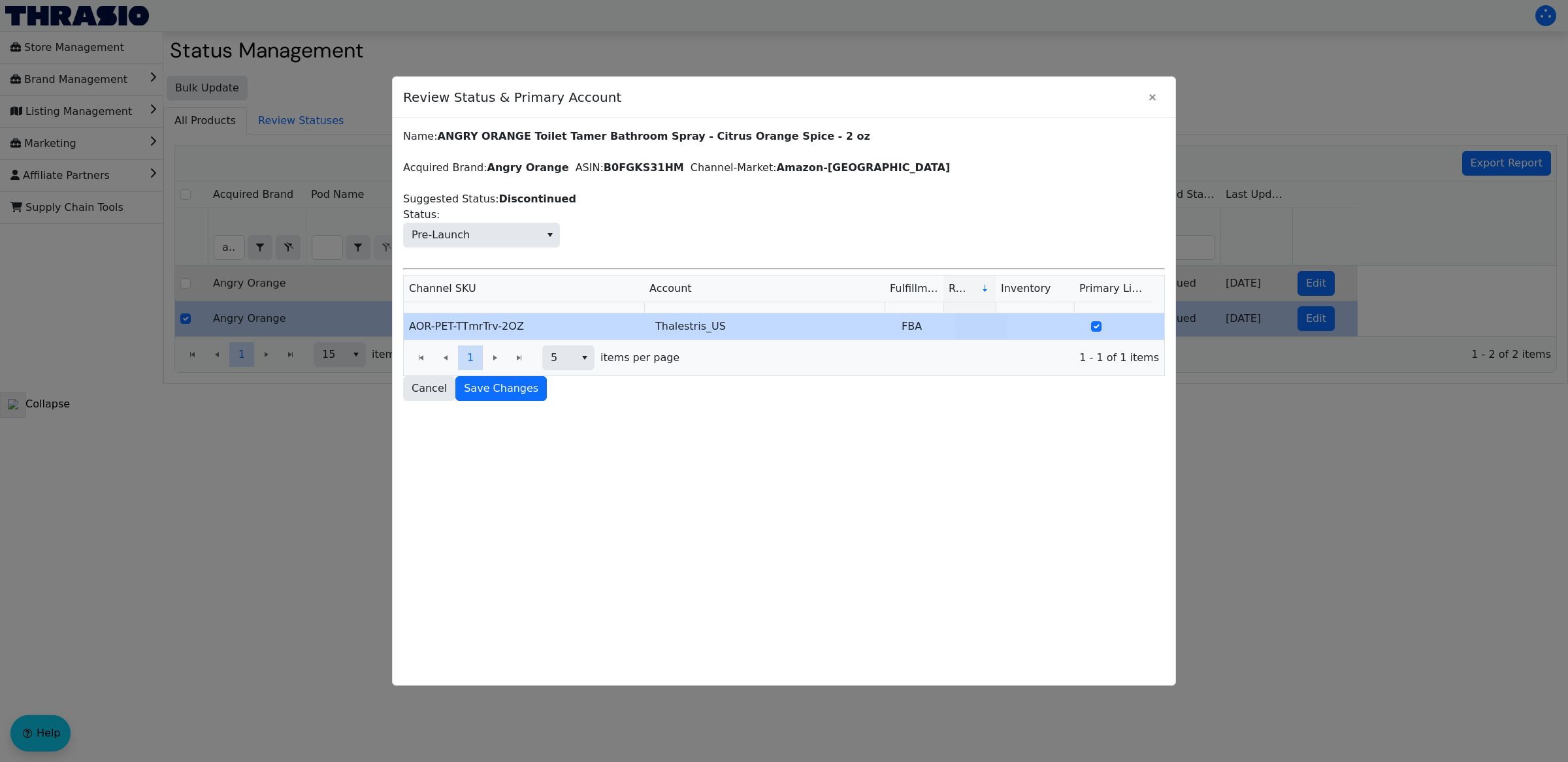
click at [928, 421] on div "Name: ANGRY ORANGE Toilet Tamer Bathroom Spray - Citrus Orange Spice - 2 oz Acq…" at bounding box center [784, 402] width 783 height 567
click at [1151, 96] on icon "Close" at bounding box center [1152, 96] width 6 height 6
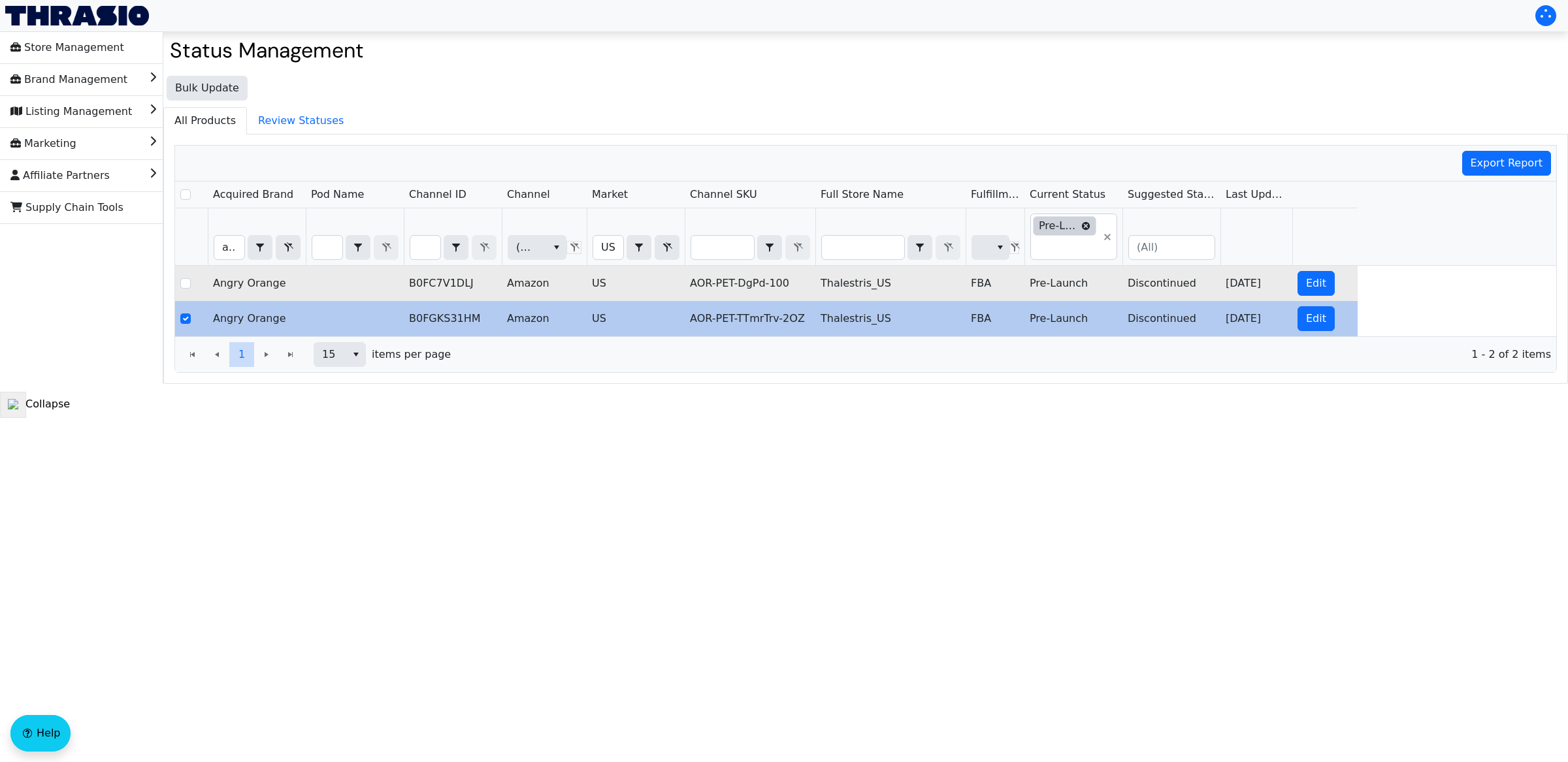
click at [1084, 226] on icon "Filter" at bounding box center [1085, 226] width 8 height 8
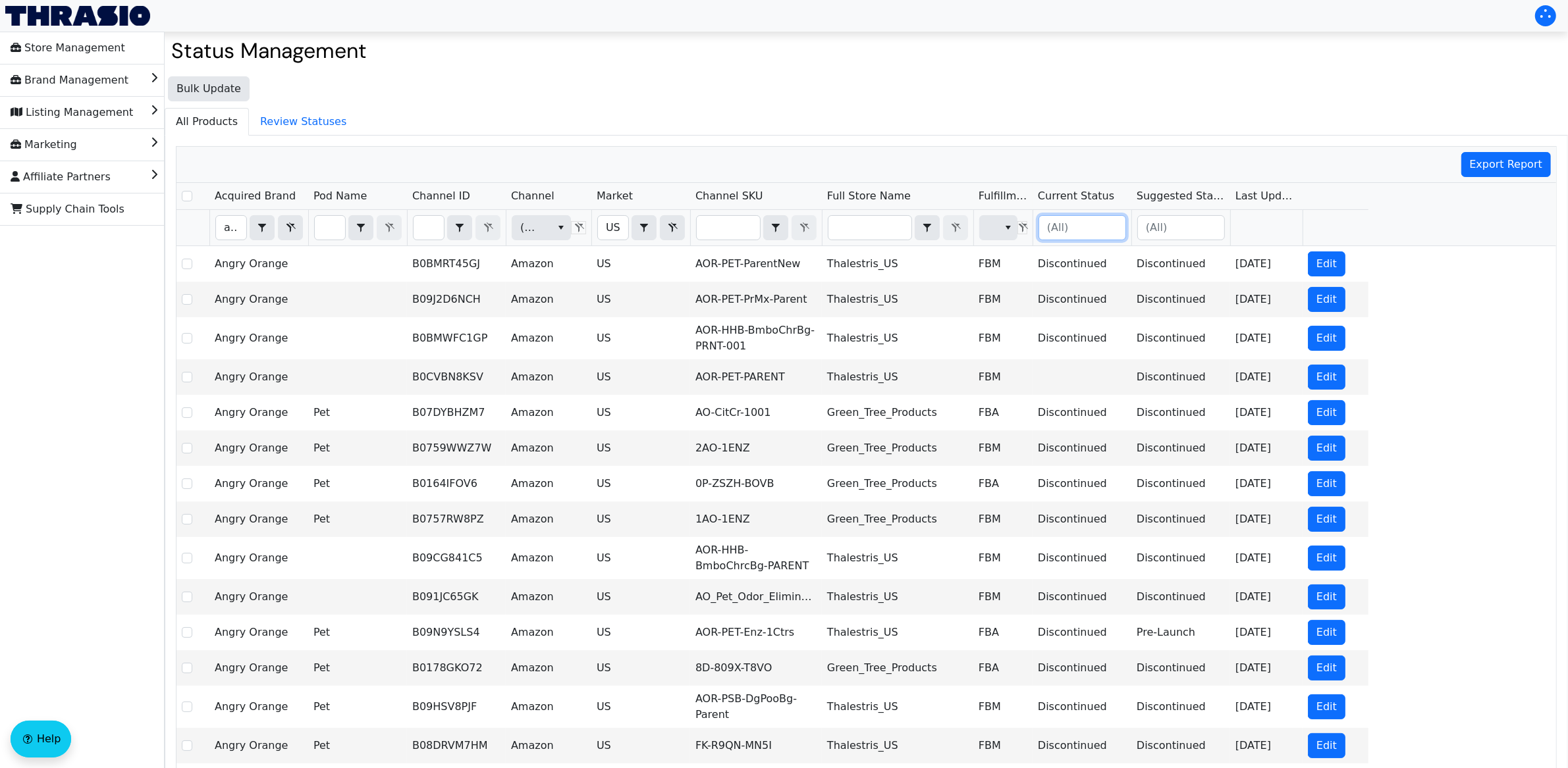
click at [1116, 235] on input "Filter" at bounding box center [1082, 227] width 87 height 24
click at [1089, 285] on li "Launch" at bounding box center [1083, 275] width 87 height 21
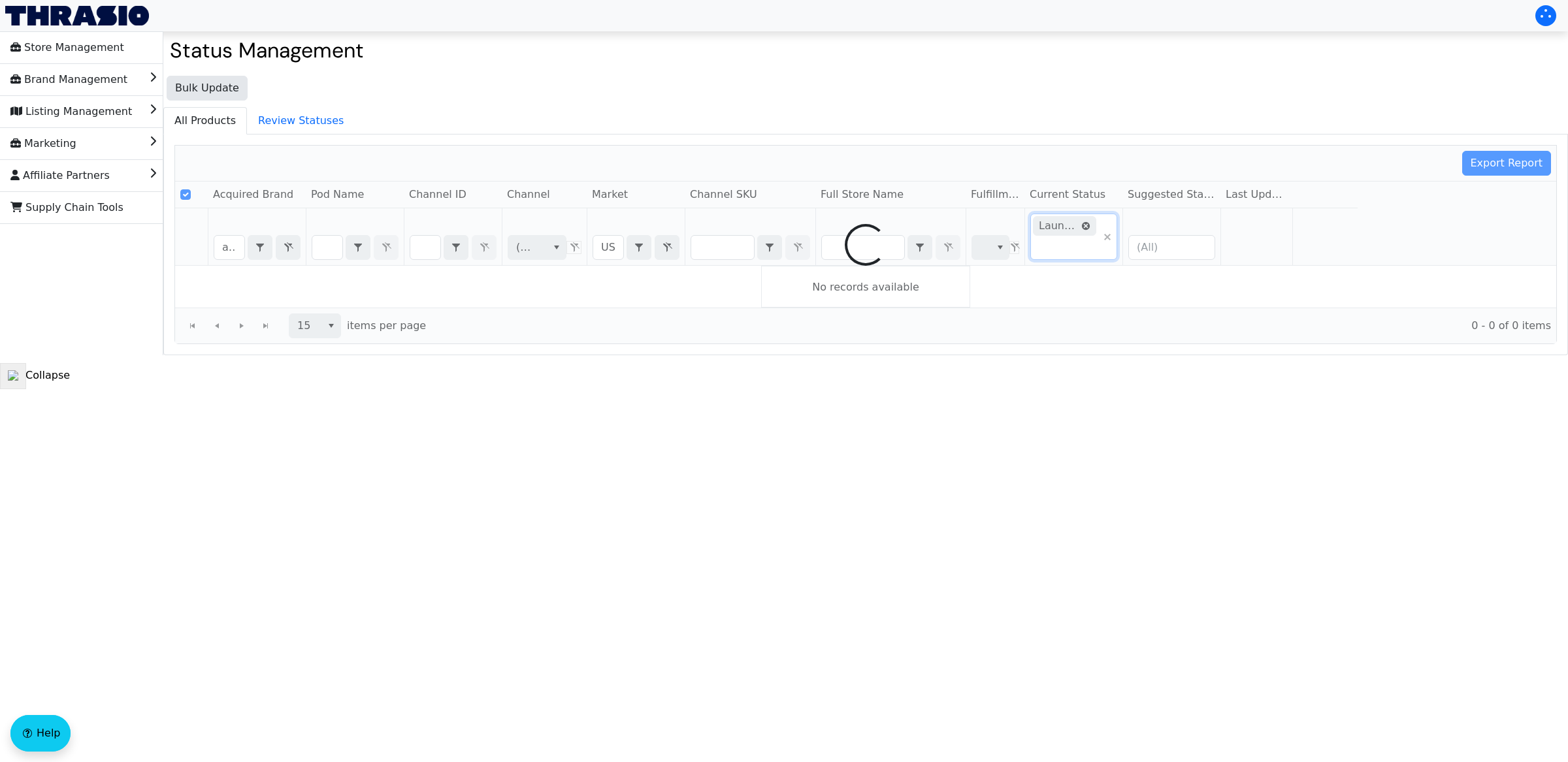
checkbox input "false"
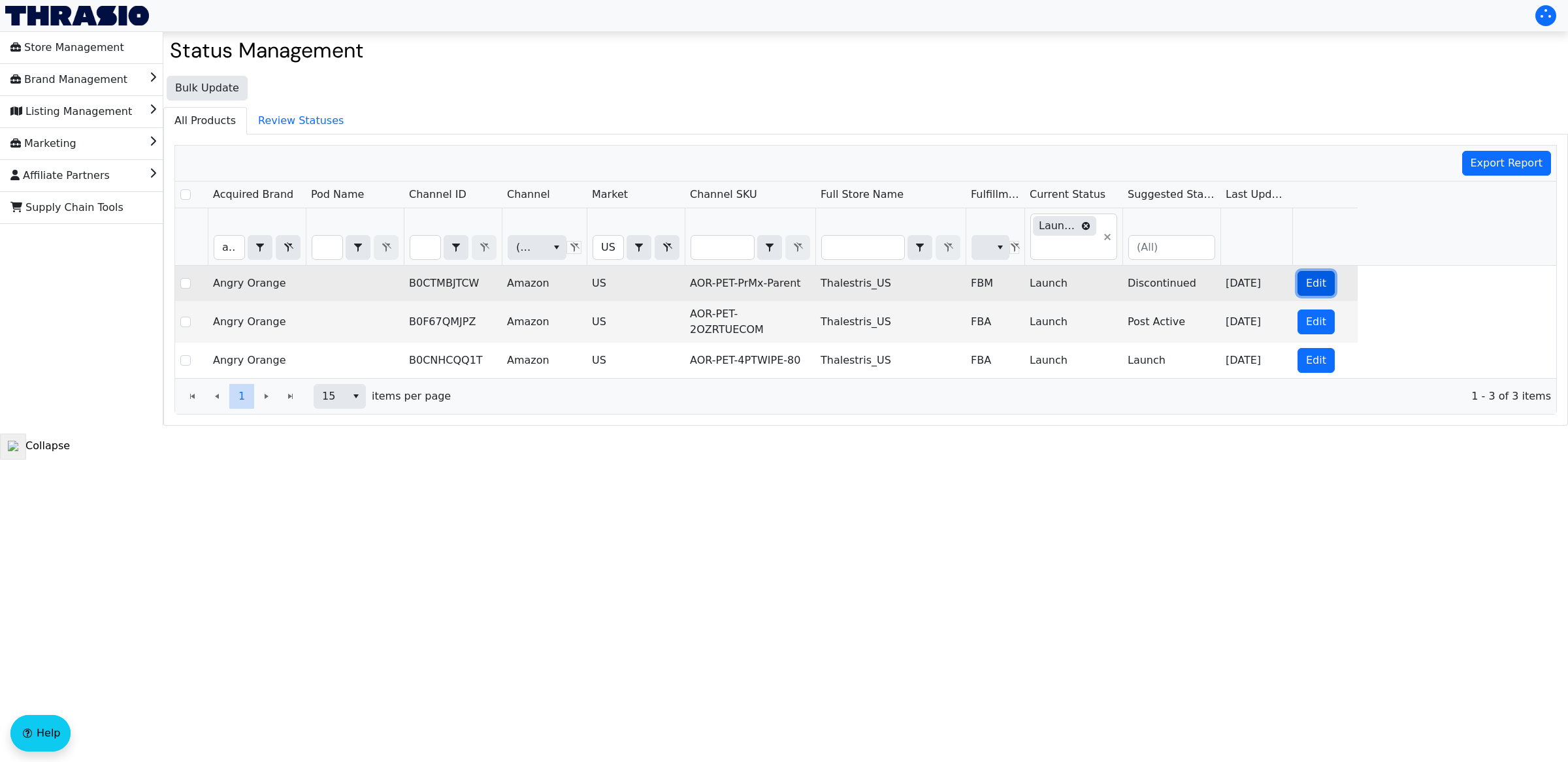
click at [1323, 291] on span "Edit" at bounding box center [1316, 283] width 20 height 16
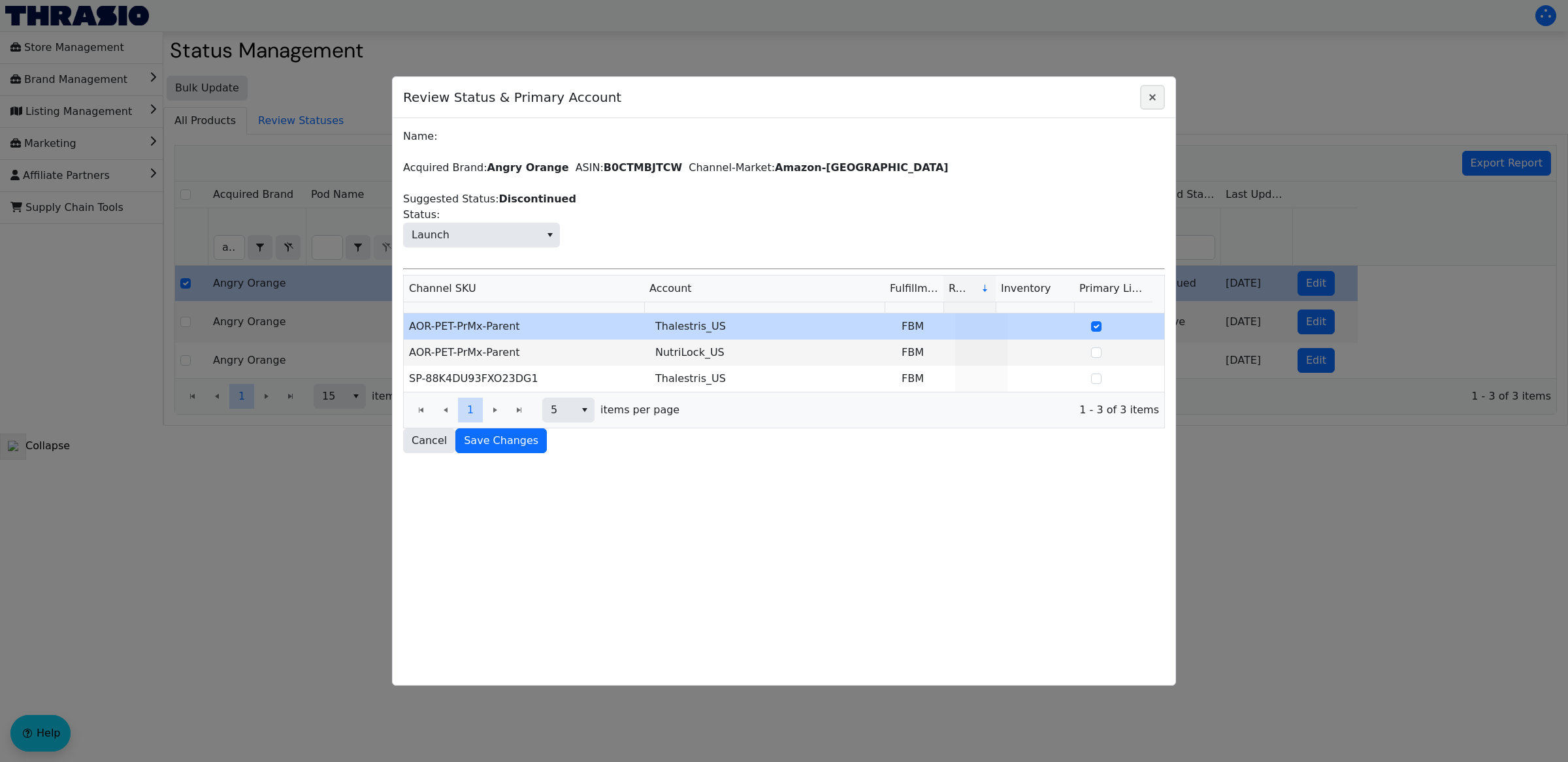
click at [1158, 101] on icon "Close" at bounding box center [1153, 97] width 16 height 11
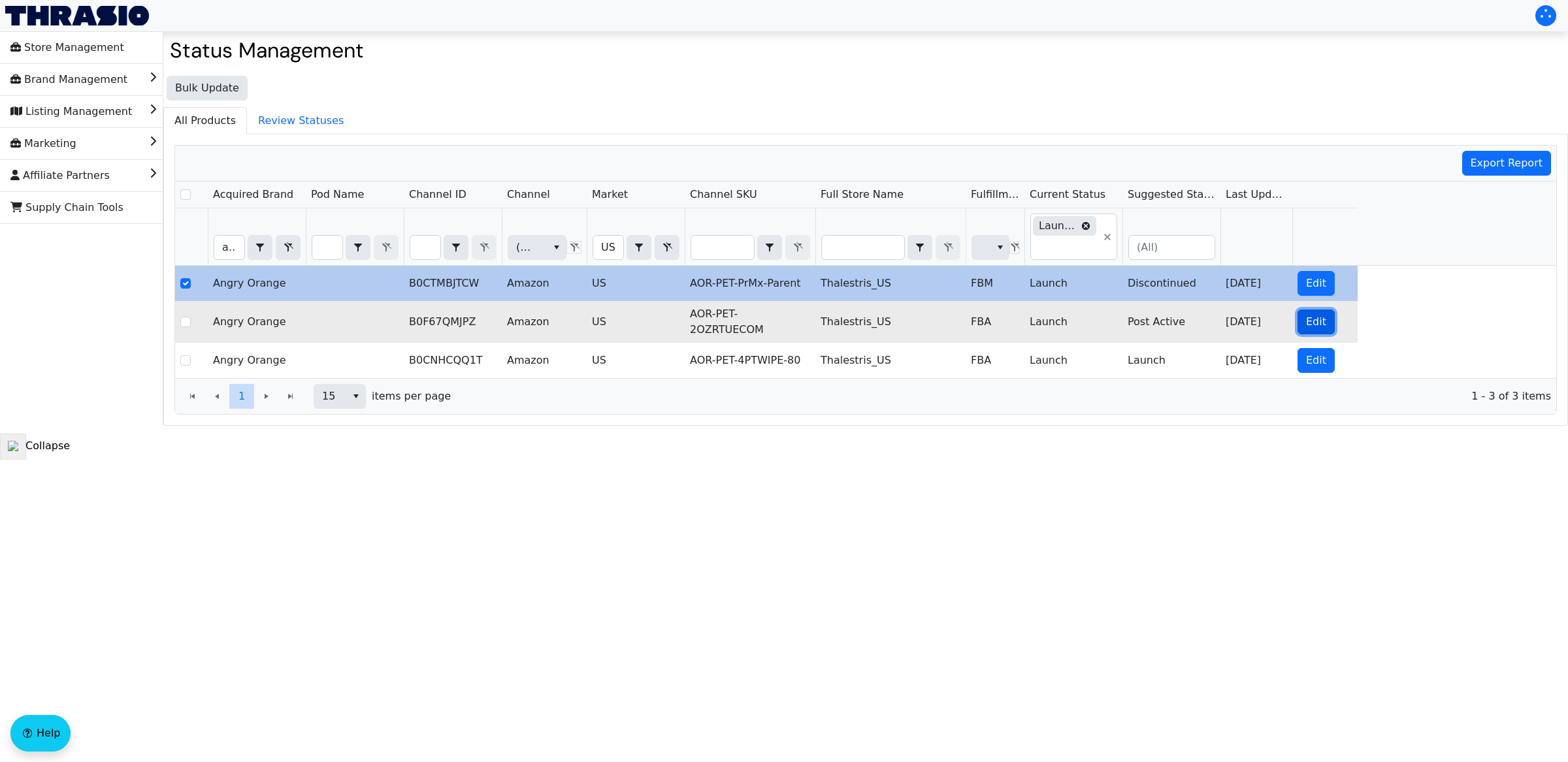
click at [1310, 328] on span "Edit" at bounding box center [1316, 322] width 20 height 16
checkbox input "false"
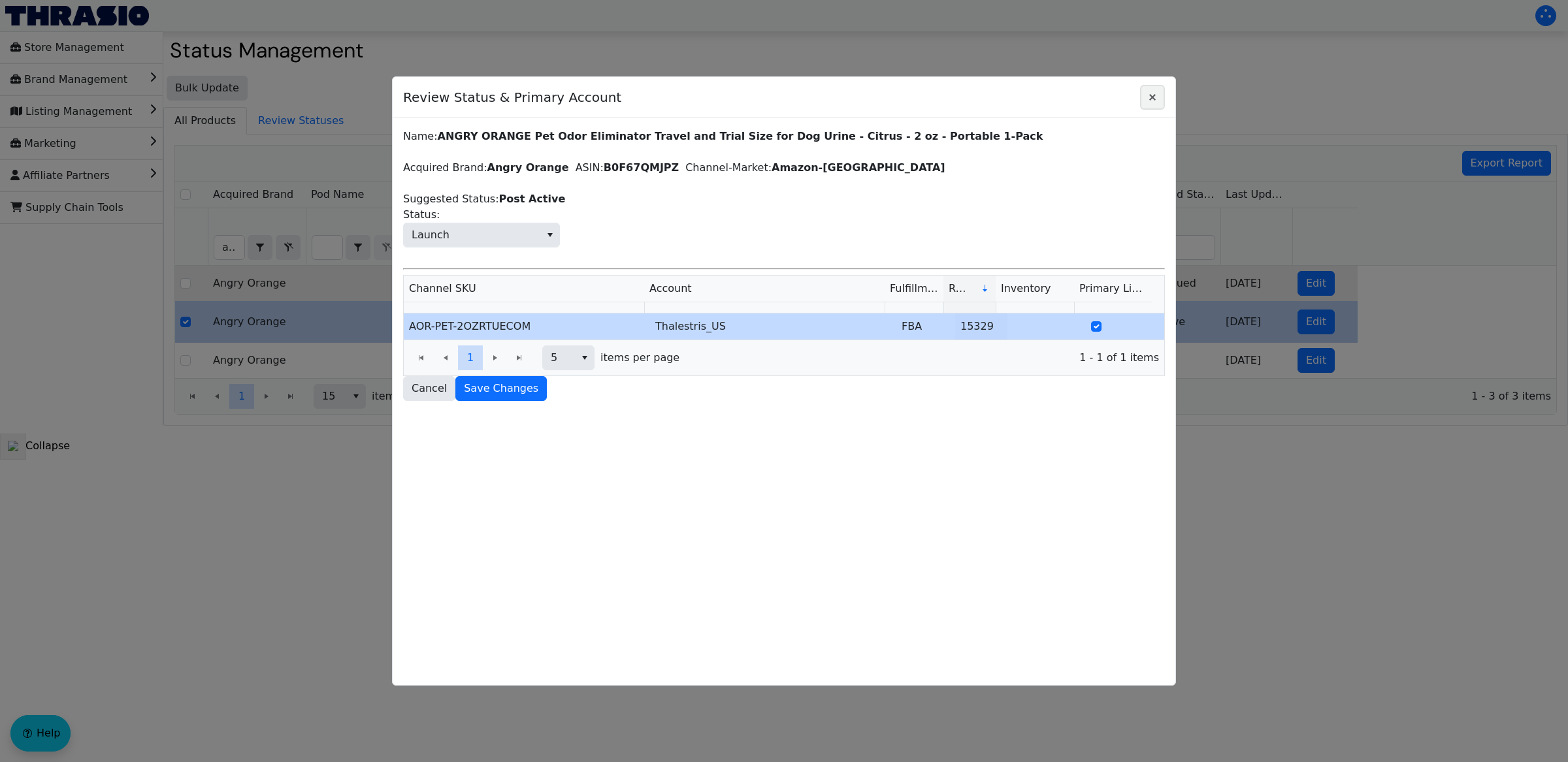
click at [1156, 101] on icon "Close" at bounding box center [1153, 97] width 16 height 11
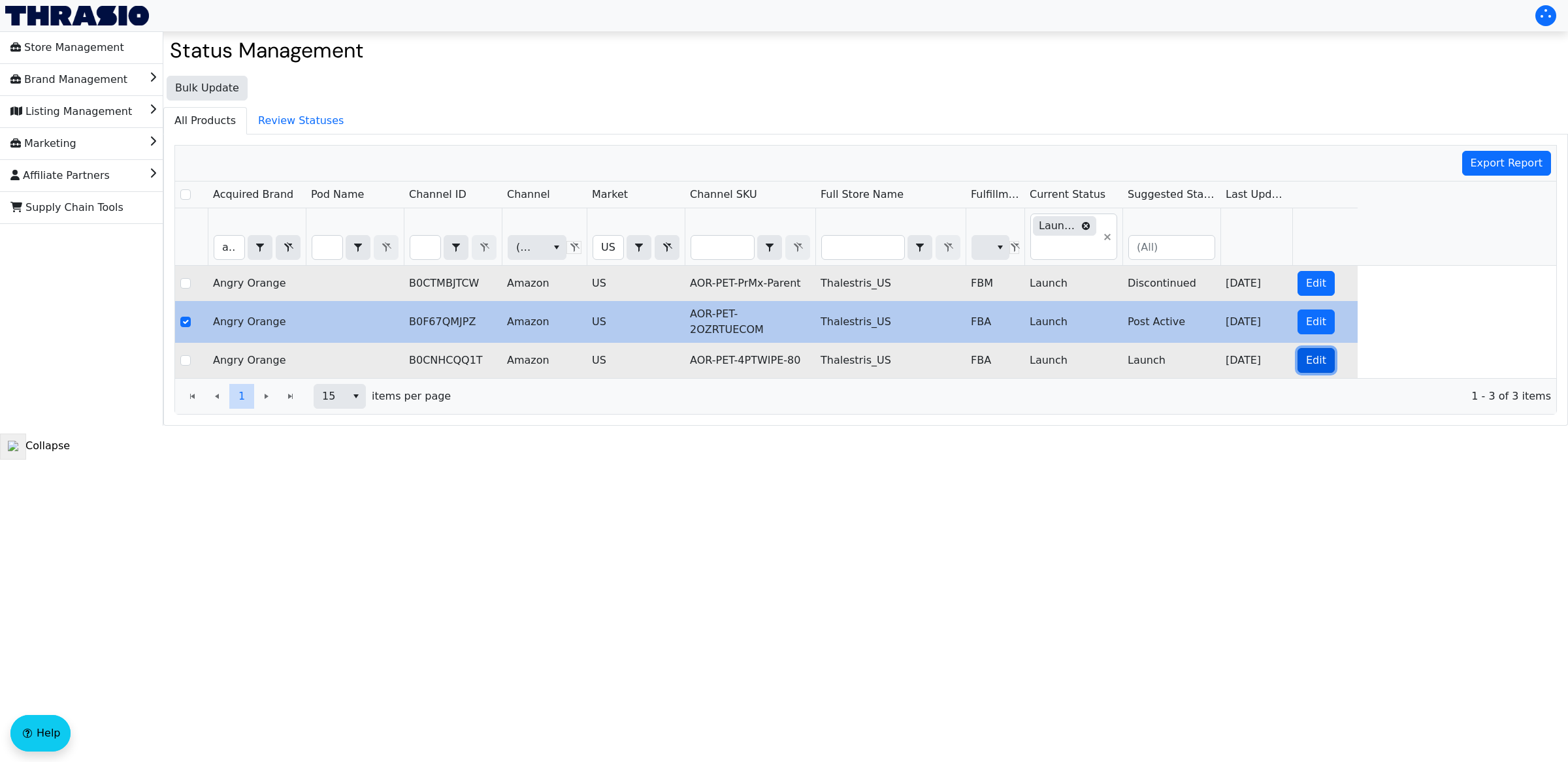
click at [1317, 364] on span "Edit" at bounding box center [1316, 360] width 20 height 16
checkbox input "false"
checkbox input "true"
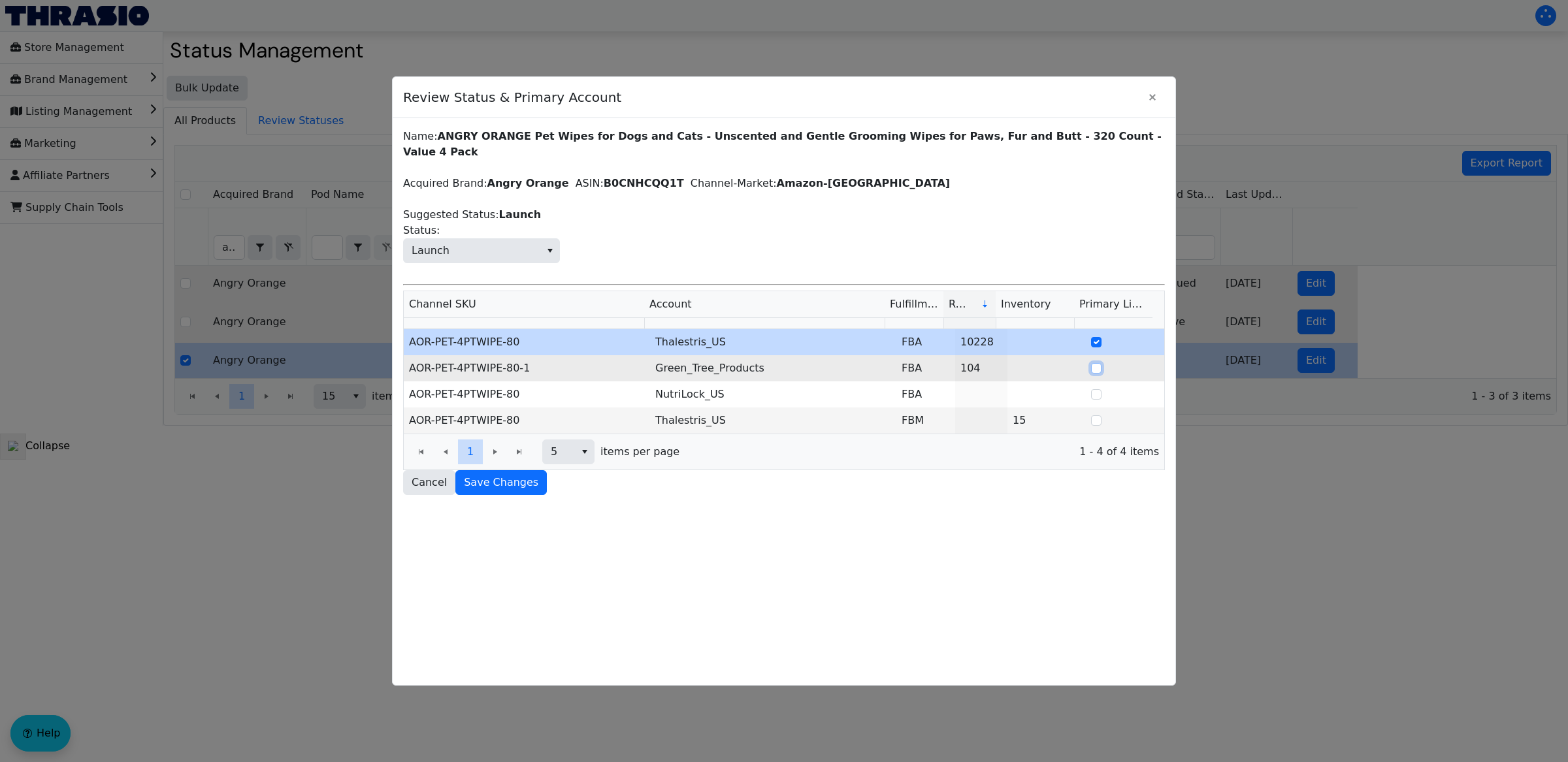
click at [1091, 363] on input "Select Row" at bounding box center [1096, 368] width 11 height 11
checkbox input "true"
checkbox input "false"
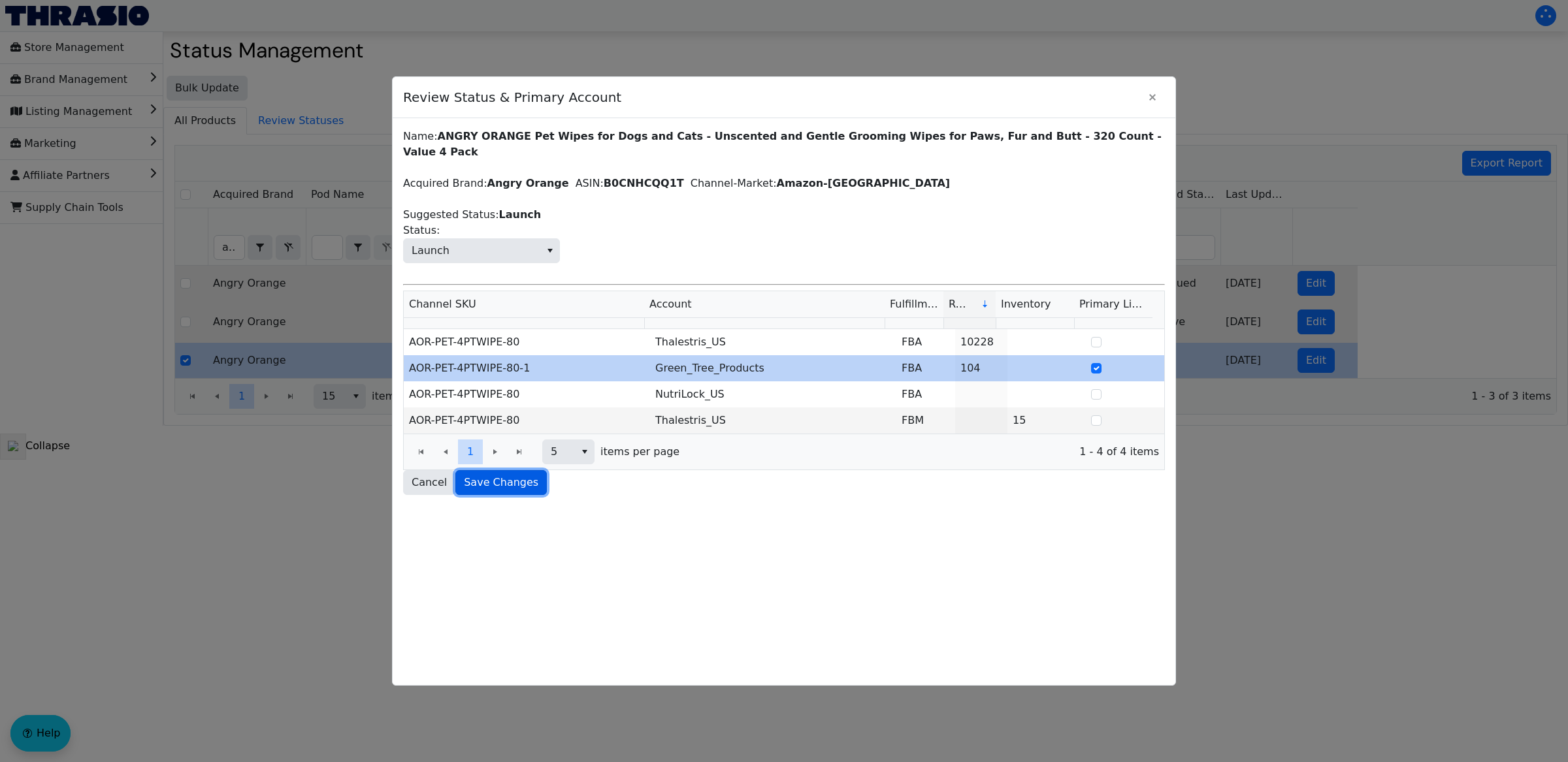
click at [509, 474] on span "Save Changes" at bounding box center [501, 482] width 74 height 16
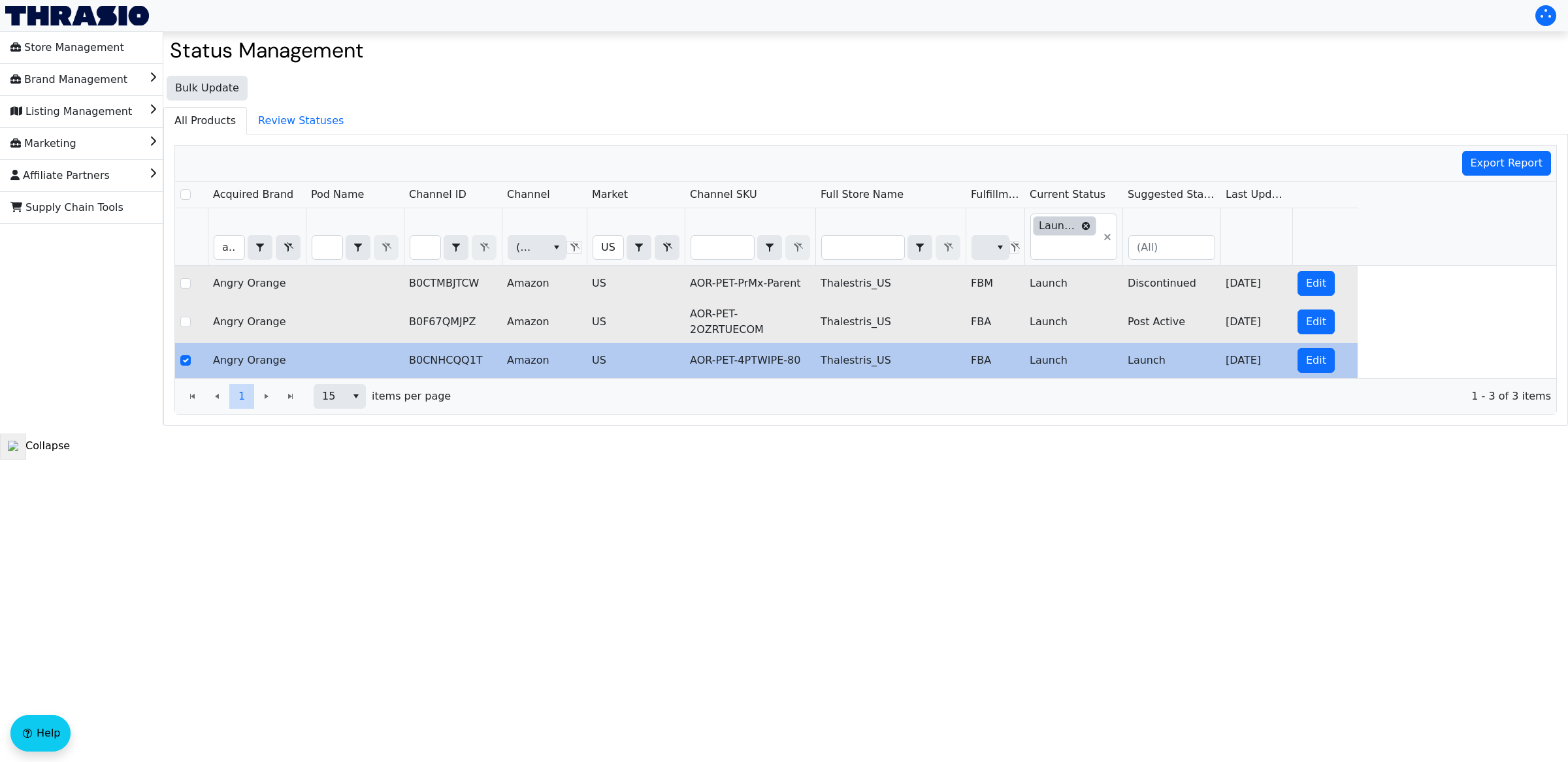
click at [1085, 226] on icon "Filter" at bounding box center [1085, 226] width 8 height 8
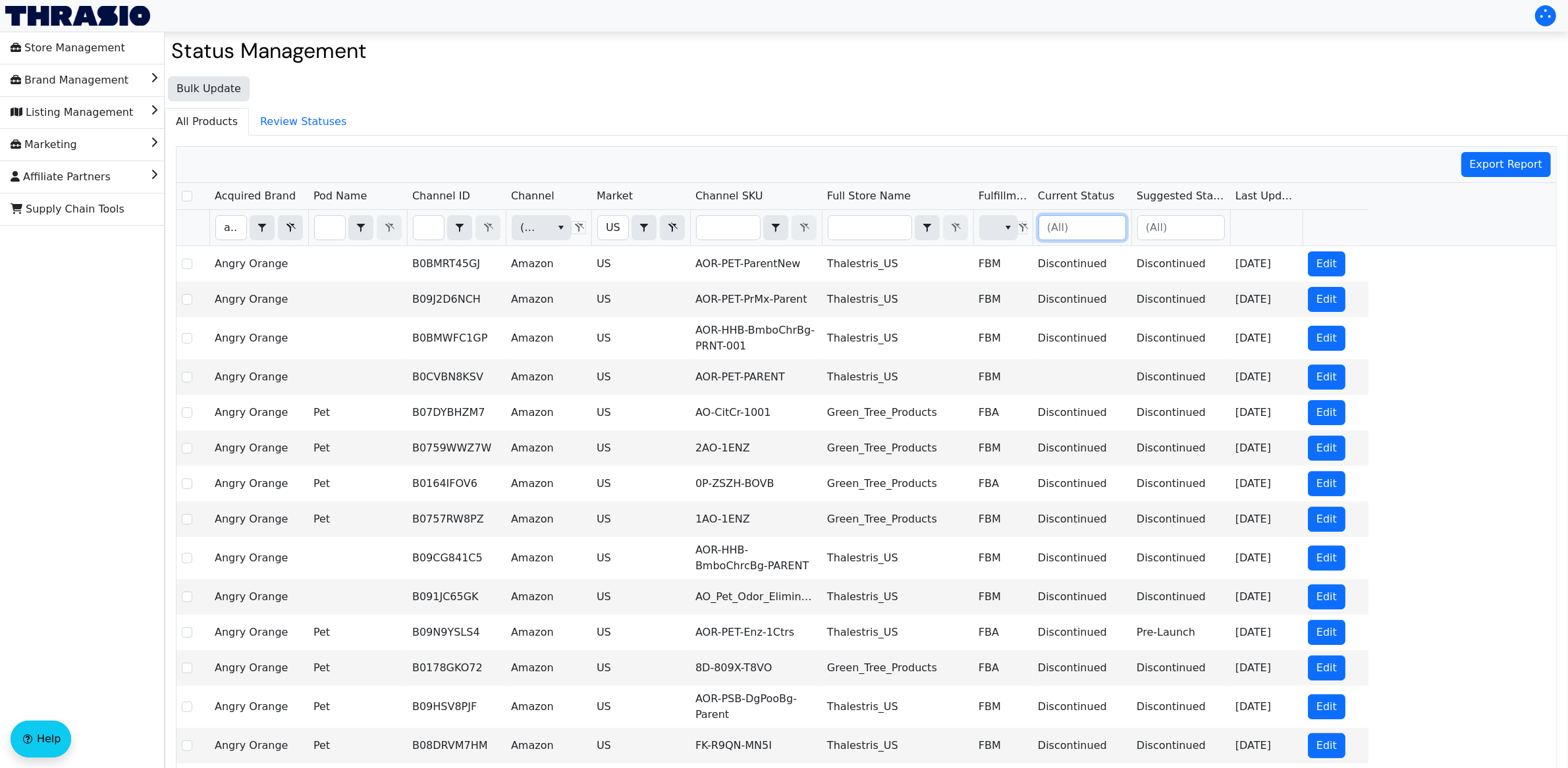
click at [1093, 232] on input "Filter" at bounding box center [1082, 227] width 87 height 24
click at [1084, 325] on span "Post Active" at bounding box center [1079, 317] width 58 height 16
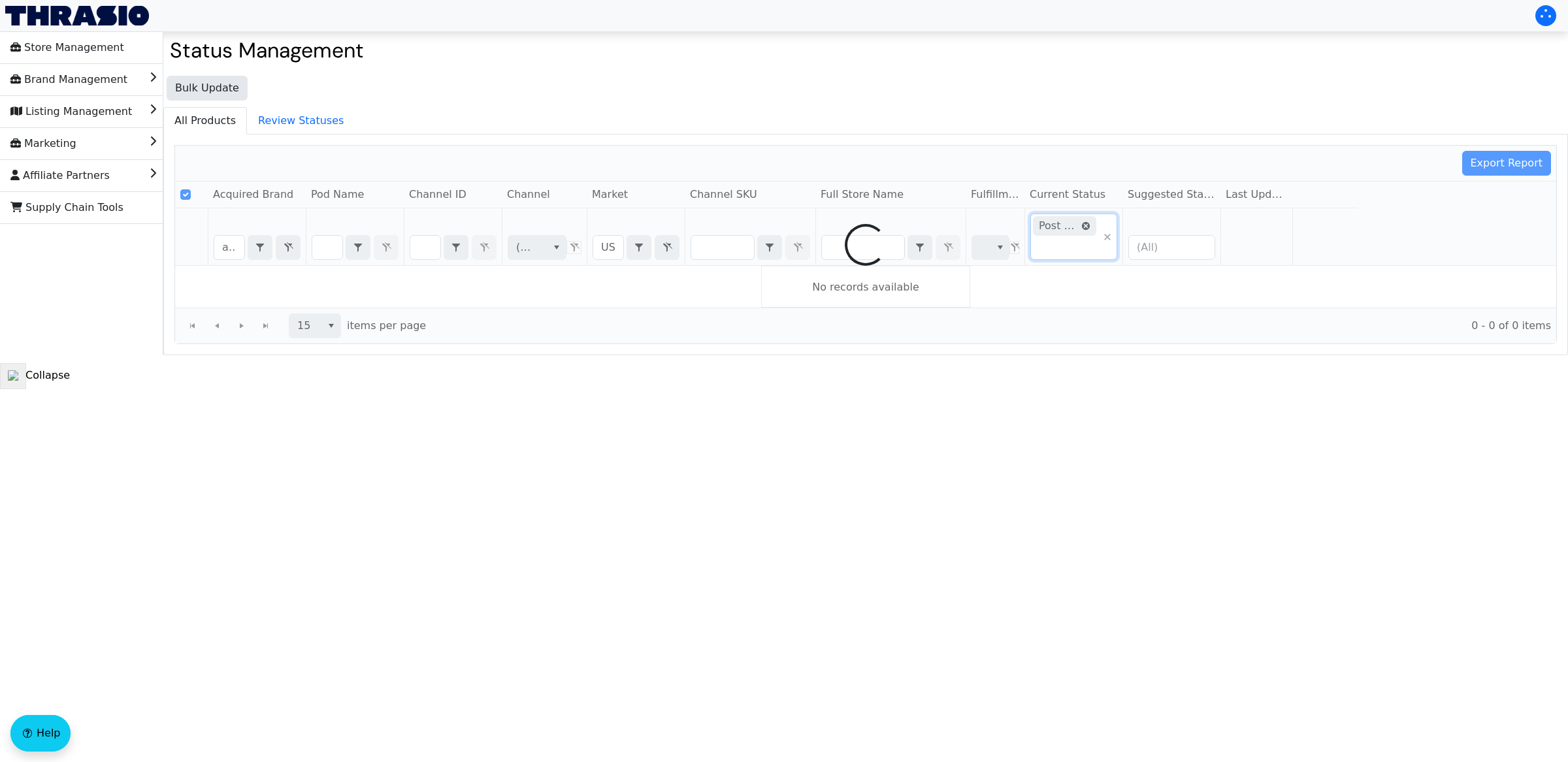
checkbox input "false"
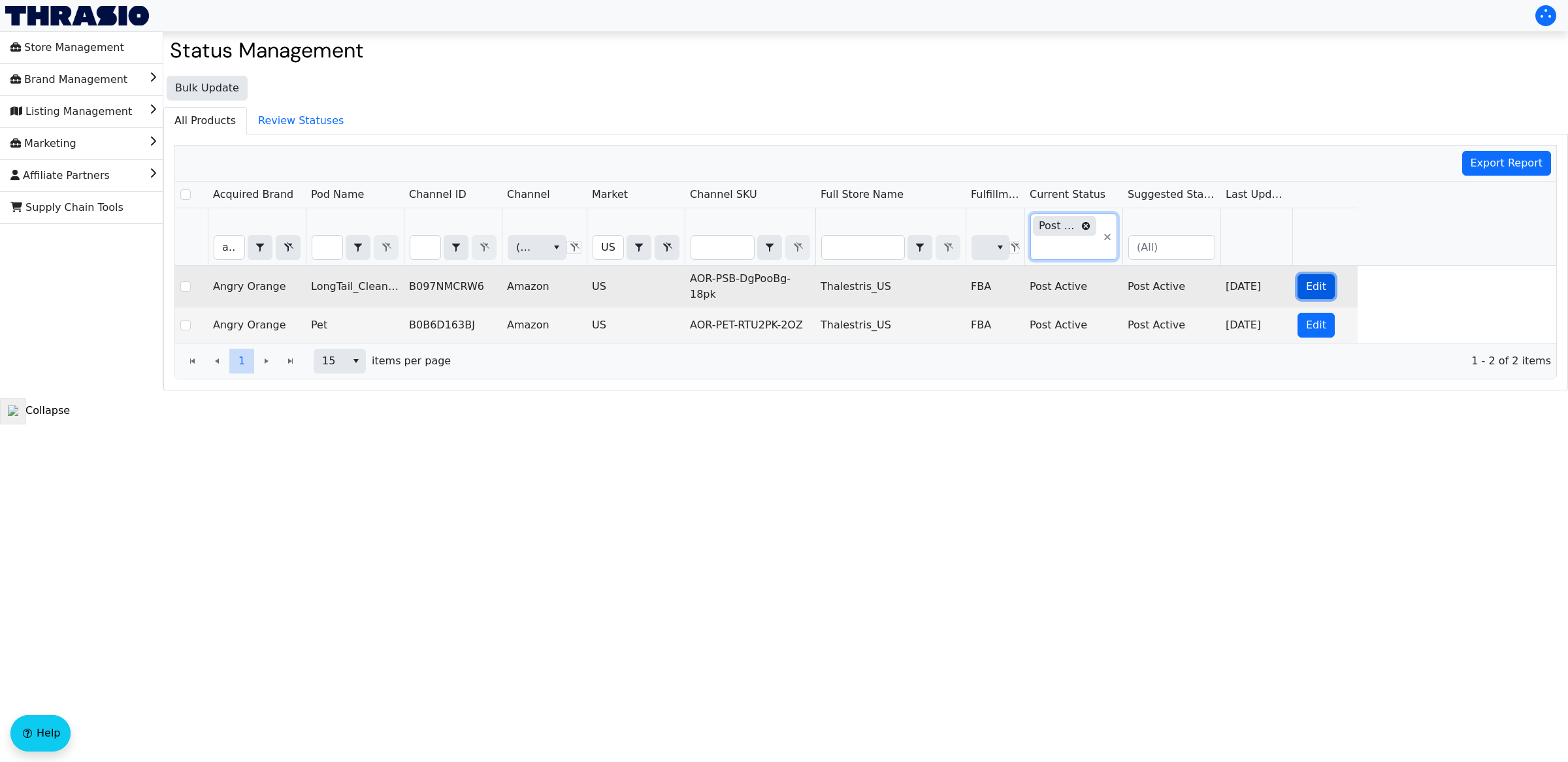
click at [1311, 292] on span "Edit" at bounding box center [1316, 287] width 20 height 16
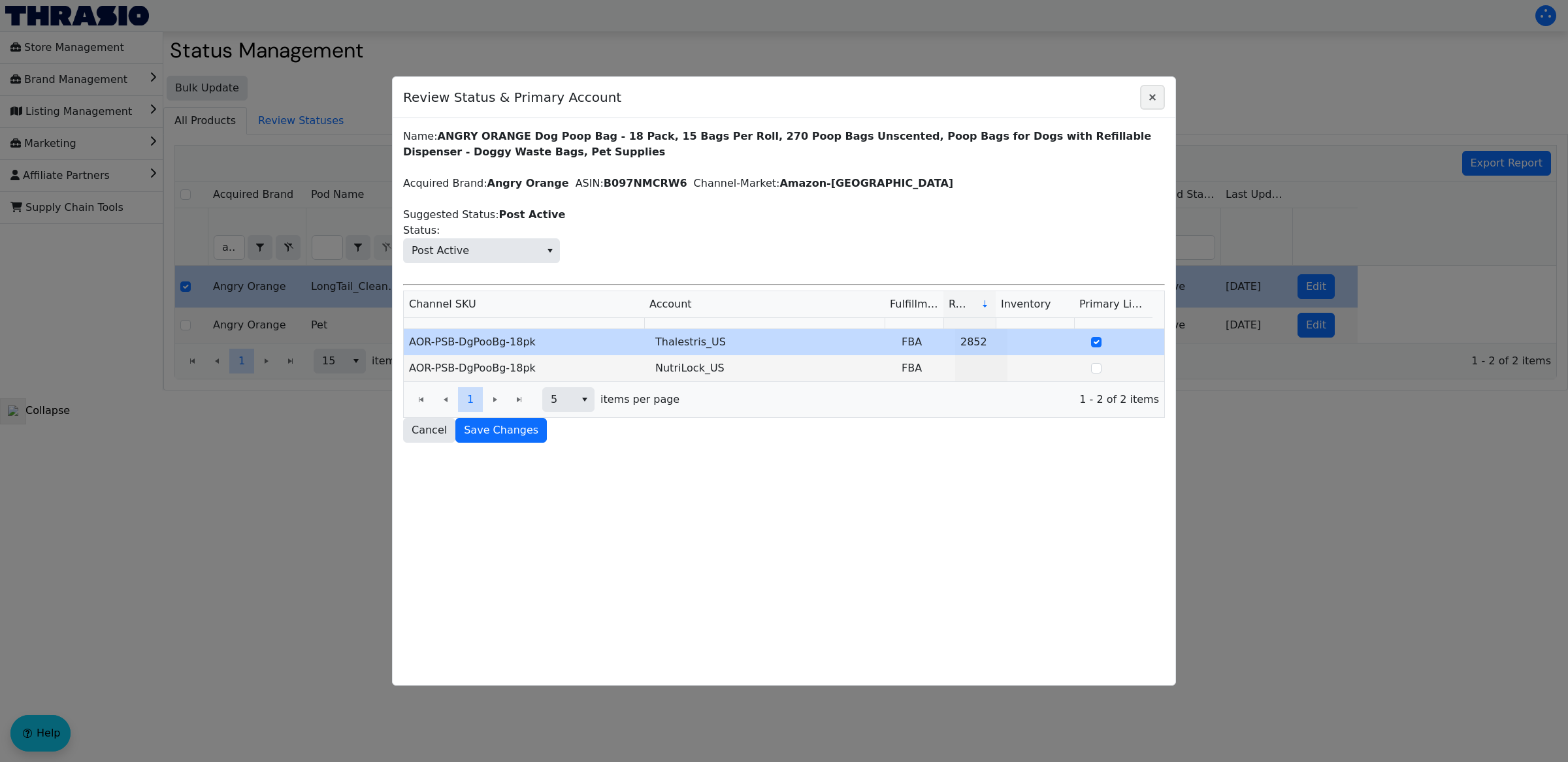
click at [1155, 92] on icon "Close" at bounding box center [1153, 97] width 16 height 11
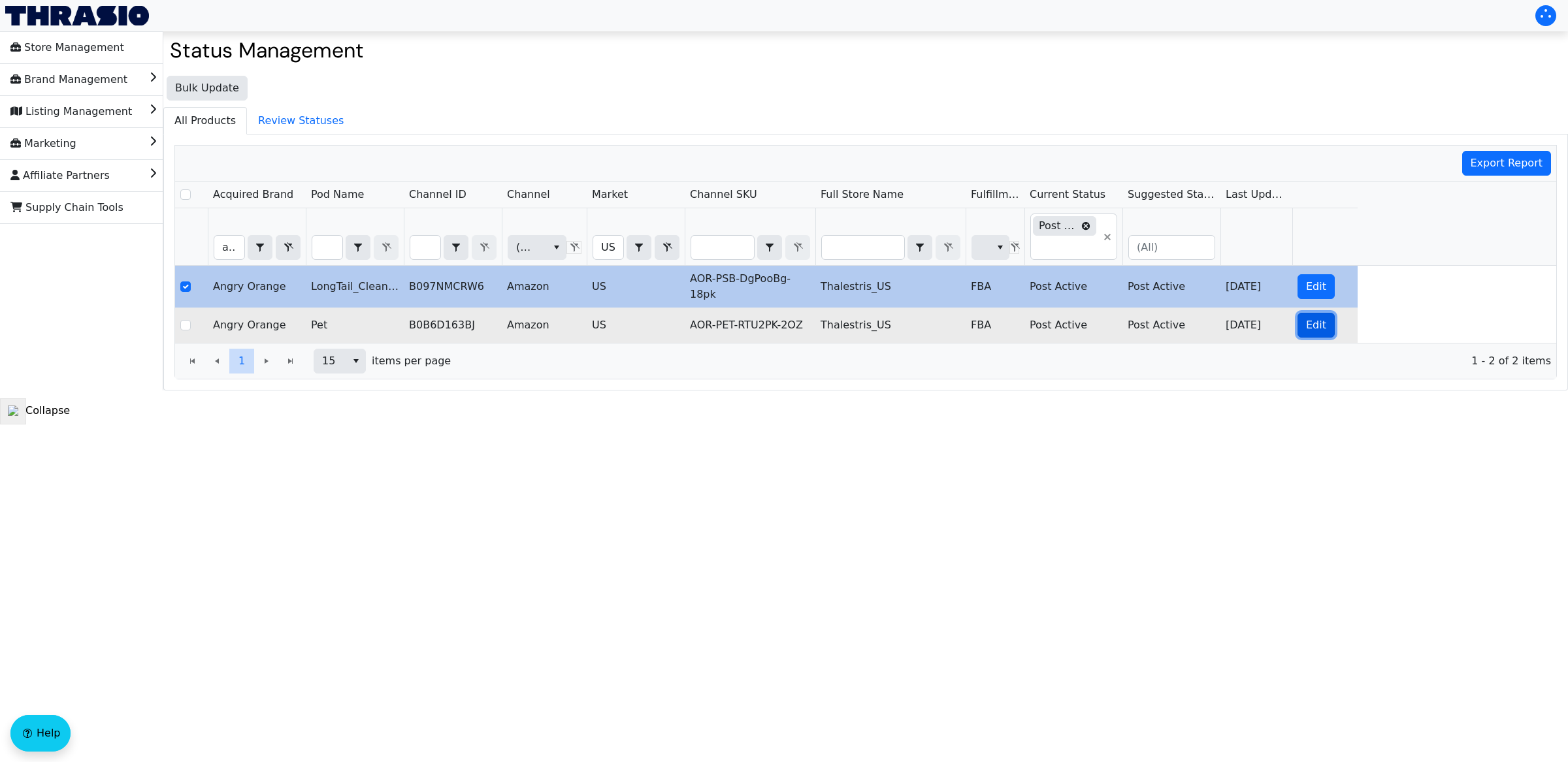
click at [1311, 328] on span "Edit" at bounding box center [1316, 326] width 20 height 16
checkbox input "false"
checkbox input "true"
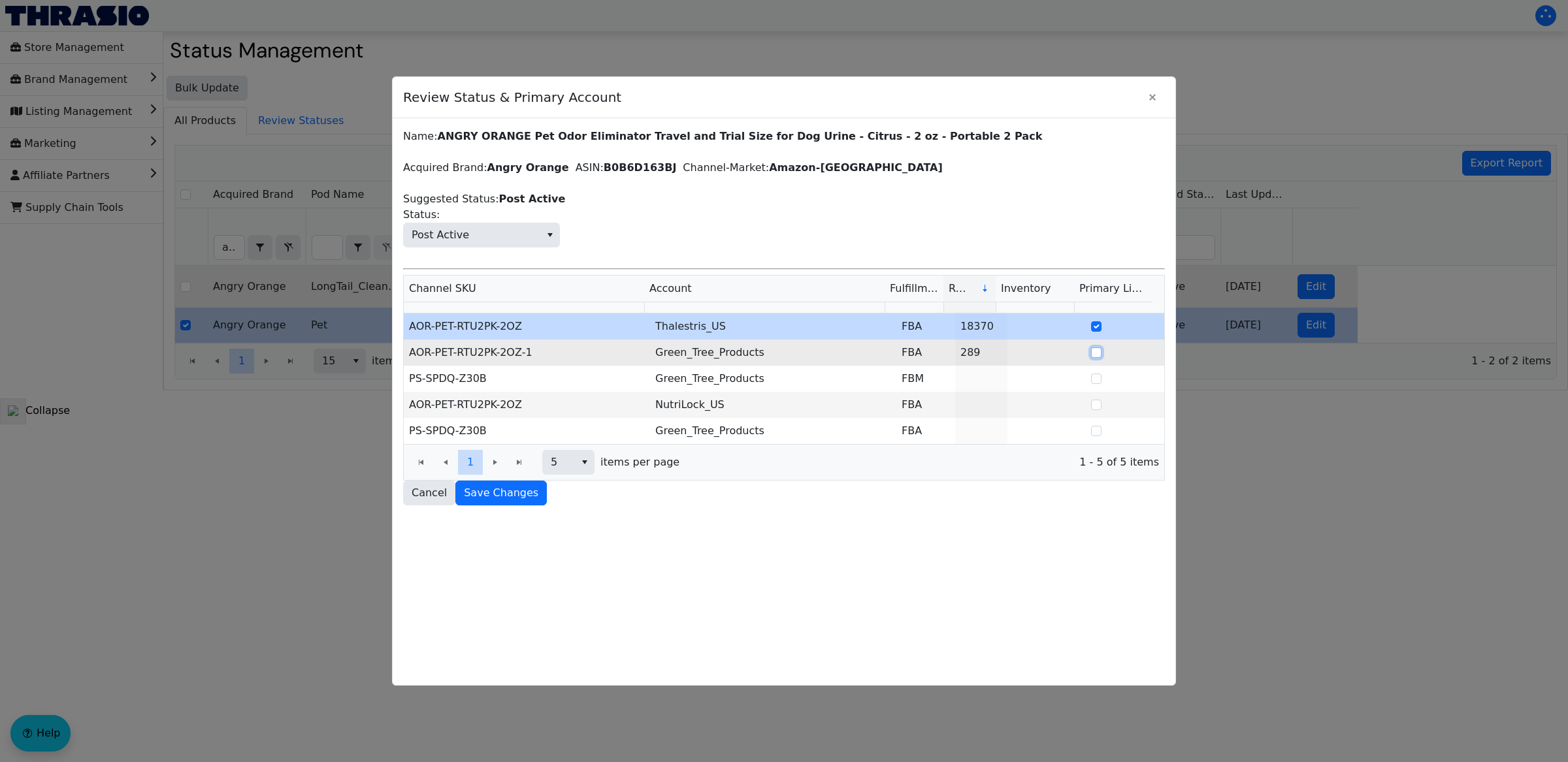
click at [1091, 350] on input "Select Row" at bounding box center [1096, 353] width 11 height 11
checkbox input "true"
checkbox input "false"
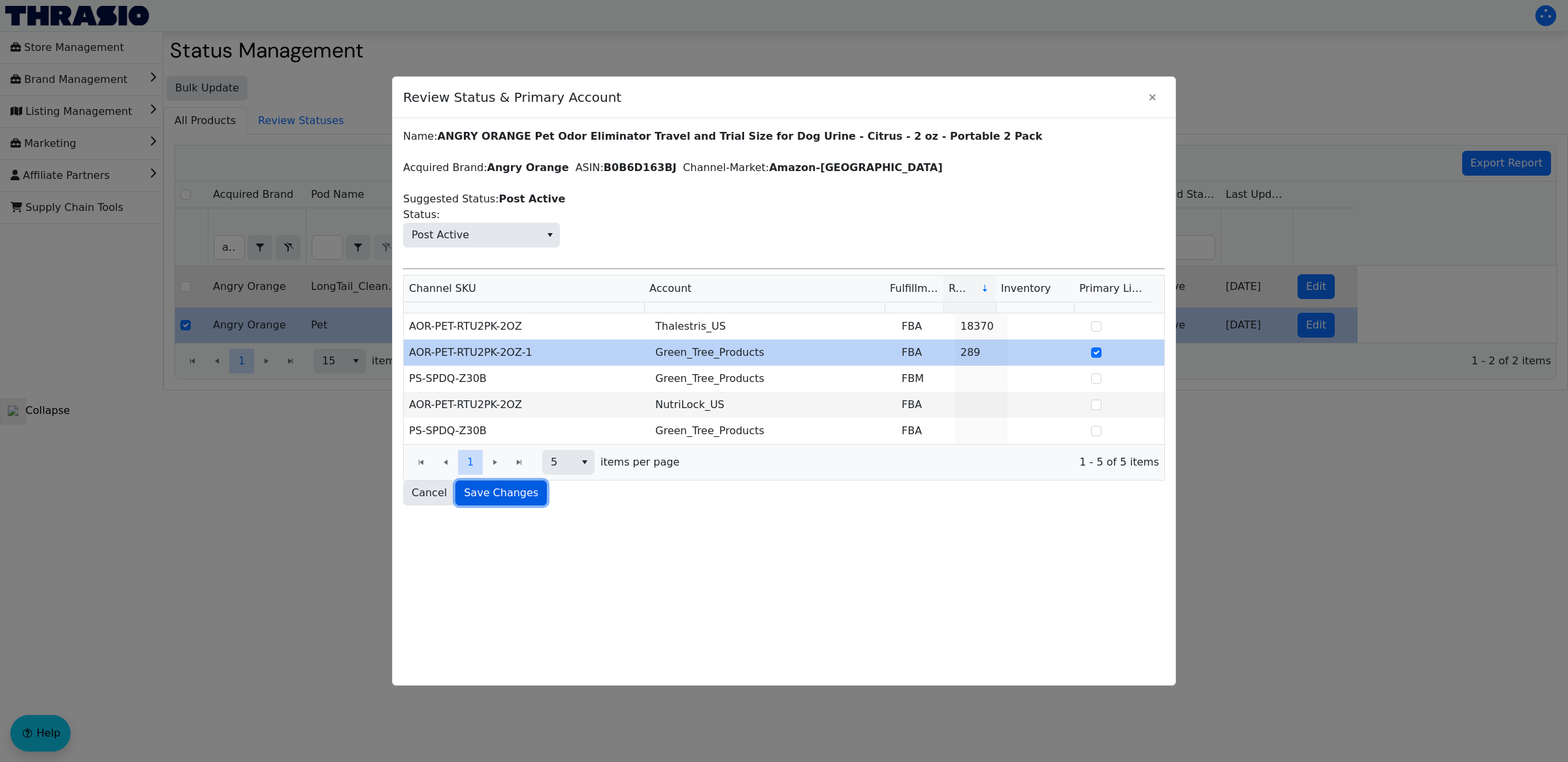
click at [480, 492] on span "Save Changes" at bounding box center [501, 493] width 74 height 16
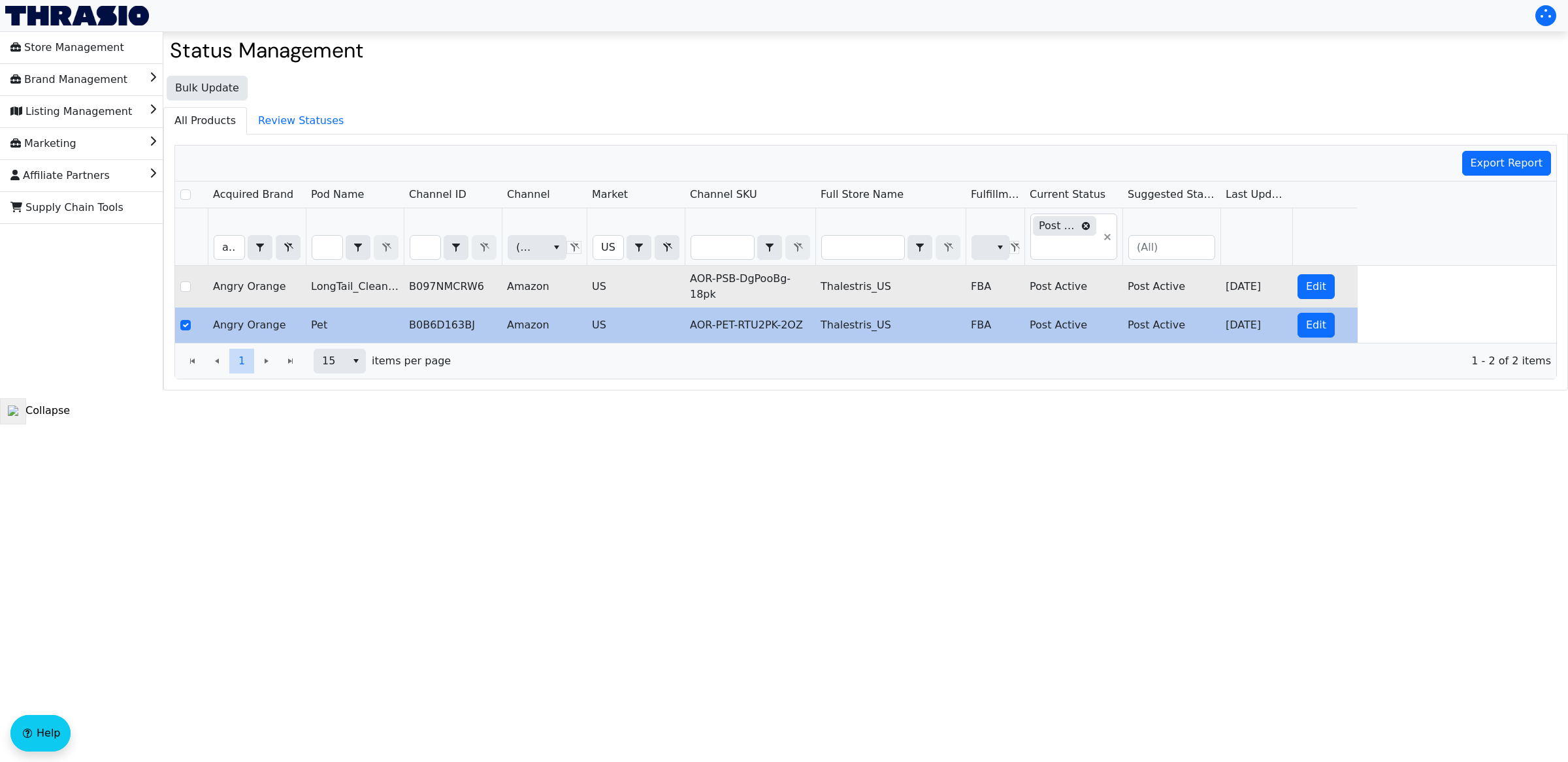
click at [911, 425] on html "Store Management Brand Management Listing Management Marketing Affiliate Partne…" at bounding box center [784, 212] width 1568 height 425
click at [1084, 223] on icon "Filter" at bounding box center [1085, 226] width 9 height 9
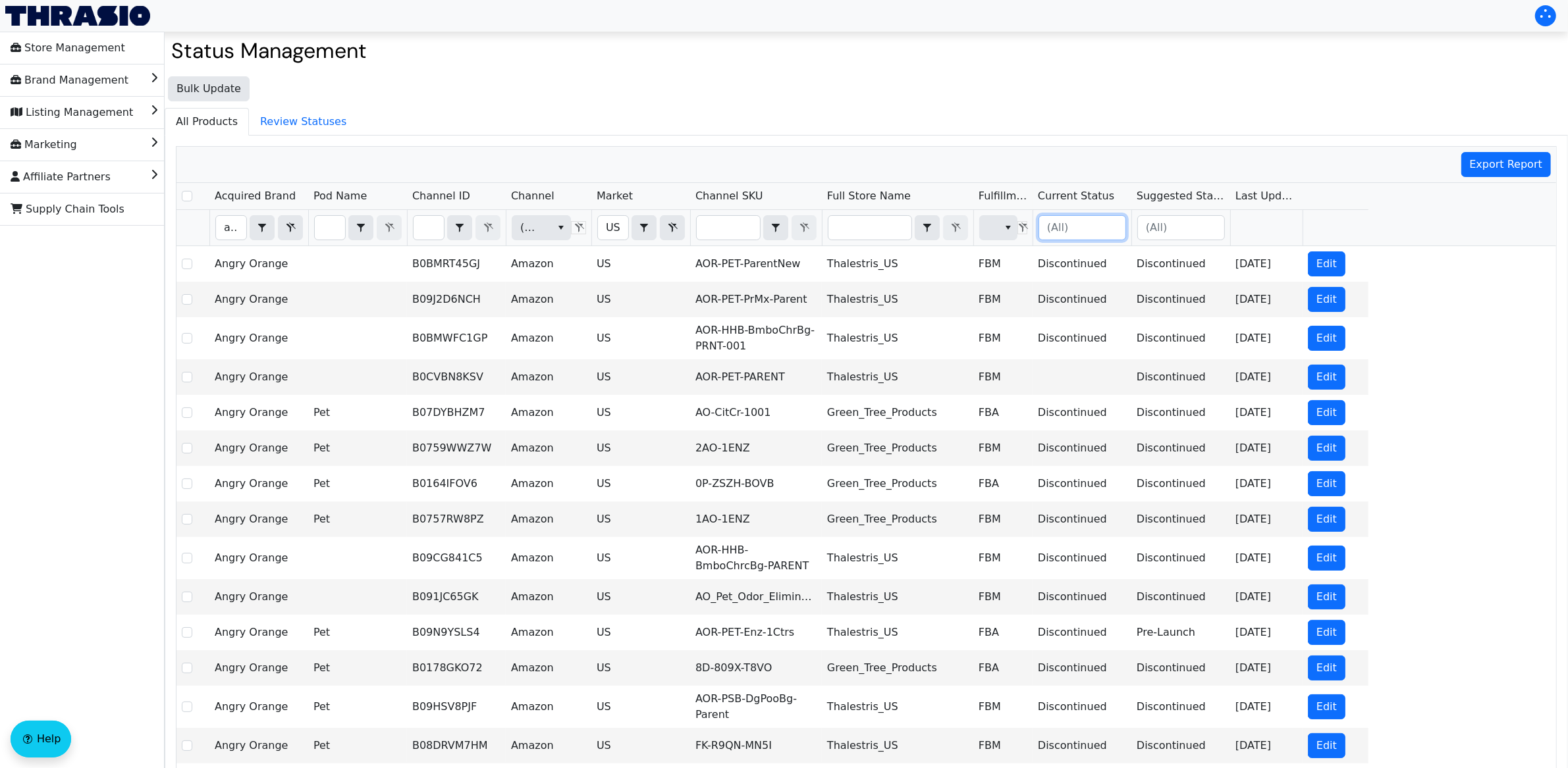
click at [1082, 230] on input "Filter" at bounding box center [1082, 227] width 87 height 24
click at [1056, 305] on span "Discontinued" at bounding box center [1084, 301] width 69 height 16
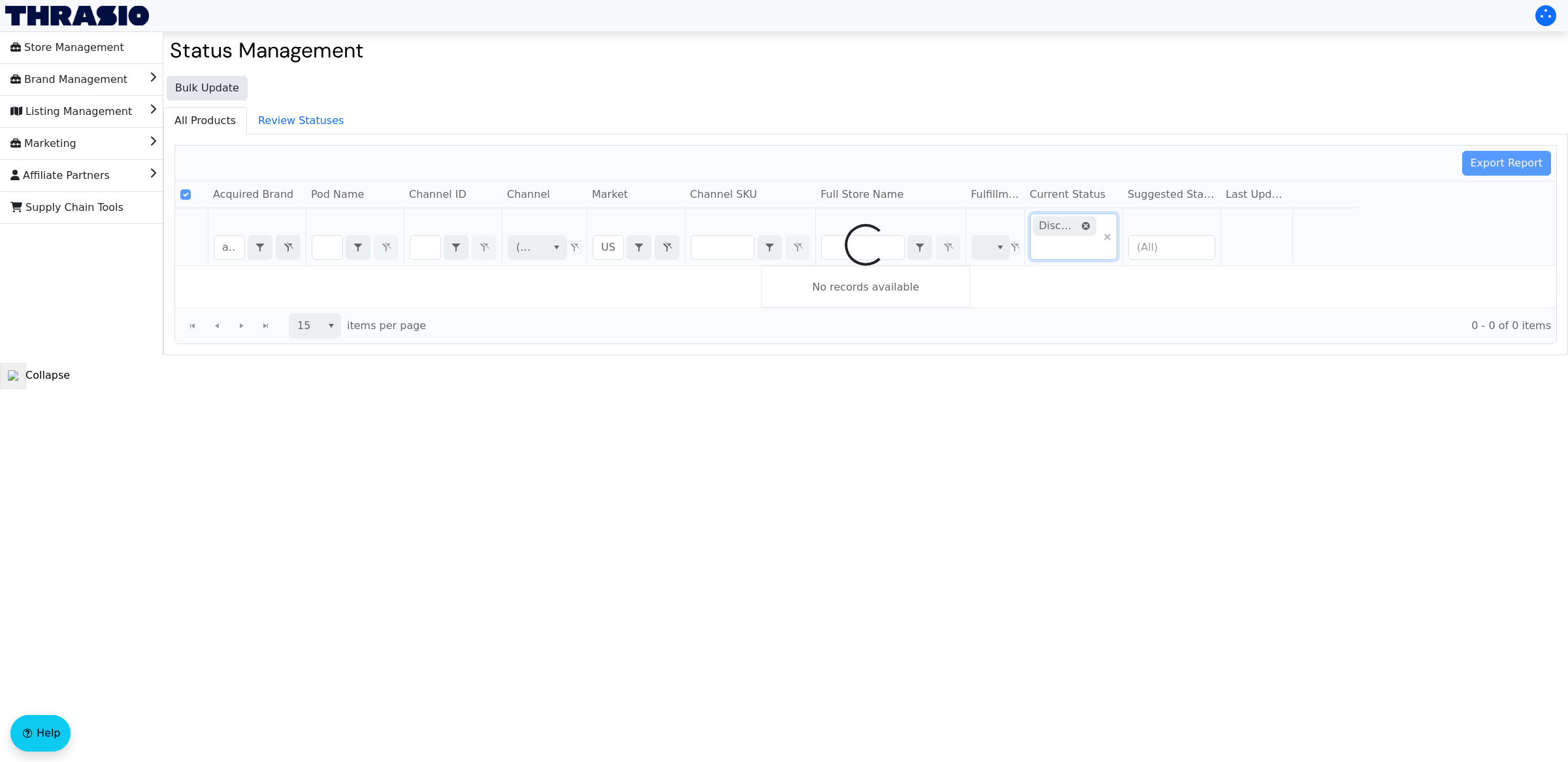
checkbox input "false"
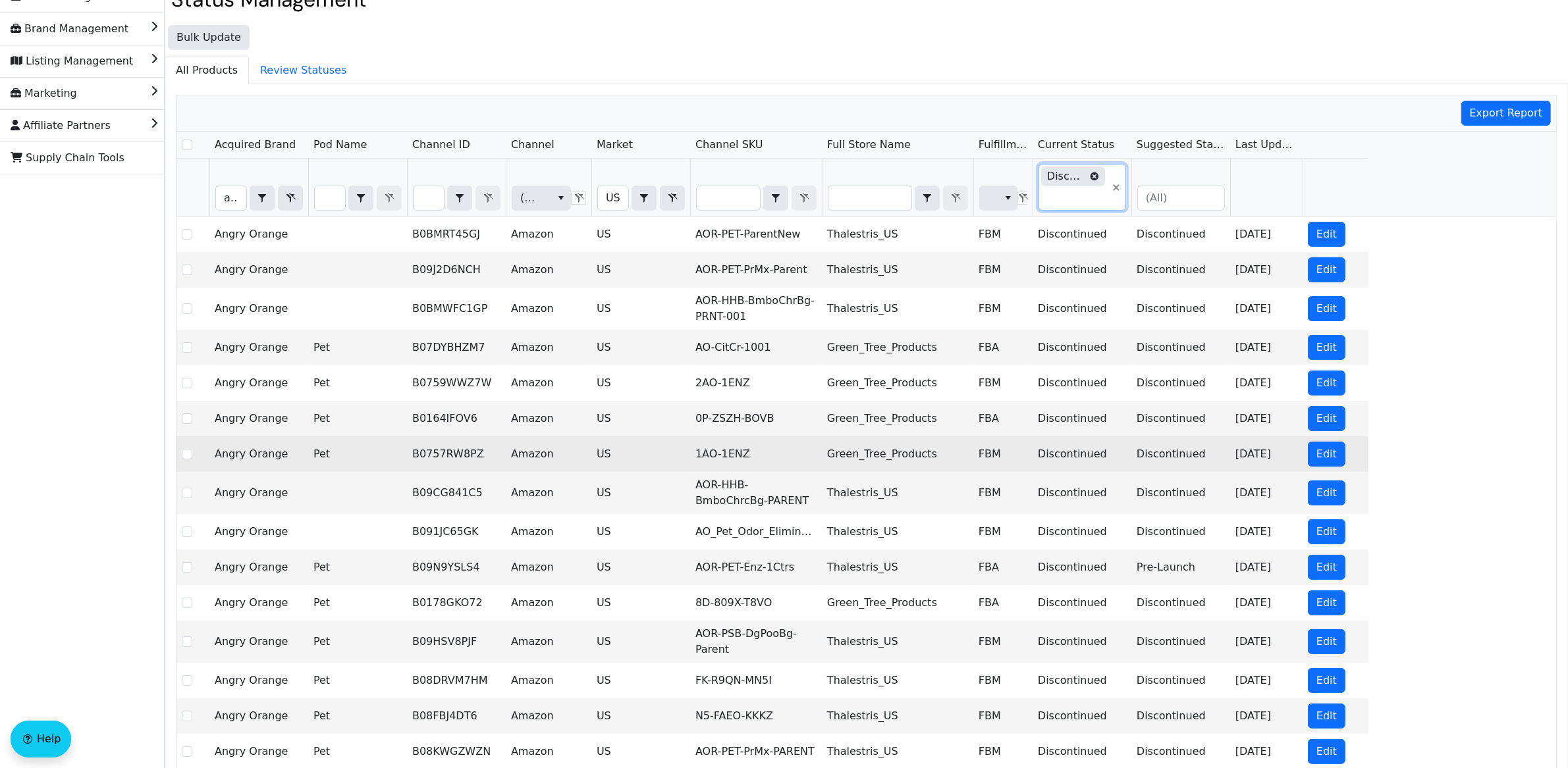
scroll to position [72, 0]
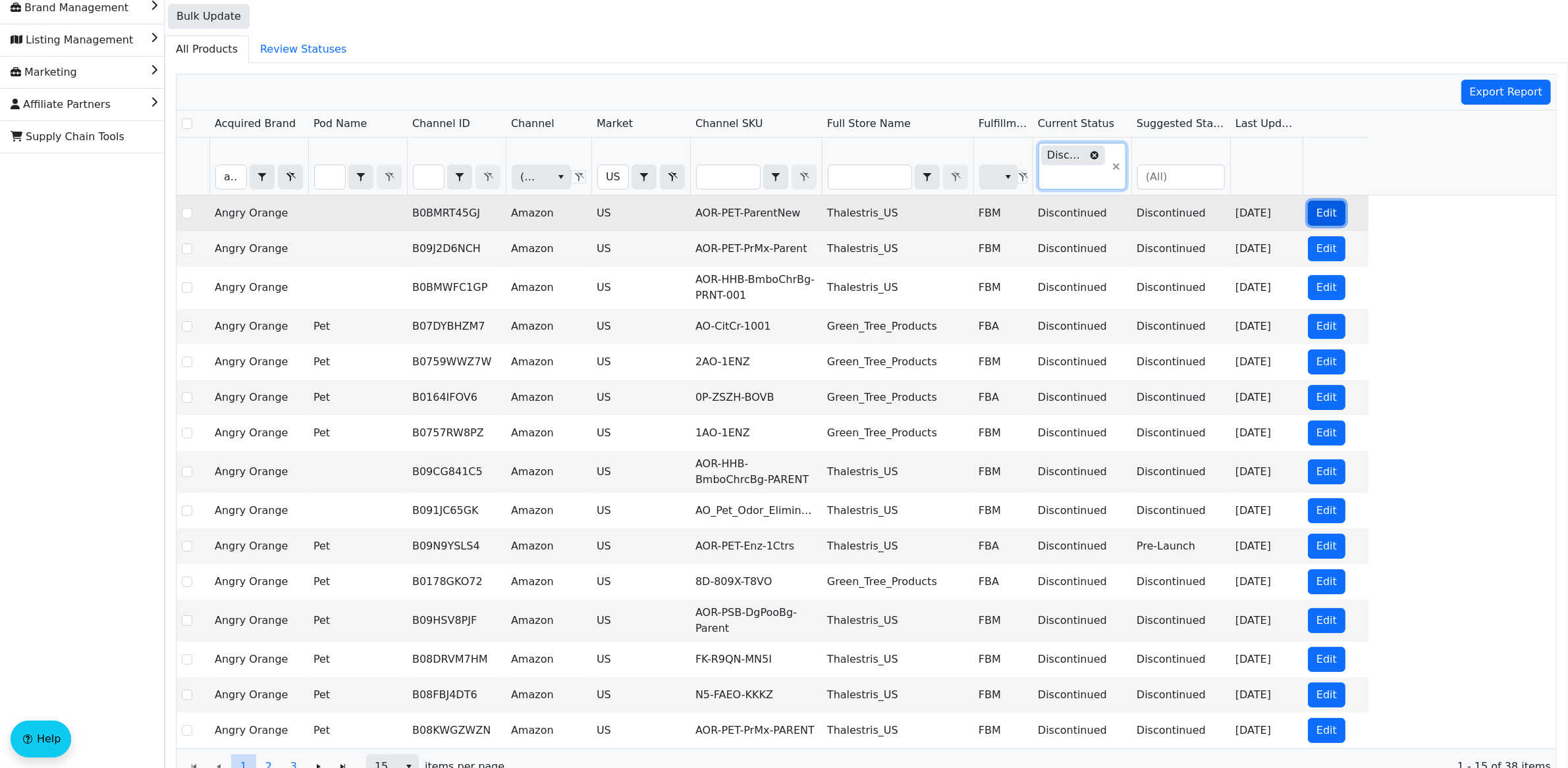
click at [1331, 226] on button "Edit" at bounding box center [1326, 213] width 37 height 25
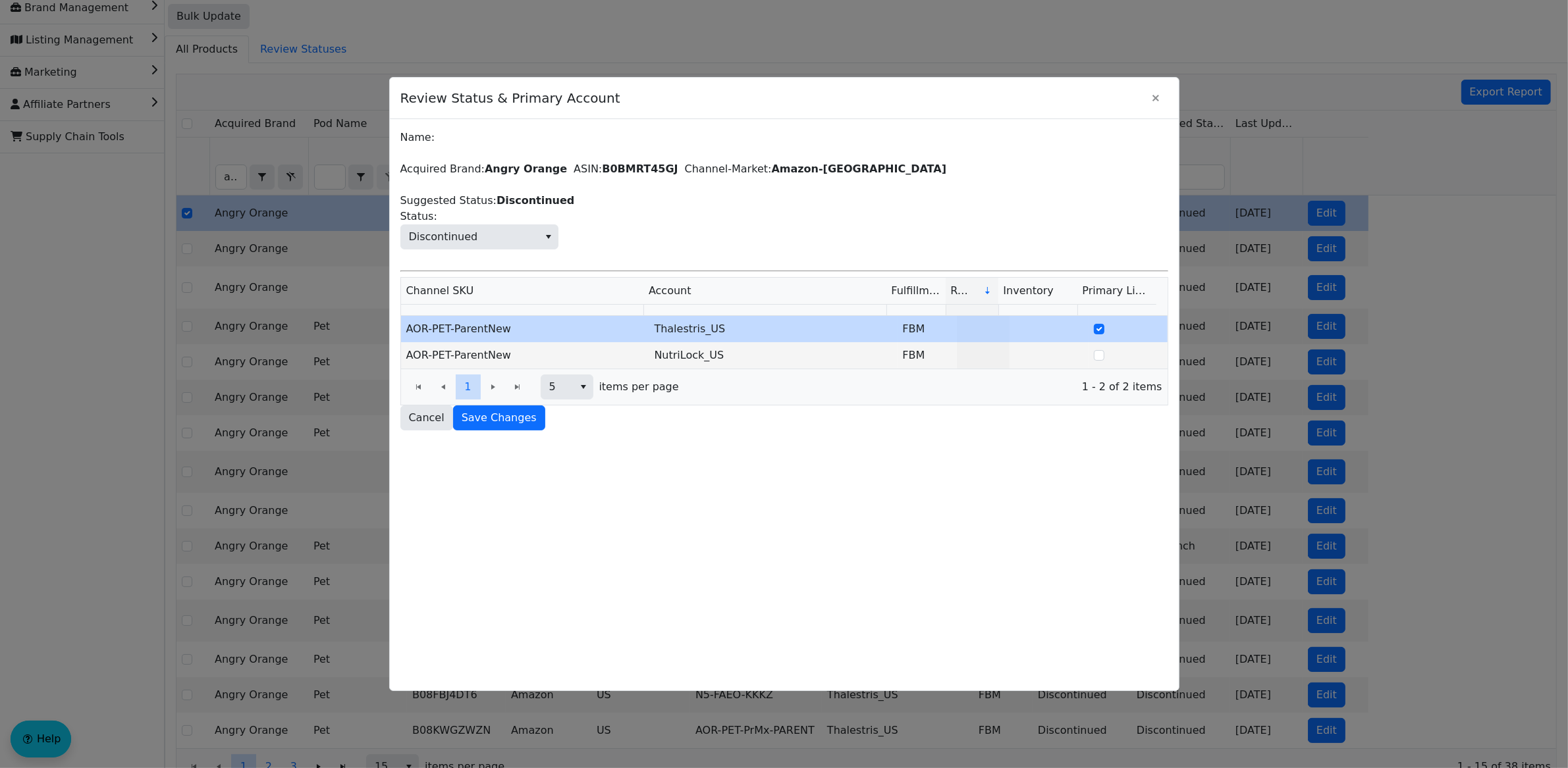
click at [1327, 252] on div at bounding box center [784, 384] width 1568 height 768
click at [441, 420] on span "Cancel" at bounding box center [427, 418] width 36 height 16
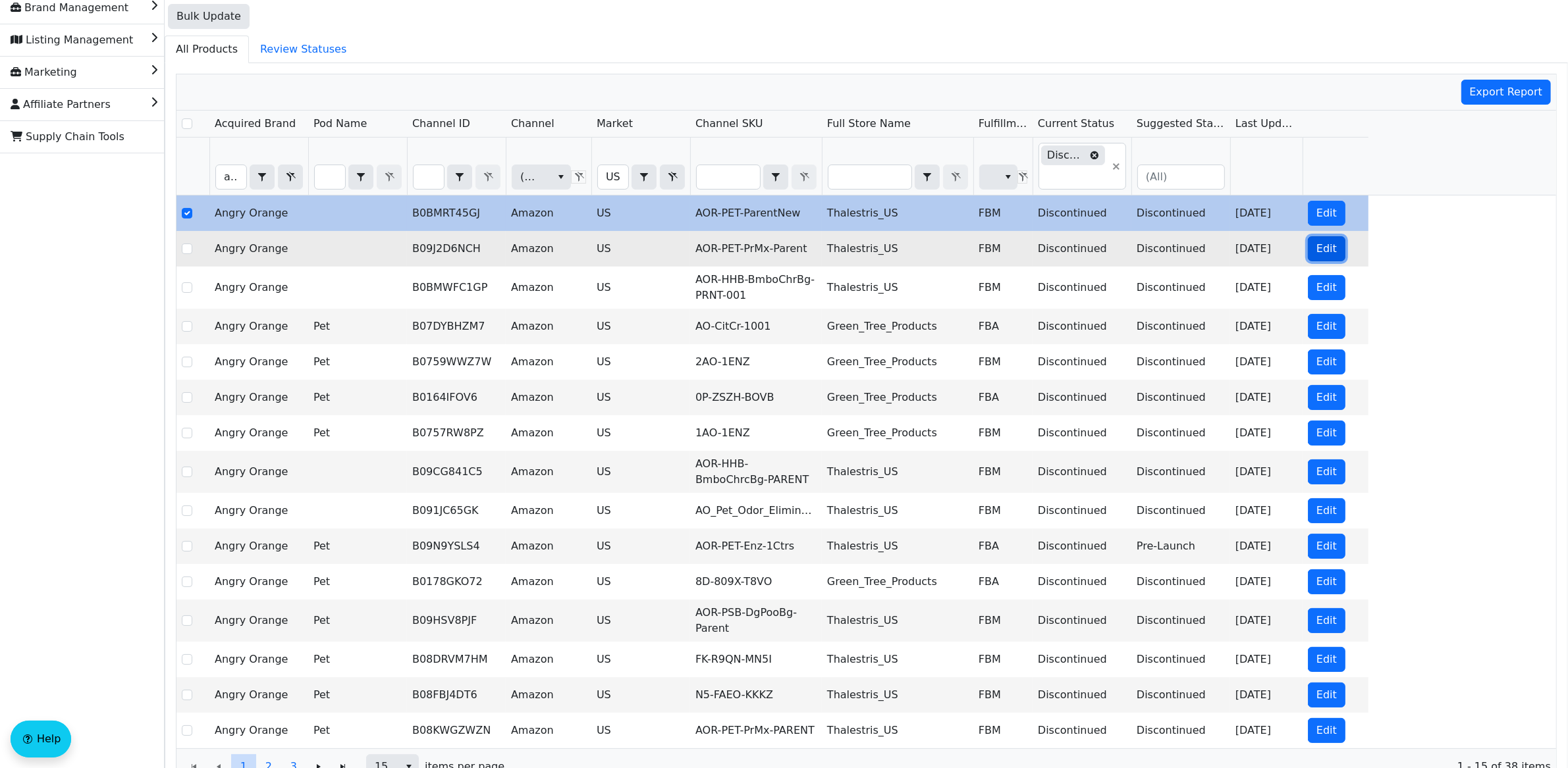
click at [1331, 257] on span "Edit" at bounding box center [1326, 249] width 21 height 16
checkbox input "false"
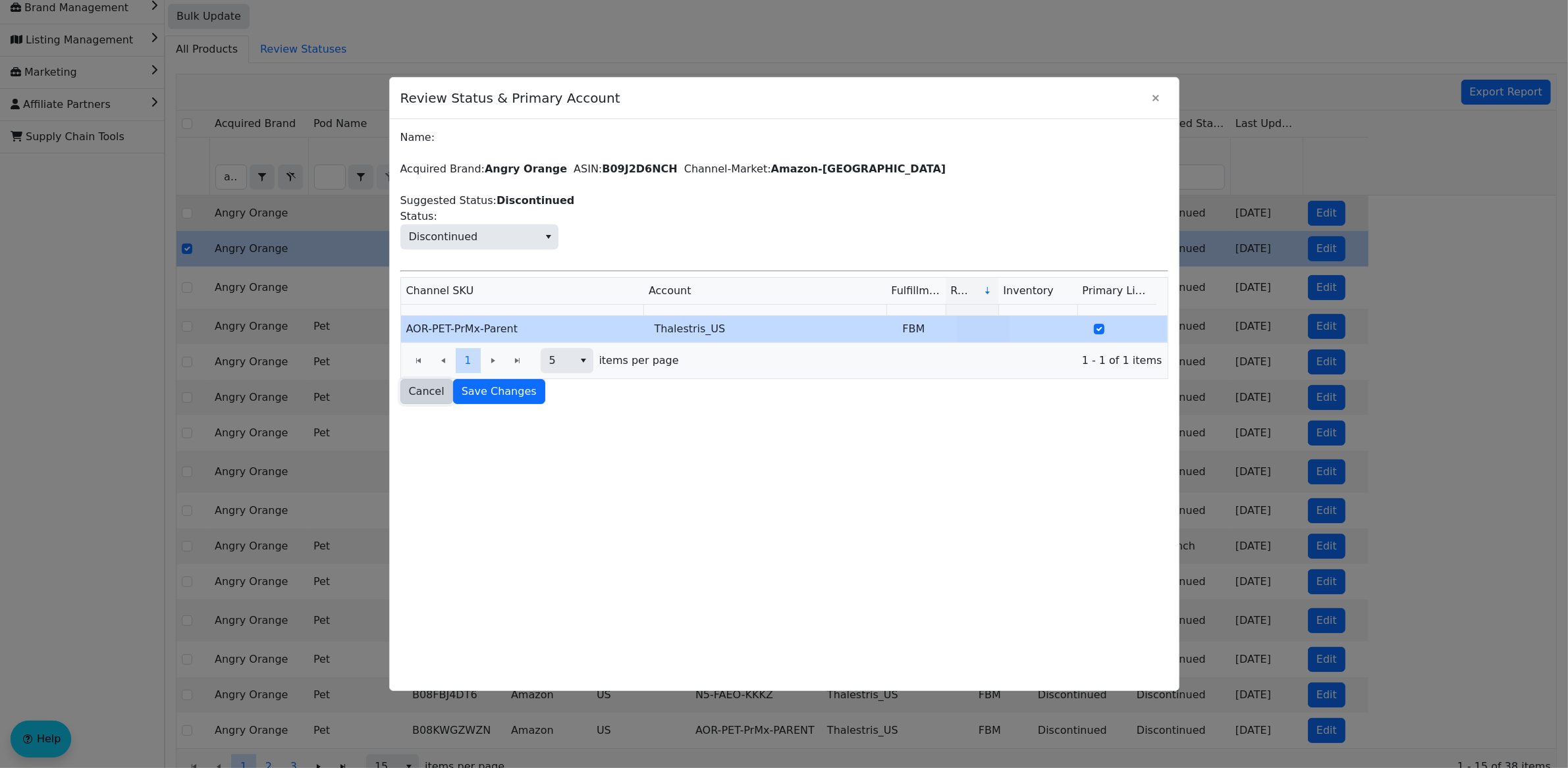
click at [428, 395] on span "Cancel" at bounding box center [427, 392] width 36 height 16
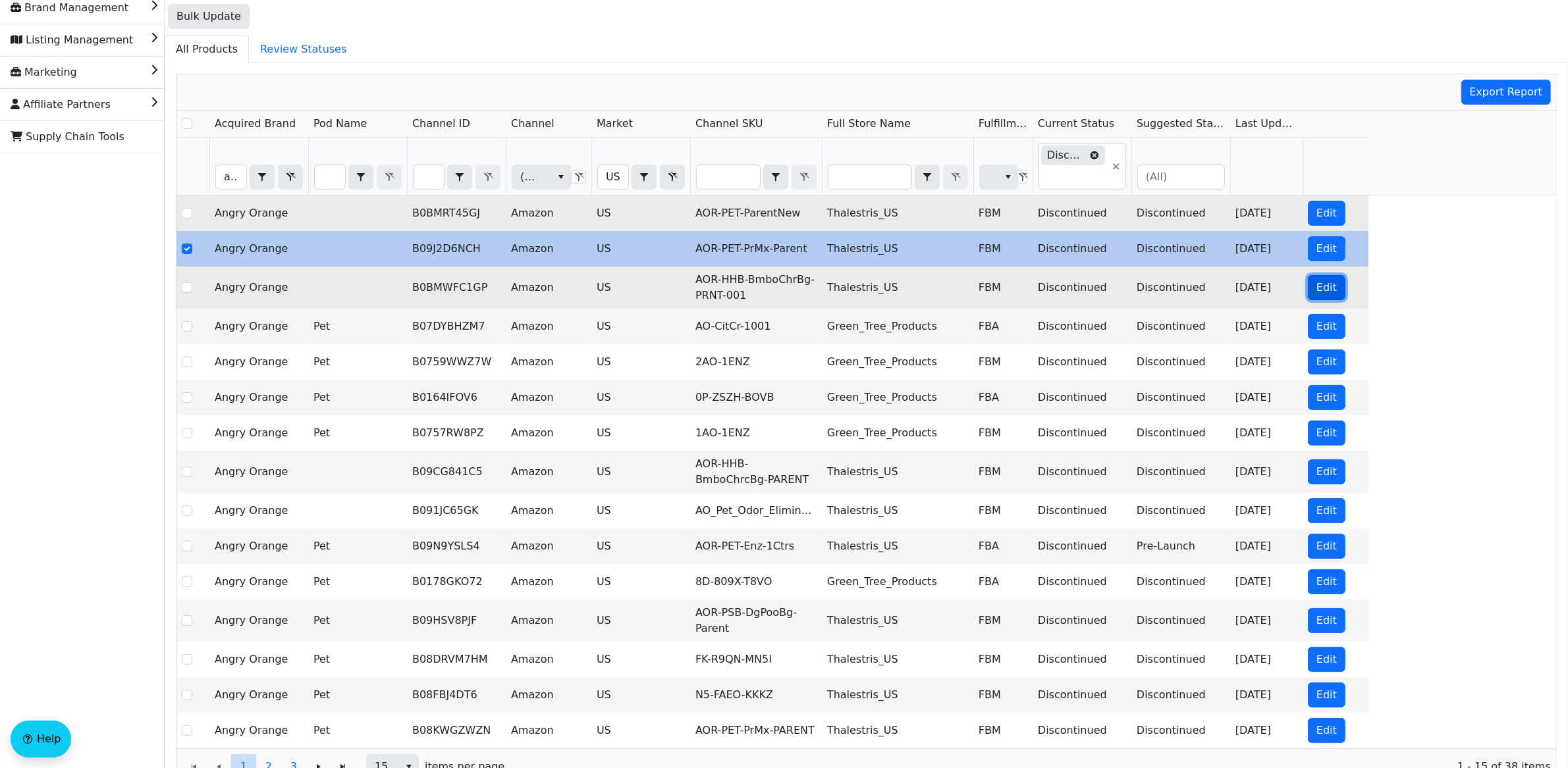
click at [1323, 293] on span "Edit" at bounding box center [1326, 288] width 21 height 16
checkbox input "false"
checkbox input "true"
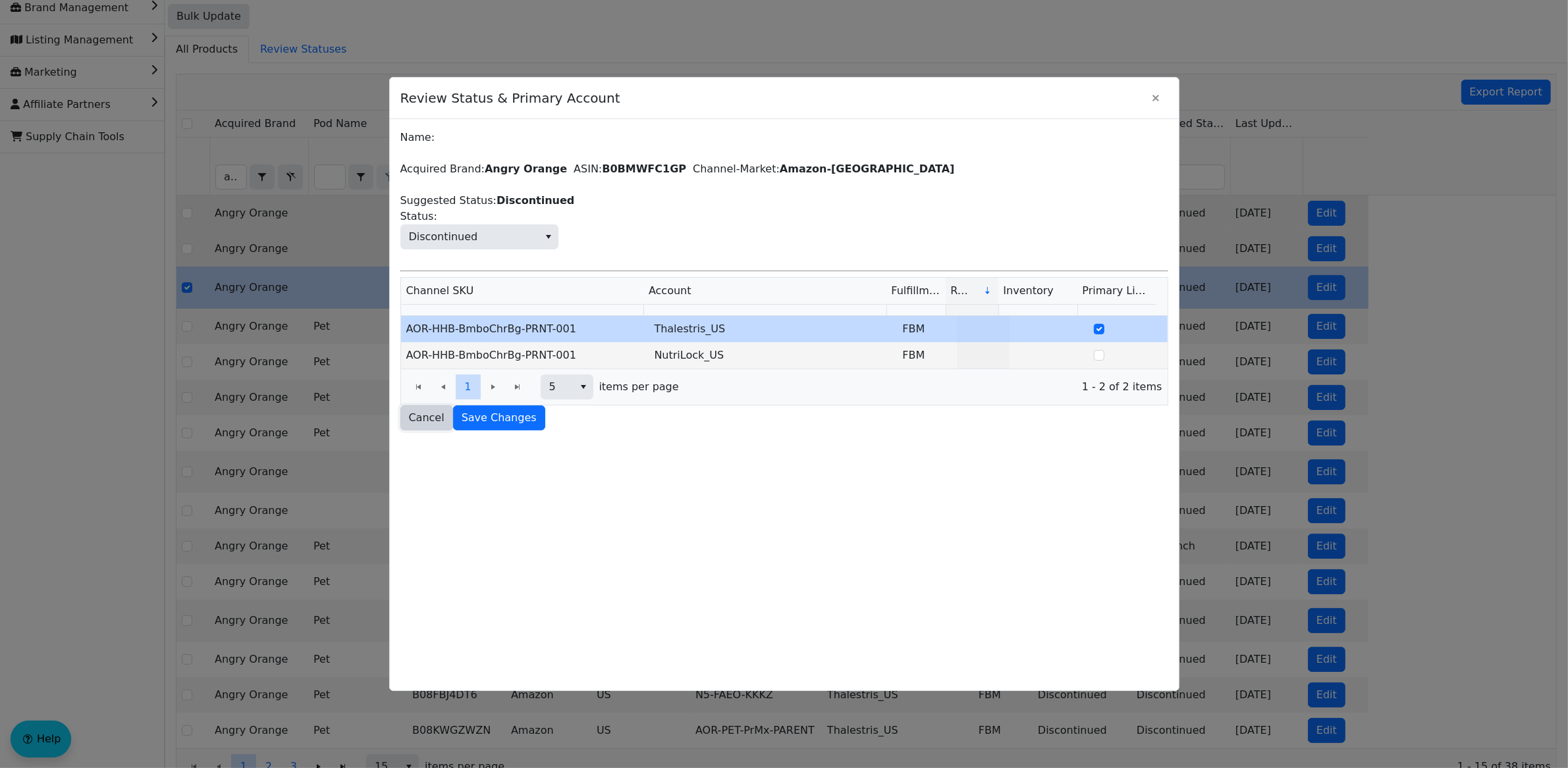
click at [411, 428] on button "Cancel" at bounding box center [427, 418] width 53 height 25
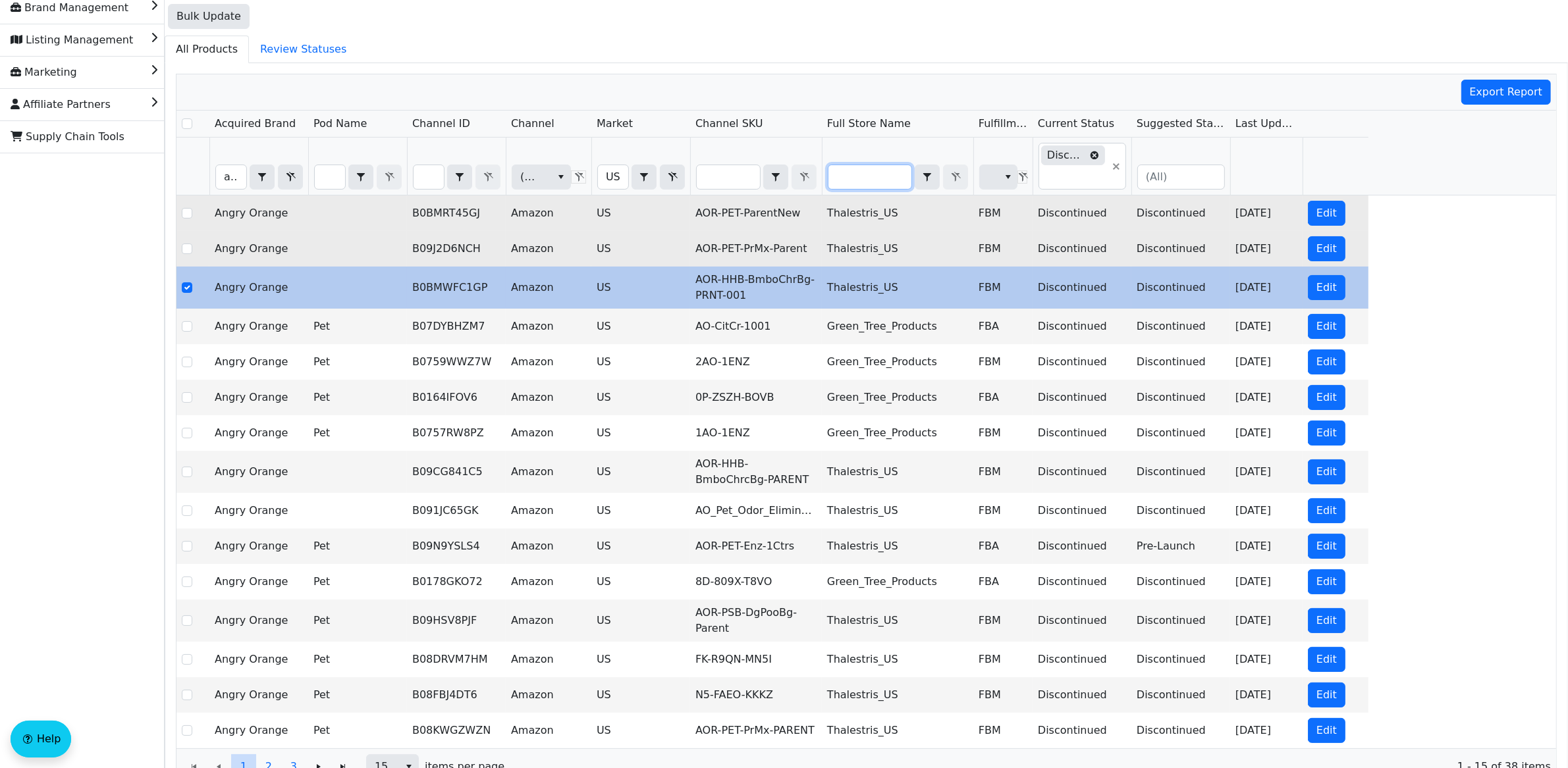
click at [867, 186] on input "Filter" at bounding box center [869, 177] width 83 height 24
type input "t"
checkbox input "true"
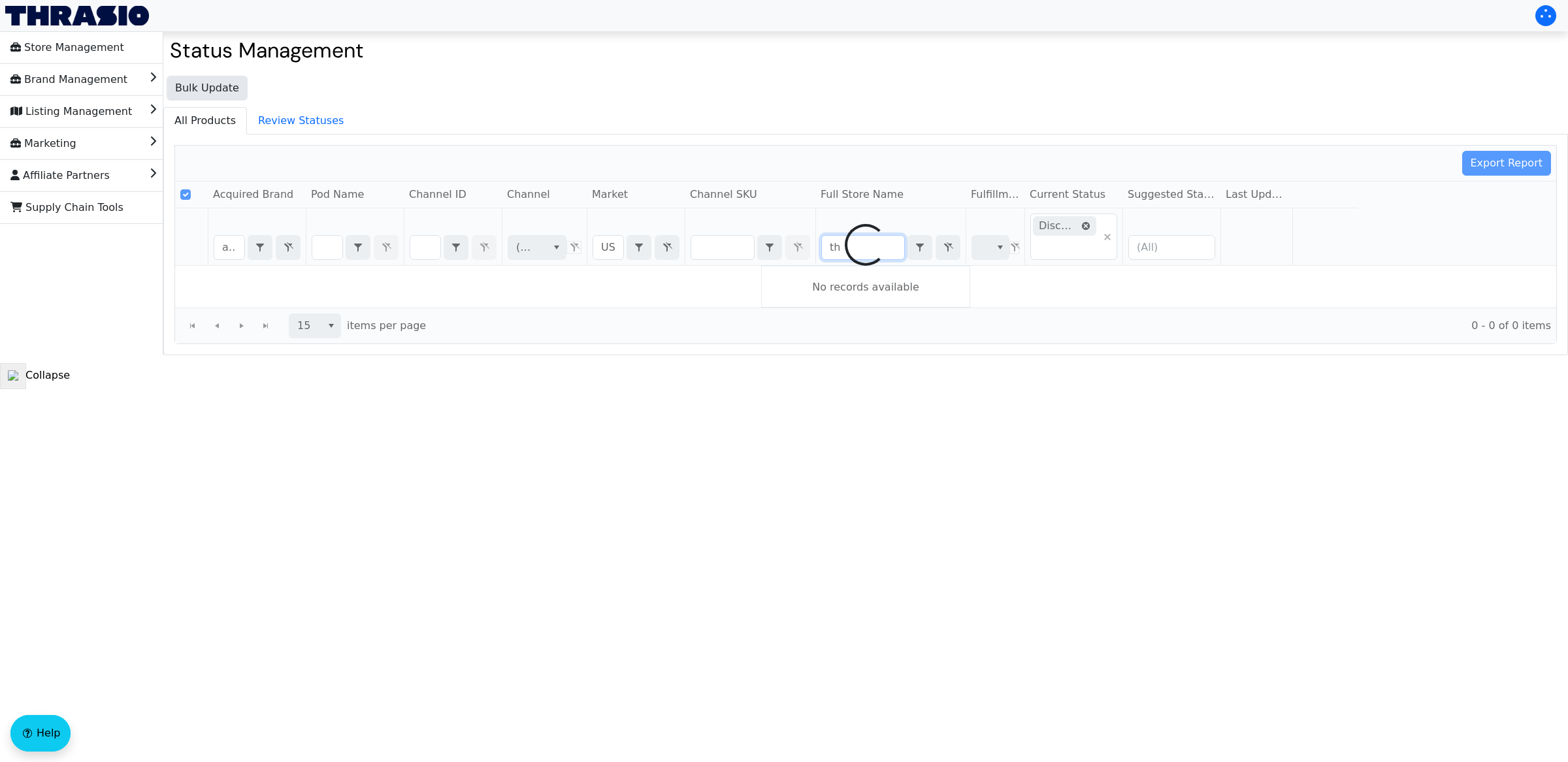
type input "tha"
checkbox input "true"
type input "thales"
checkbox input "false"
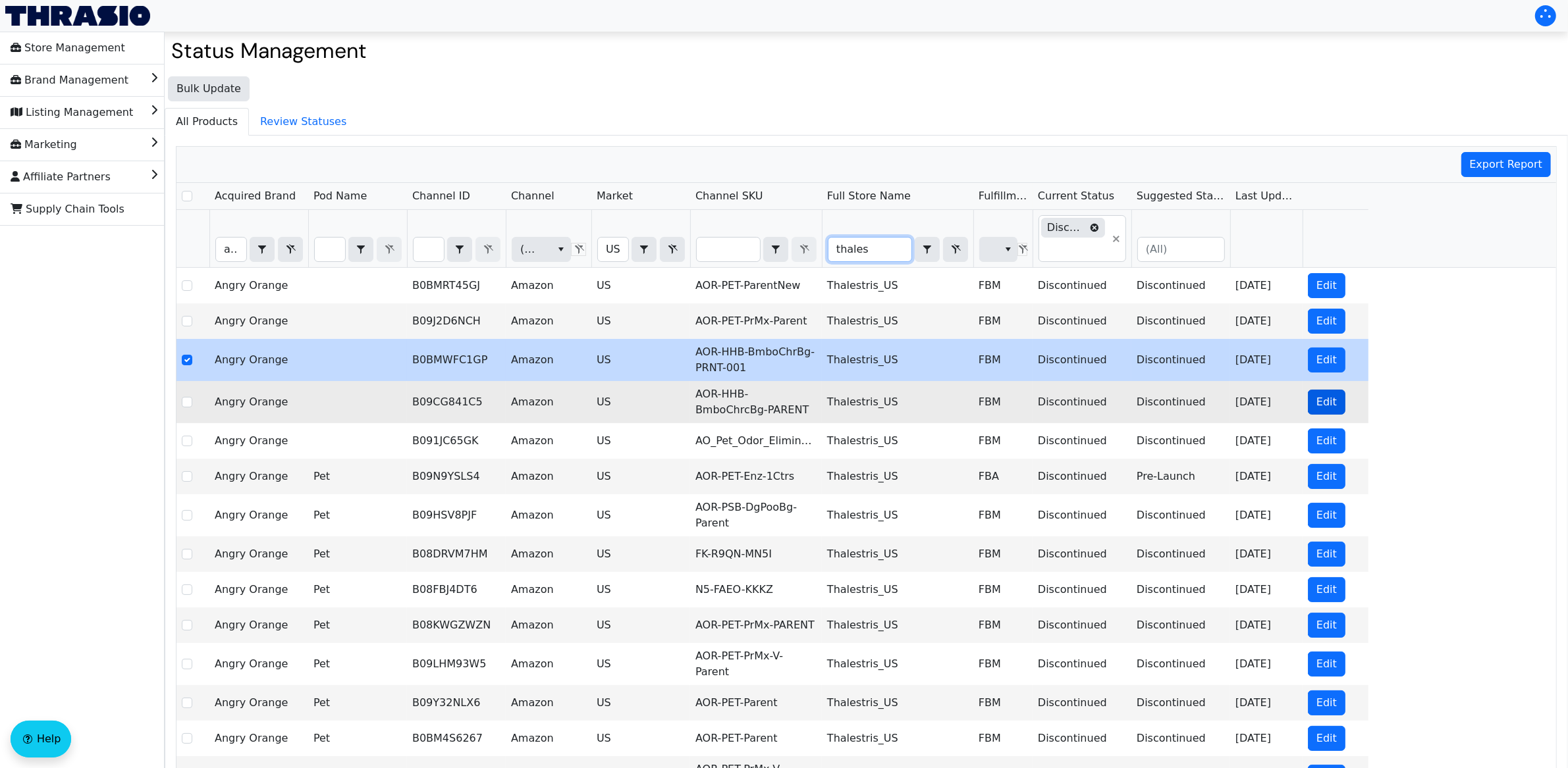
type input "thales"
click at [1333, 406] on span "Edit" at bounding box center [1326, 402] width 21 height 16
checkbox input "false"
checkbox input "true"
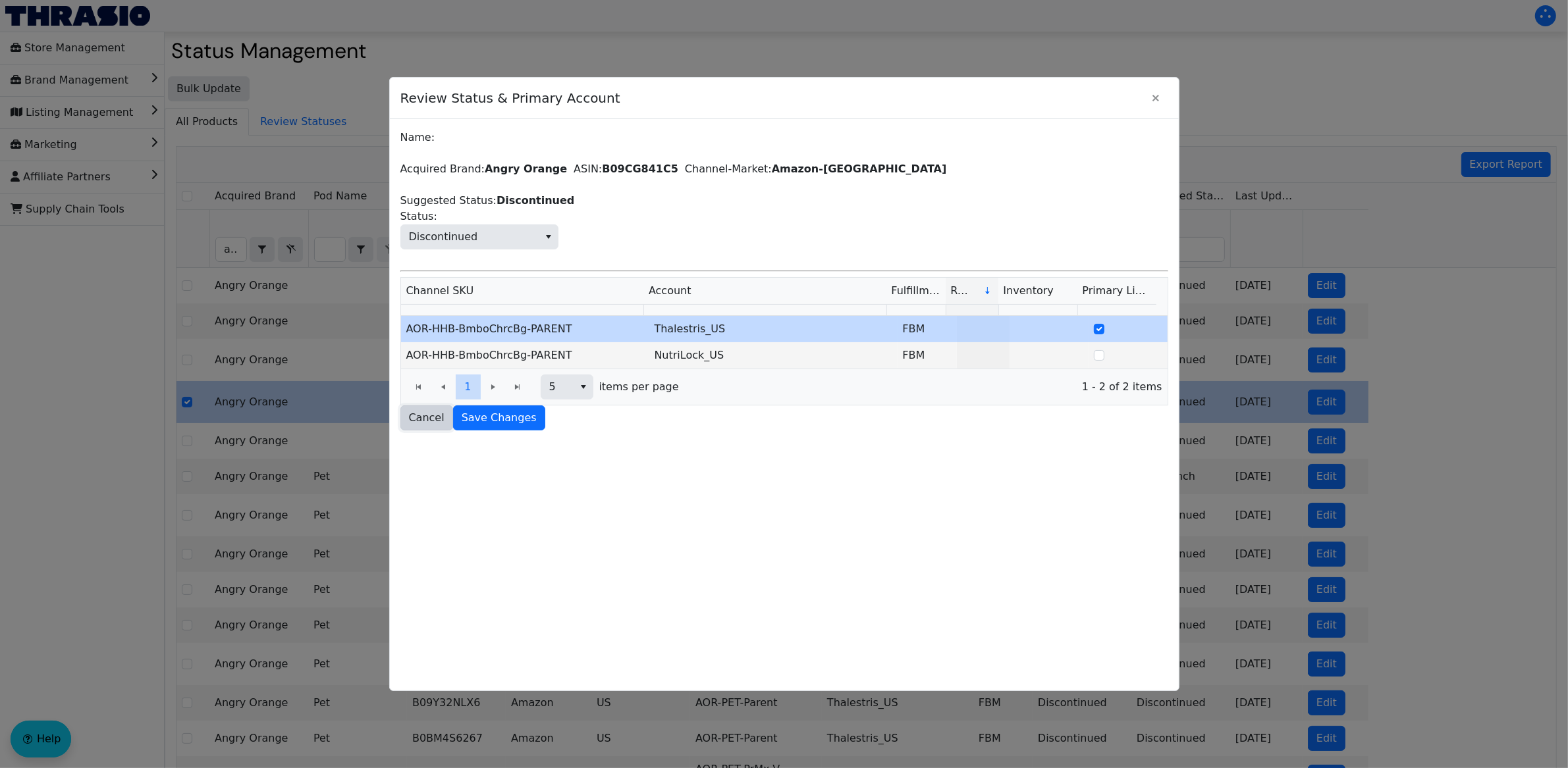
click at [415, 423] on span "Cancel" at bounding box center [427, 418] width 36 height 16
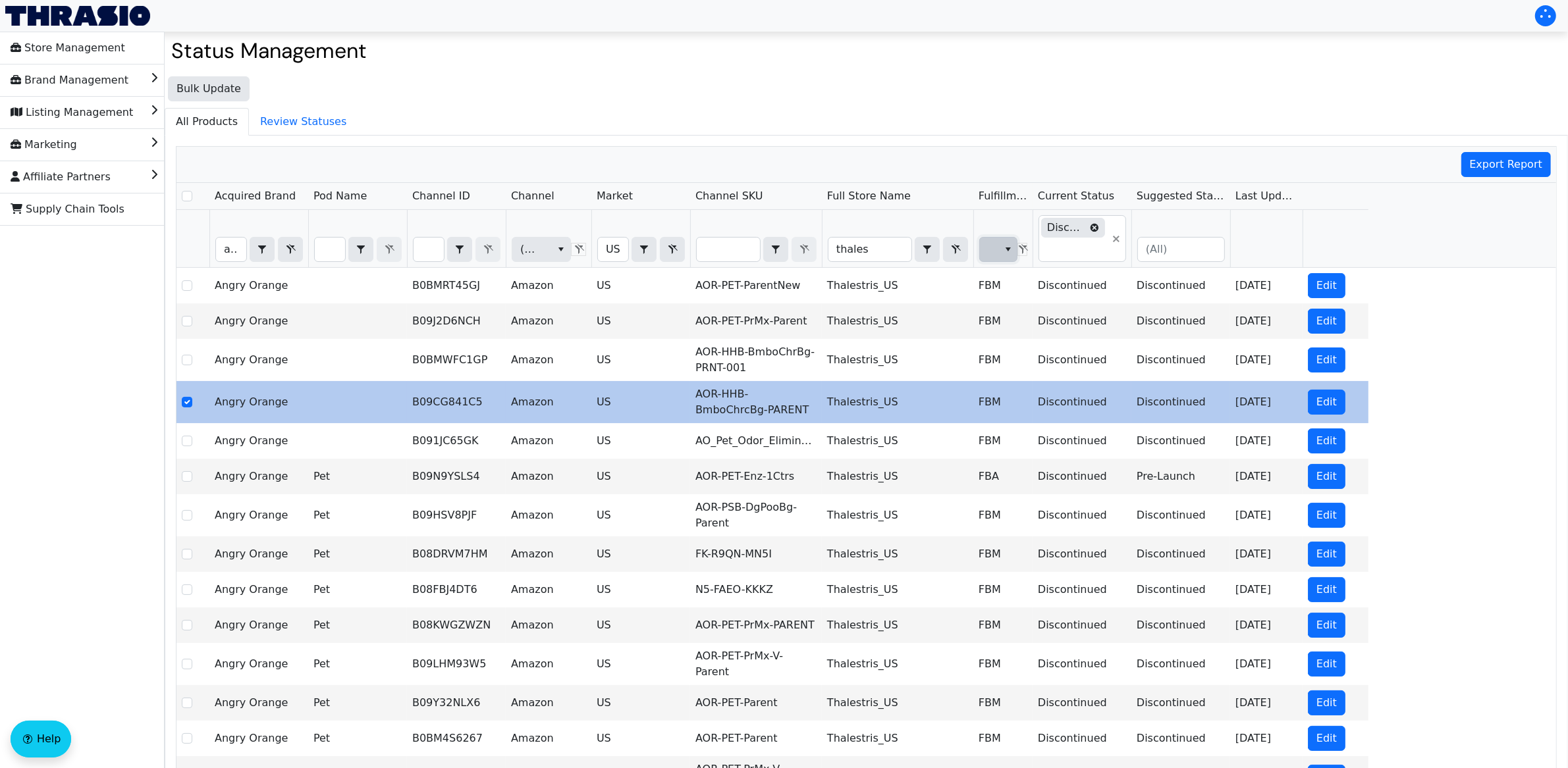
click at [996, 251] on span "(All)" at bounding box center [998, 250] width 38 height 25
click at [1007, 298] on span "FBA" at bounding box center [1000, 297] width 21 height 16
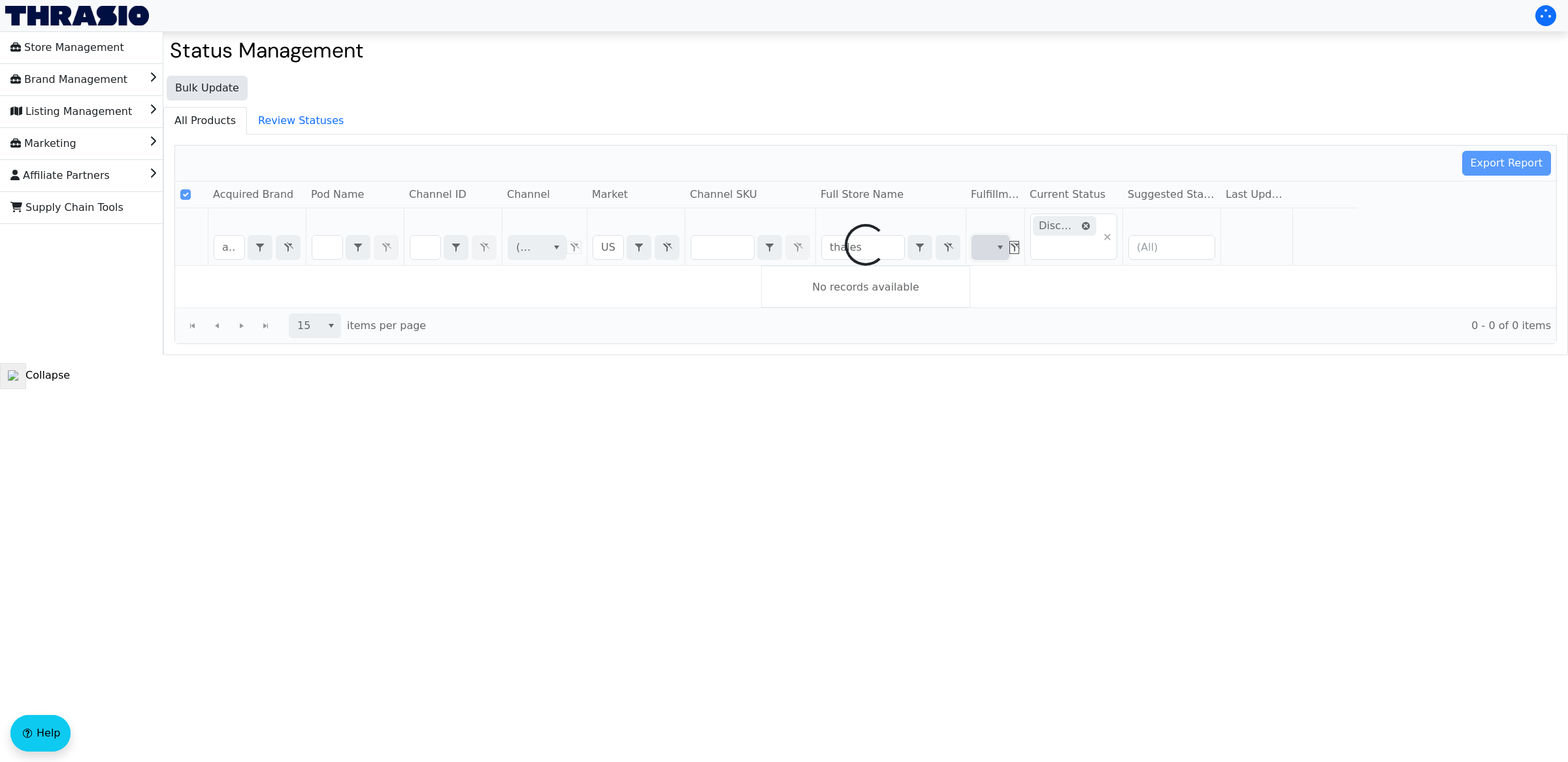
checkbox input "false"
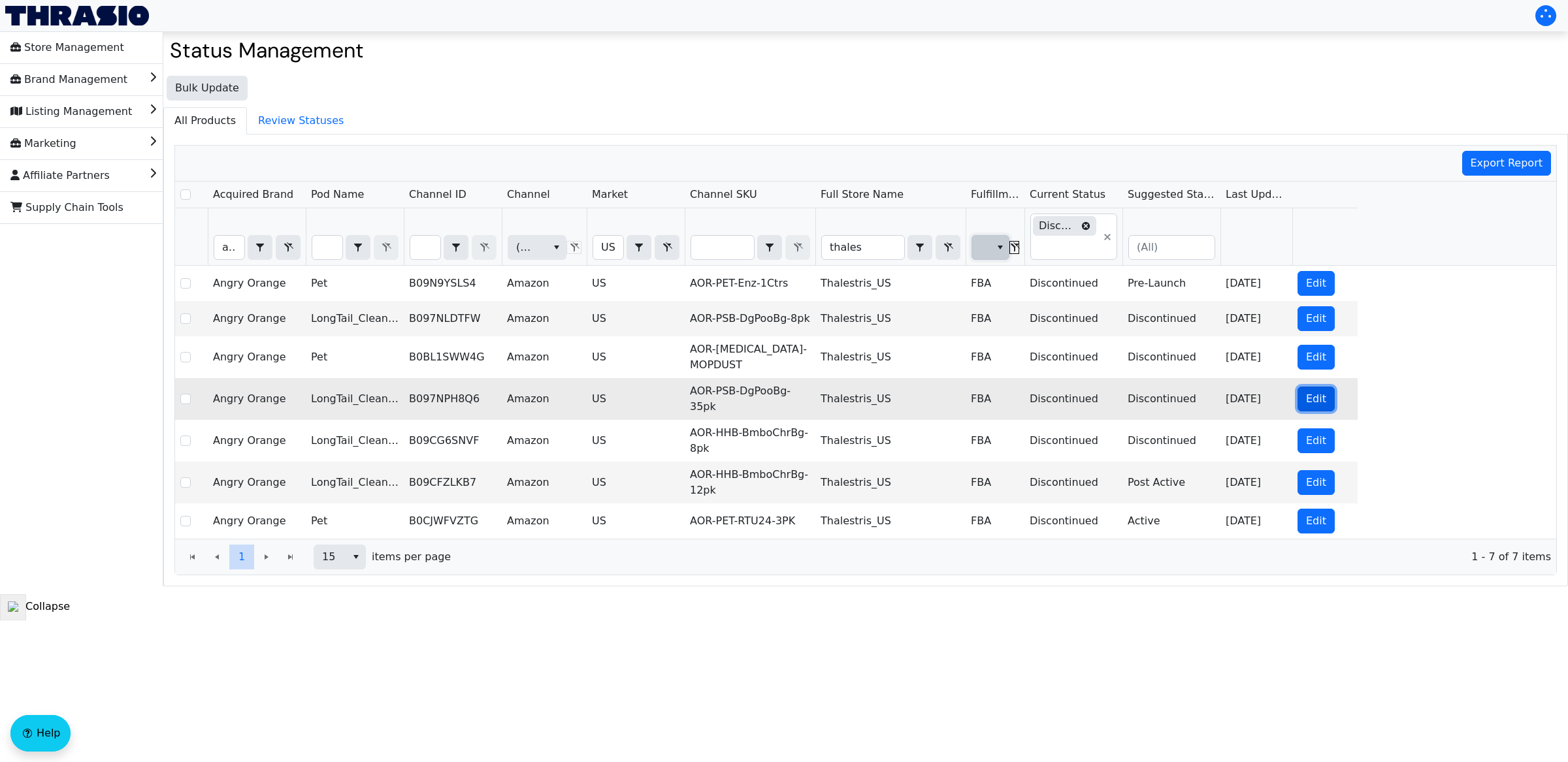
click at [1320, 396] on span "Edit" at bounding box center [1316, 399] width 20 height 16
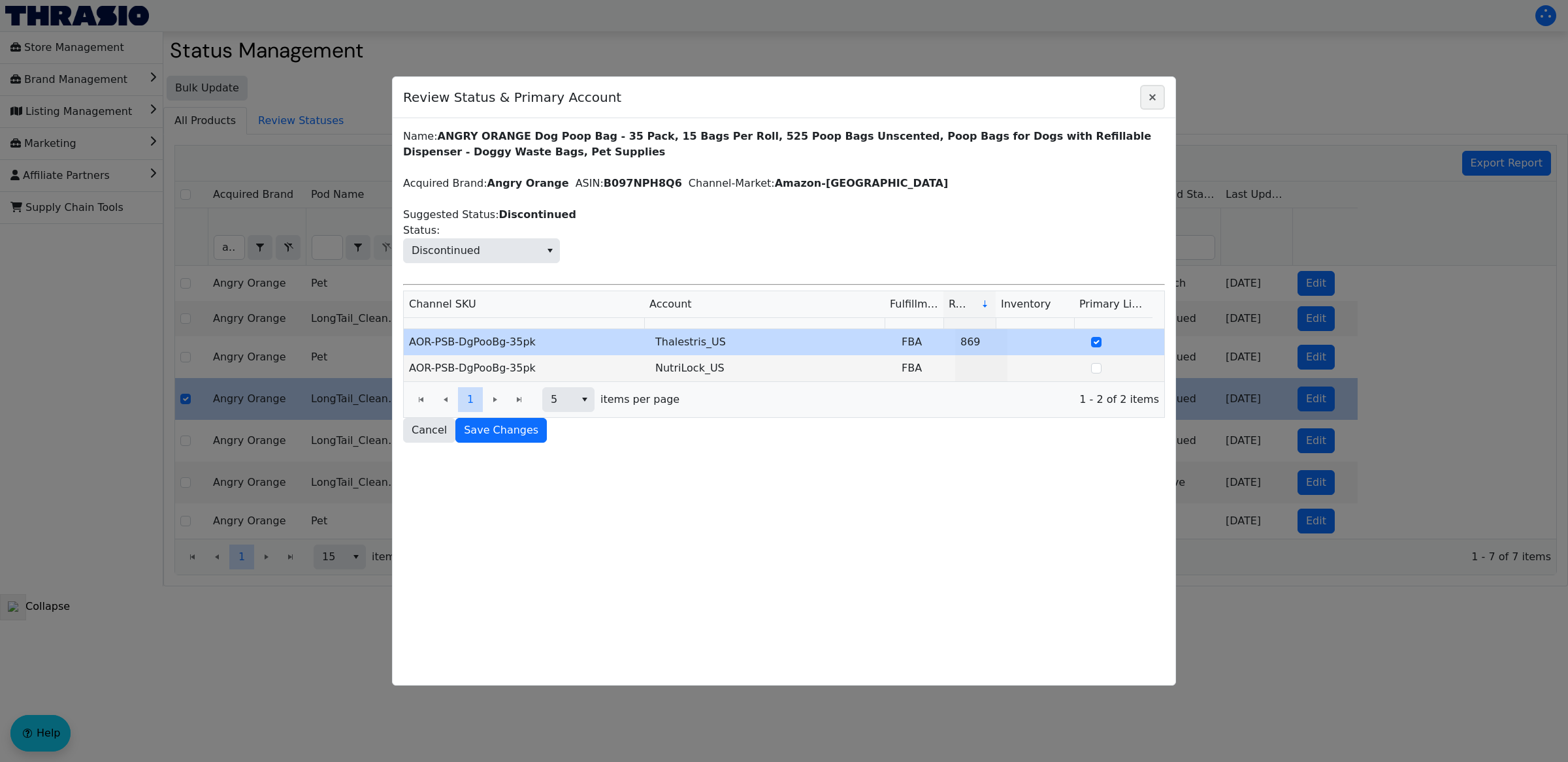
click at [1150, 96] on icon "Close" at bounding box center [1152, 96] width 6 height 6
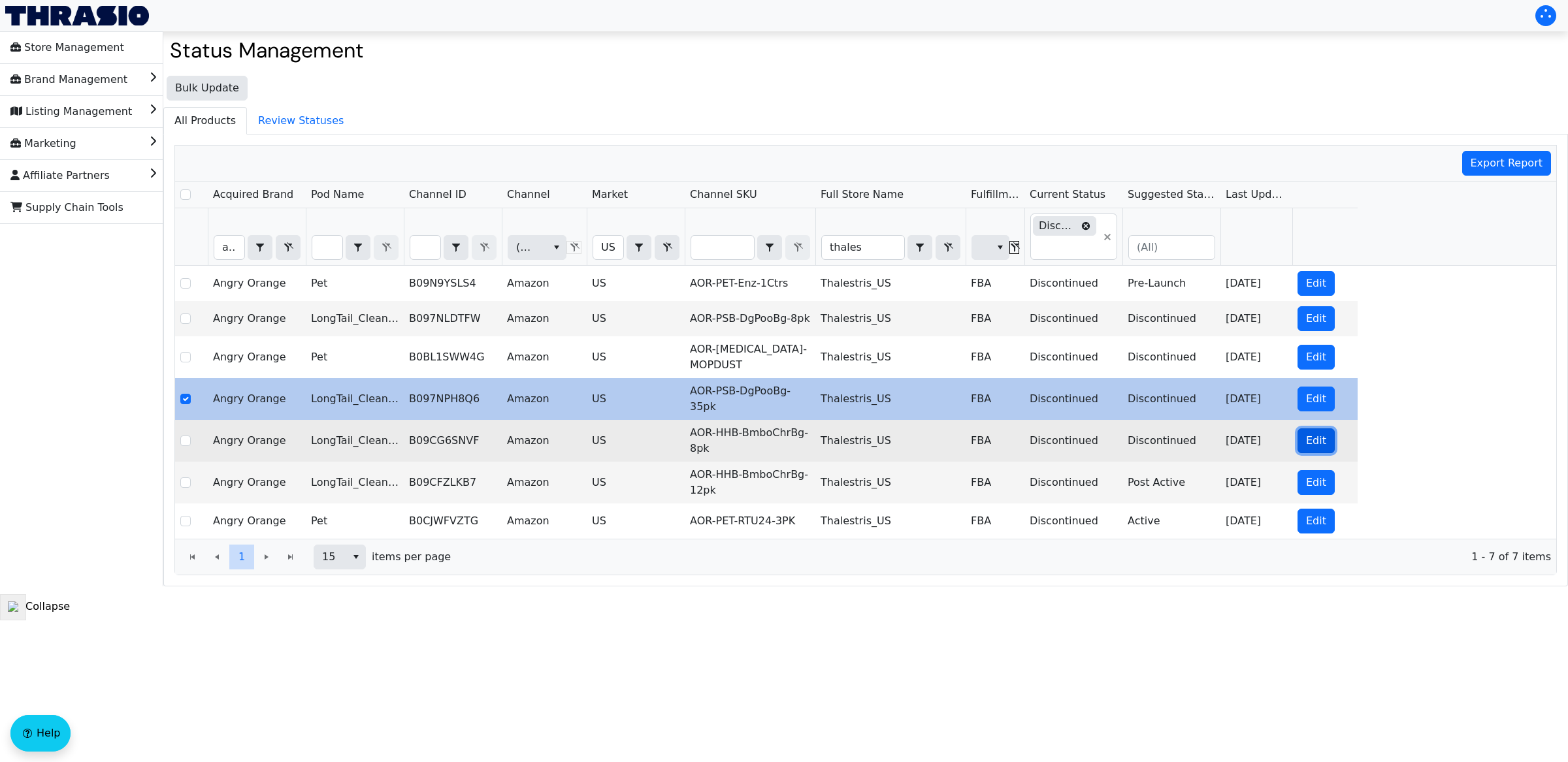
click at [1310, 440] on span "Edit" at bounding box center [1316, 441] width 20 height 16
checkbox input "false"
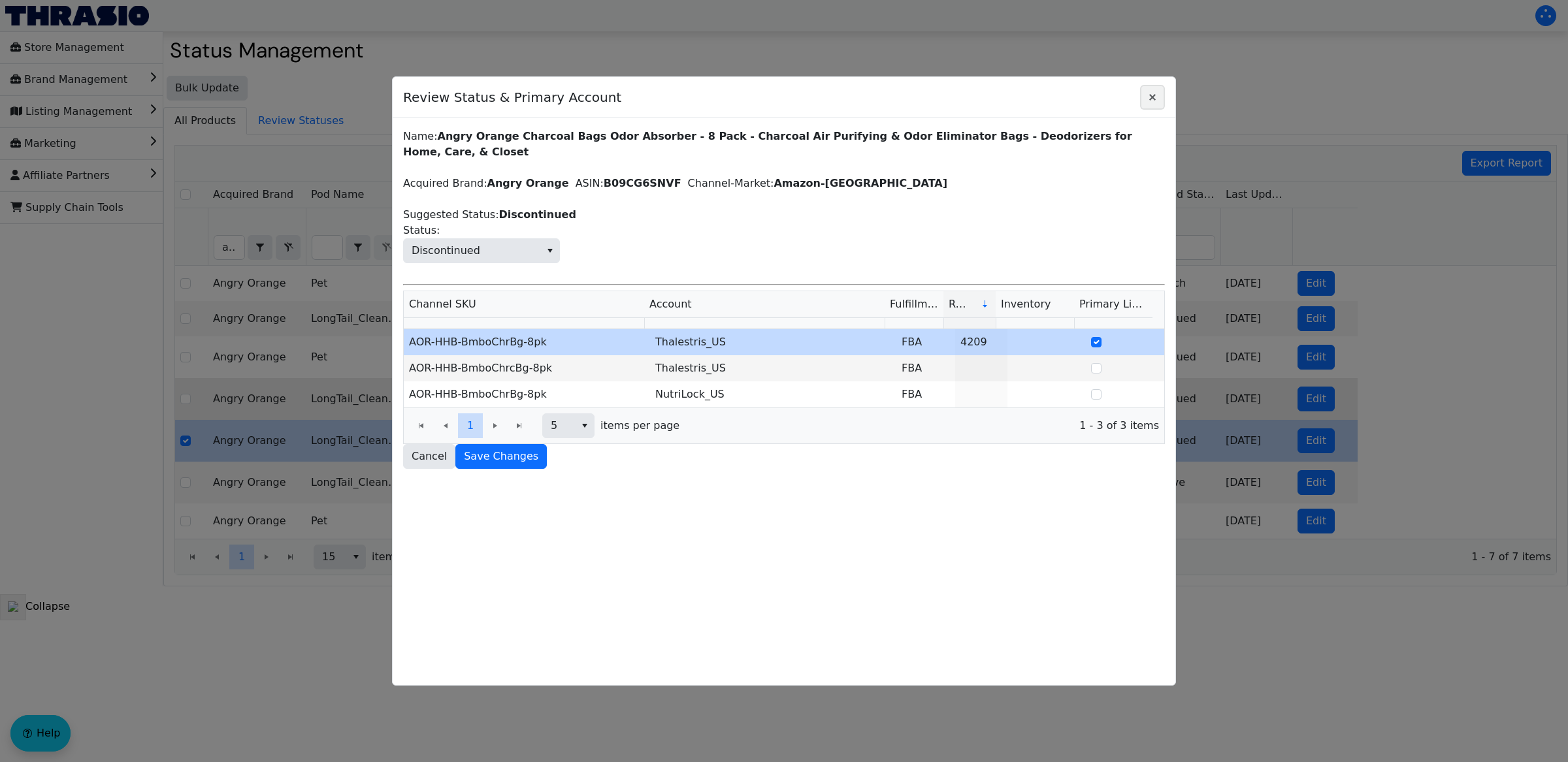
click at [1150, 101] on icon "Close" at bounding box center [1153, 97] width 16 height 11
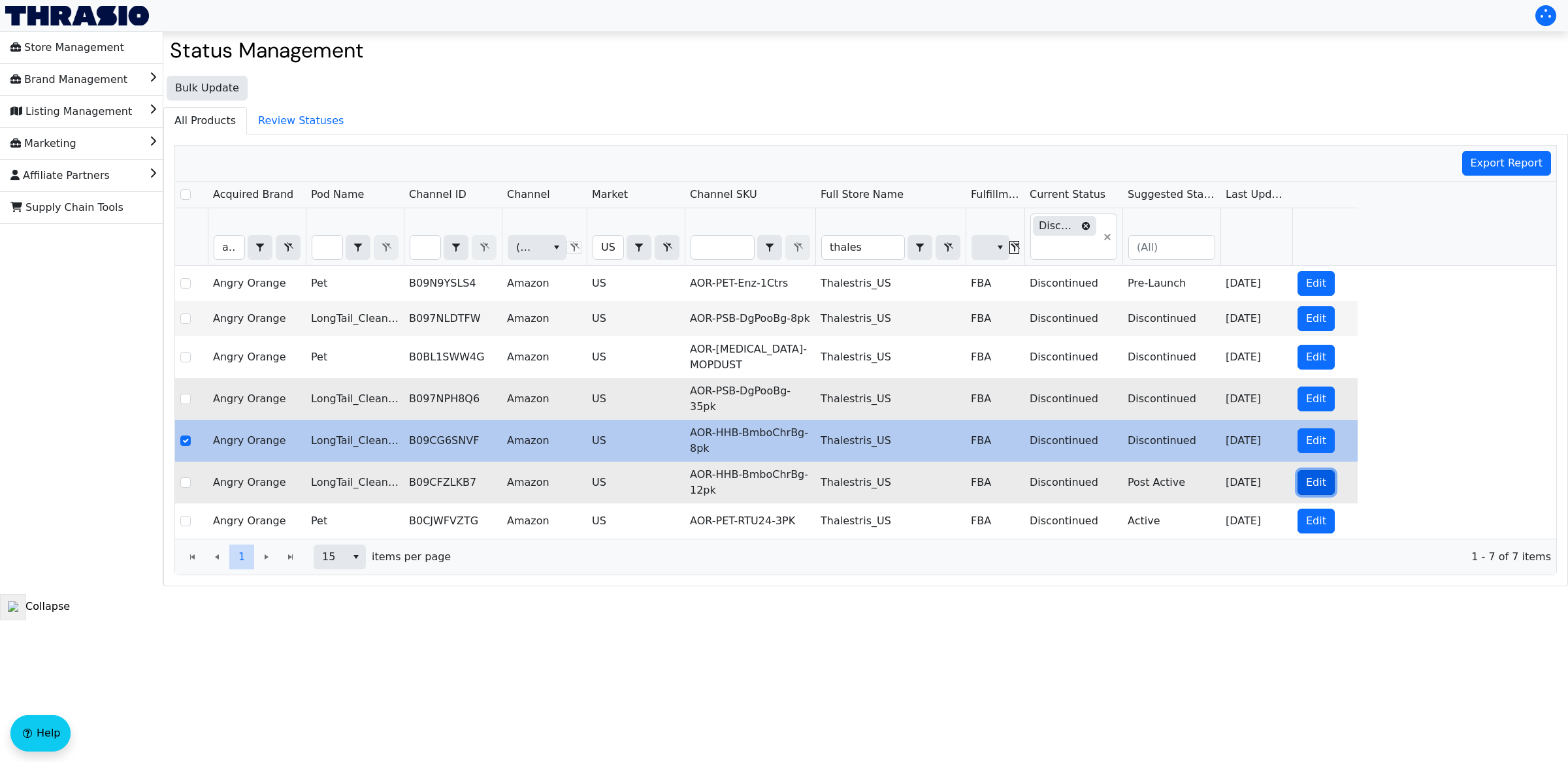
click at [1317, 474] on span "Edit" at bounding box center [1316, 482] width 20 height 16
checkbox input "false"
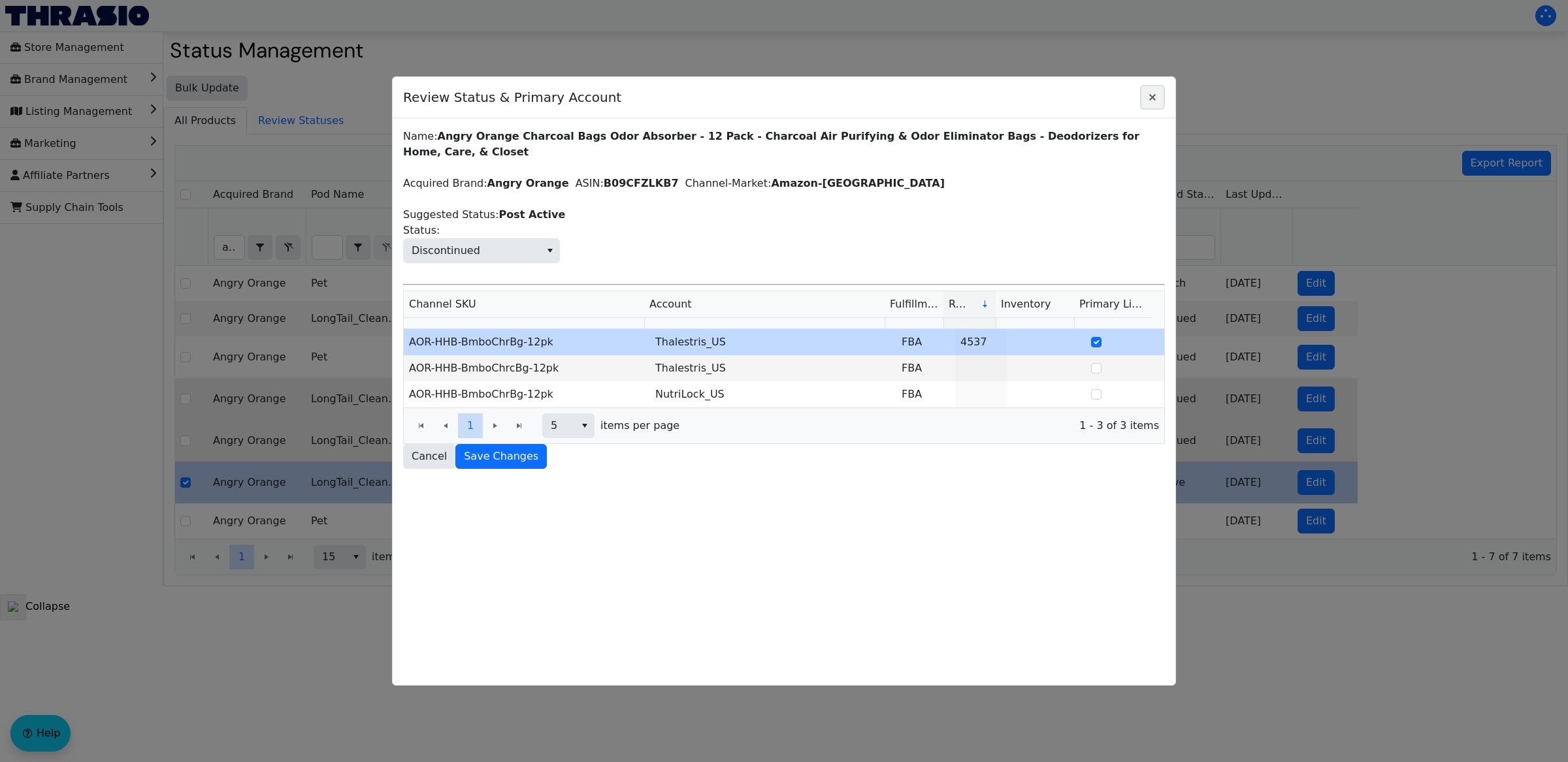
click at [1153, 104] on span "Close" at bounding box center [1153, 97] width 16 height 16
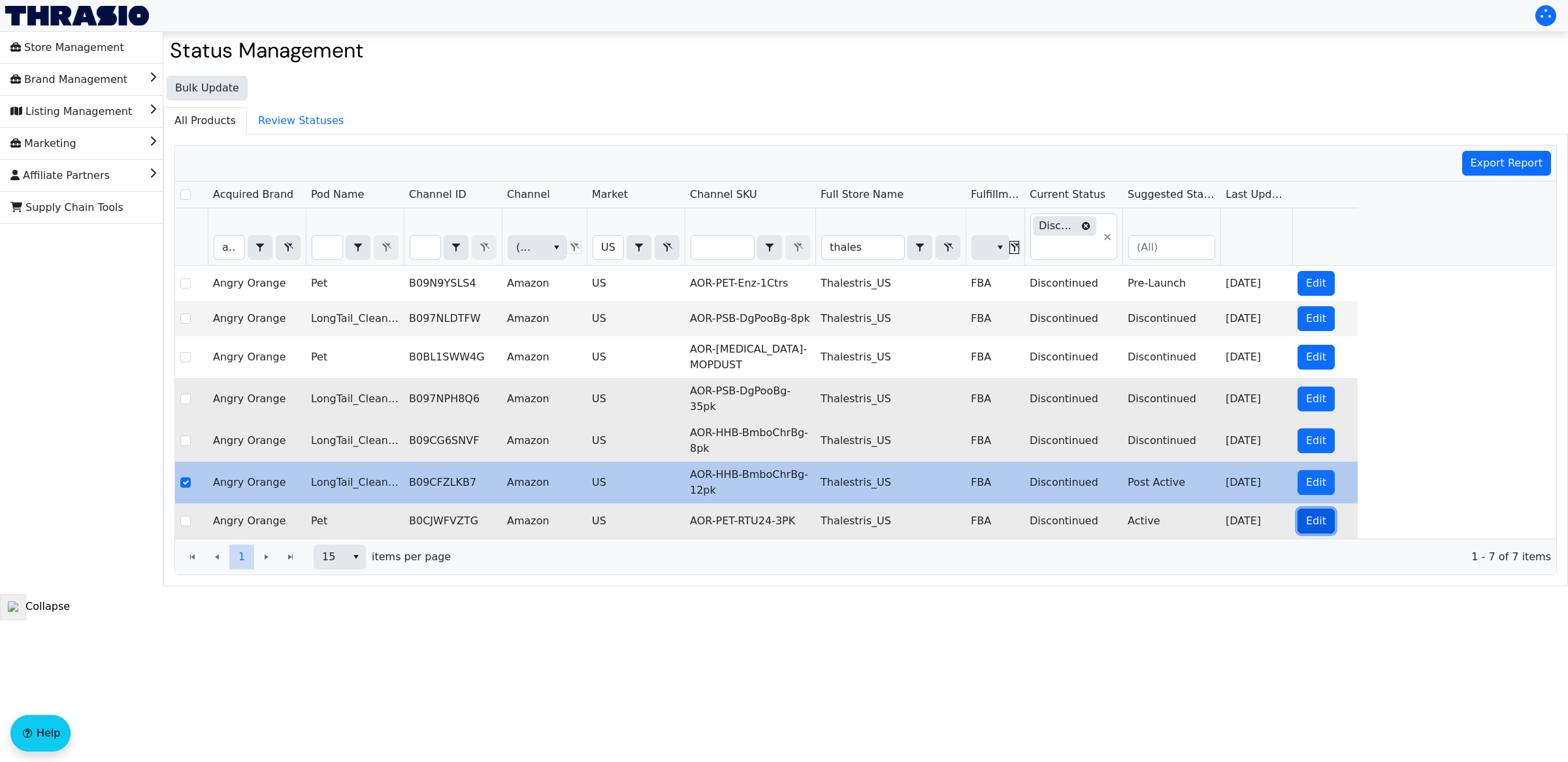
click at [1315, 520] on span "Edit" at bounding box center [1316, 521] width 20 height 16
checkbox input "false"
checkbox input "true"
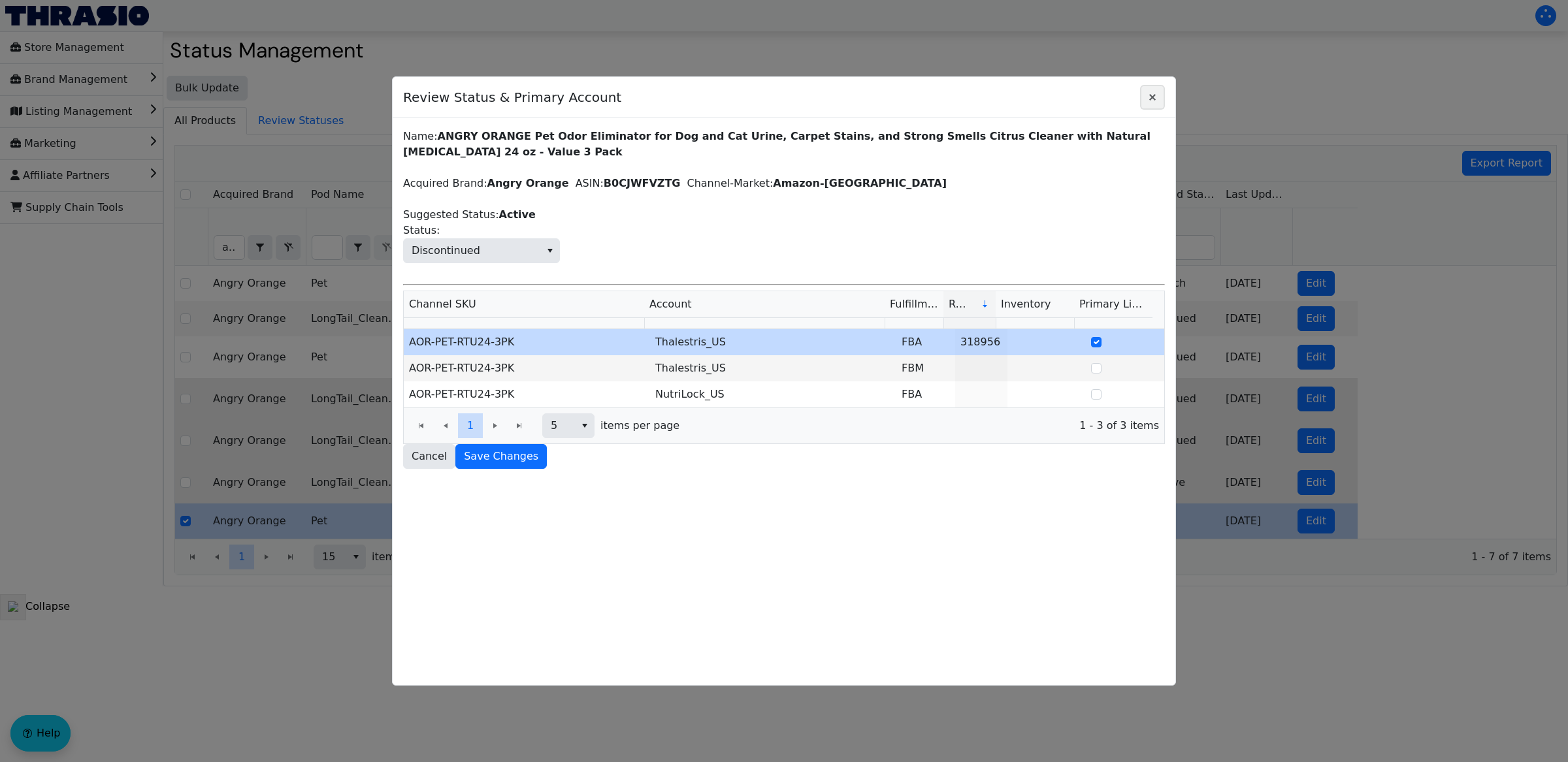
click at [1145, 93] on icon "Close" at bounding box center [1153, 97] width 16 height 11
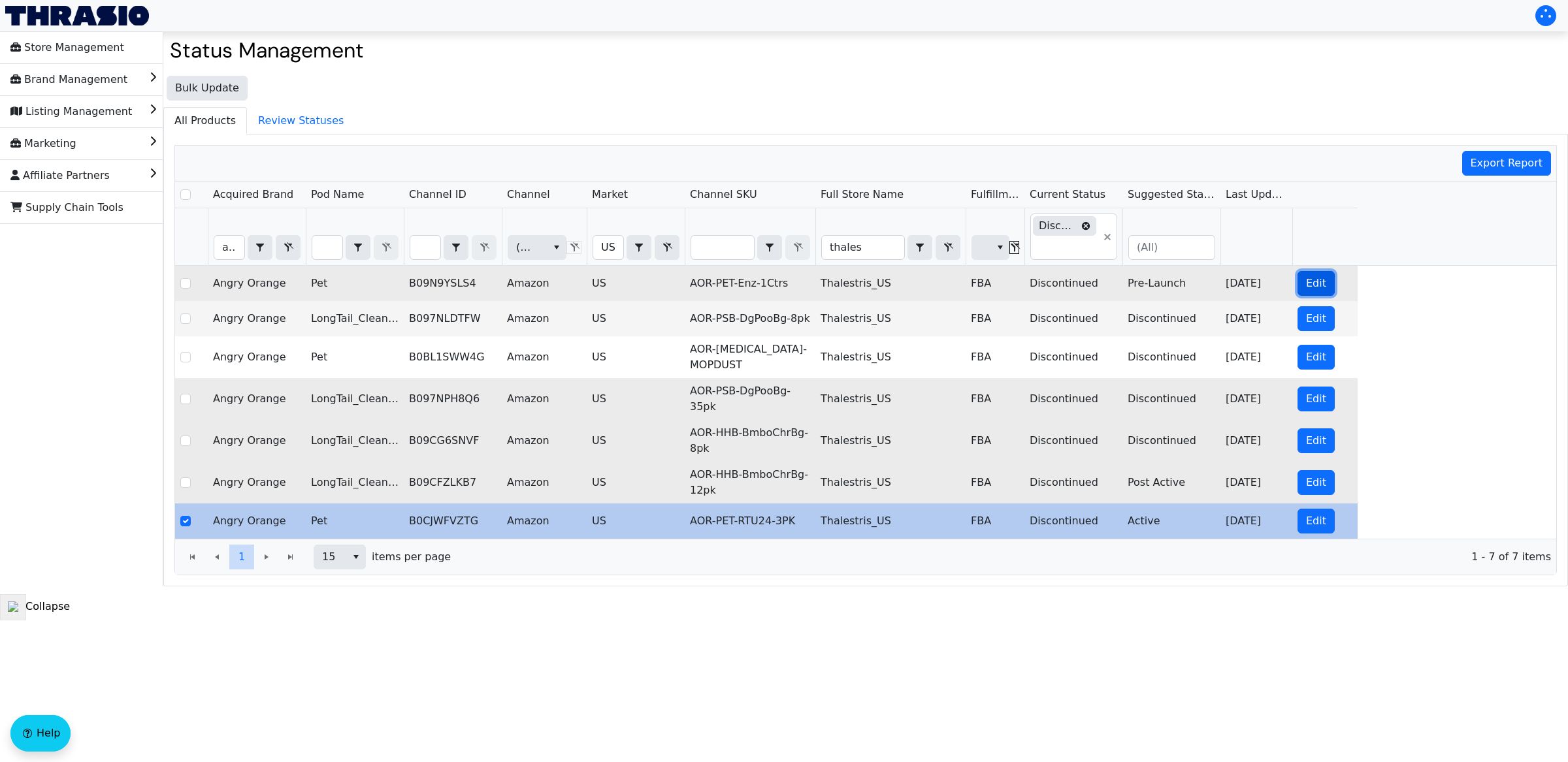
click at [1317, 280] on span "Edit" at bounding box center [1316, 283] width 20 height 16
checkbox input "true"
checkbox input "false"
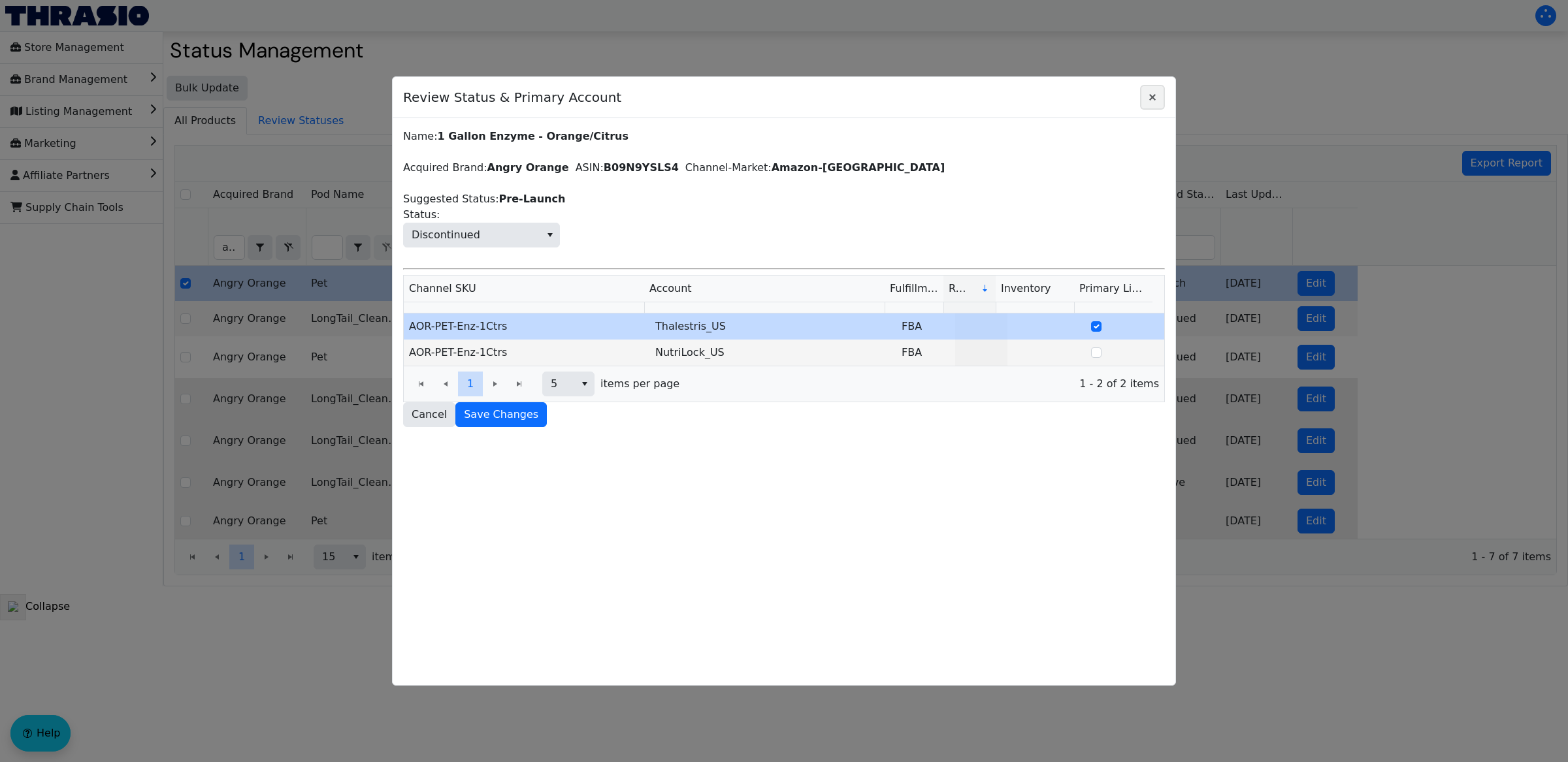
click at [1155, 92] on icon "Close" at bounding box center [1153, 97] width 16 height 11
